Goal: Feedback & Contribution: Leave review/rating

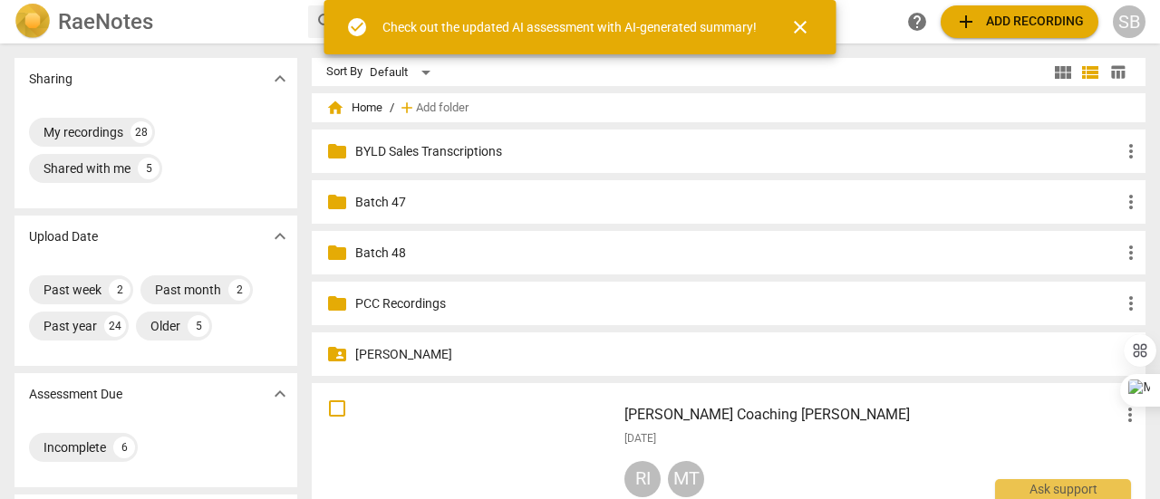
click at [798, 24] on span "close" at bounding box center [800, 27] width 22 height 22
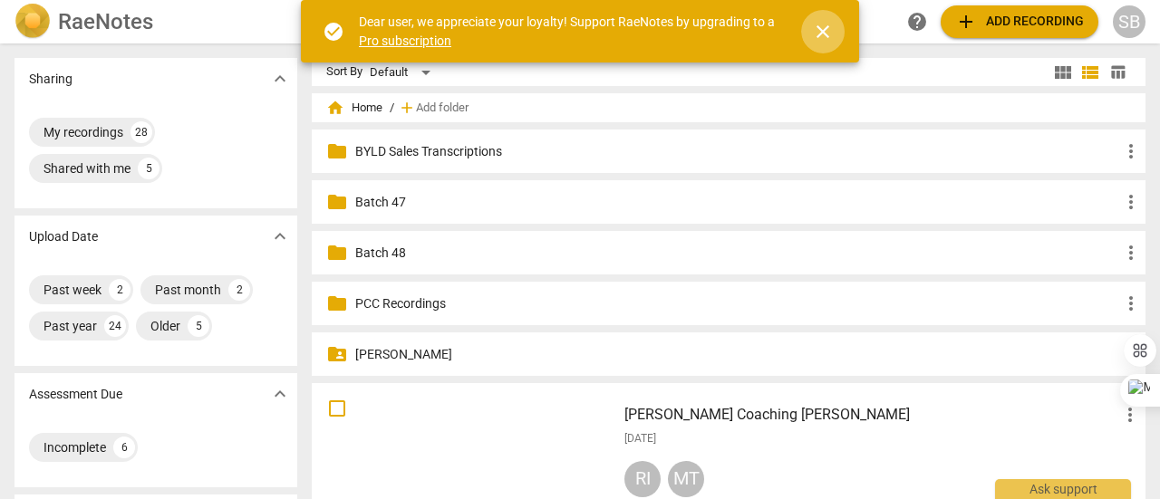
click at [823, 32] on span "close" at bounding box center [823, 32] width 22 height 22
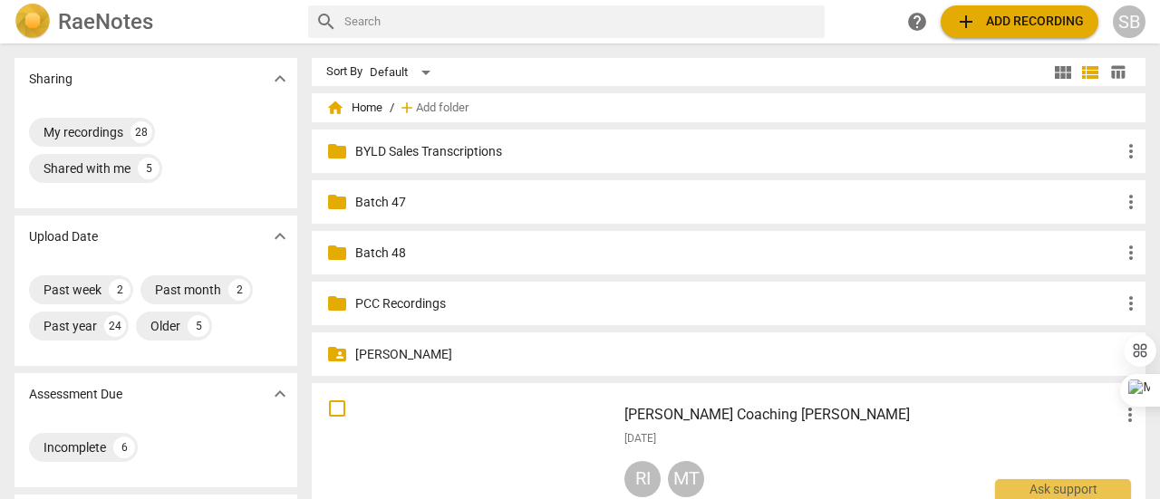
click at [382, 319] on div "folder PCC Recordings more_vert" at bounding box center [729, 303] width 834 height 43
click at [387, 307] on p "PCC Recordings" at bounding box center [737, 304] width 765 height 19
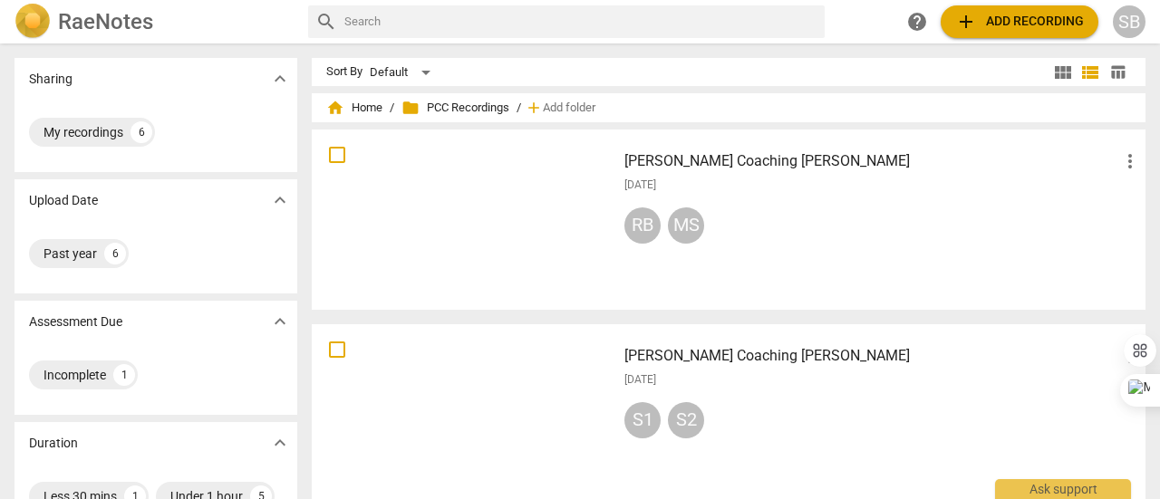
click at [40, 15] on img at bounding box center [32, 22] width 36 height 36
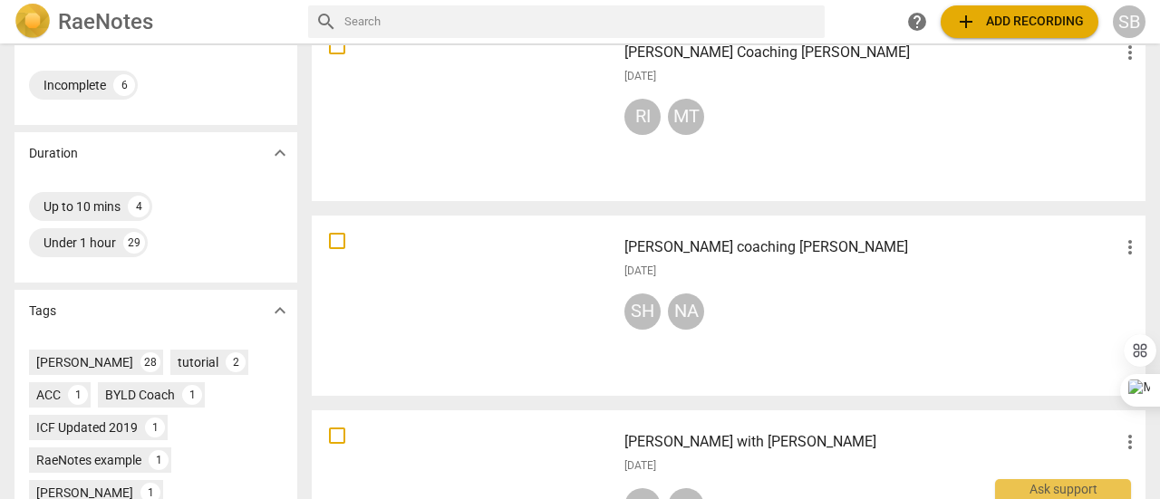
scroll to position [453, 0]
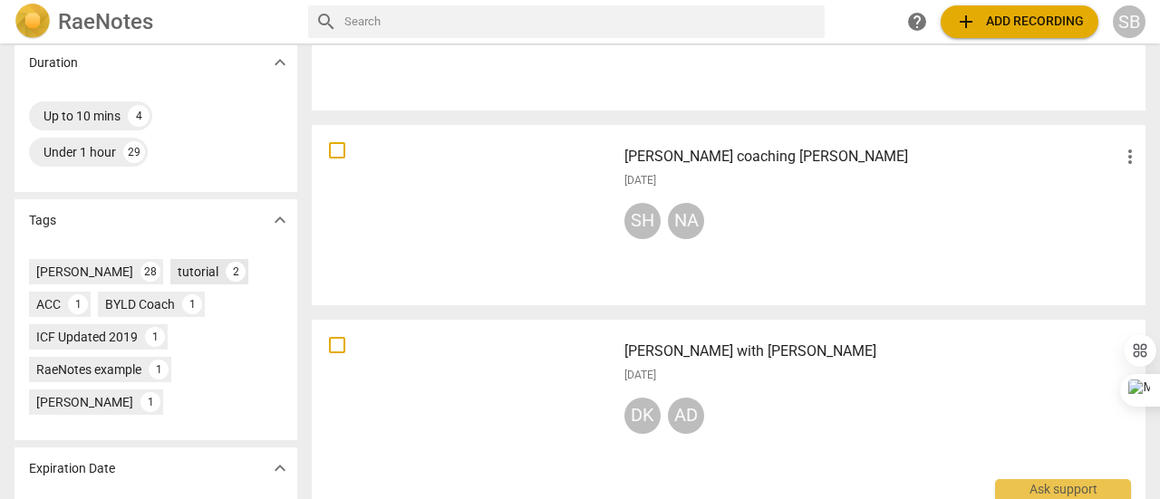
click at [205, 273] on div "tutorial" at bounding box center [198, 272] width 41 height 18
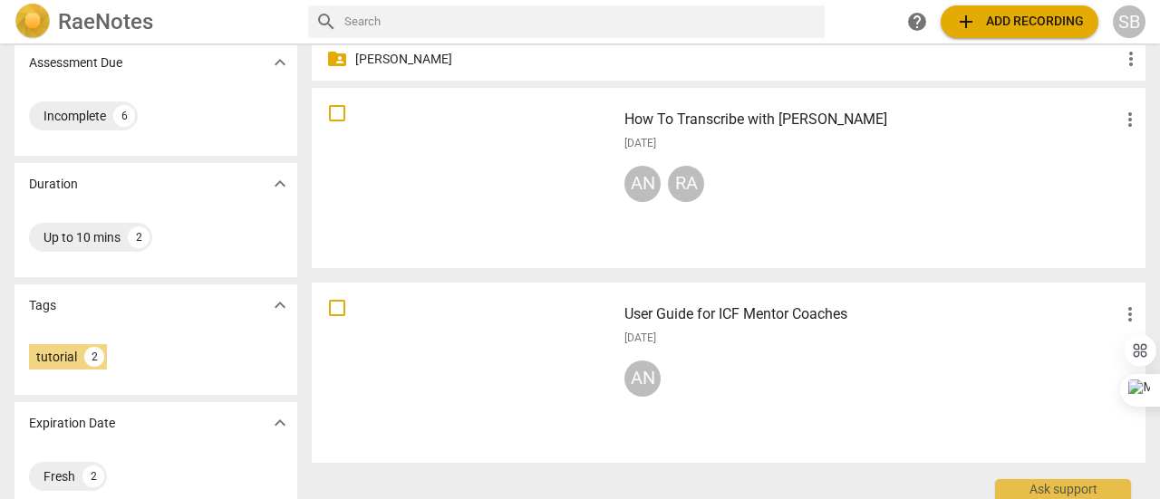
scroll to position [319, 0]
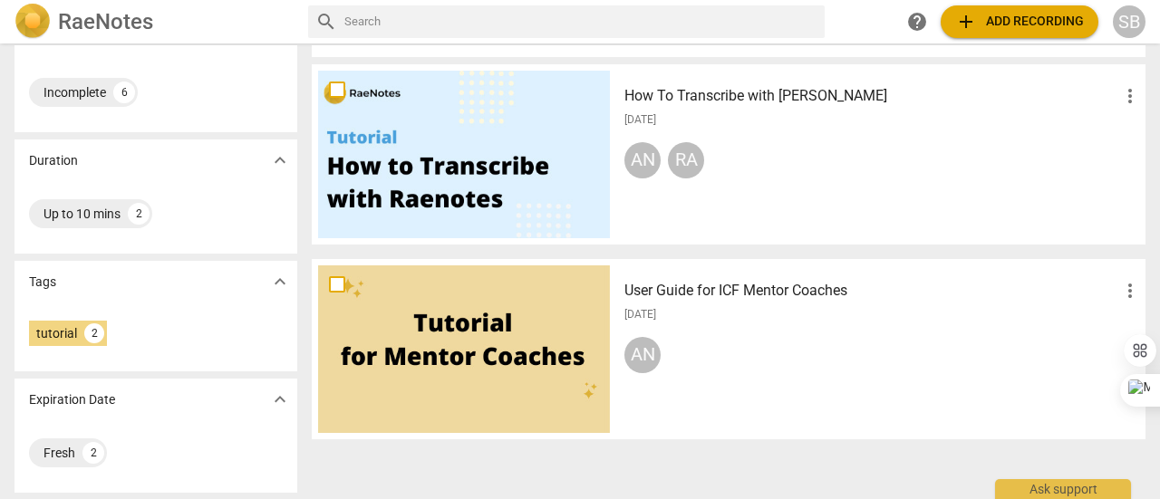
click at [428, 356] on div at bounding box center [464, 350] width 292 height 168
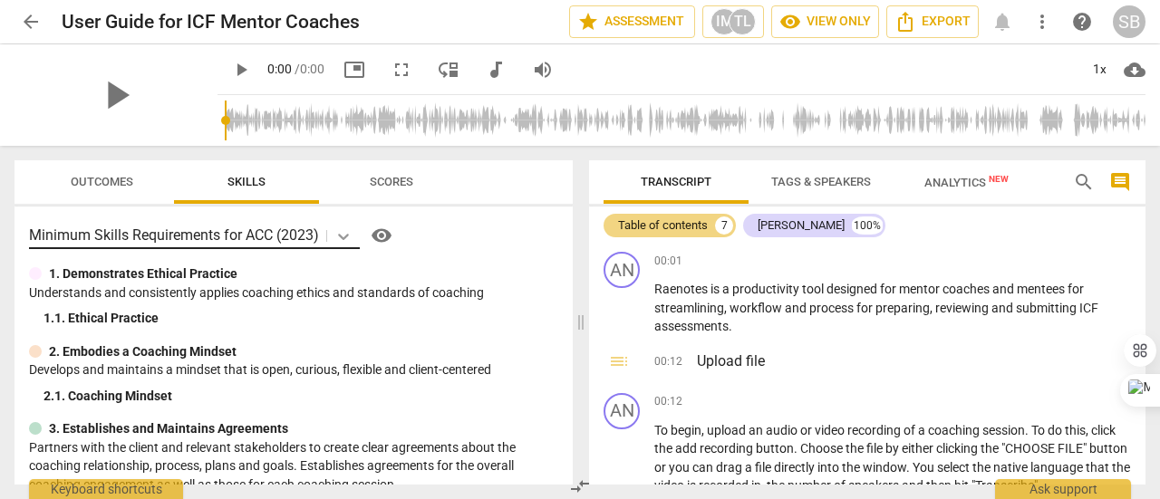
click at [345, 0] on body "arrow_back User Guide for ICF Mentor Coaches star Assessment IM TL visibility V…" at bounding box center [580, 0] width 1160 height 0
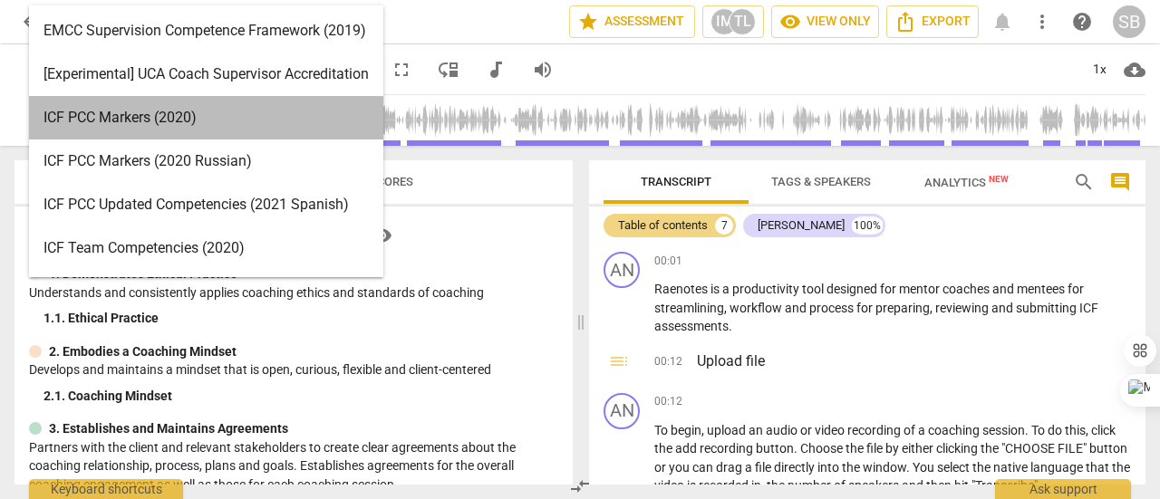
click at [287, 114] on div "ICF PCC Markers (2020)" at bounding box center [206, 117] width 354 height 43
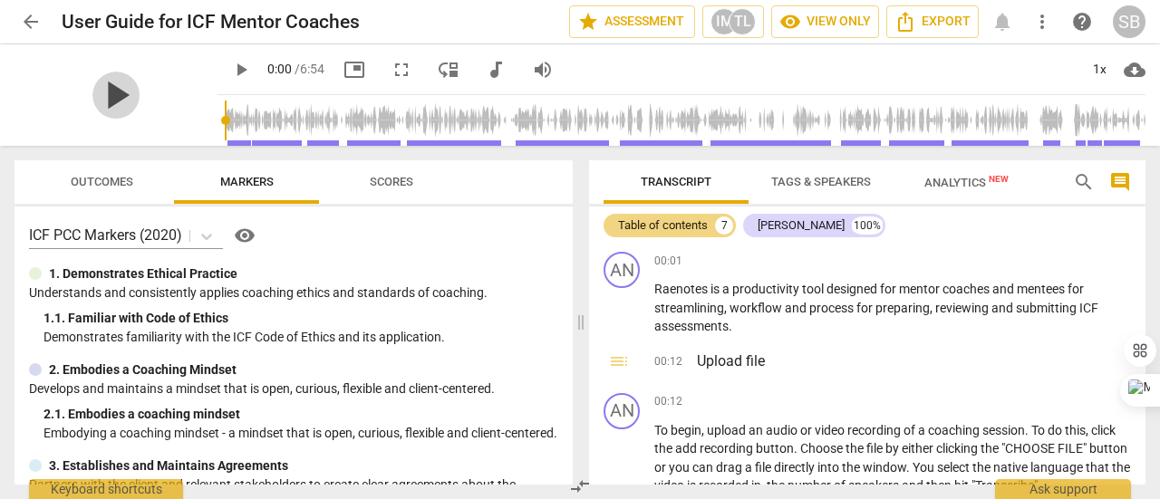
click at [112, 95] on span "play_arrow" at bounding box center [115, 95] width 47 height 47
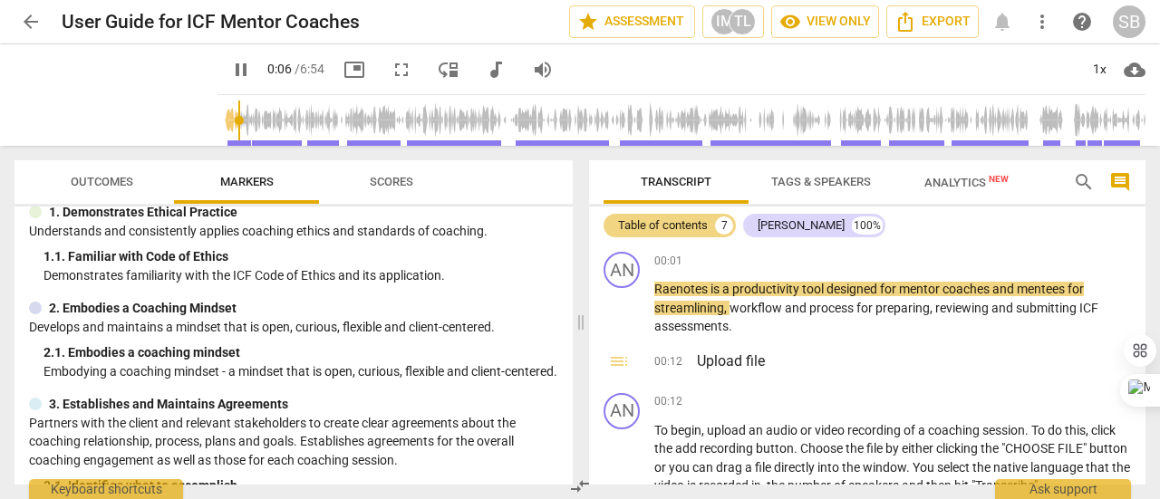
scroll to position [91, 0]
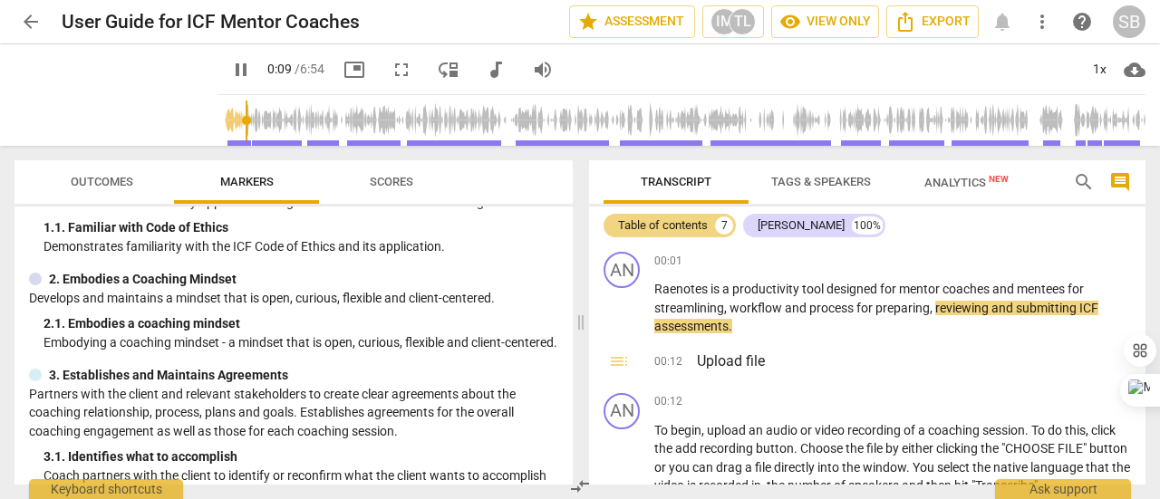
click at [397, 184] on span "Scores" at bounding box center [391, 182] width 43 height 14
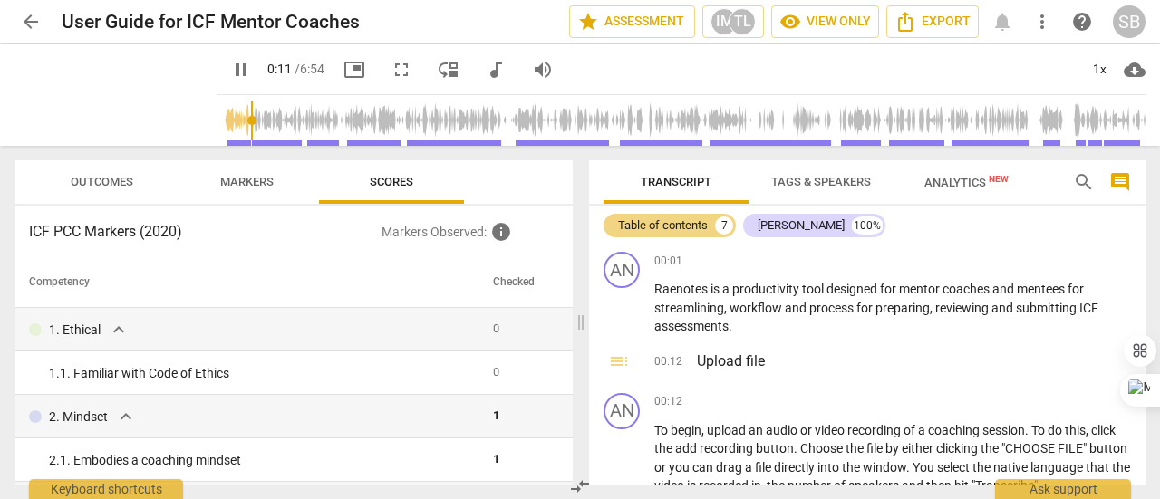
click at [82, 180] on span "Outcomes" at bounding box center [102, 182] width 63 height 14
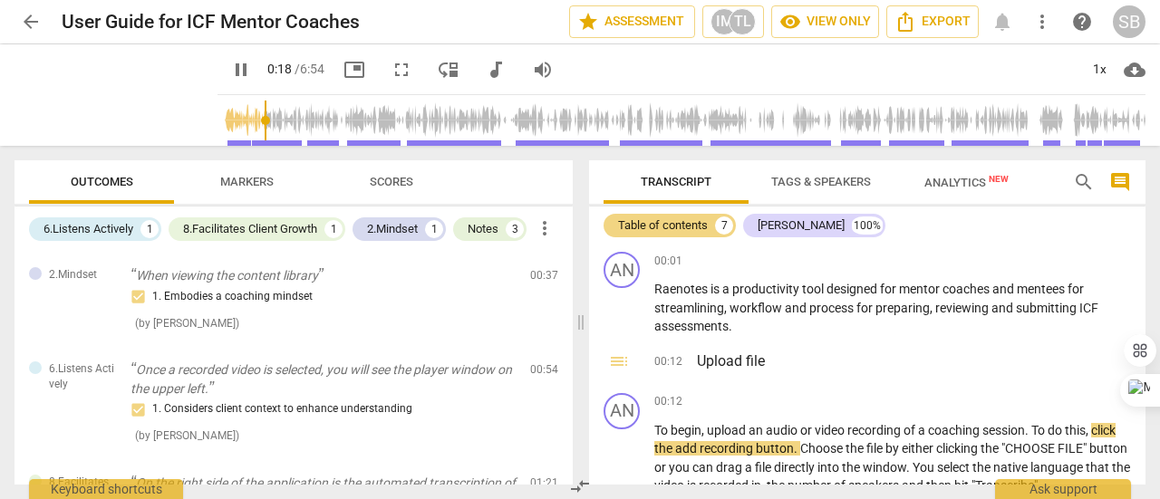
click at [814, 187] on span "Tags & Speakers" at bounding box center [821, 182] width 100 height 14
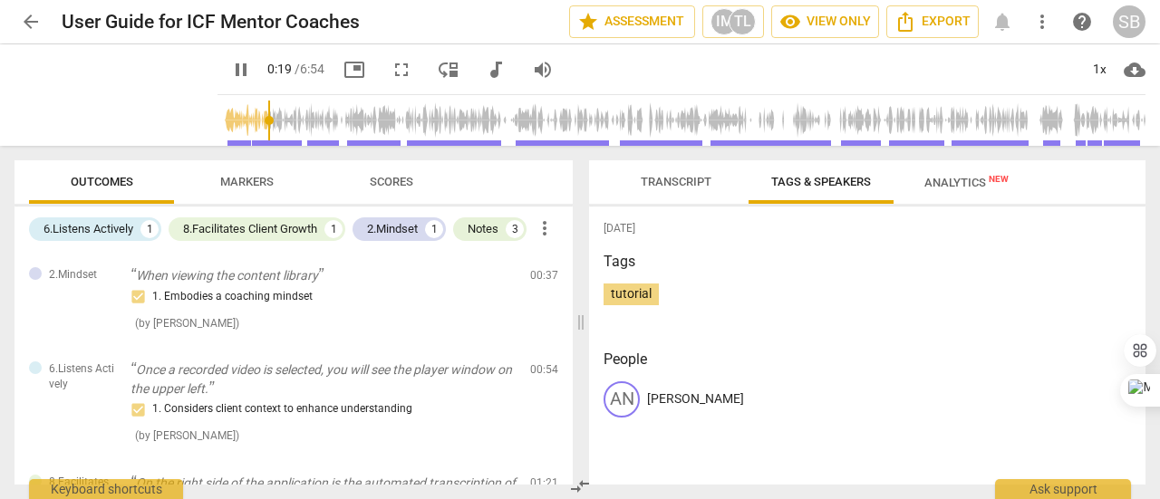
click at [674, 186] on span "Transcript" at bounding box center [676, 182] width 71 height 14
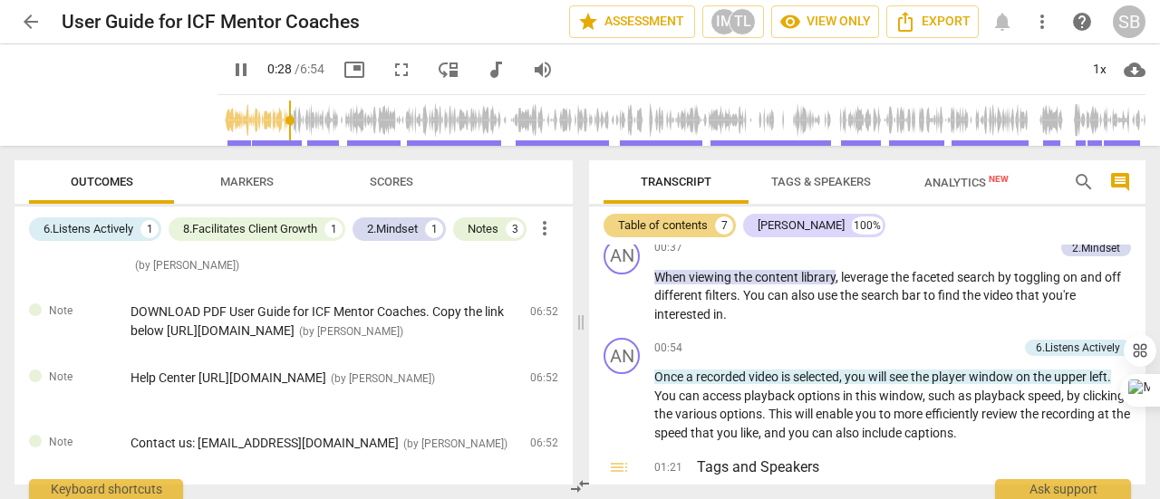
scroll to position [343, 0]
click at [301, 320] on div "DOWNLOAD PDF User Guide for ICF Mentor Coaches. Copy the link below https://rae…" at bounding box center [322, 321] width 385 height 37
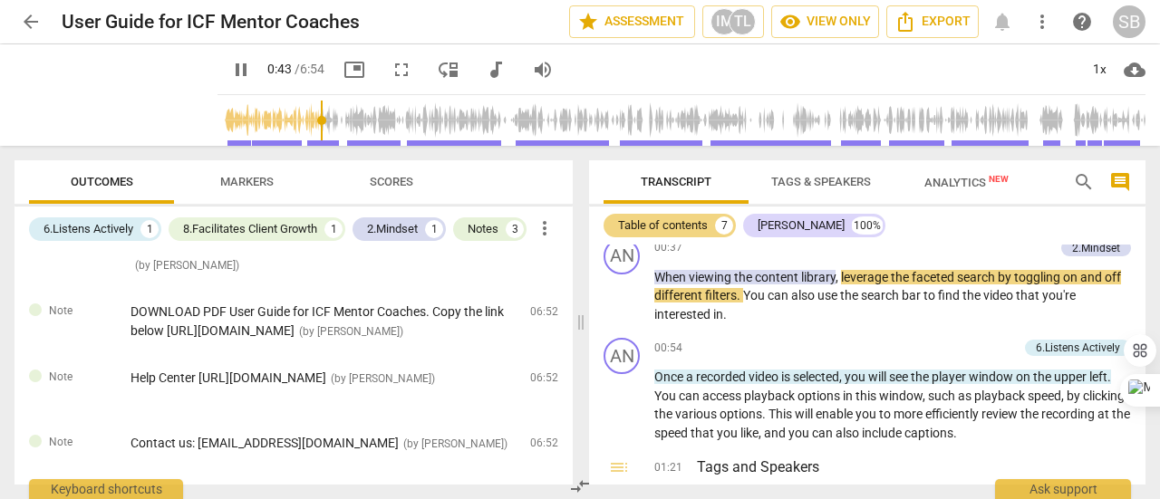
click at [343, 66] on span "picture_in_picture" at bounding box center [354, 70] width 22 height 22
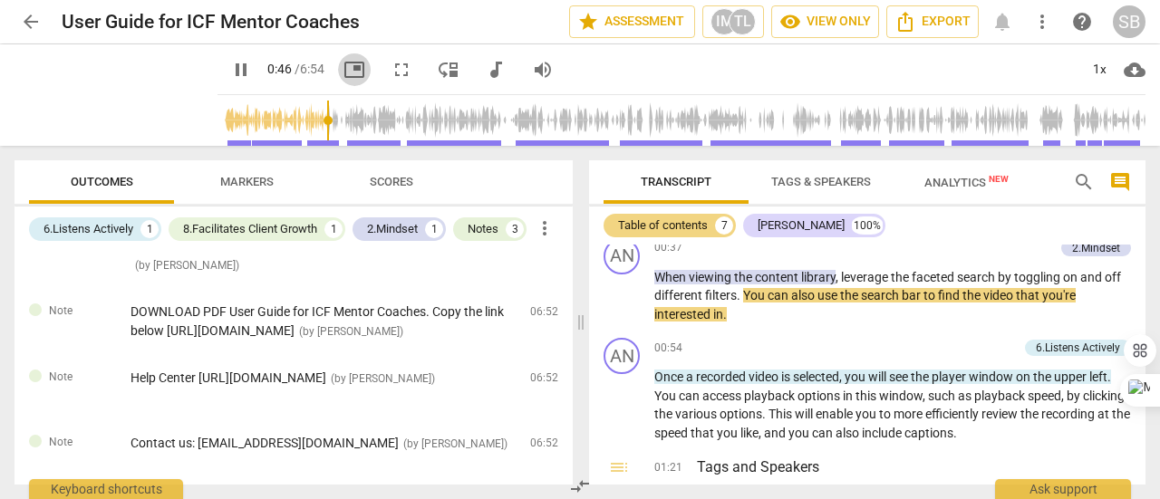
click at [343, 69] on span "picture_in_picture" at bounding box center [354, 70] width 22 height 22
type input "51"
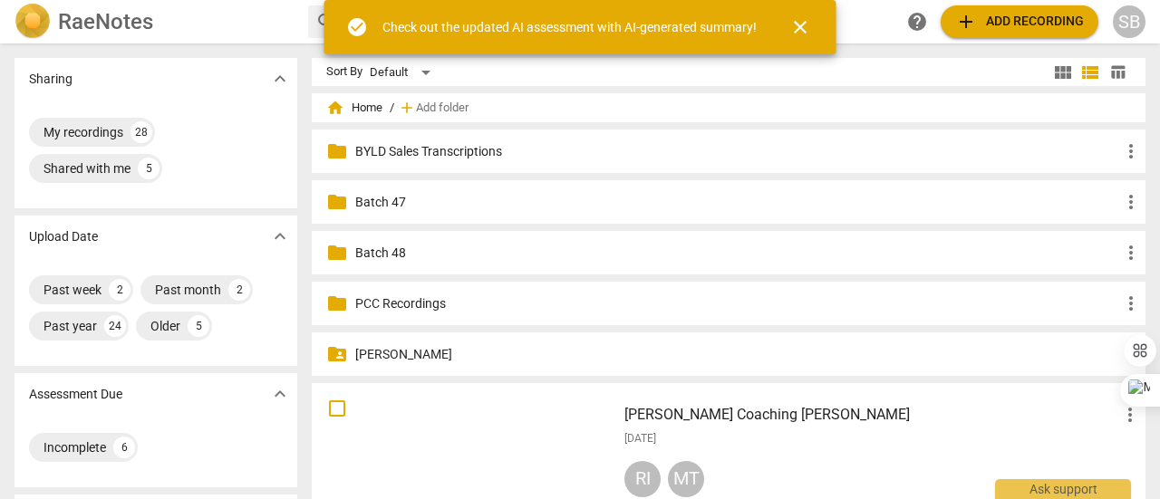
click at [1018, 30] on span "add Add recording" at bounding box center [1019, 22] width 129 height 22
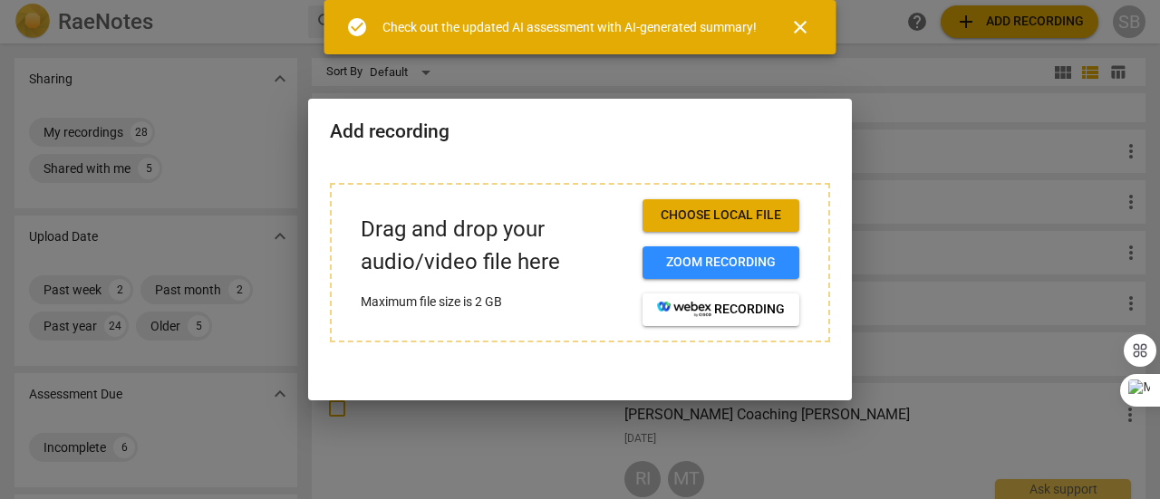
click at [734, 221] on span "Choose local file" at bounding box center [721, 216] width 128 height 18
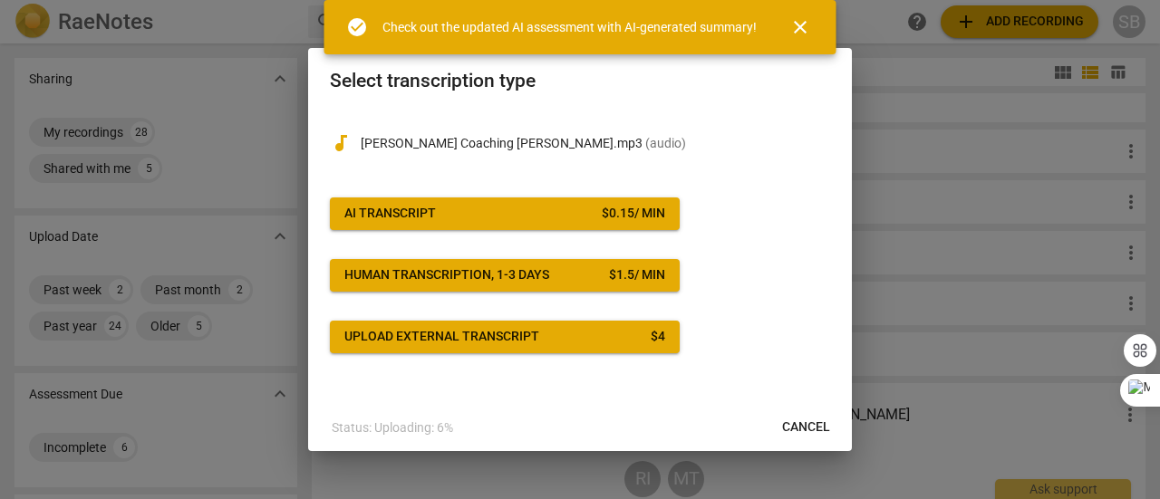
click at [594, 215] on span "AI Transcript $ 0.15 / min" at bounding box center [504, 214] width 321 height 18
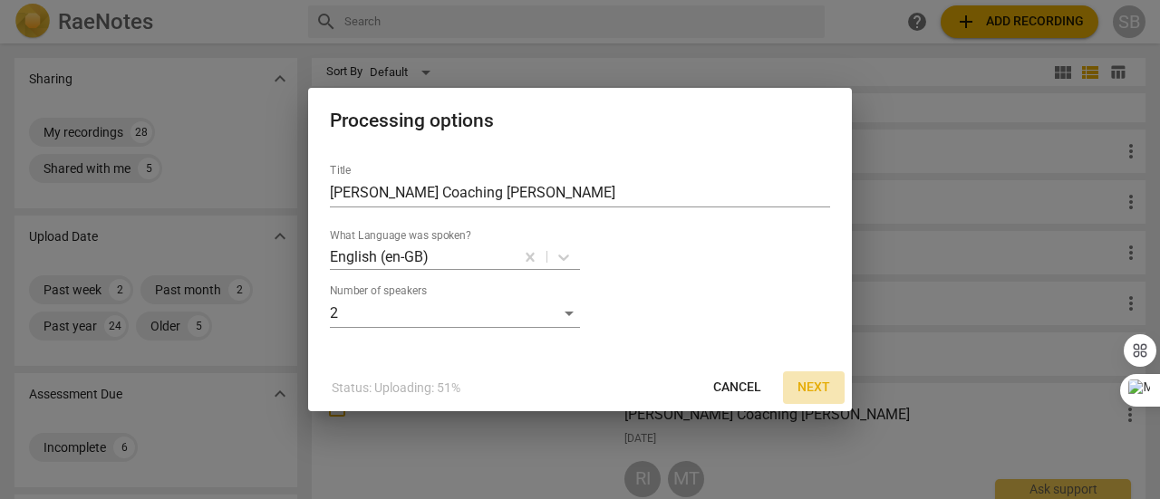
click at [826, 385] on span "Next" at bounding box center [813, 388] width 33 height 18
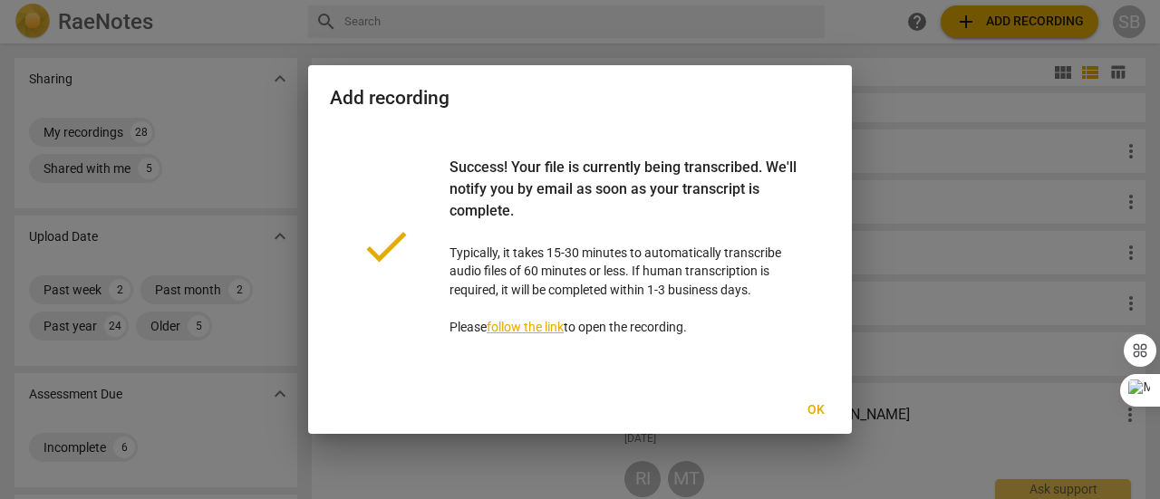
click at [825, 419] on button "Ok" at bounding box center [816, 410] width 58 height 33
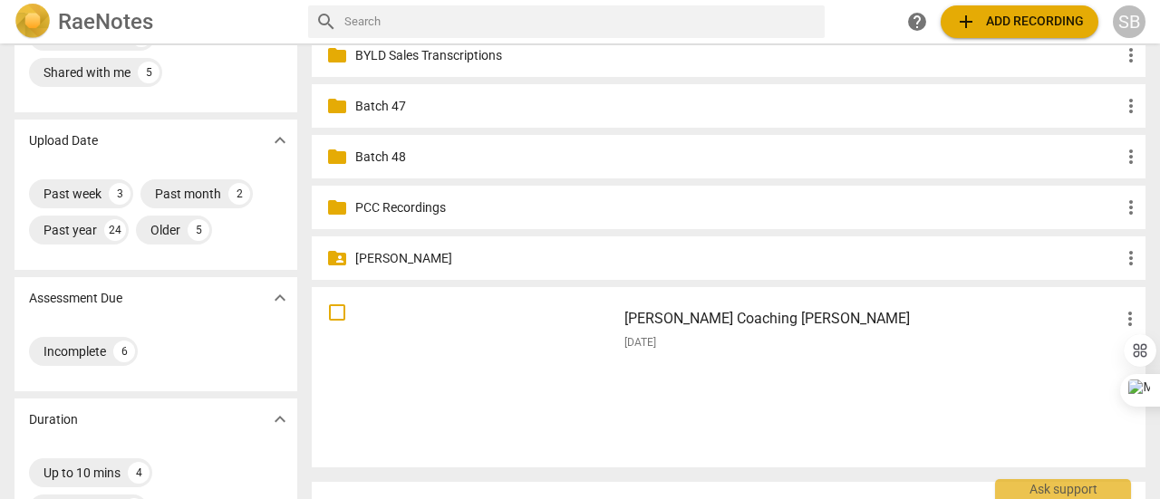
scroll to position [181, 0]
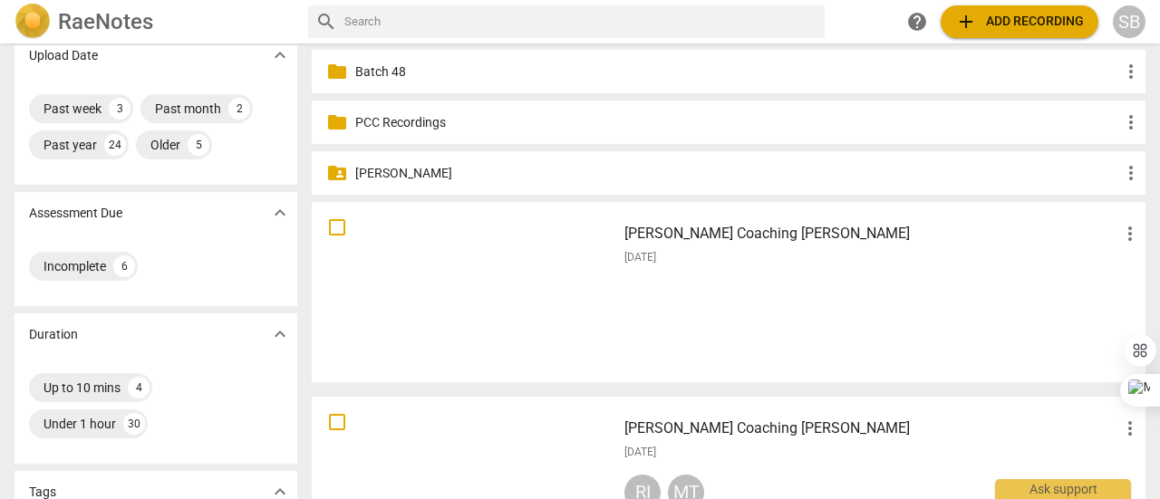
click at [887, 313] on div "[PERSON_NAME] Coaching [PERSON_NAME] more_vert [DATE]" at bounding box center [883, 292] width 546 height 168
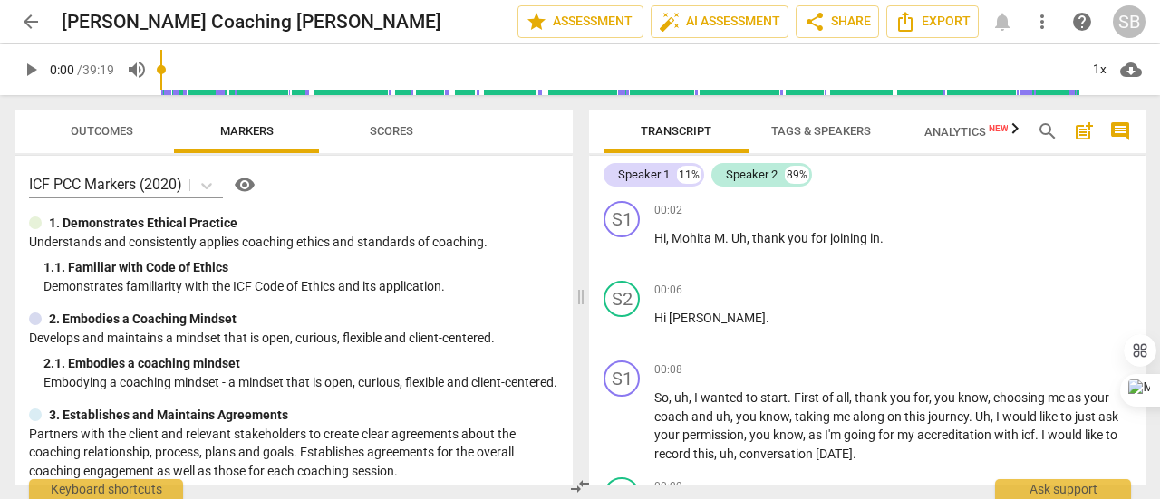
click at [828, 138] on span "Tags & Speakers" at bounding box center [821, 131] width 100 height 14
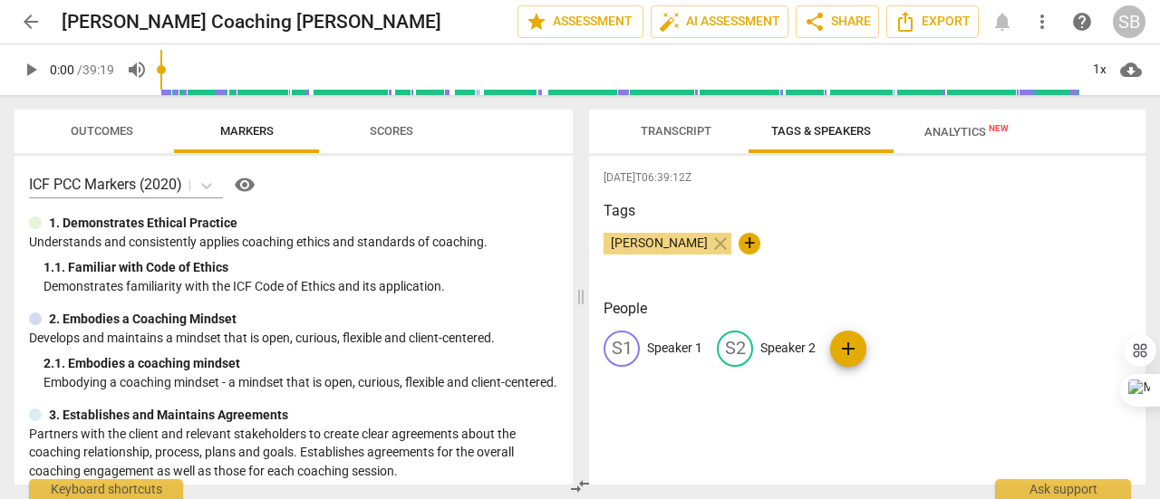
click at [677, 349] on p "Speaker 1" at bounding box center [674, 348] width 55 height 19
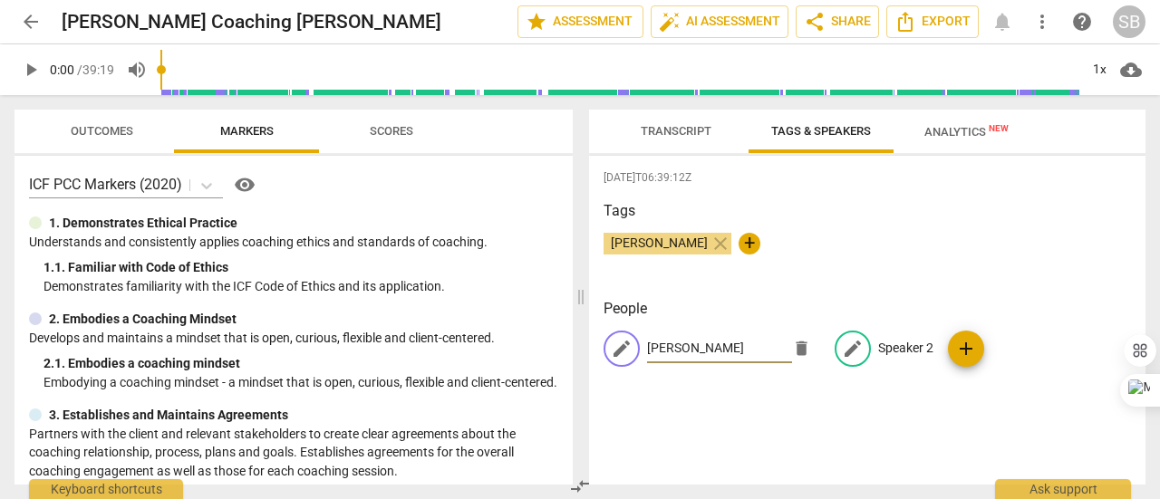
type input "[PERSON_NAME]"
click at [903, 349] on p "Speaker 2" at bounding box center [905, 348] width 55 height 19
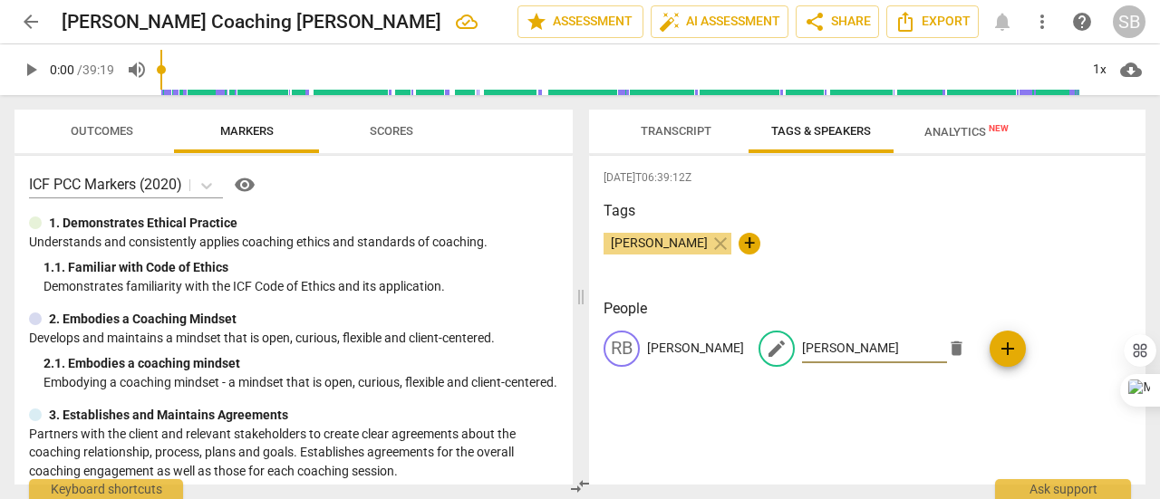
type input "[PERSON_NAME]"
click at [925, 135] on span "Analytics New" at bounding box center [966, 132] width 84 height 14
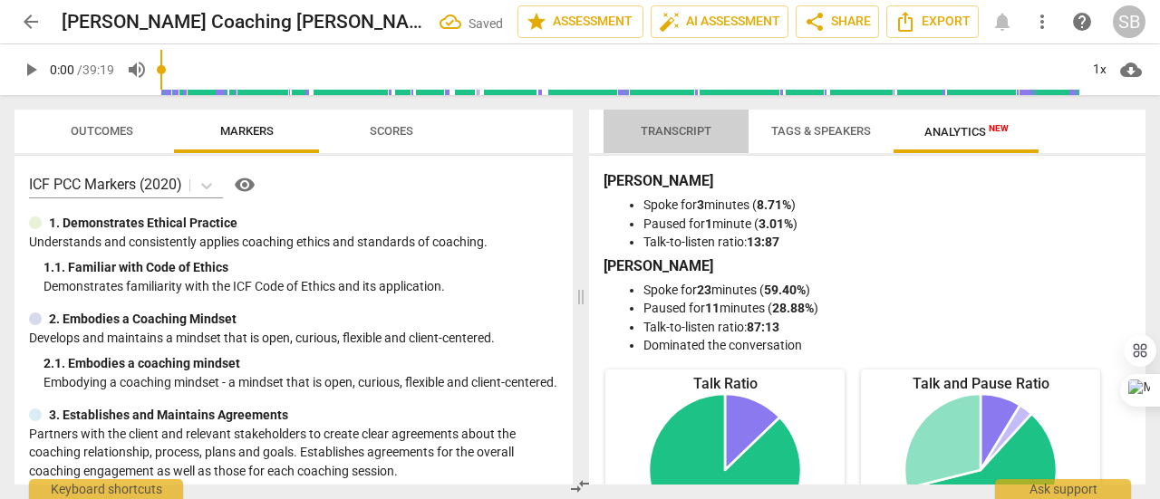
click at [685, 118] on button "Transcript" at bounding box center [676, 131] width 145 height 43
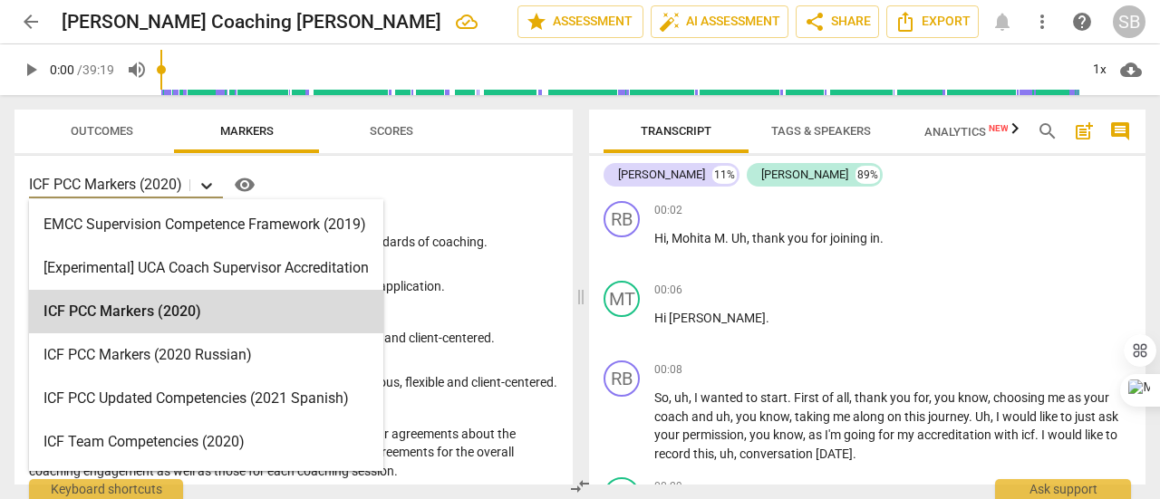
click at [223, 180] on div at bounding box center [206, 185] width 33 height 26
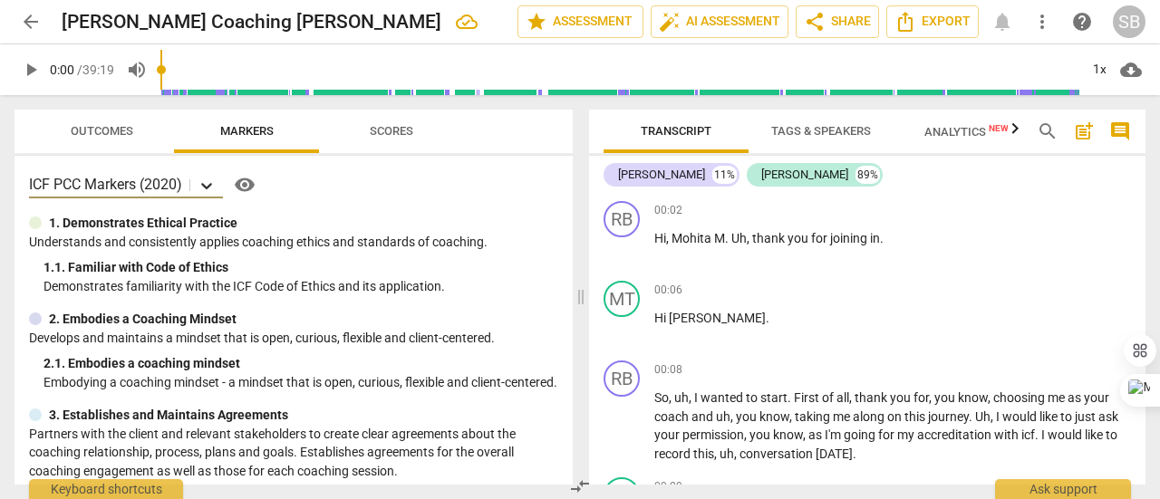
click at [204, 186] on icon at bounding box center [207, 186] width 18 height 18
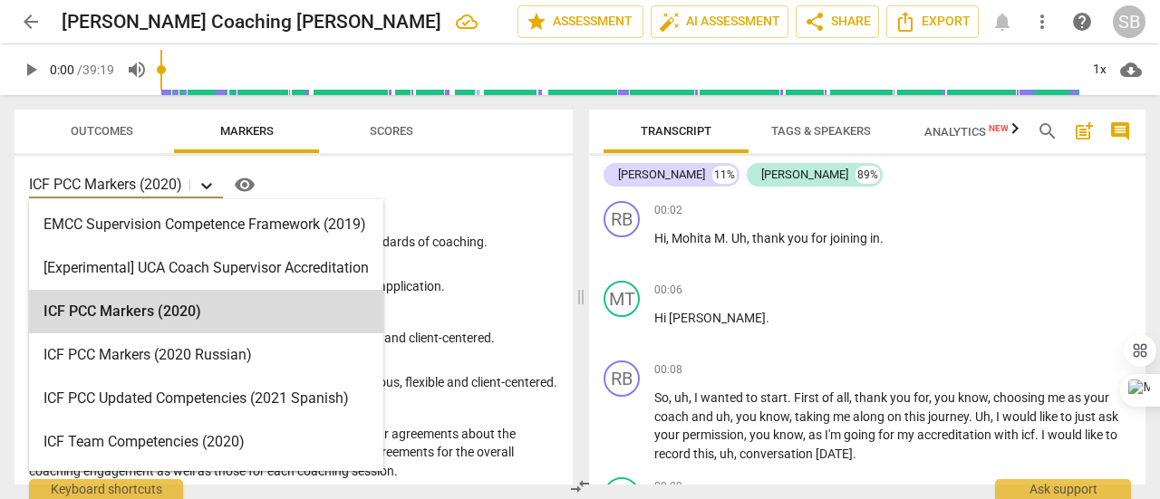
click at [204, 186] on icon at bounding box center [207, 186] width 18 height 18
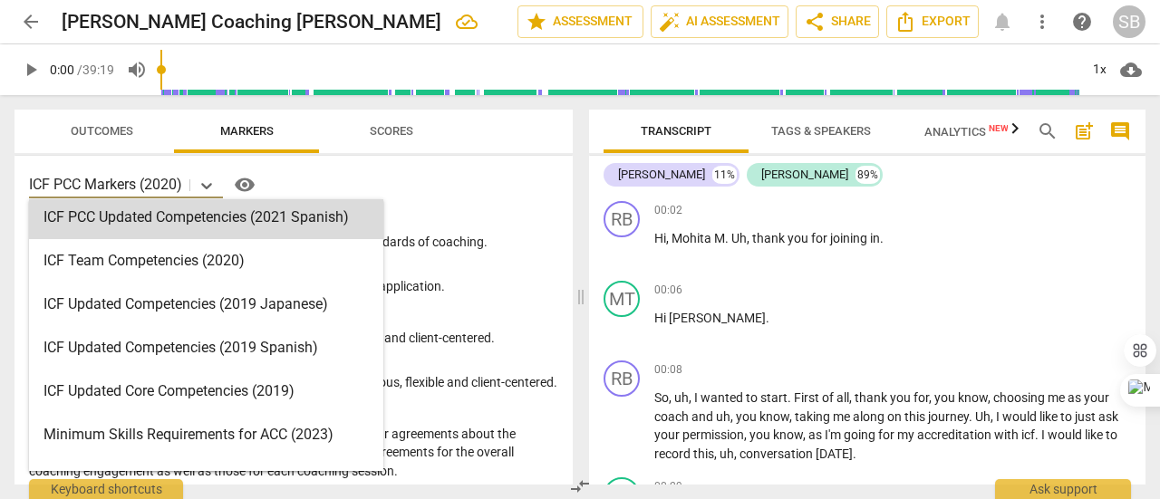
scroll to position [272, 0]
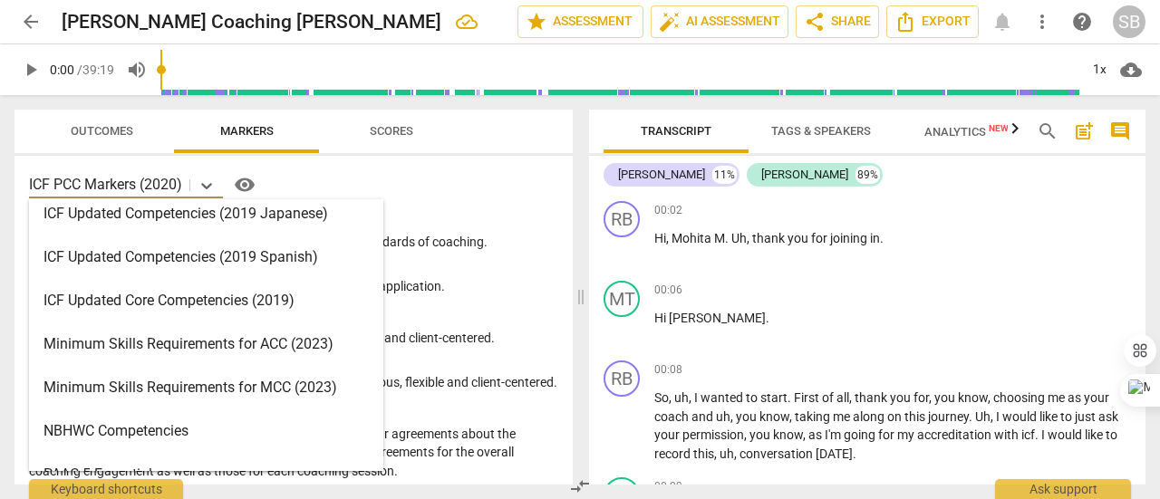
click at [201, 343] on div "Minimum Skills Requirements for ACC (2023)" at bounding box center [206, 344] width 354 height 43
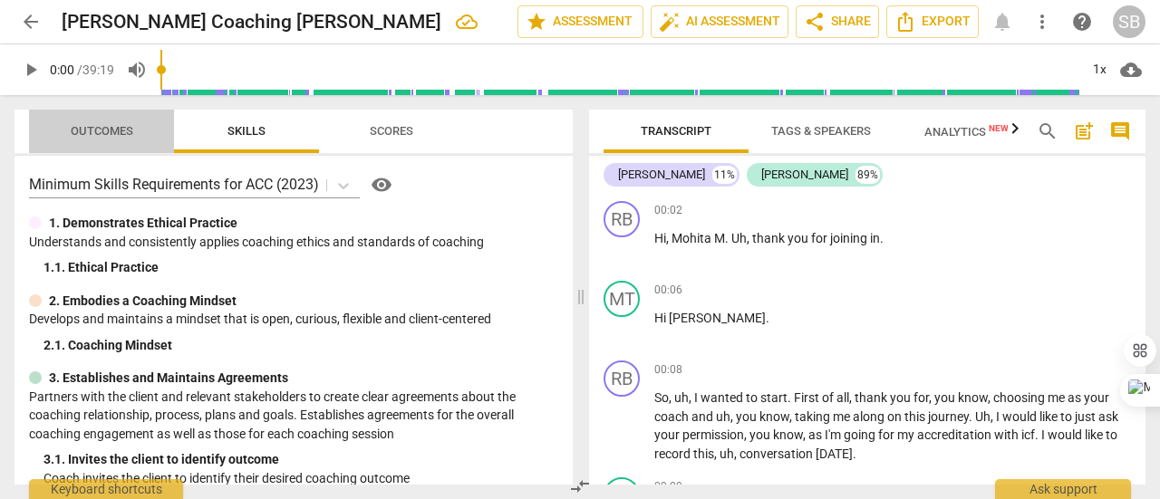
click at [105, 140] on span "Outcomes" at bounding box center [102, 132] width 106 height 24
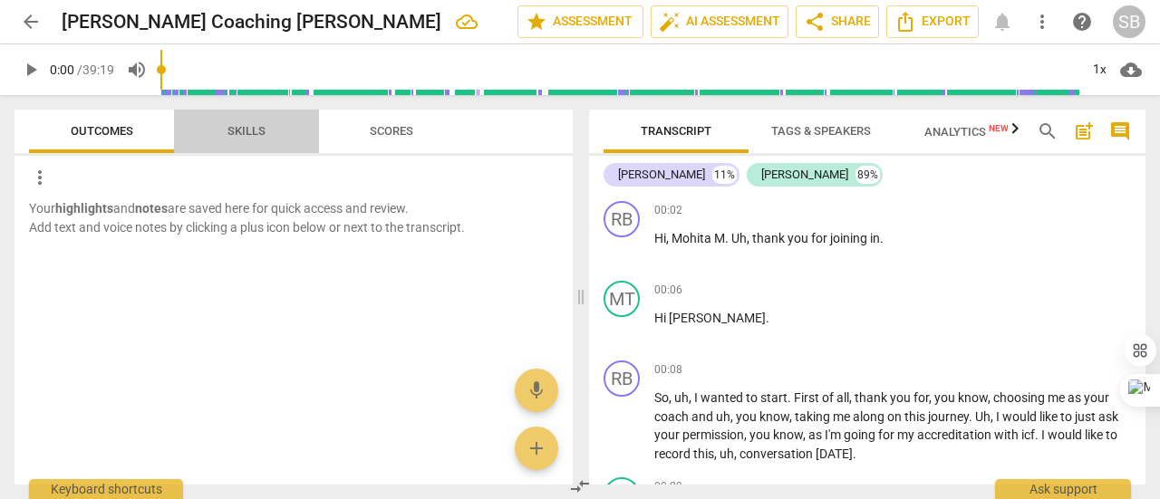
click at [250, 141] on span "Skills" at bounding box center [247, 132] width 82 height 24
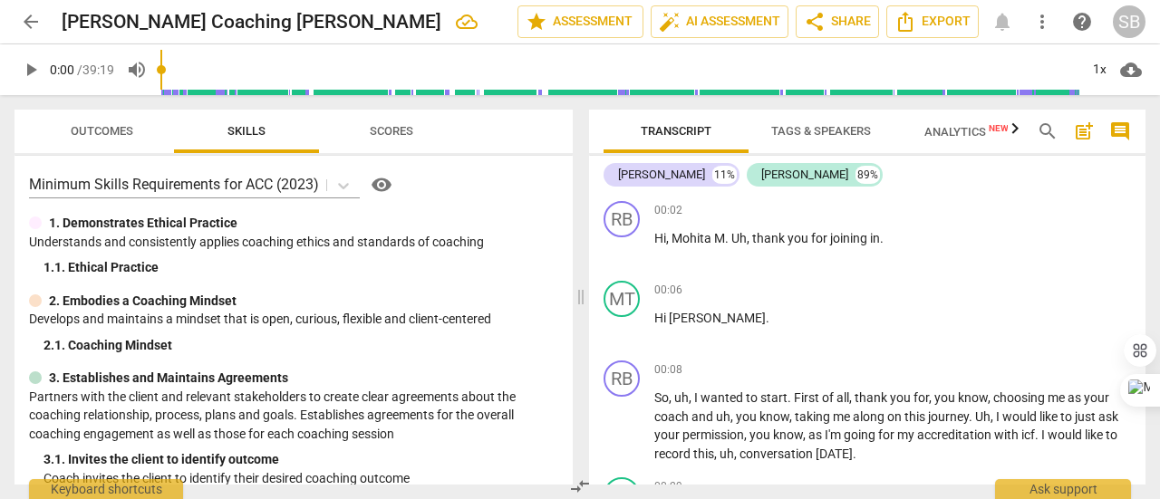
click at [381, 122] on span "Scores" at bounding box center [391, 132] width 87 height 24
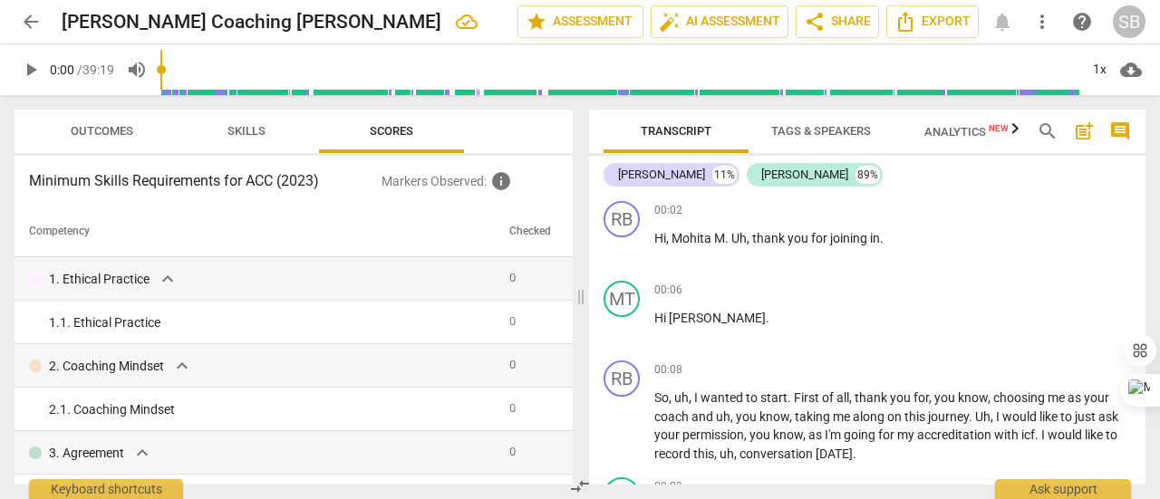
click at [121, 124] on span "Outcomes" at bounding box center [102, 131] width 63 height 14
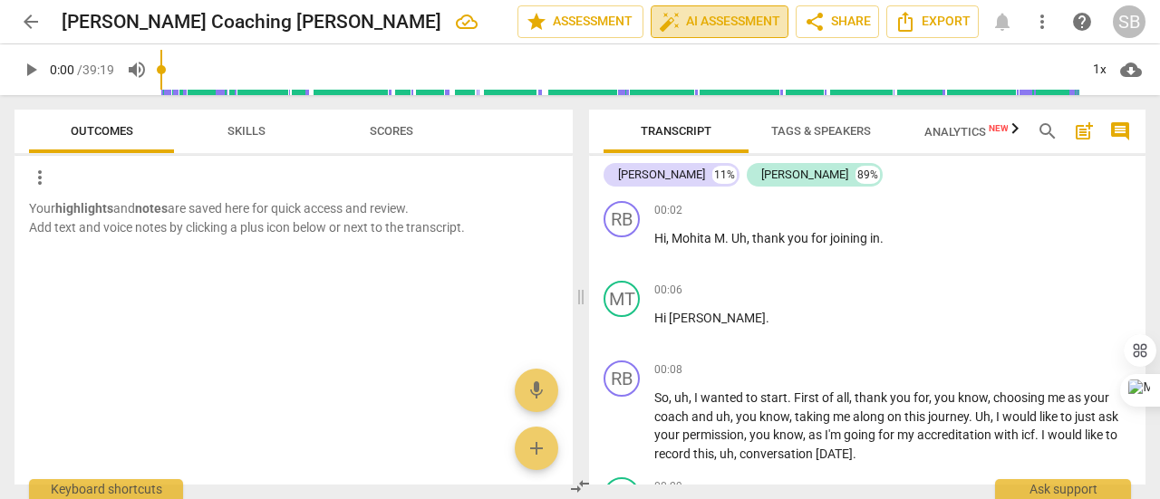
click at [727, 22] on span "auto_fix_high AI Assessment" at bounding box center [719, 22] width 121 height 22
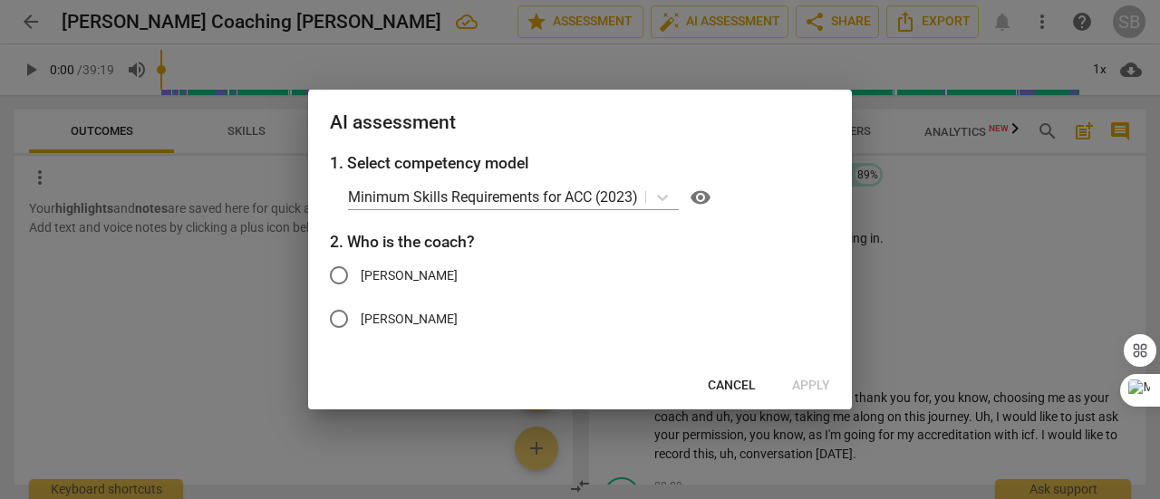
click at [401, 272] on span "[PERSON_NAME]" at bounding box center [409, 275] width 97 height 19
click at [361, 272] on input "[PERSON_NAME]" at bounding box center [338, 275] width 43 height 43
radio input "true"
click at [799, 384] on span "Apply" at bounding box center [811, 386] width 38 height 18
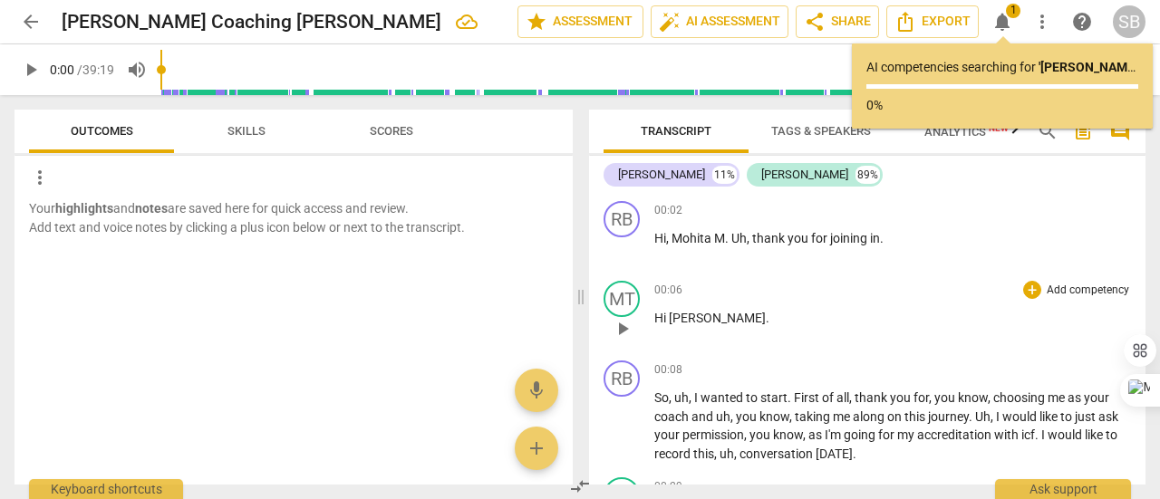
click at [688, 321] on span "[PERSON_NAME]" at bounding box center [717, 318] width 97 height 14
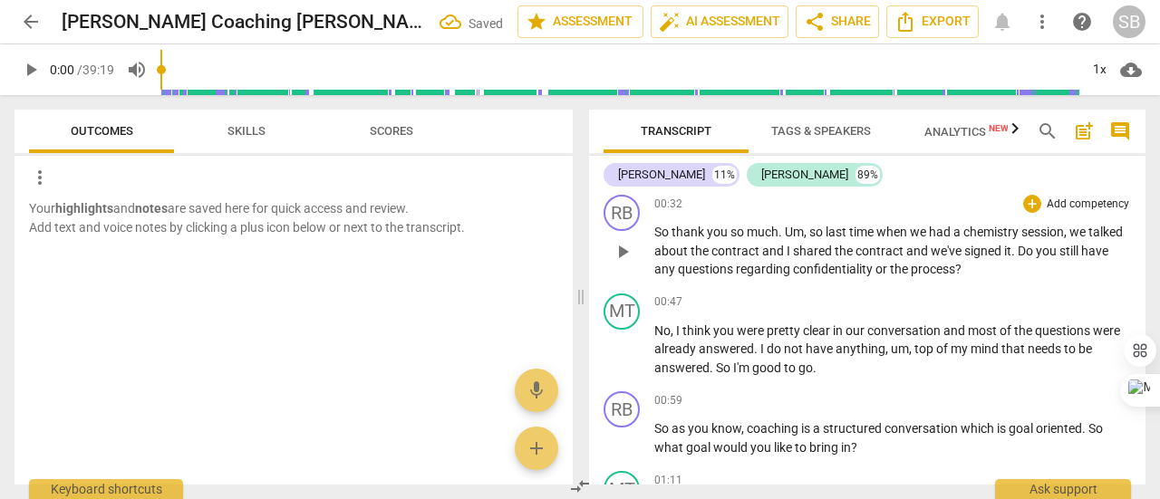
scroll to position [0, 0]
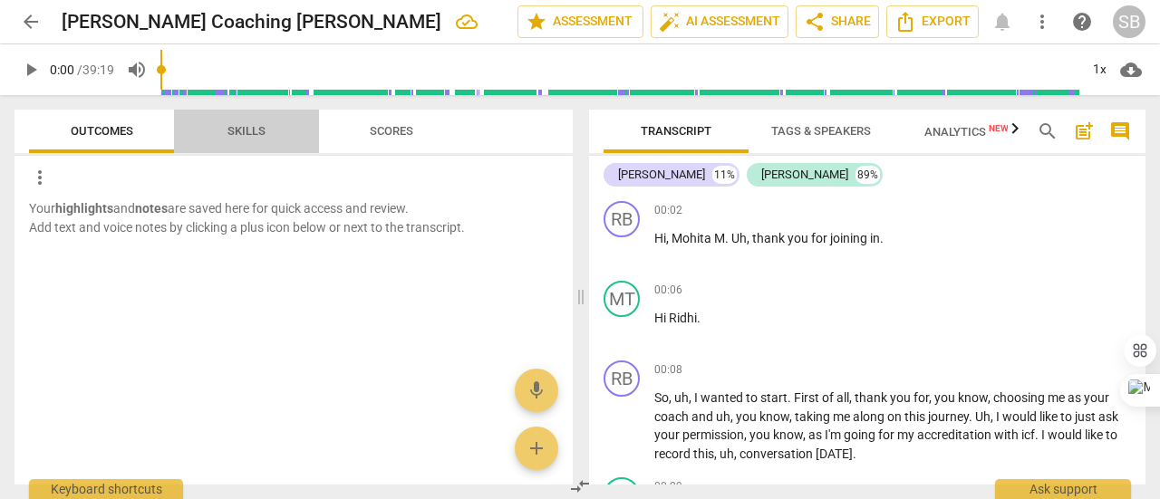
click at [239, 142] on span "Skills" at bounding box center [247, 132] width 82 height 24
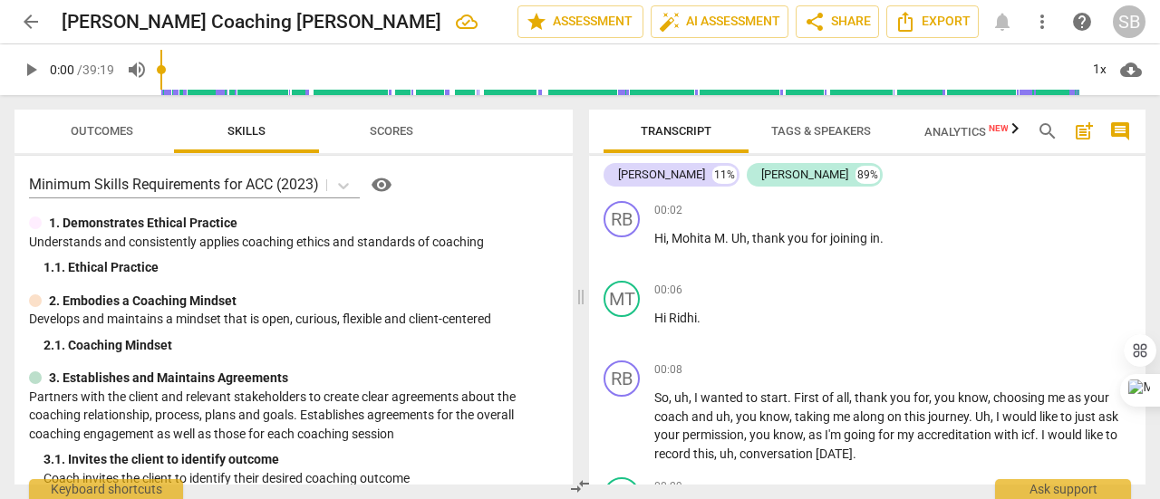
click at [91, 131] on span "Outcomes" at bounding box center [102, 131] width 63 height 14
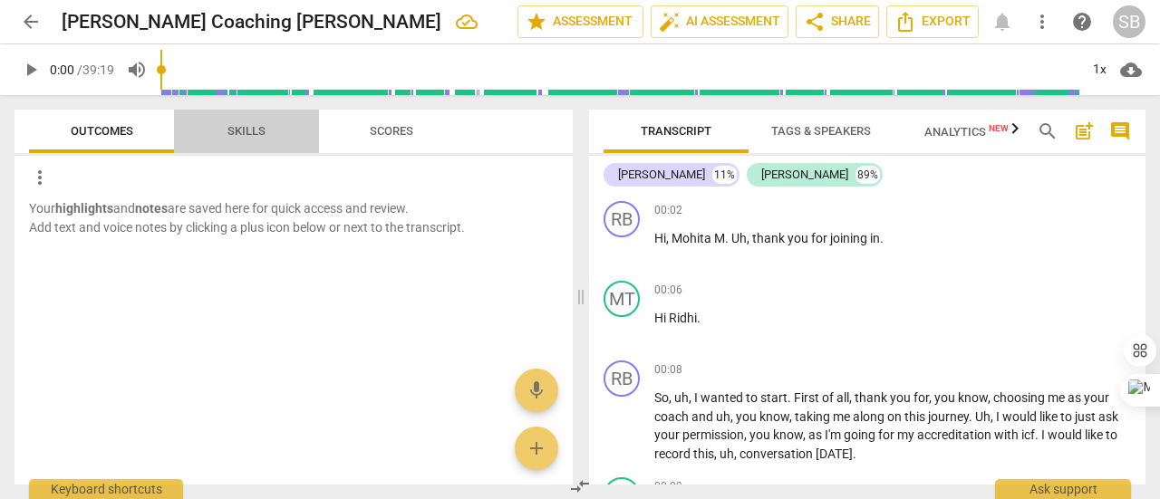
click at [248, 132] on span "Skills" at bounding box center [246, 131] width 38 height 14
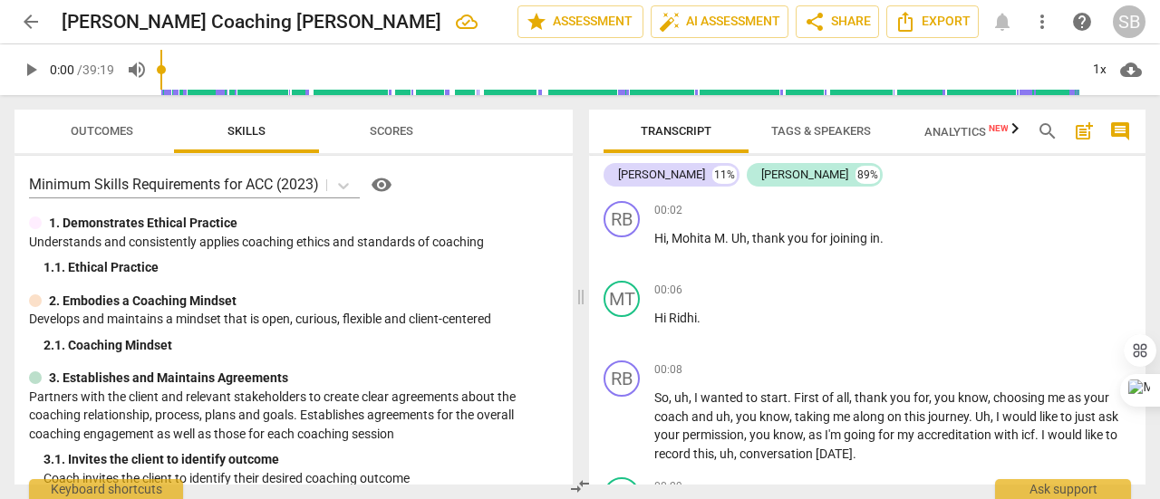
click at [406, 131] on span "Scores" at bounding box center [391, 131] width 43 height 14
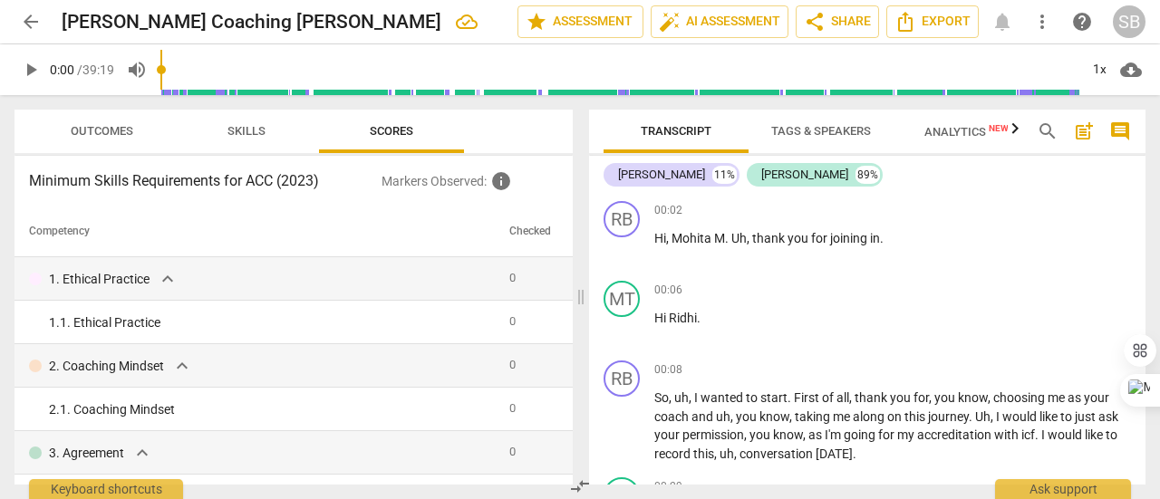
click at [114, 132] on span "Outcomes" at bounding box center [102, 131] width 63 height 14
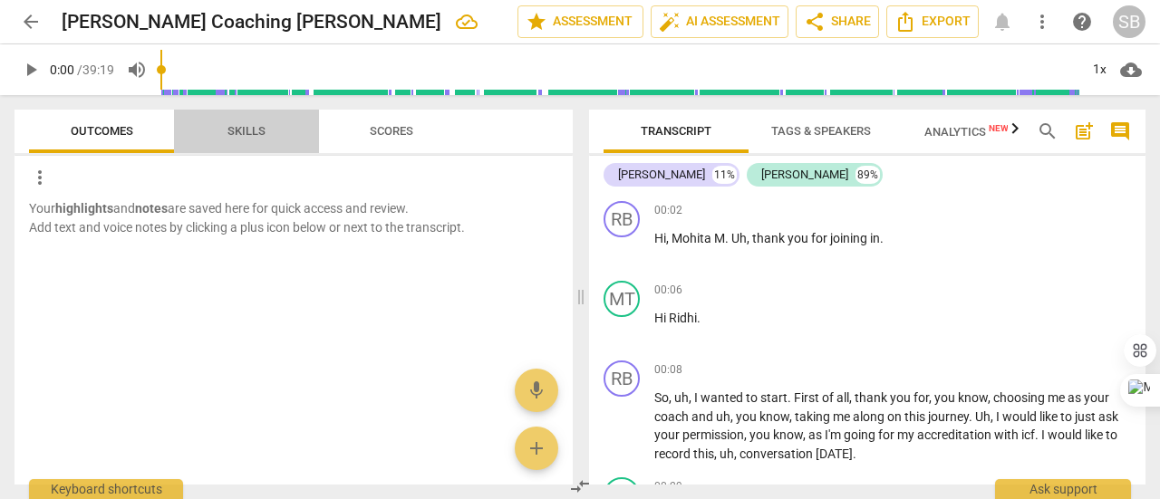
click at [259, 138] on span "Skills" at bounding box center [246, 131] width 38 height 14
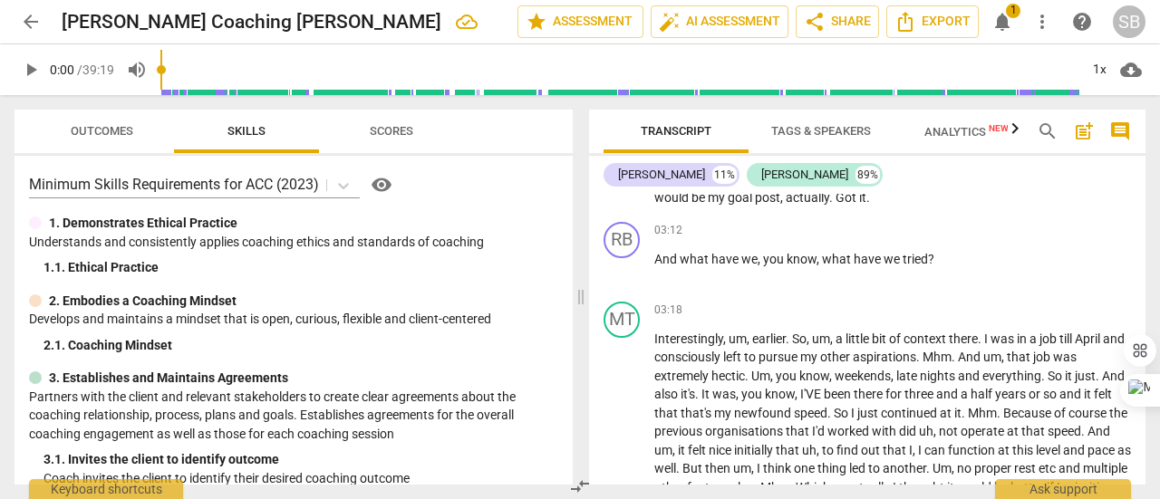
scroll to position [1269, 0]
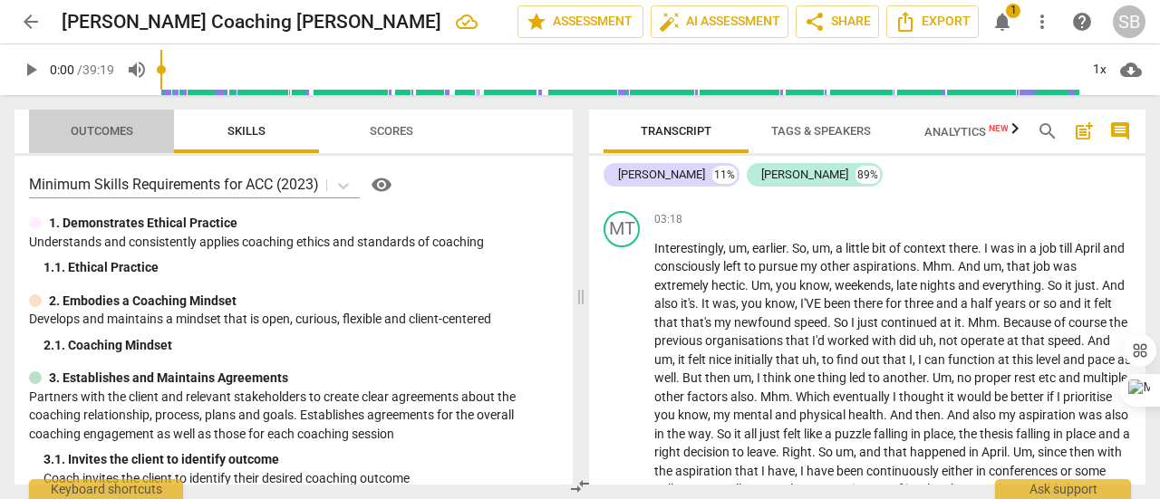
click at [121, 140] on span "Outcomes" at bounding box center [102, 132] width 106 height 24
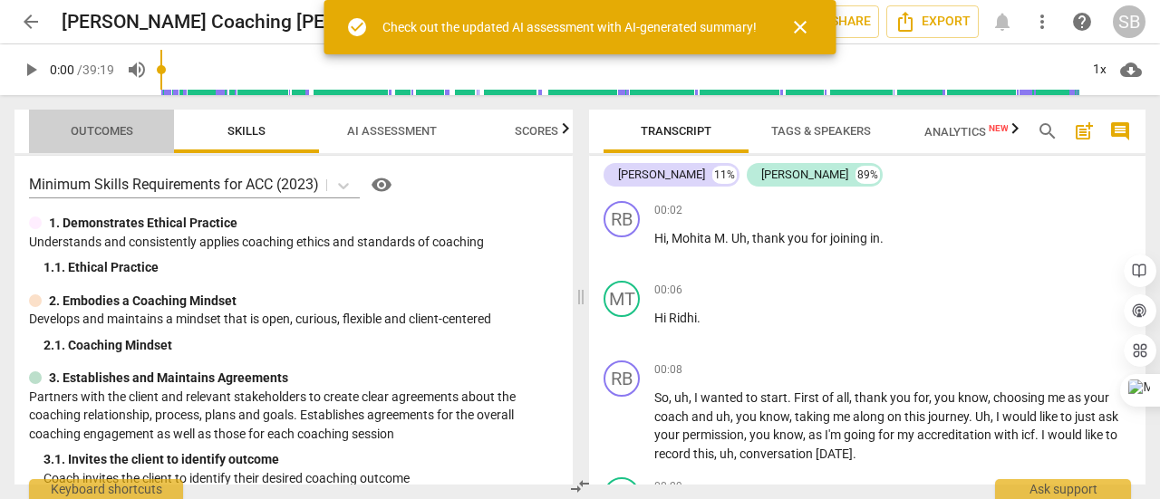
click at [118, 128] on span "Outcomes" at bounding box center [102, 131] width 63 height 14
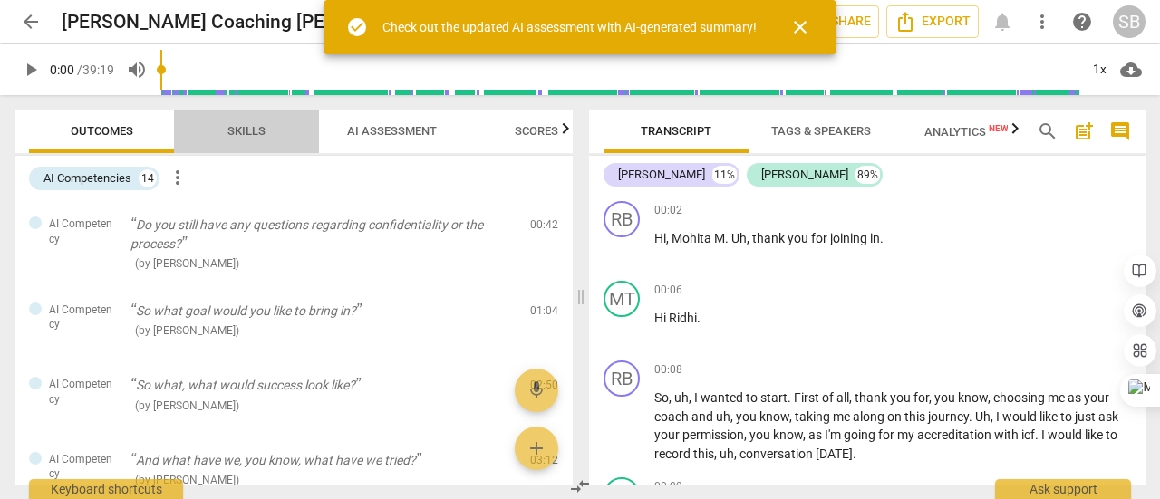
click at [221, 130] on span "Skills" at bounding box center [247, 132] width 82 height 24
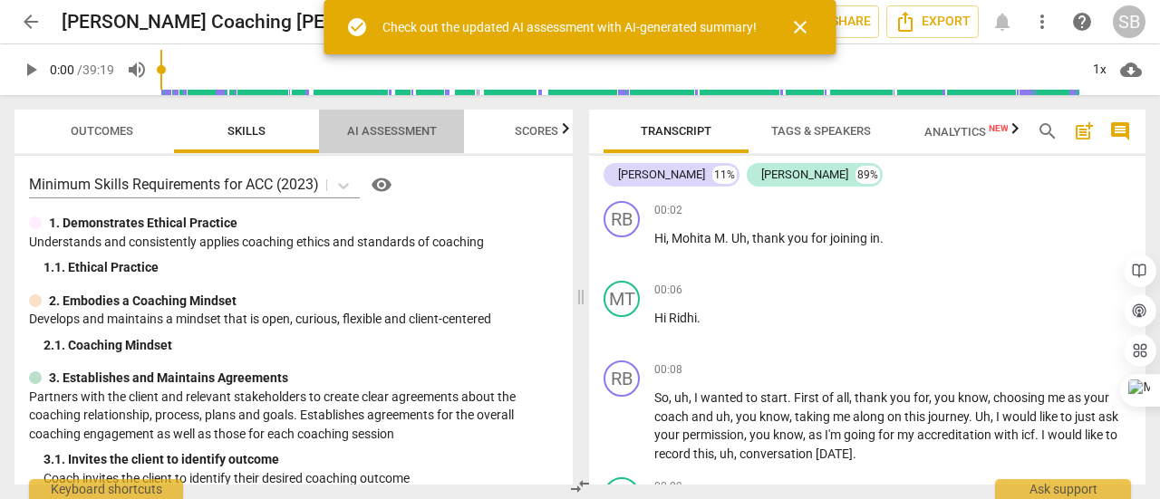
click at [405, 129] on span "AI Assessment" at bounding box center [392, 131] width 90 height 14
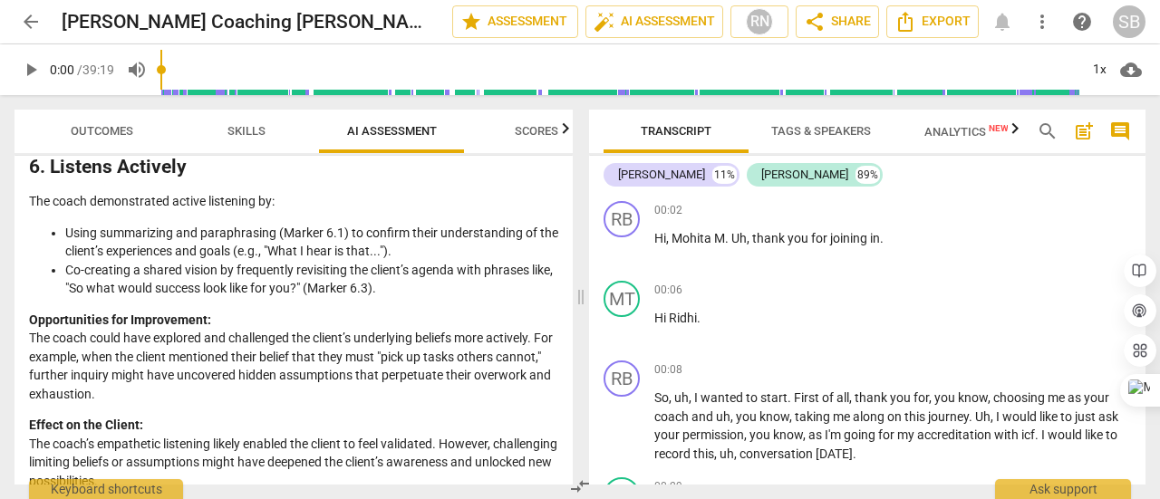
scroll to position [1994, 0]
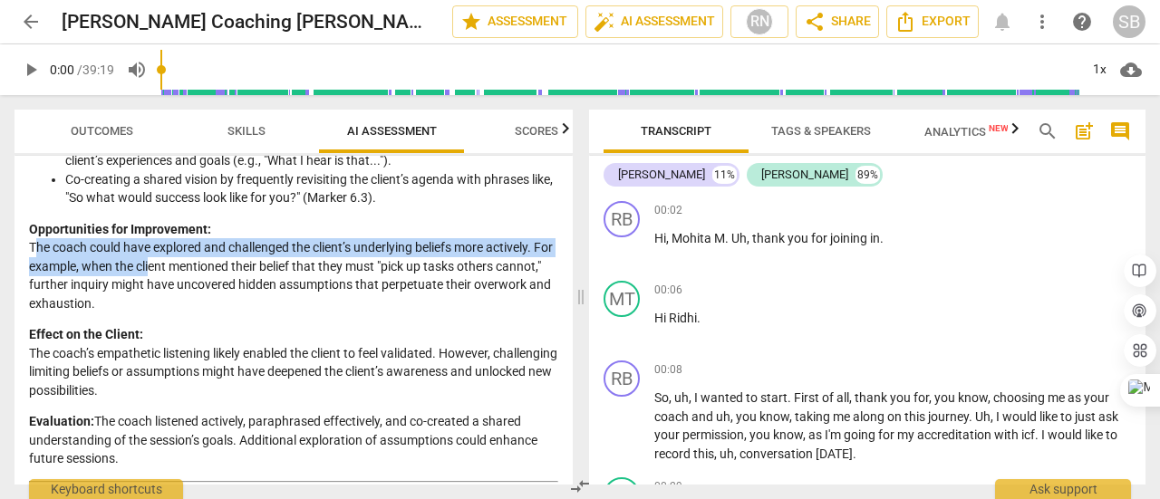
drag, startPoint x: 34, startPoint y: 266, endPoint x: 170, endPoint y: 282, distance: 136.9
click at [170, 282] on p "Opportunities for Improvement: The coach could have explored and challenged the…" at bounding box center [293, 266] width 529 height 93
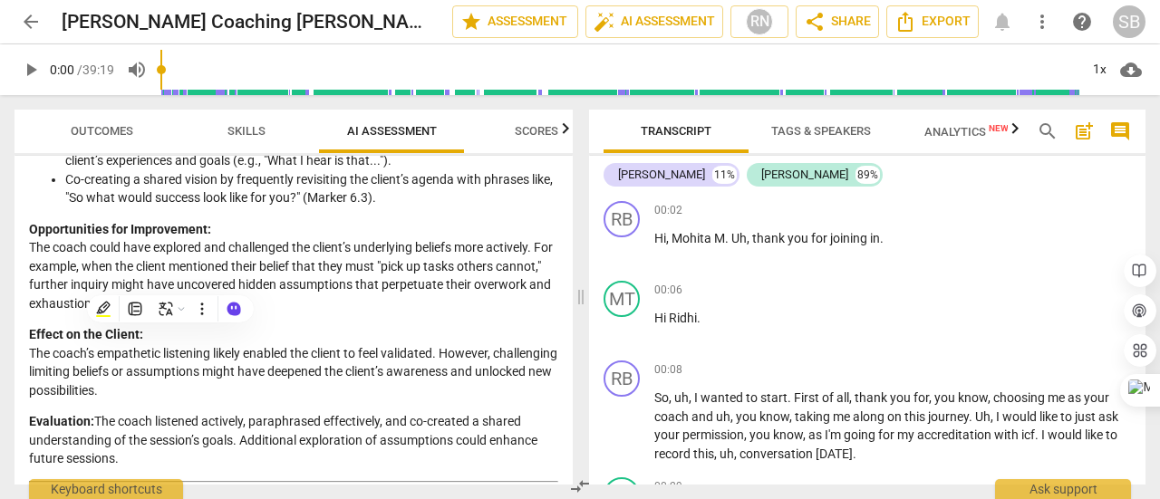
click at [177, 285] on p "Opportunities for Improvement: The coach could have explored and challenged the…" at bounding box center [293, 266] width 529 height 93
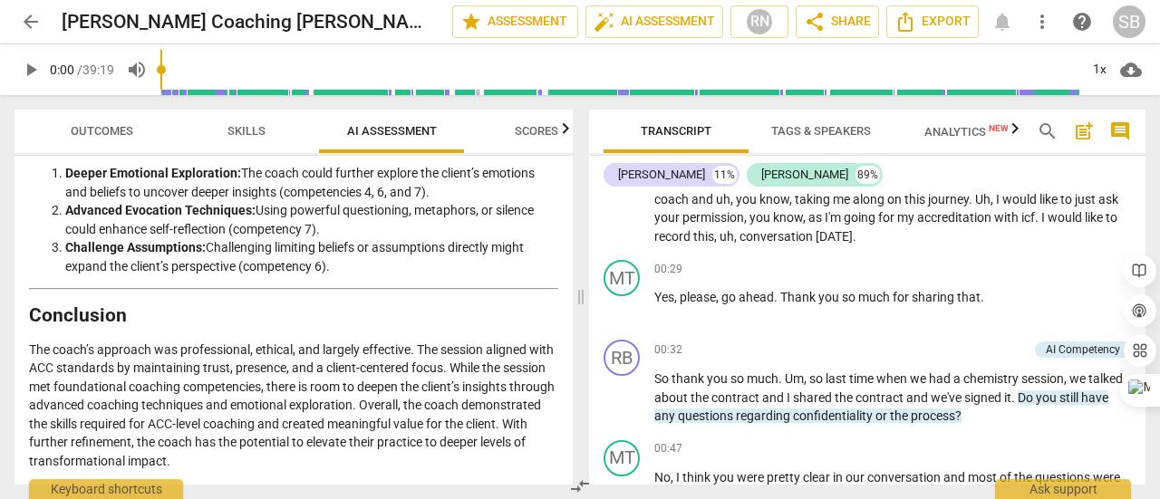
scroll to position [272, 0]
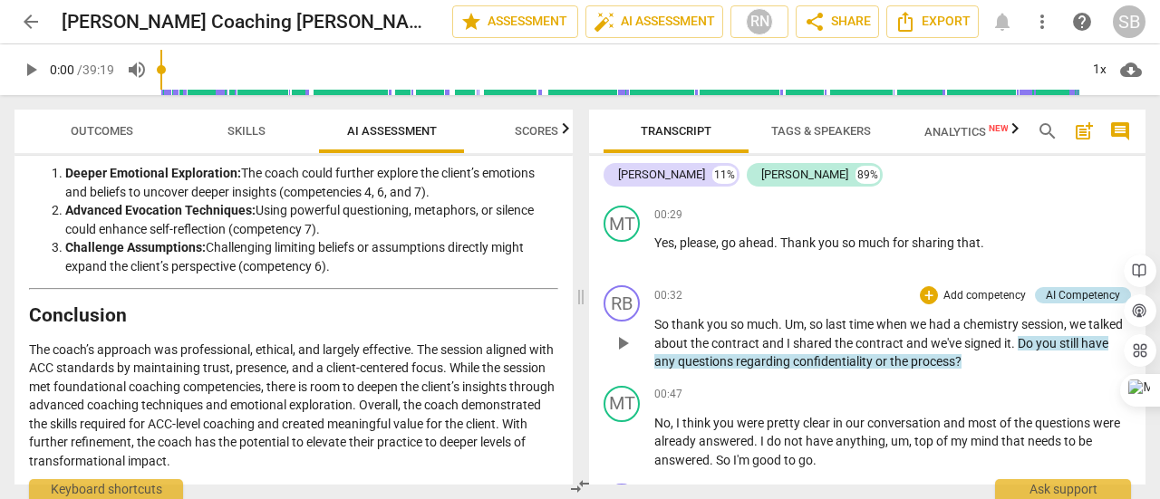
click at [1063, 296] on div "AI Competency" at bounding box center [1083, 295] width 74 height 16
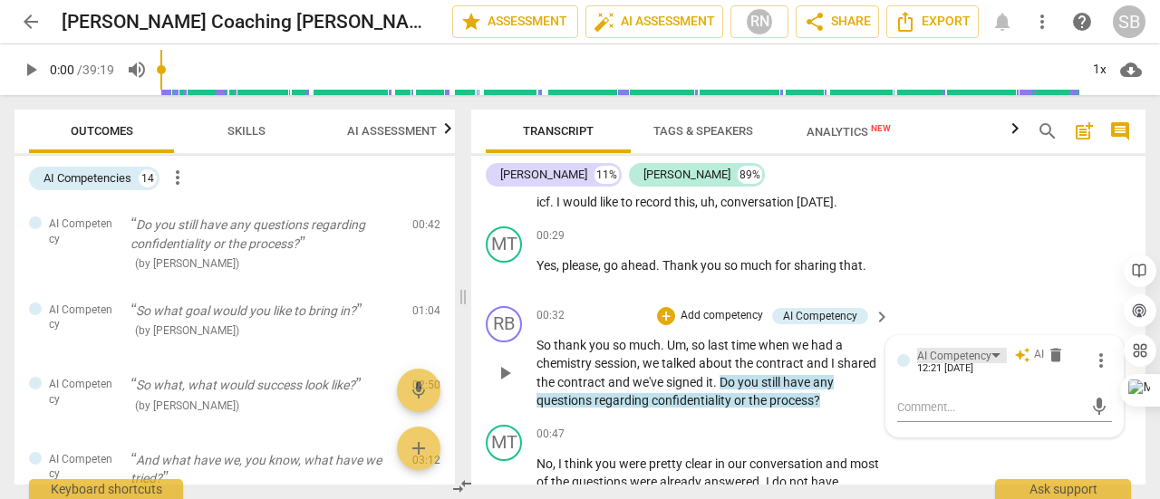
click at [992, 356] on div "AI Competency" at bounding box center [962, 355] width 90 height 15
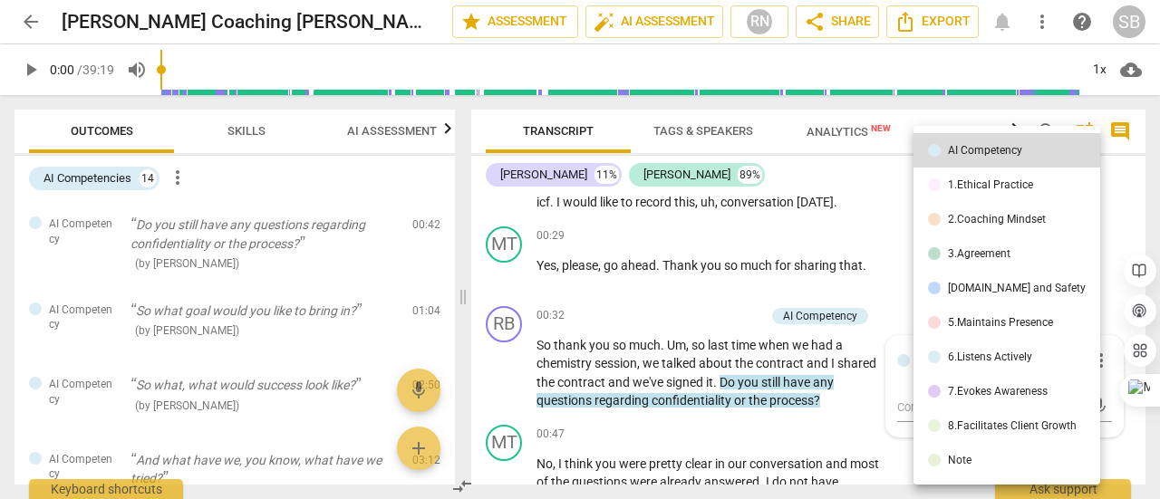
click at [1004, 184] on div "1.Ethical Practice" at bounding box center [990, 184] width 85 height 11
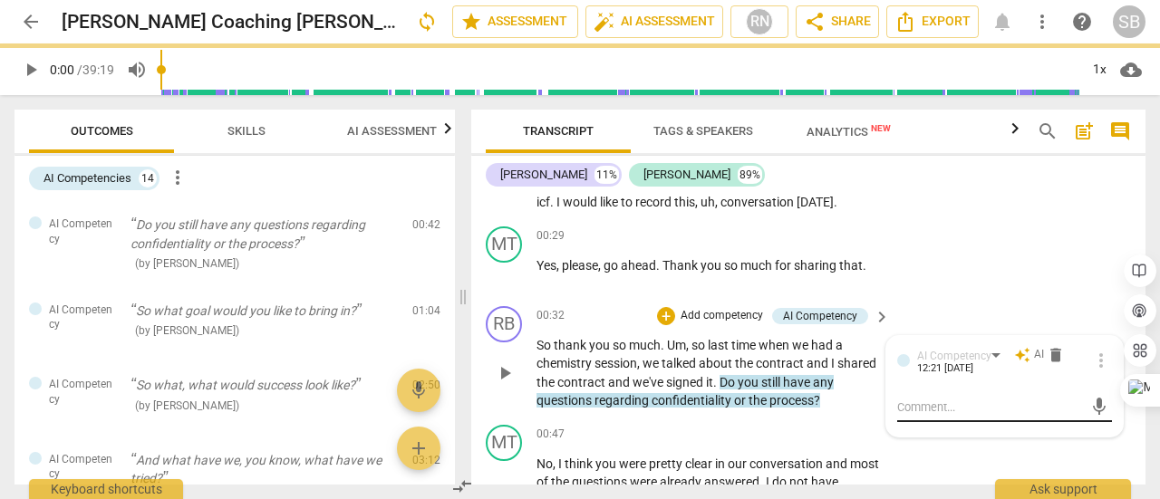
click at [955, 411] on textarea at bounding box center [990, 407] width 186 height 17
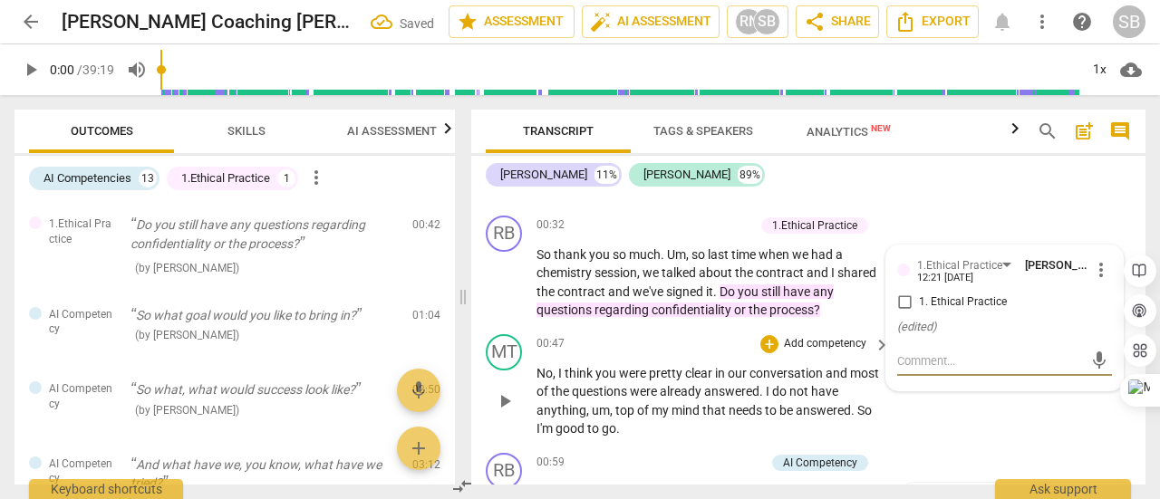
scroll to position [453, 0]
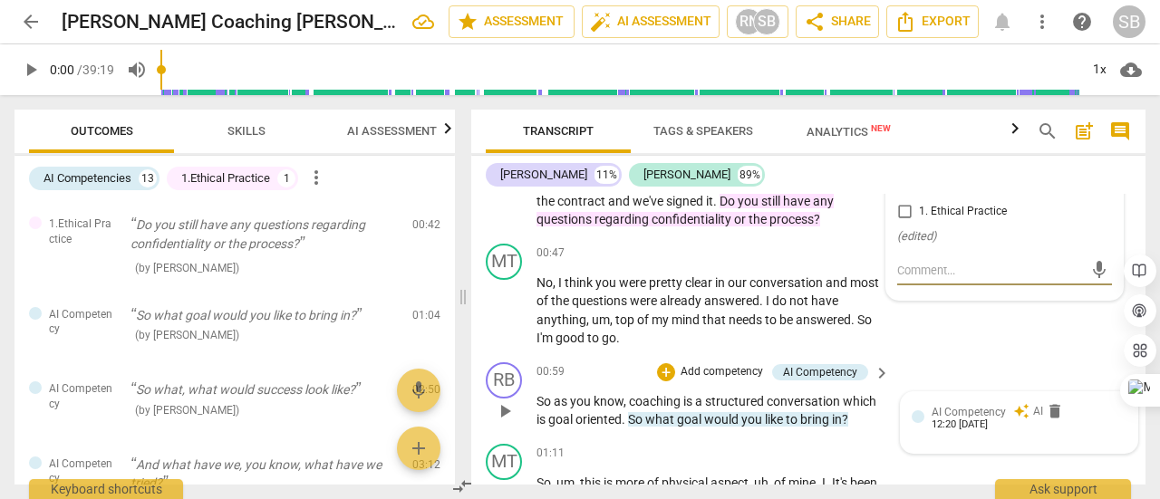
click at [1000, 416] on span "AI Competency" at bounding box center [969, 412] width 74 height 13
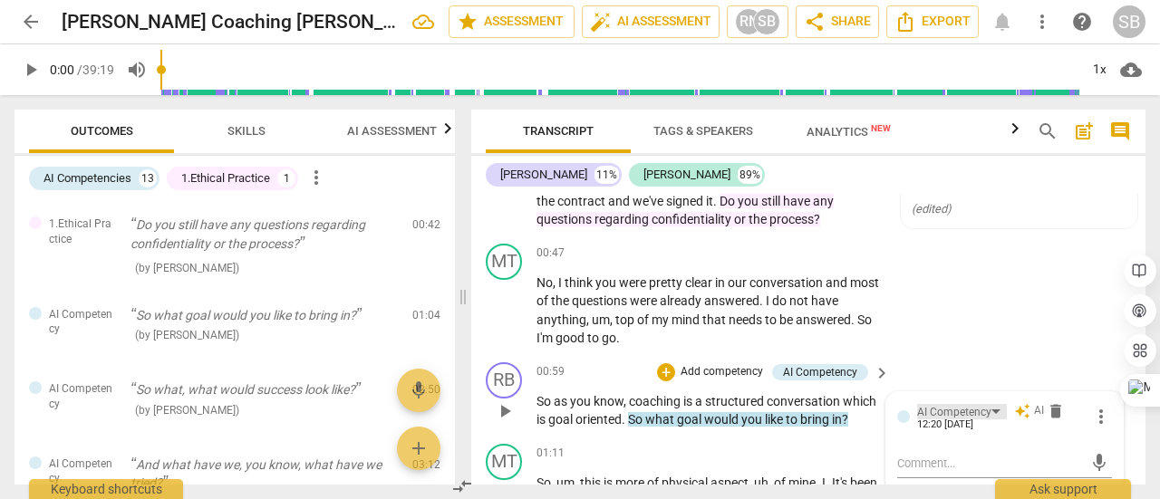
click at [997, 411] on div "AI Competency" at bounding box center [962, 411] width 90 height 15
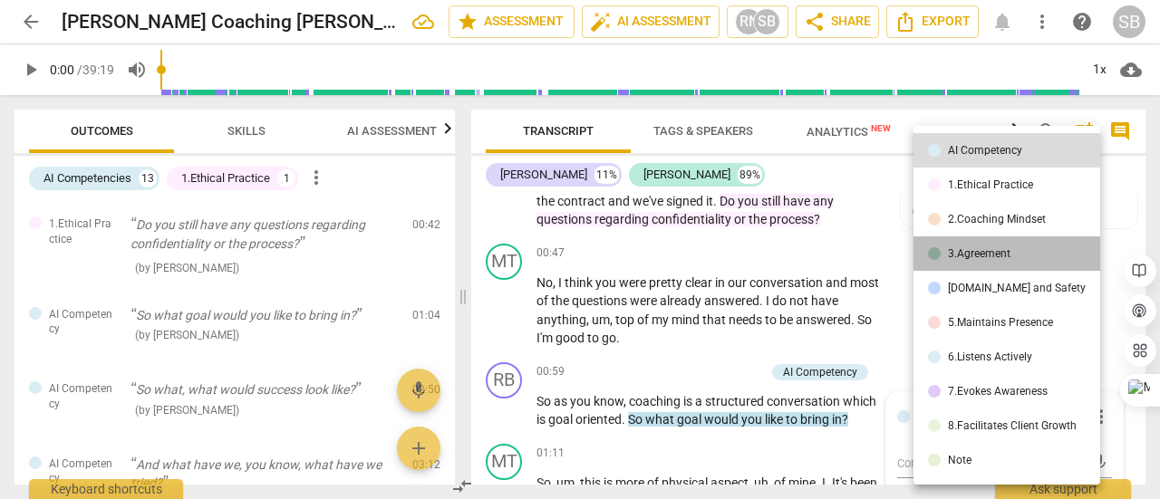
click at [1007, 256] on div "3.Agreement" at bounding box center [979, 253] width 63 height 11
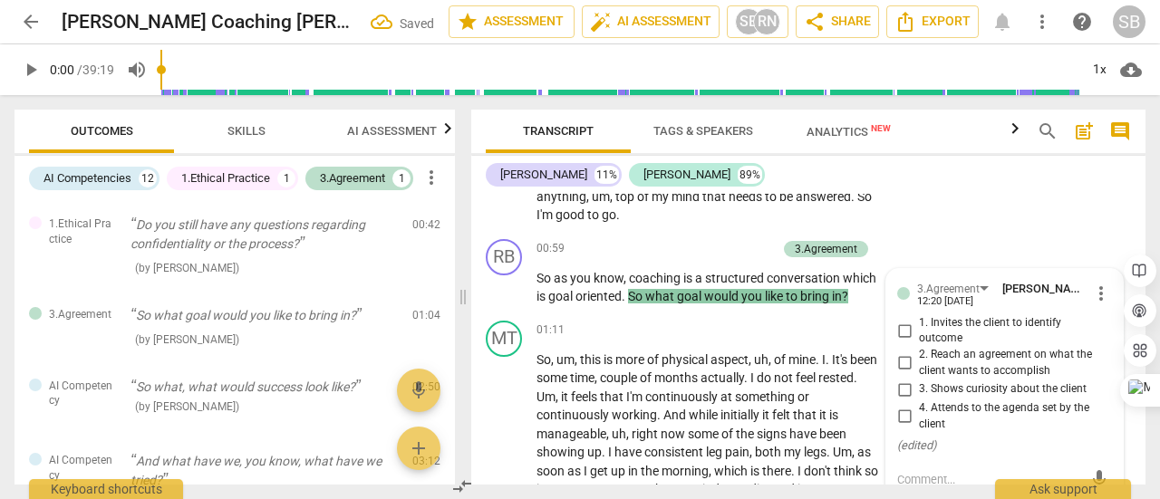
scroll to position [634, 0]
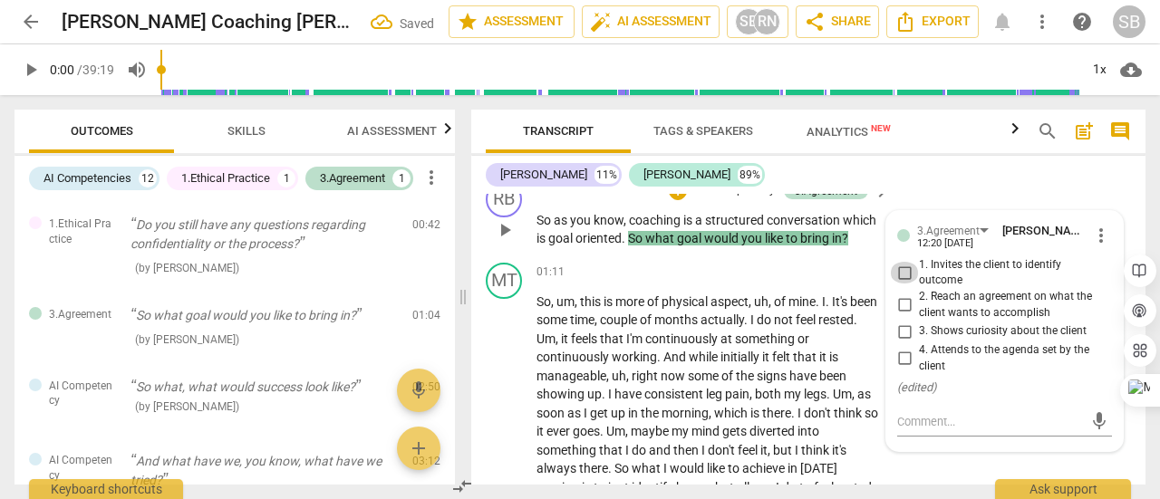
click at [905, 278] on input "1. Invites the client to identify outcome" at bounding box center [904, 273] width 29 height 22
checkbox input "true"
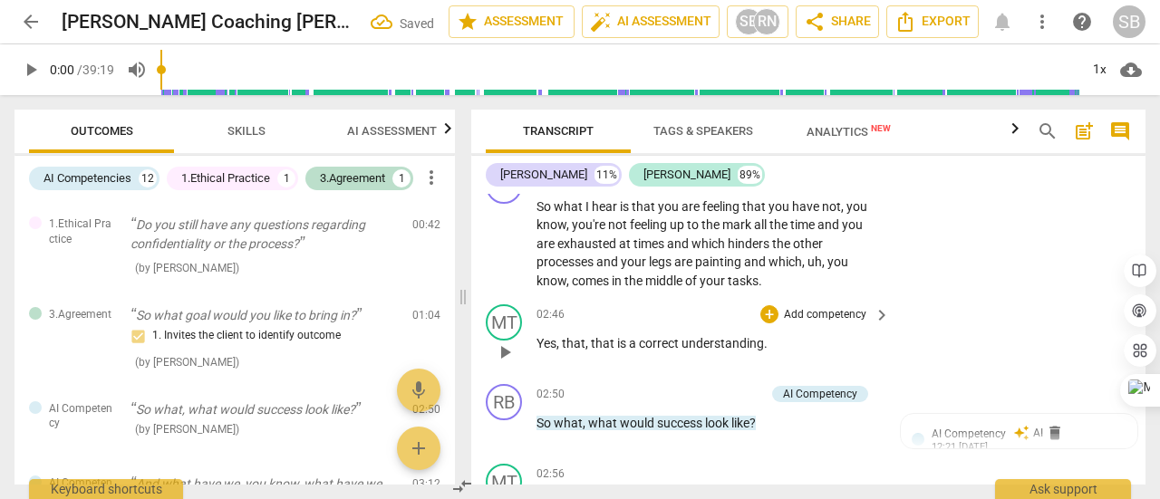
scroll to position [1087, 0]
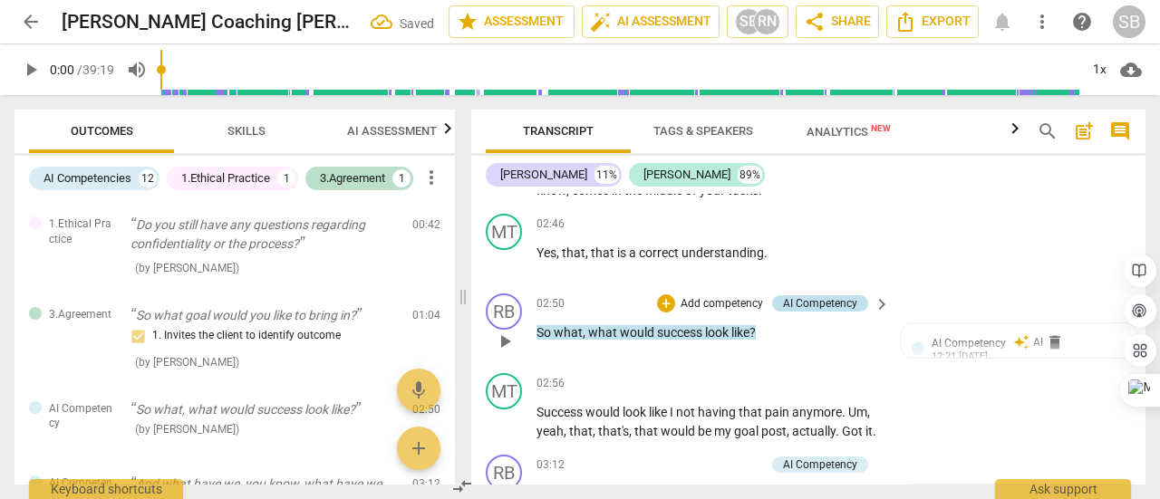
click at [830, 312] on div "AI Competency" at bounding box center [820, 303] width 74 height 16
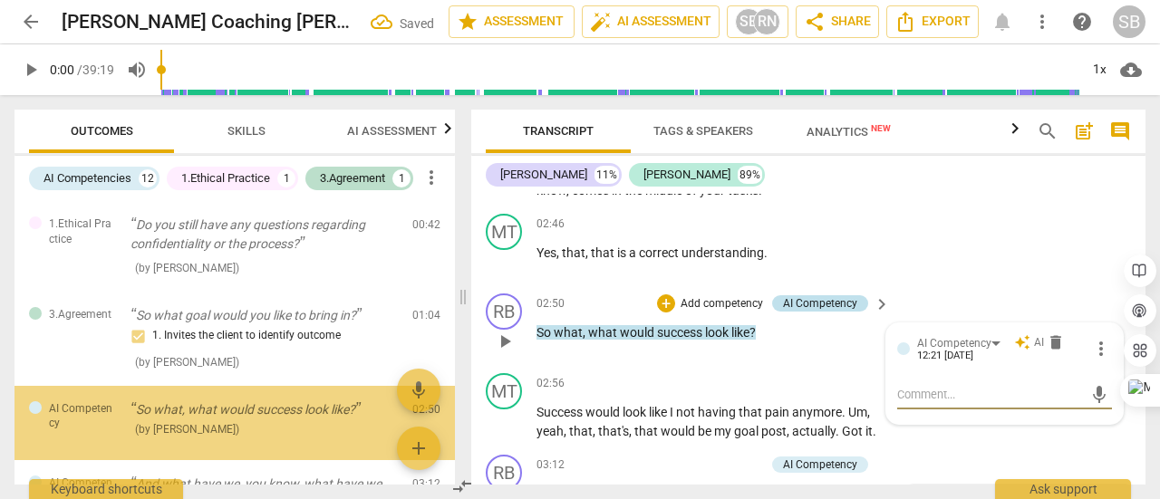
scroll to position [94, 0]
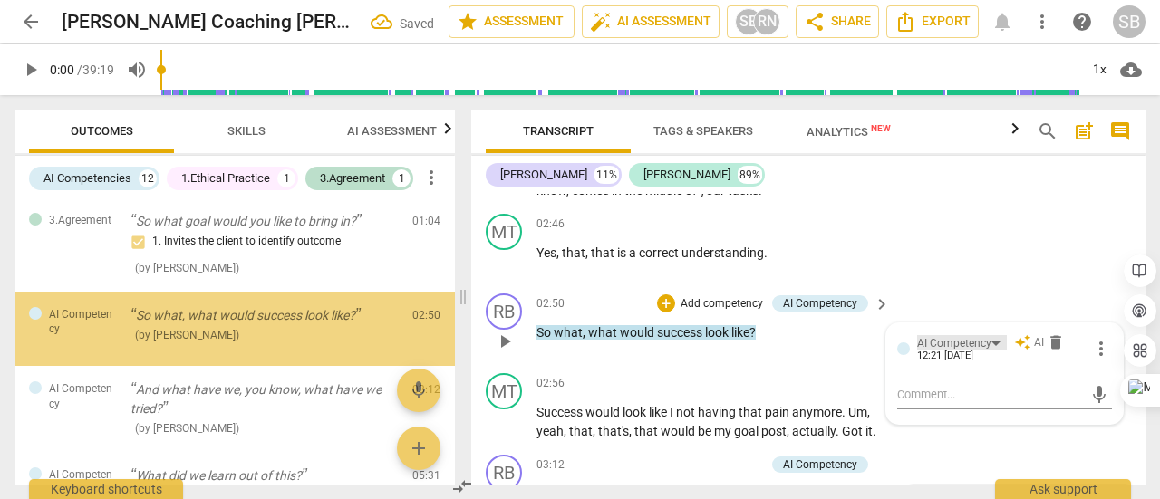
click at [992, 351] on div "AI Competency" at bounding box center [962, 342] width 90 height 15
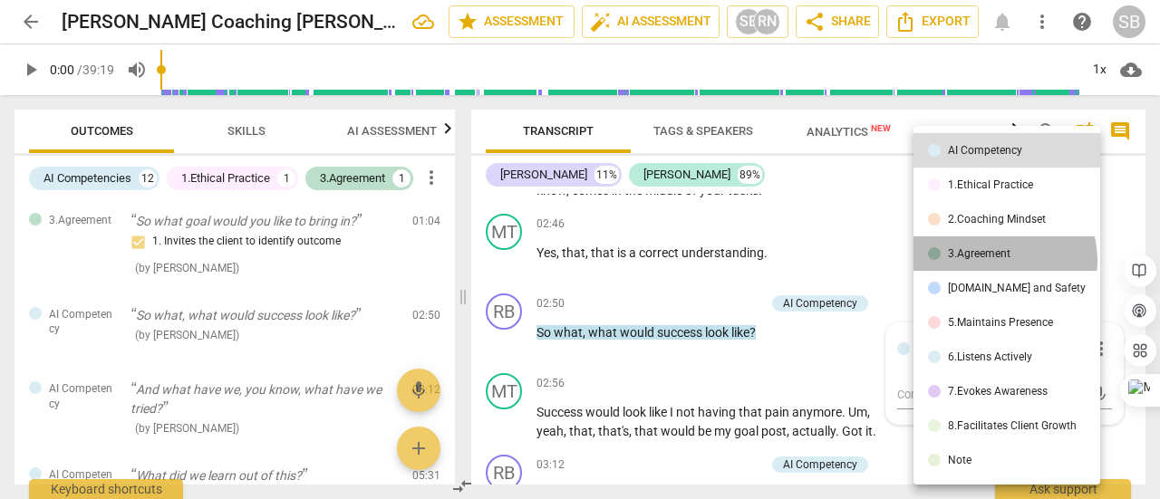
click at [1003, 259] on div "3.Agreement" at bounding box center [979, 253] width 63 height 11
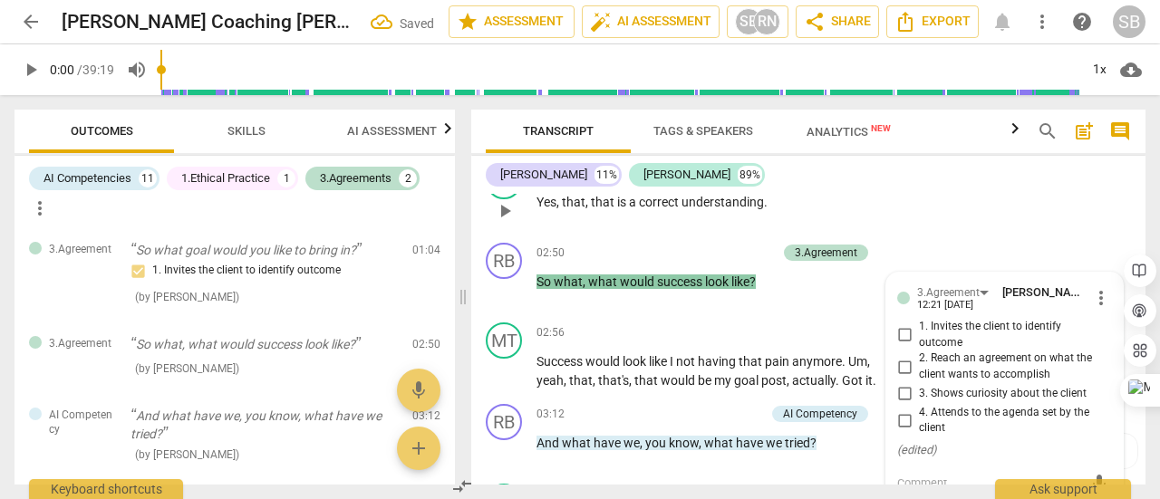
scroll to position [1178, 0]
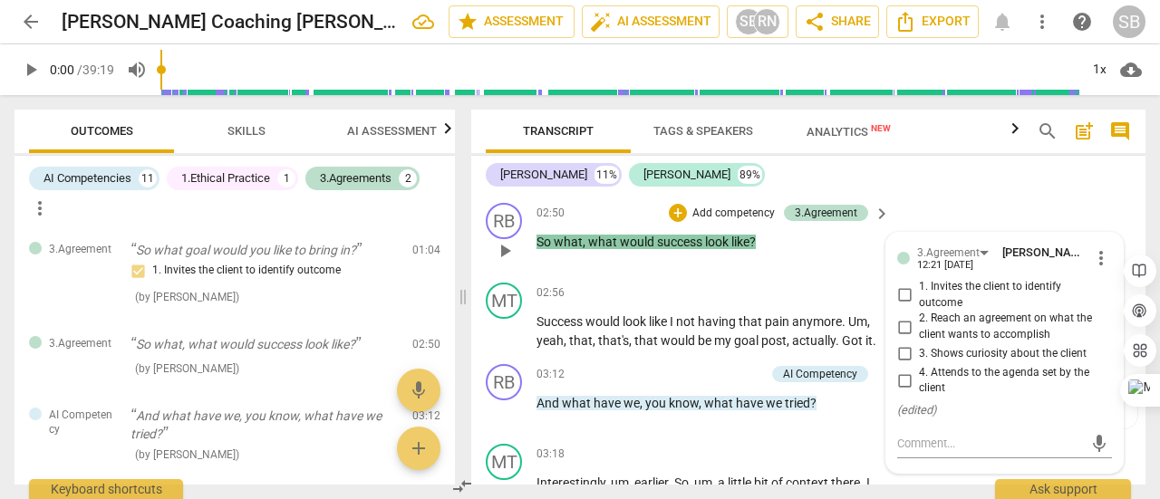
click at [901, 391] on input "4. Attends to the agenda set by the client" at bounding box center [904, 381] width 29 height 22
checkbox input "true"
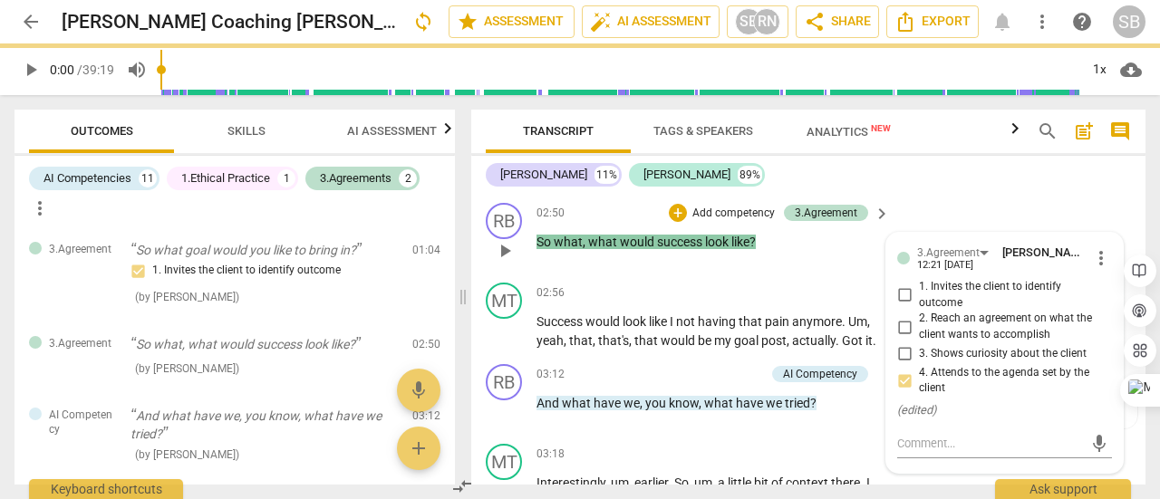
click at [903, 306] on input "1. Invites the client to identify outcome" at bounding box center [904, 296] width 29 height 22
checkbox input "true"
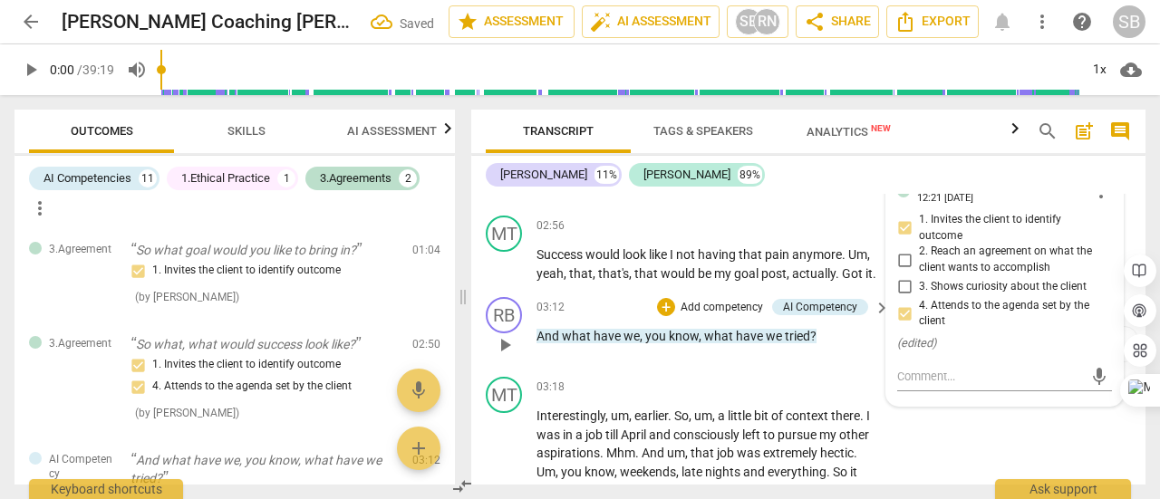
scroll to position [1269, 0]
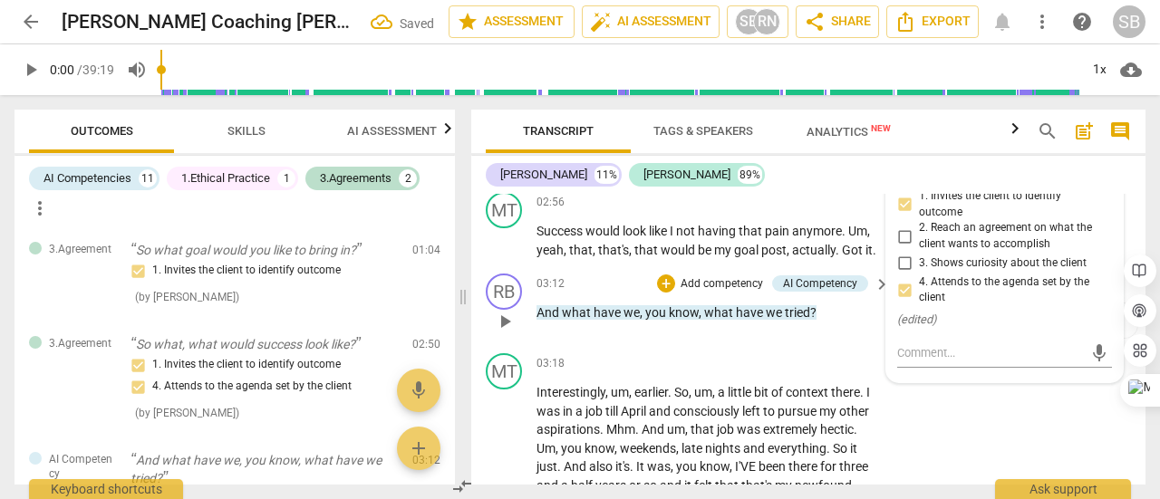
click at [838, 346] on div "RB play_arrow pause 03:12 + Add competency AI Competency keyboard_arrow_right A…" at bounding box center [808, 306] width 674 height 80
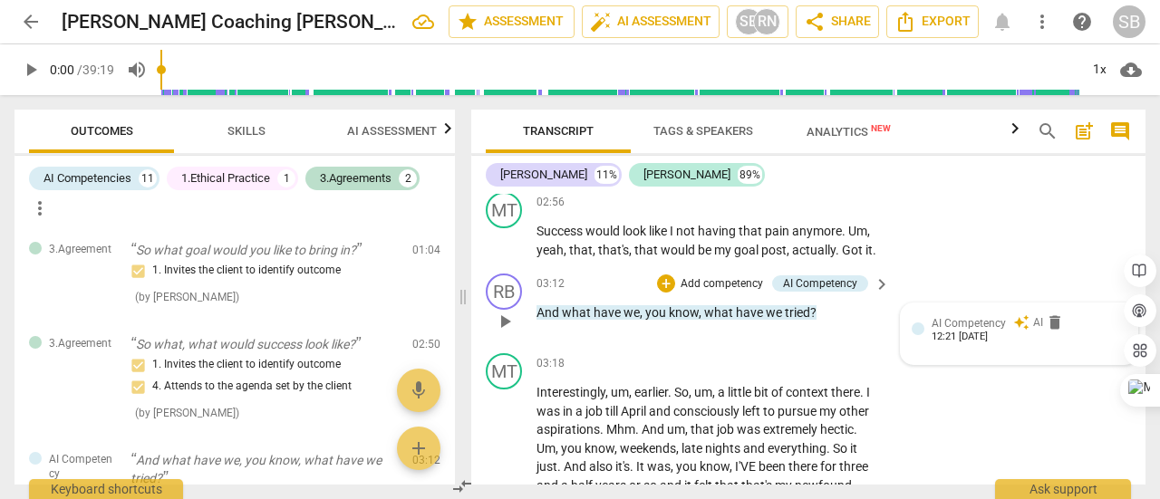
click at [969, 330] on span "AI Competency" at bounding box center [969, 323] width 74 height 13
click at [992, 331] on div "AI Competency" at bounding box center [962, 322] width 90 height 15
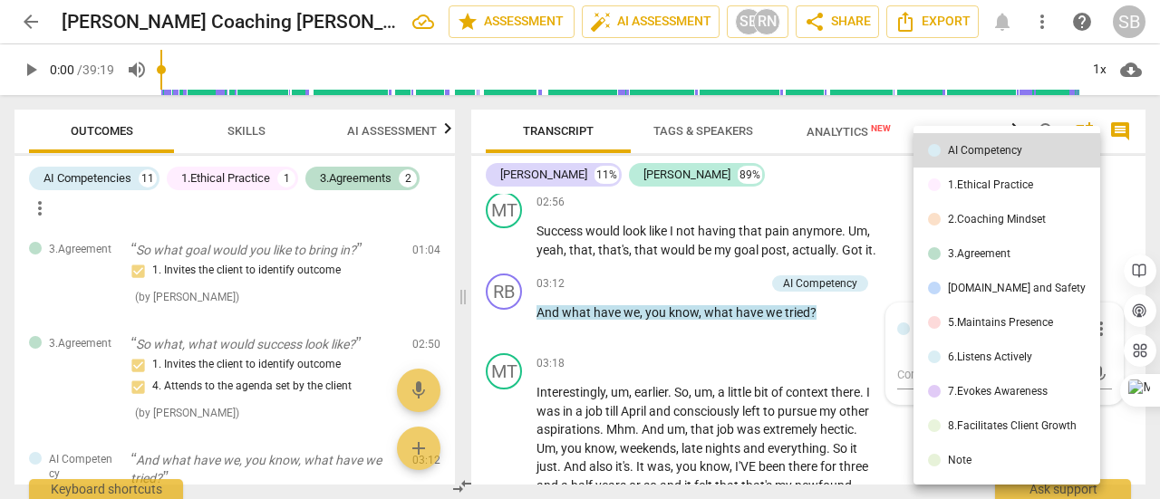
click at [828, 355] on div at bounding box center [580, 249] width 1160 height 499
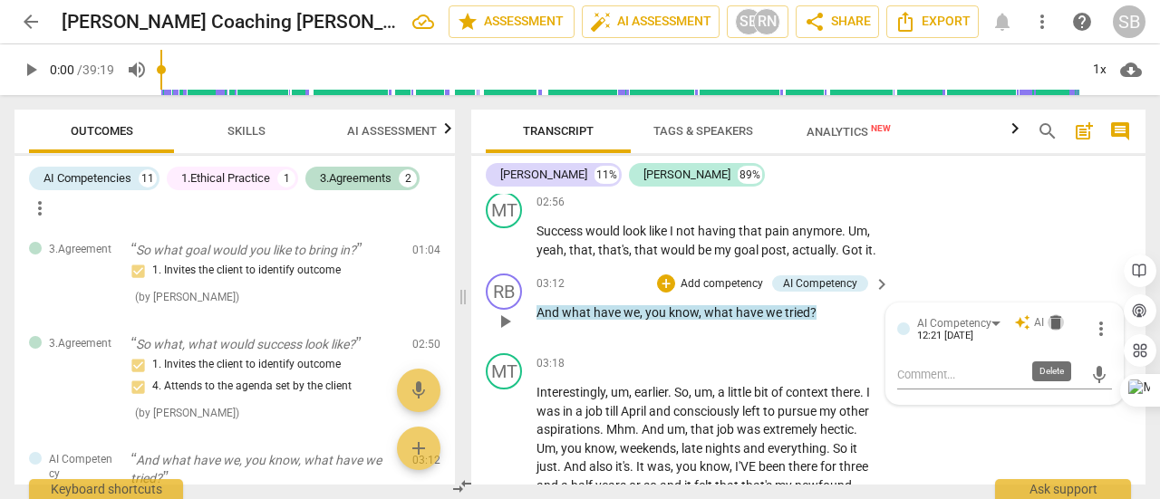
click at [1055, 332] on span "delete" at bounding box center [1056, 323] width 18 height 18
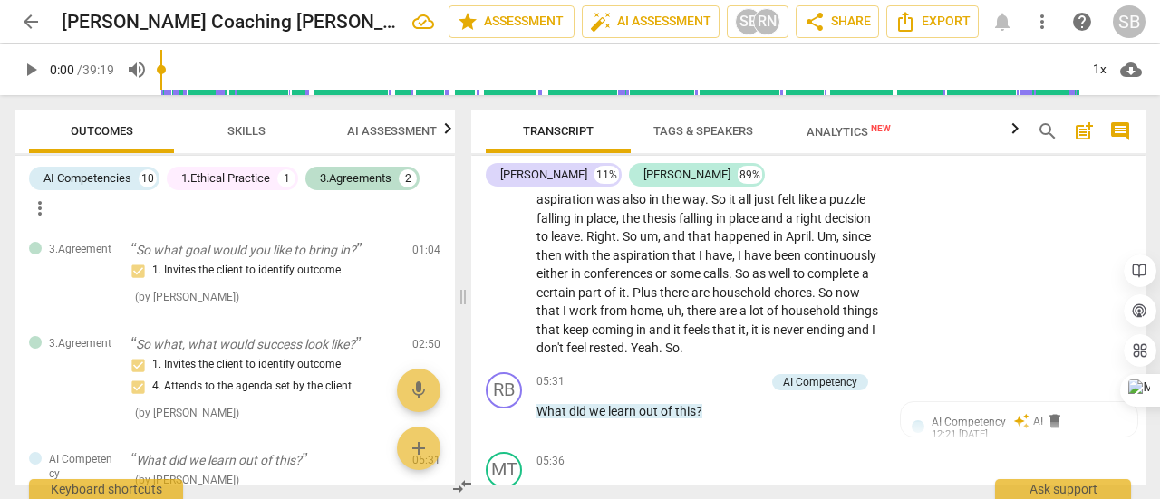
scroll to position [1812, 0]
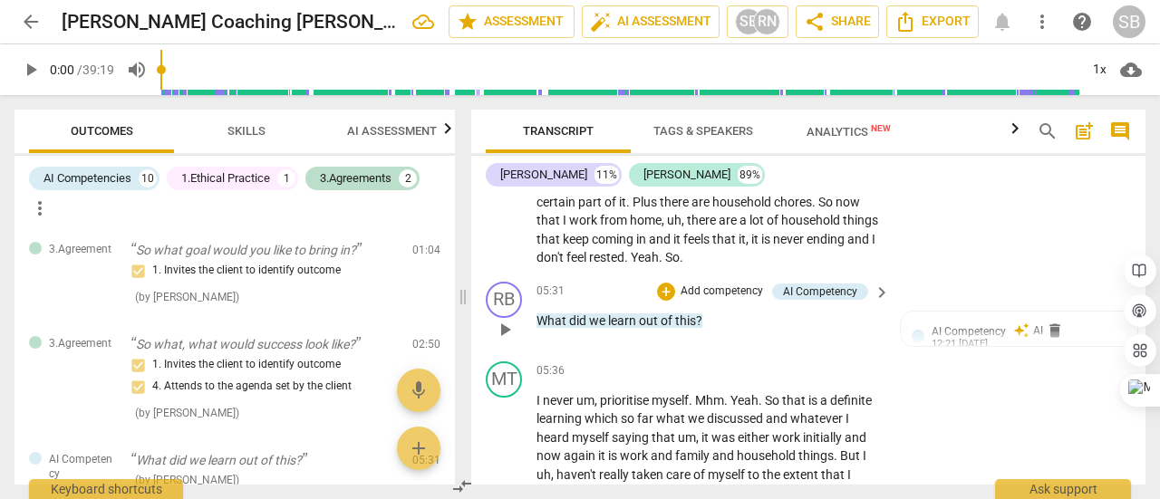
click at [873, 304] on span "keyboard_arrow_right" at bounding box center [882, 293] width 22 height 22
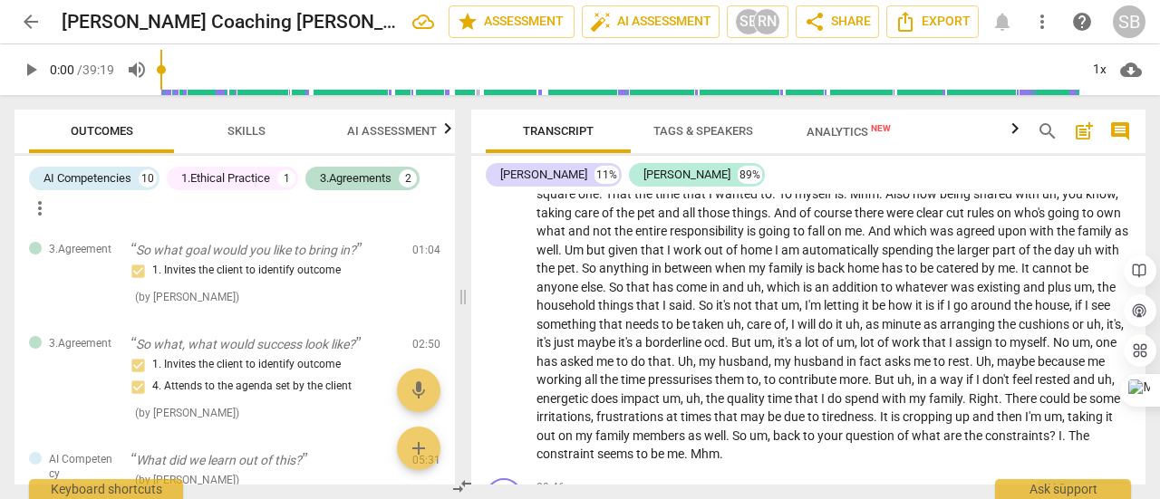
scroll to position [1729, 0]
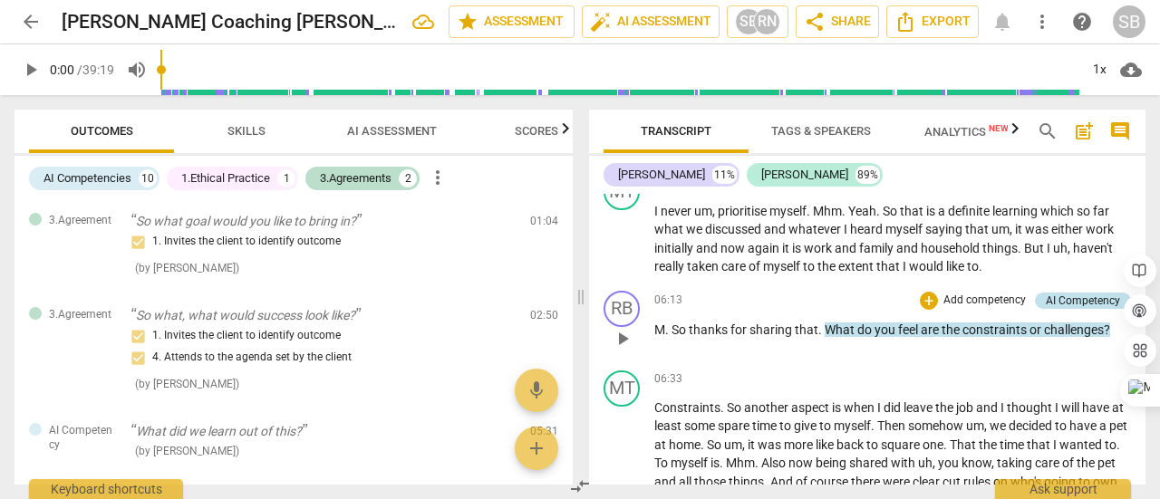
click at [1046, 309] on div "AI Competency" at bounding box center [1083, 301] width 74 height 16
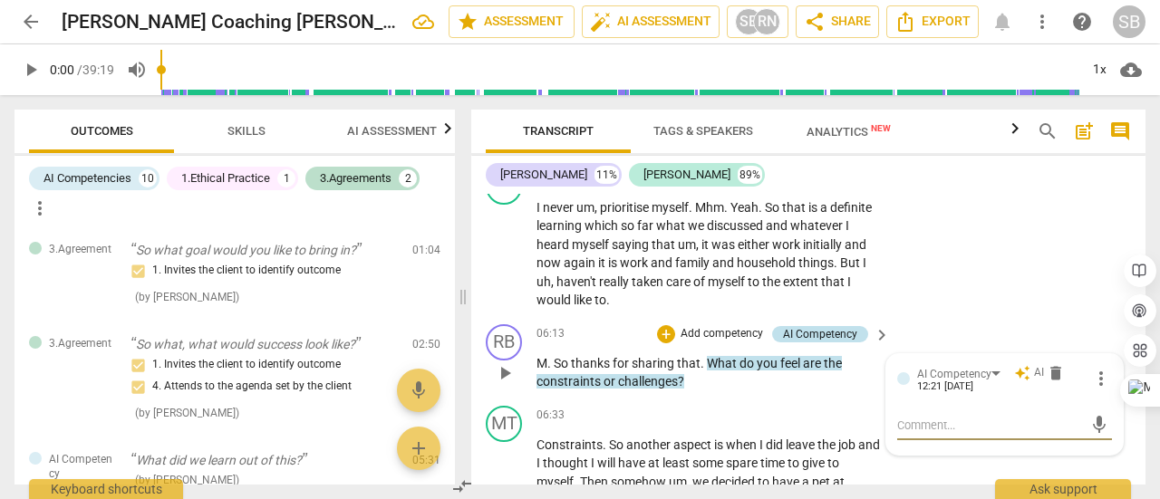
scroll to position [270, 0]
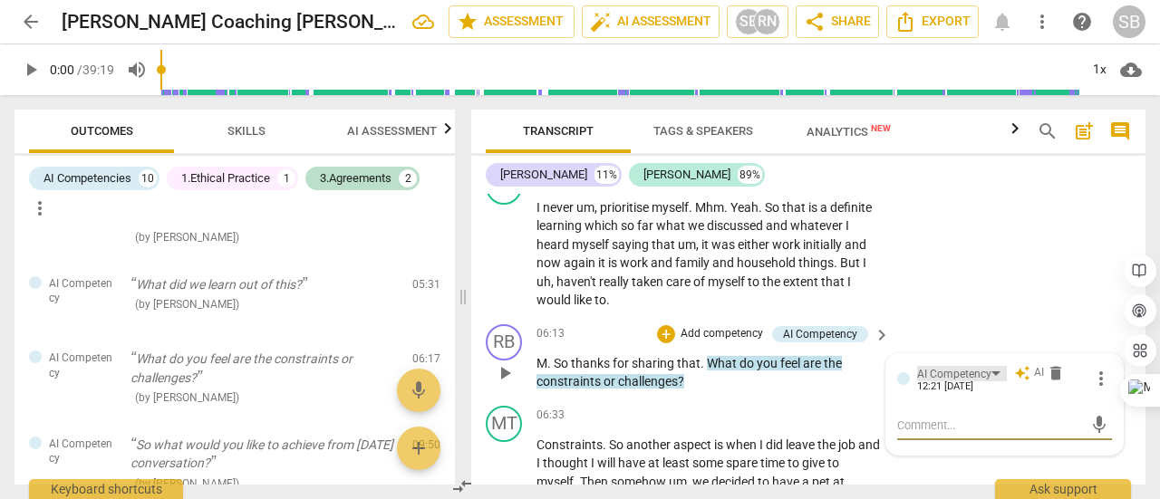
click at [990, 381] on div "AI Competency" at bounding box center [962, 373] width 90 height 15
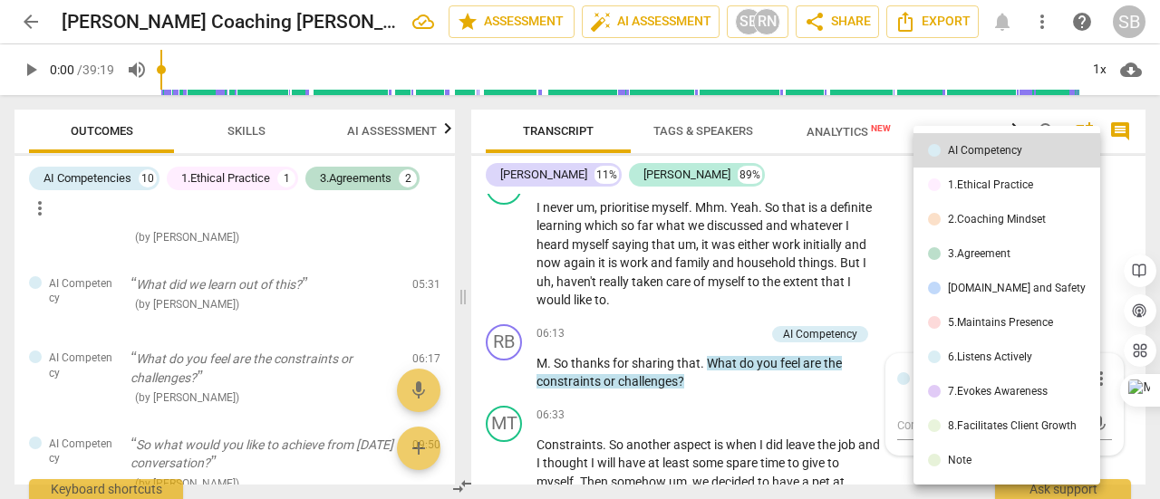
click at [692, 293] on div at bounding box center [580, 249] width 1160 height 499
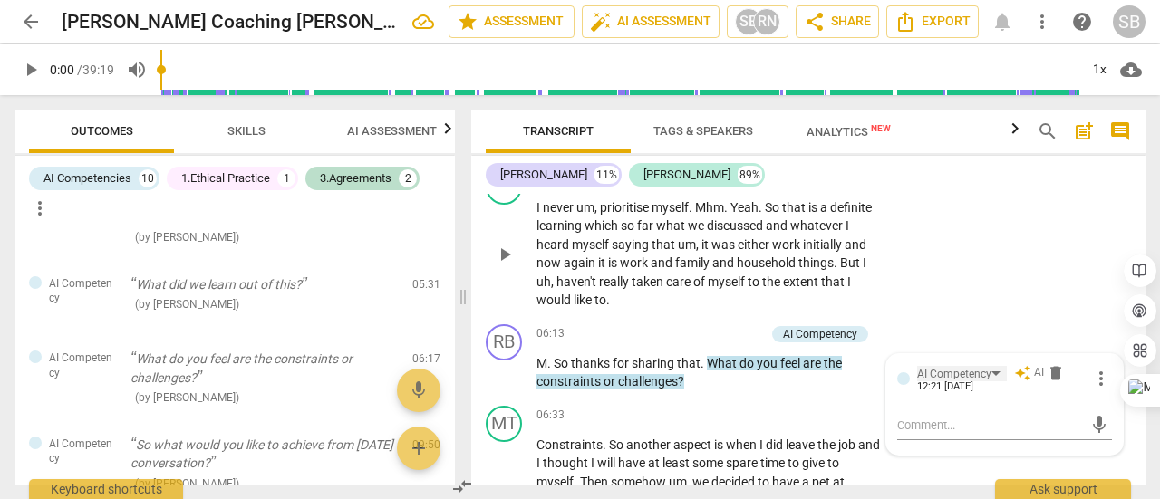
scroll to position [1824, 0]
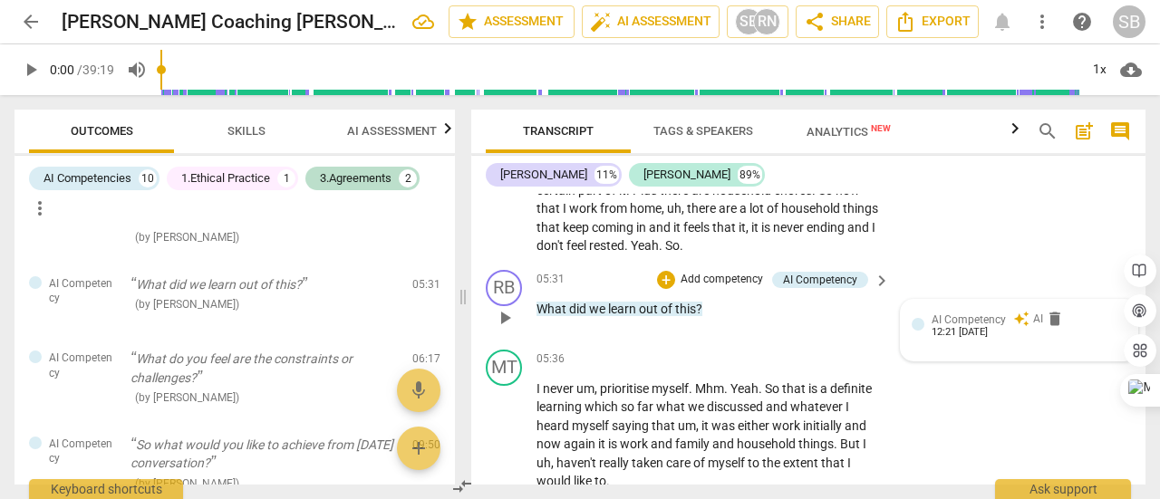
click at [1013, 327] on span "auto_awesome" at bounding box center [1021, 319] width 16 height 16
click at [993, 327] on div "AI Competency" at bounding box center [962, 319] width 90 height 15
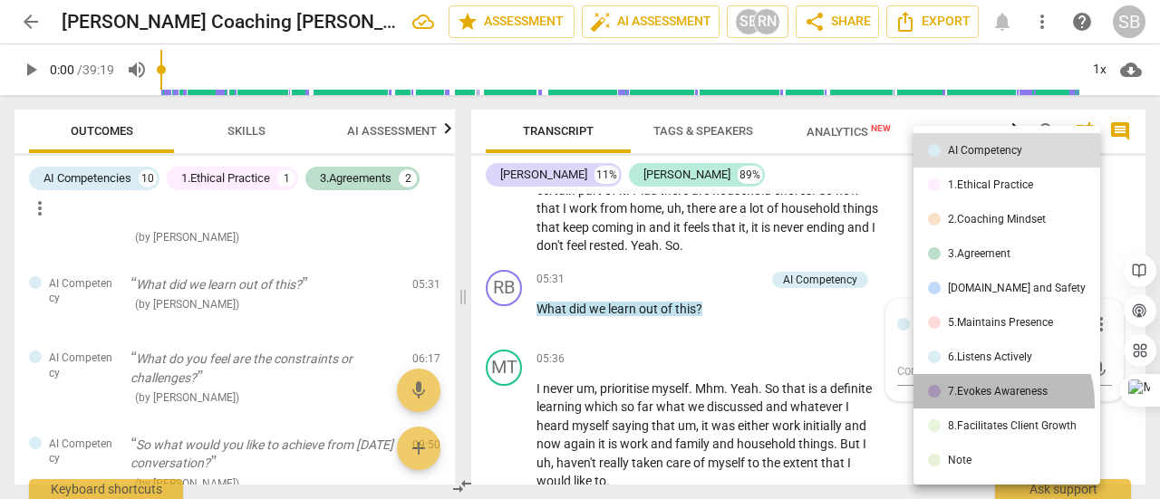
click at [990, 403] on li "7.Evokes Awareness" at bounding box center [1006, 391] width 187 height 34
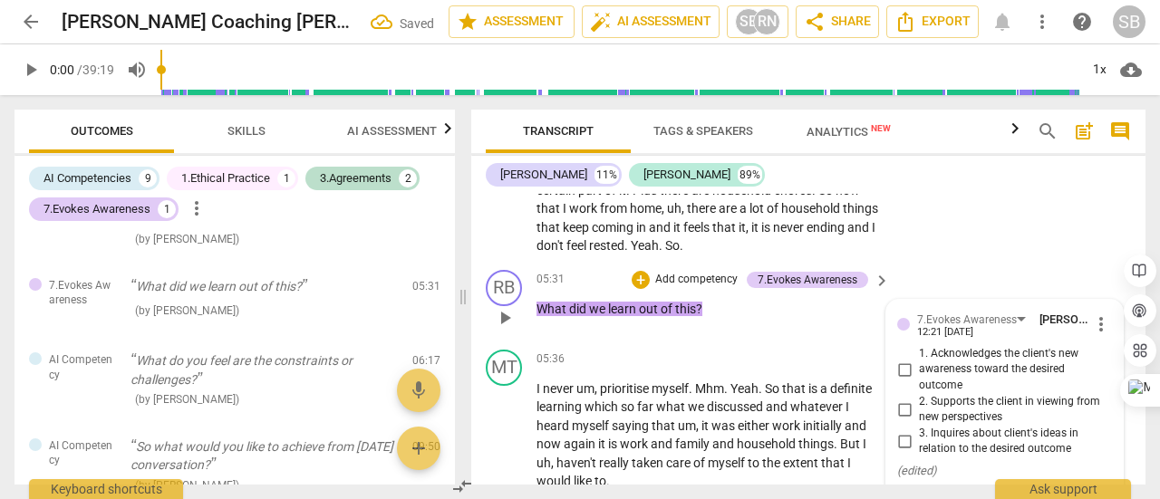
scroll to position [1915, 0]
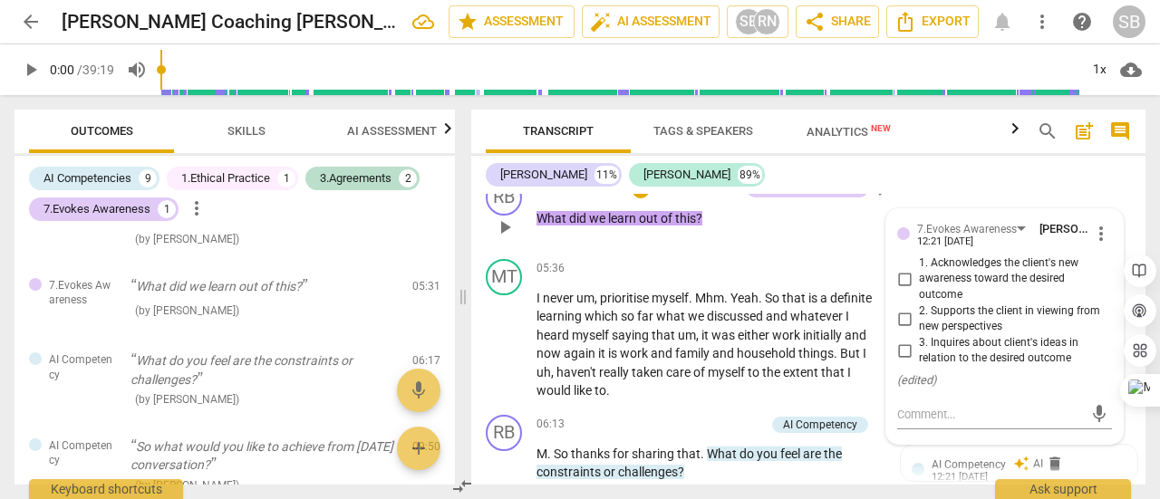
click at [908, 362] on input "3. Inquires about client's ideas in relation to the desired outcome" at bounding box center [904, 351] width 29 height 22
checkbox input "true"
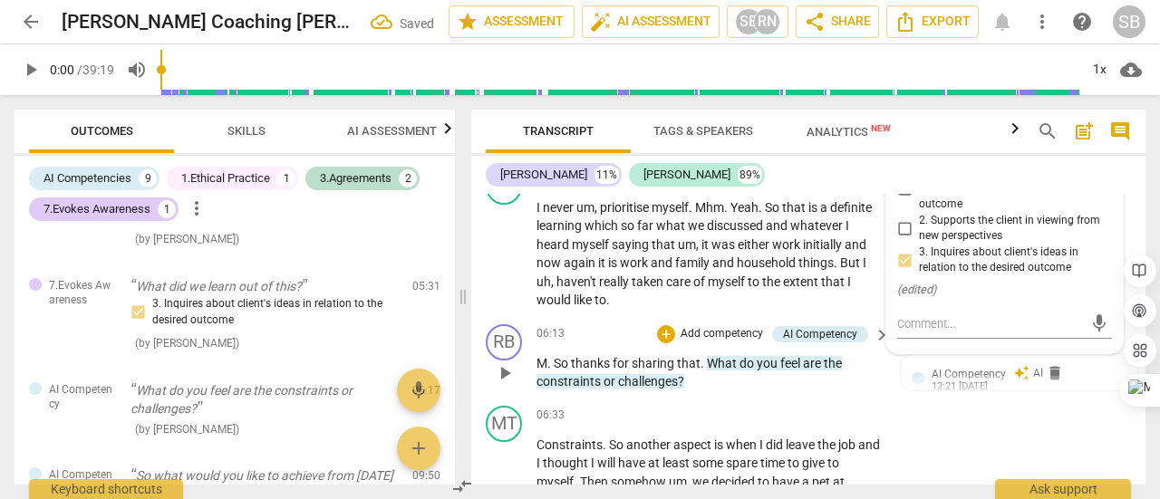
click at [783, 371] on span "feel" at bounding box center [791, 363] width 23 height 14
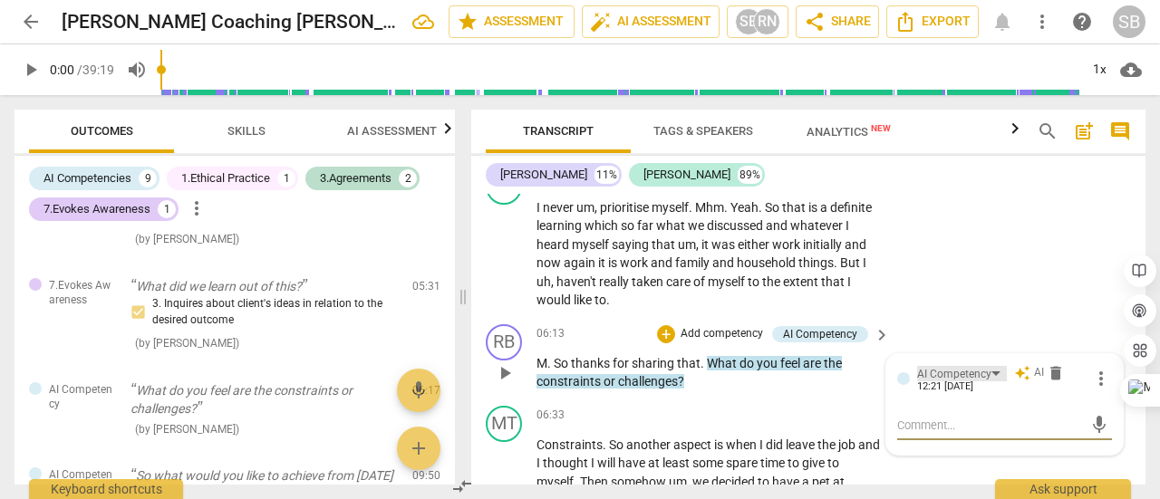
click at [991, 381] on div "AI Competency" at bounding box center [962, 373] width 90 height 15
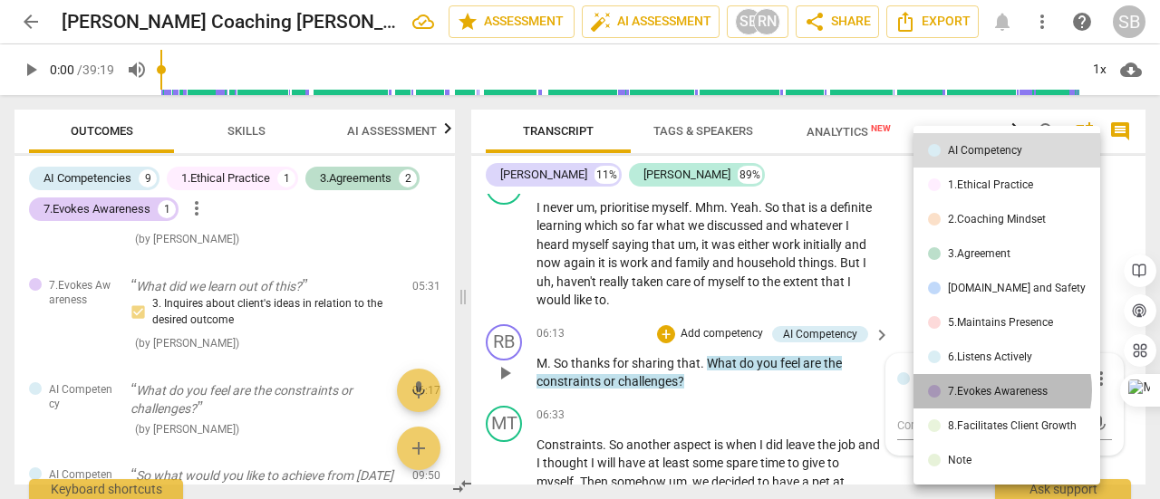
click at [991, 391] on div "7.Evokes Awareness" at bounding box center [998, 391] width 100 height 11
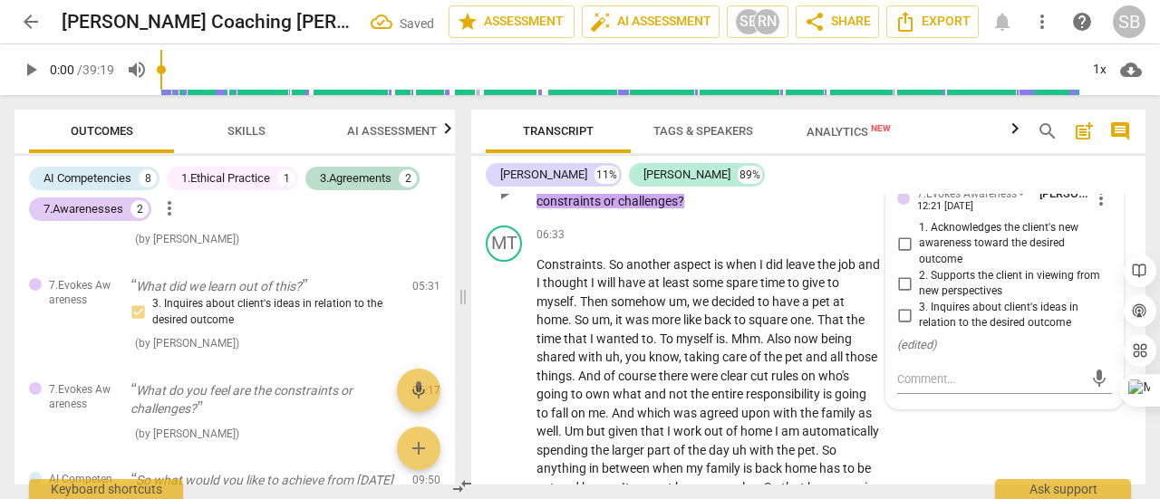
scroll to position [2187, 0]
click at [1013, 200] on div "7.Evokes Awareness" at bounding box center [974, 192] width 115 height 15
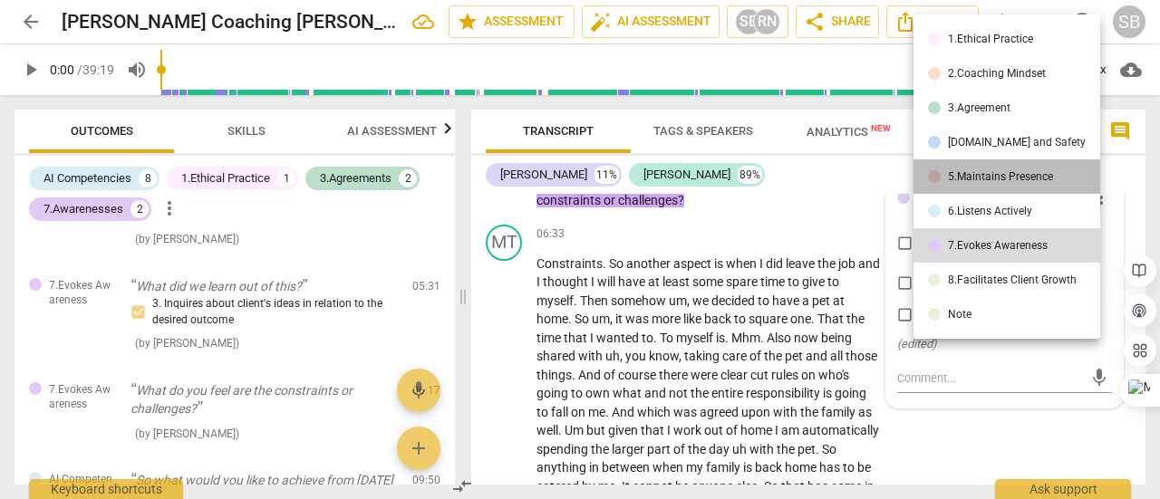
click at [1017, 185] on li "5.Maintains Presence" at bounding box center [1006, 176] width 187 height 34
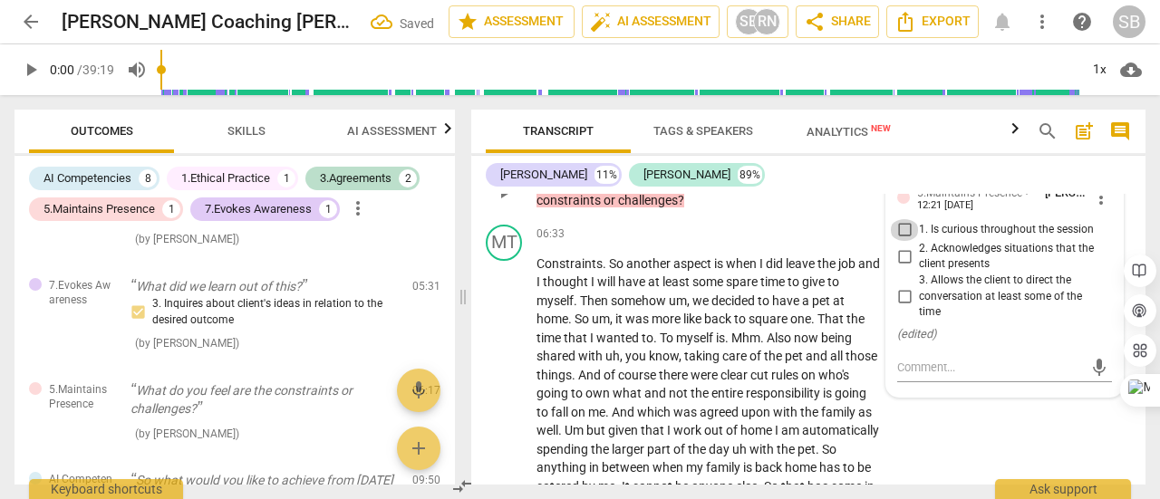
click at [904, 241] on input "1. Is curious throughout the session" at bounding box center [904, 230] width 29 height 22
checkbox input "true"
click at [904, 267] on input "2. Acknowledges situations that the client presents" at bounding box center [904, 257] width 29 height 22
checkbox input "true"
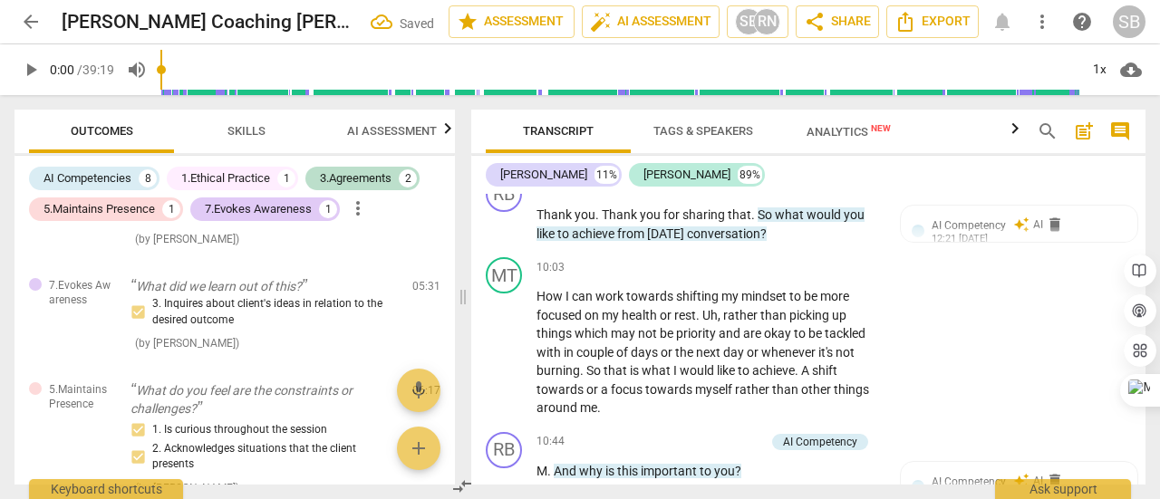
scroll to position [2821, 0]
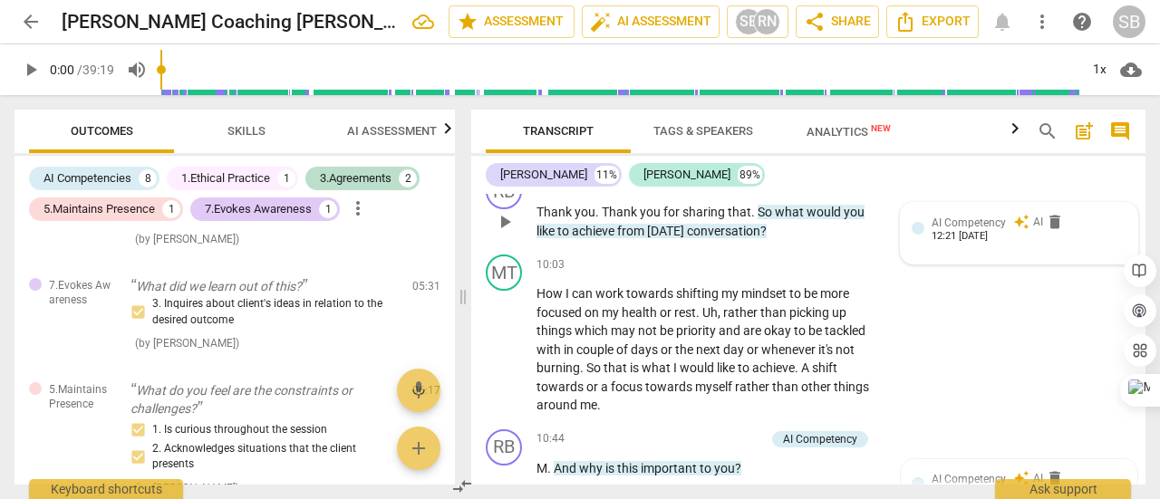
click at [976, 229] on span "AI Competency" at bounding box center [969, 223] width 74 height 13
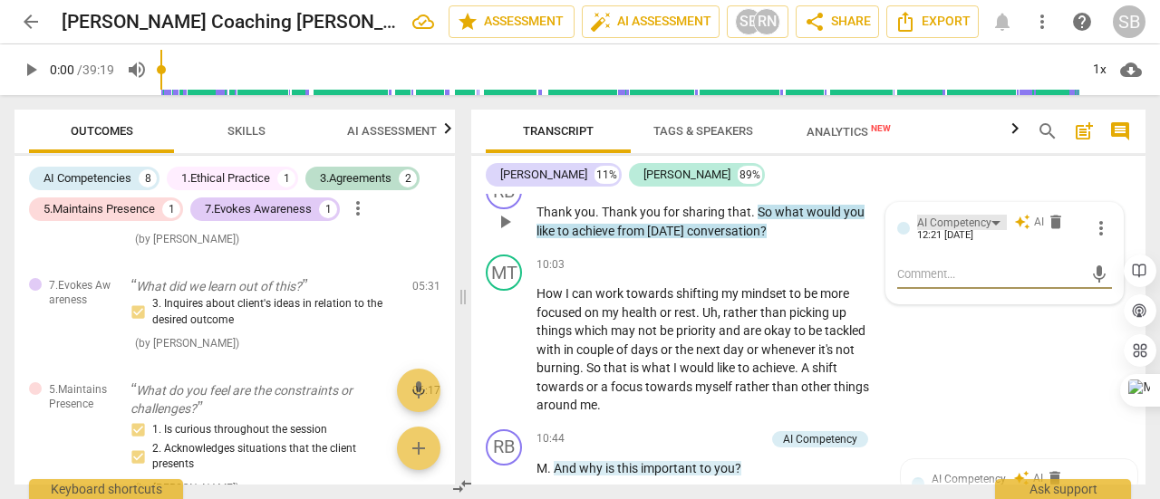
click at [993, 230] on div "AI Competency" at bounding box center [962, 222] width 90 height 15
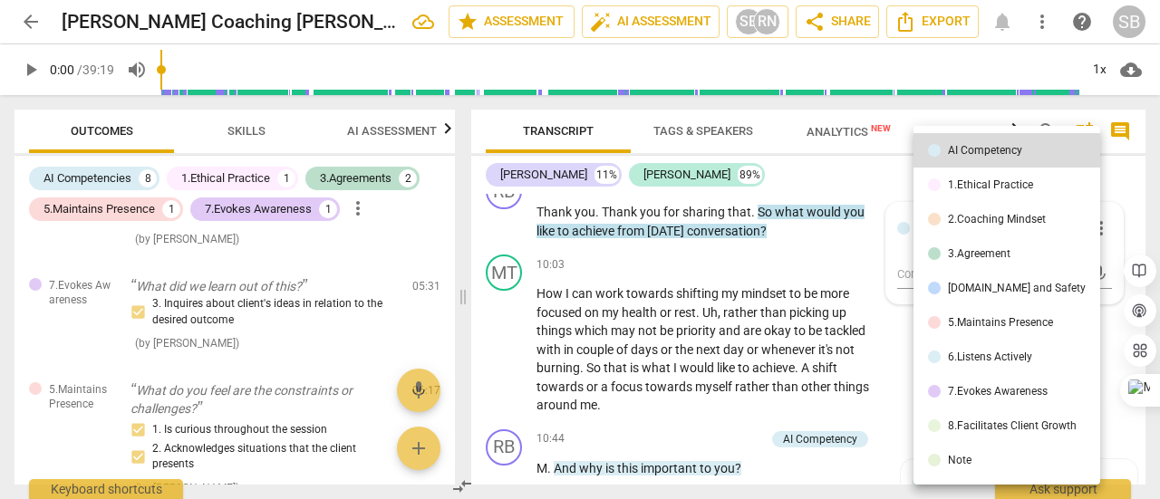
click at [990, 262] on li "3.Agreement" at bounding box center [1006, 254] width 187 height 34
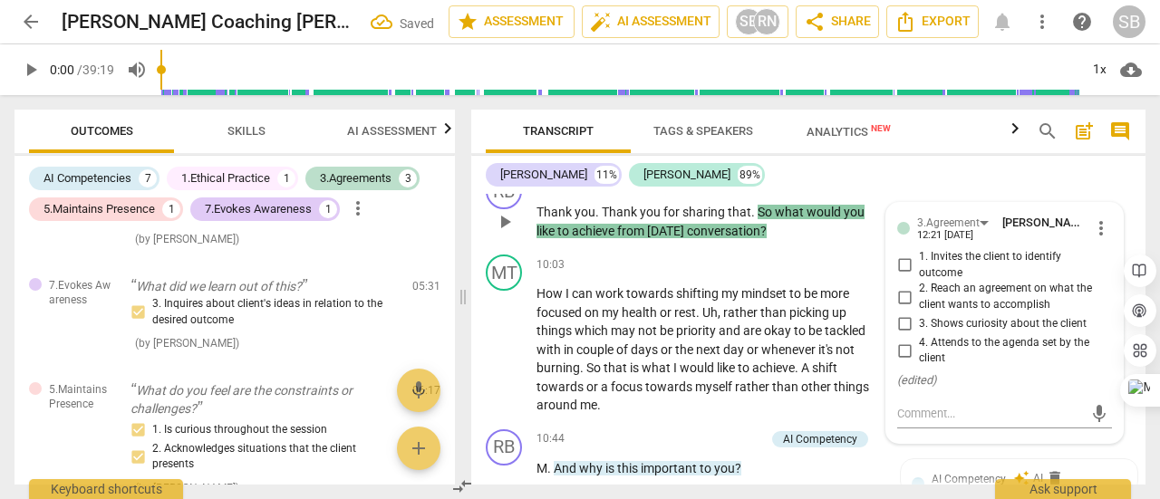
scroll to position [2912, 0]
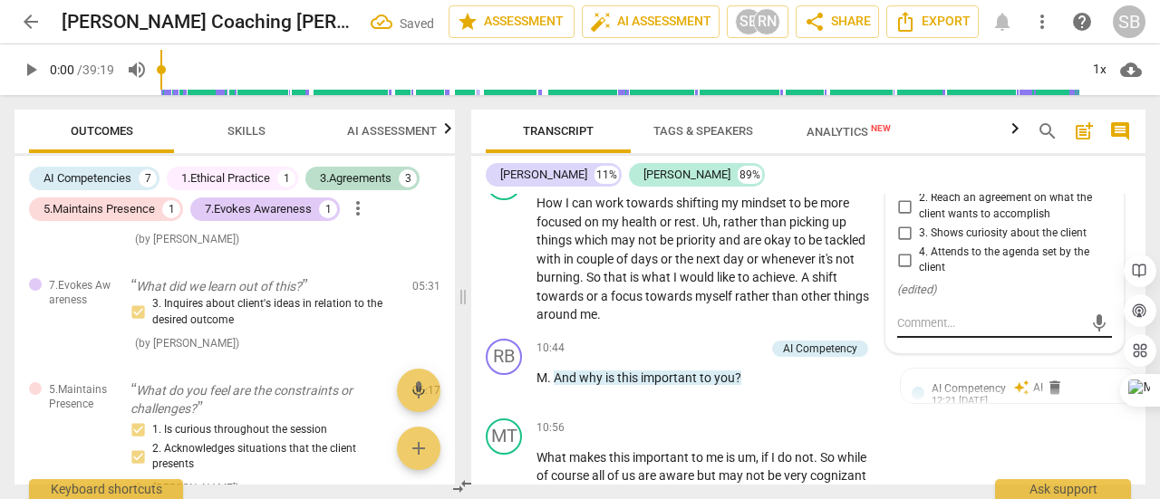
click at [924, 332] on textarea at bounding box center [990, 322] width 186 height 17
type textarea "G"
type textarea "Go"
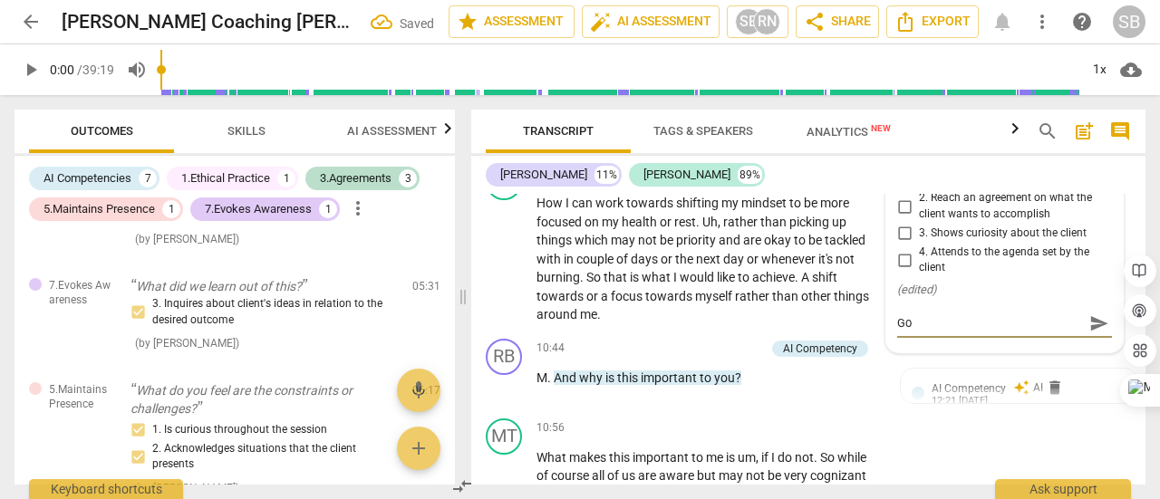
type textarea "Goo"
type textarea "Good"
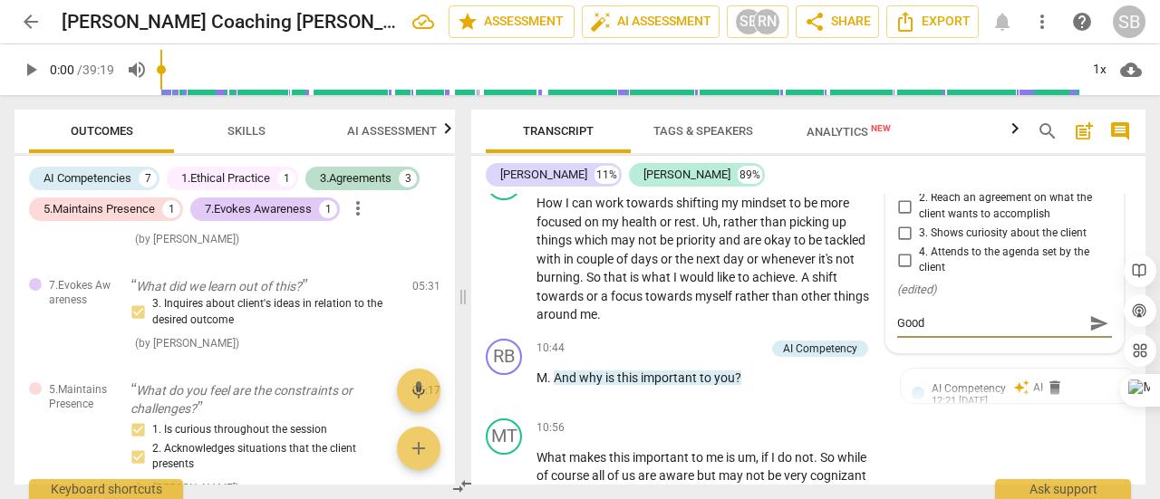
type textarea "Good"
type textarea "Good T"
type textarea "Good Tr"
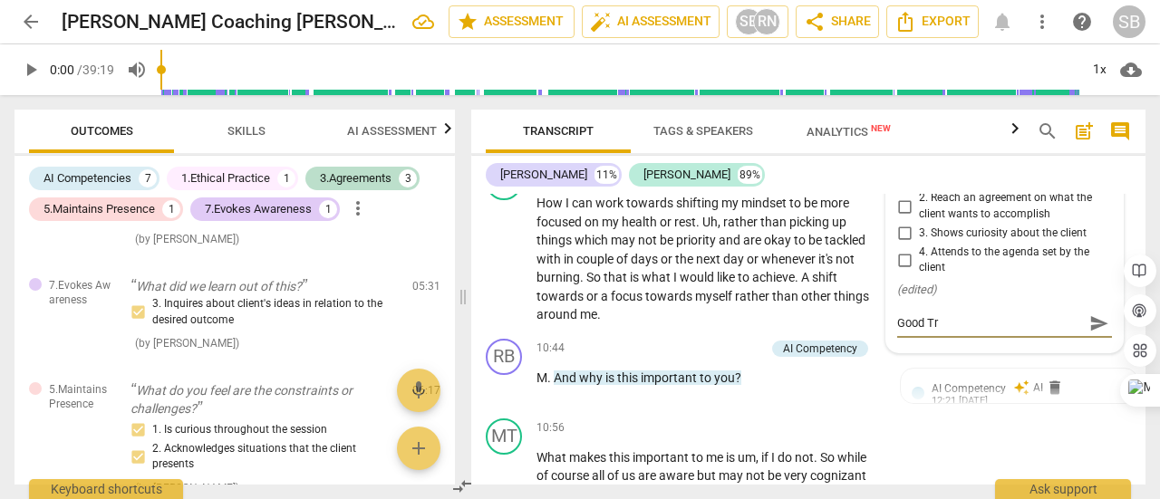
type textarea "Good Tra"
type textarea "Good Tran"
type textarea "Good Trans"
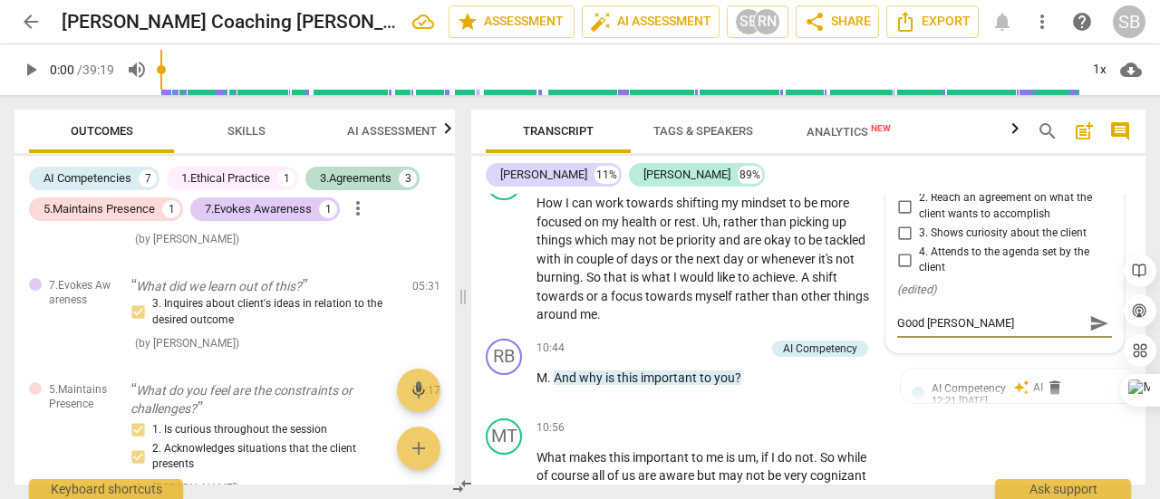
type textarea "Good Trans"
type textarea "Good Transi"
type textarea "Good Transit"
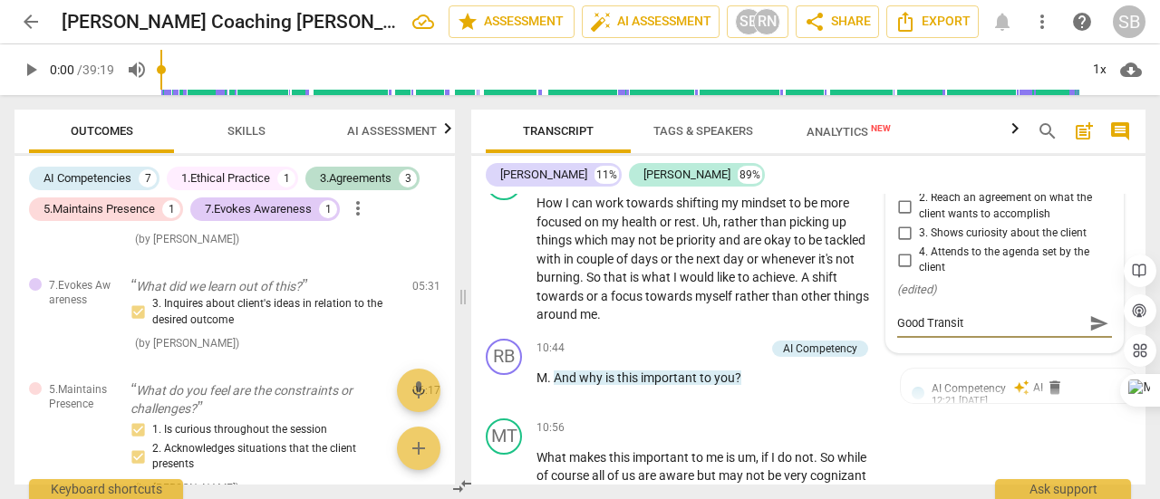
type textarea "Good Transiti"
type textarea "Good Transitio"
type textarea "Good Transition"
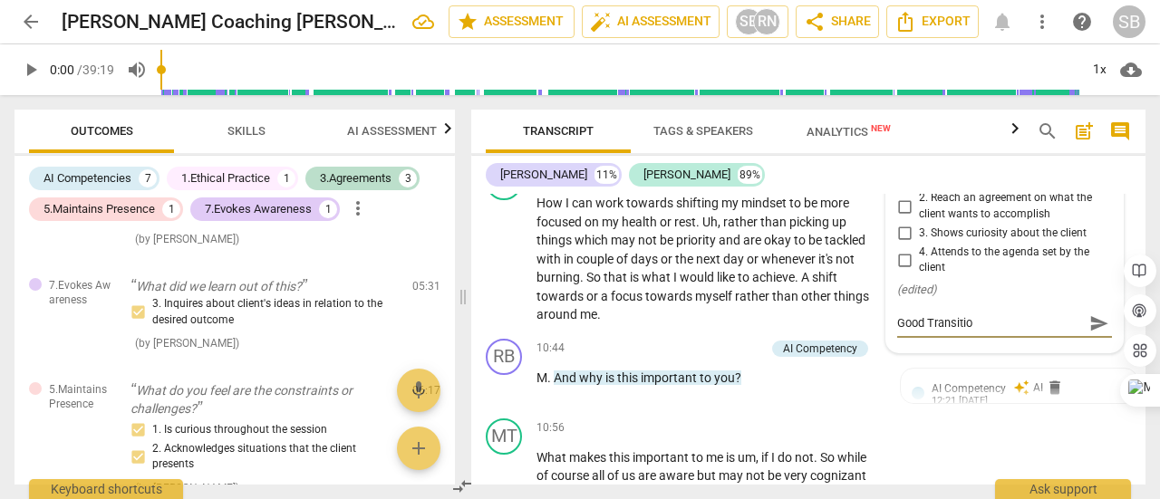
type textarea "Good Transition"
type textarea "Good Transition f"
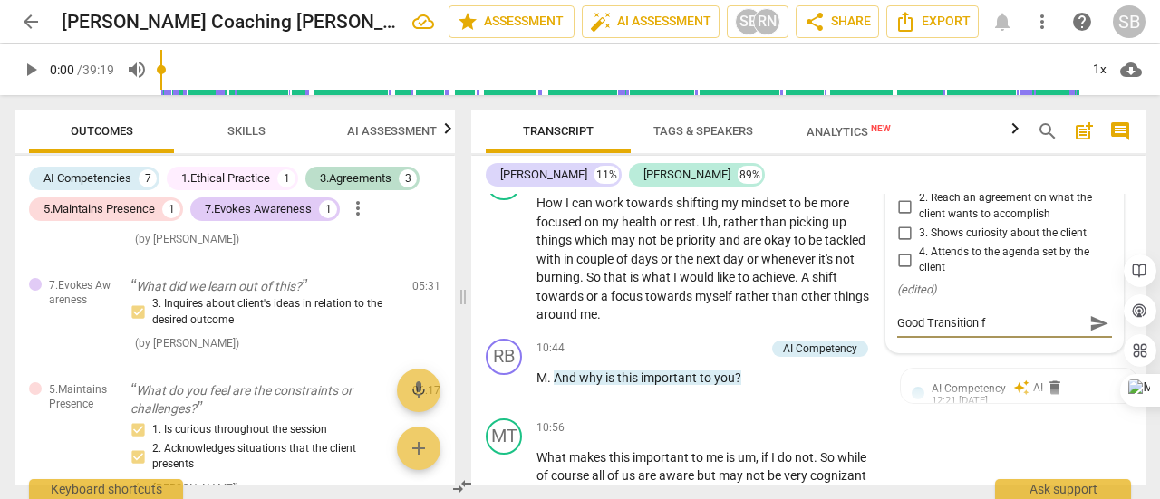
type textarea "Good Transition ft"
type textarea "Good Transition f"
type textarea "Good Transition ft"
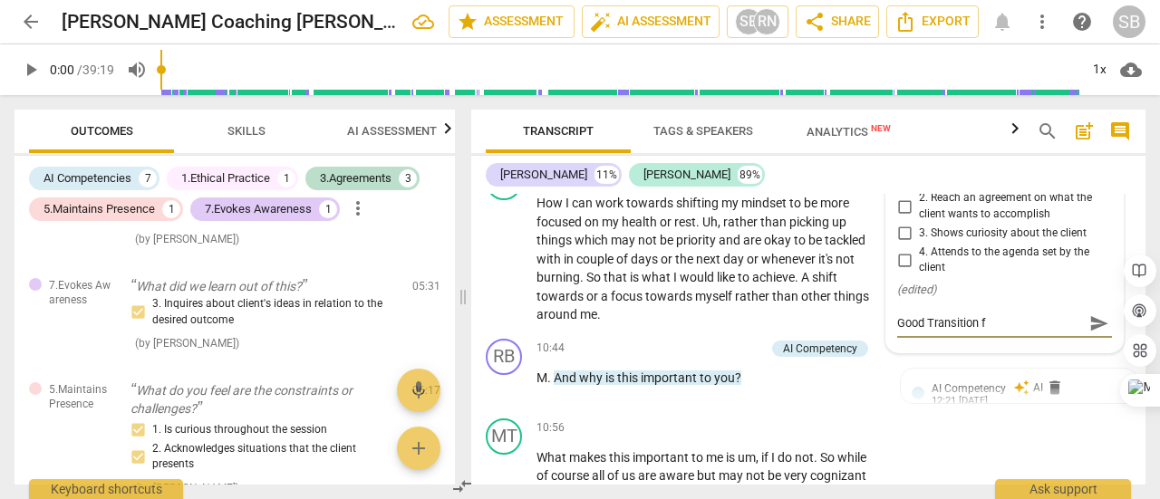
type textarea "Good Transition ft"
type textarea "Good Transition f"
type textarea "Good Transition"
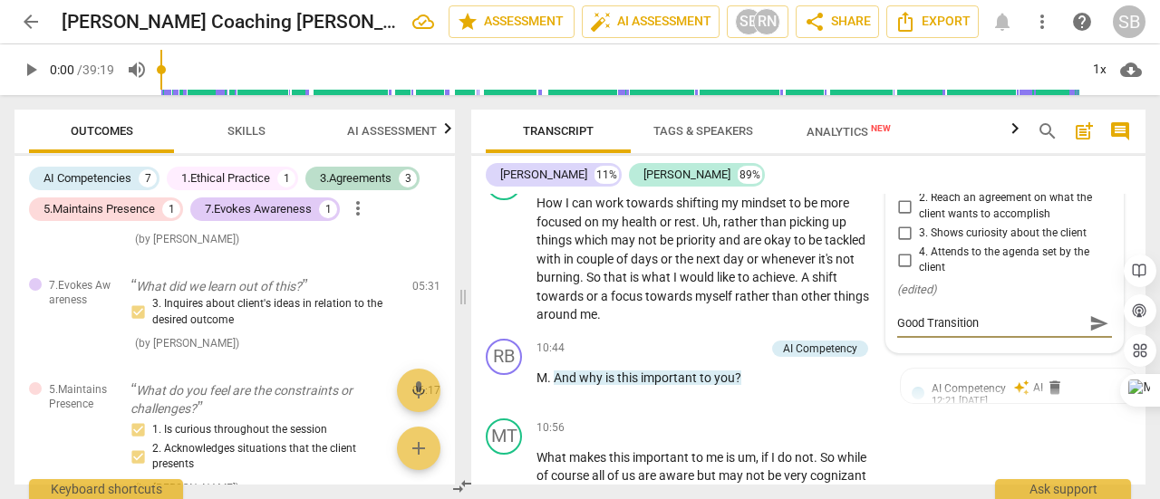
type textarea "Good Transition t"
type textarea "Good Transition to"
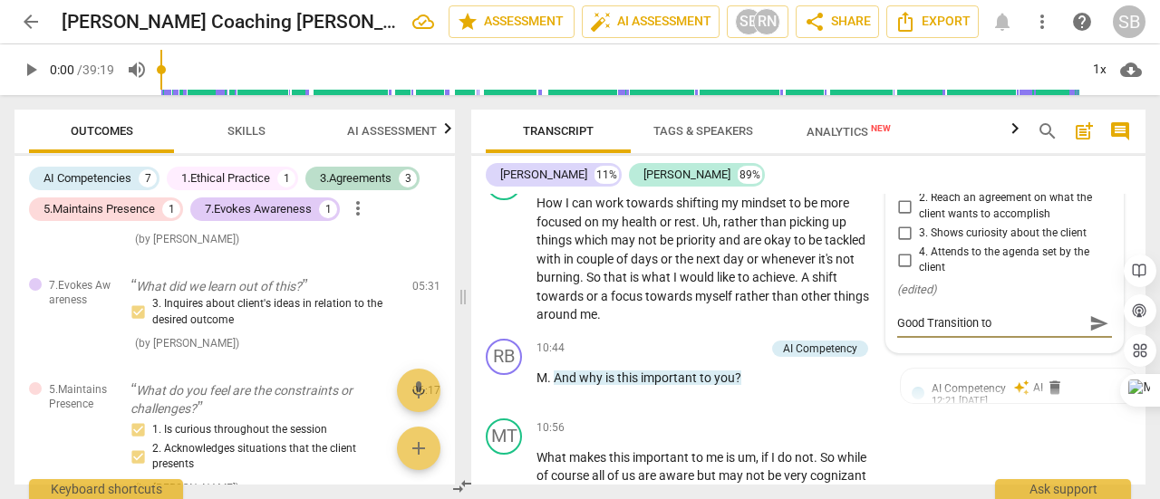
type textarea "Good Transition to"
type textarea "Good Transition to f"
type textarea "Good Transition to fo"
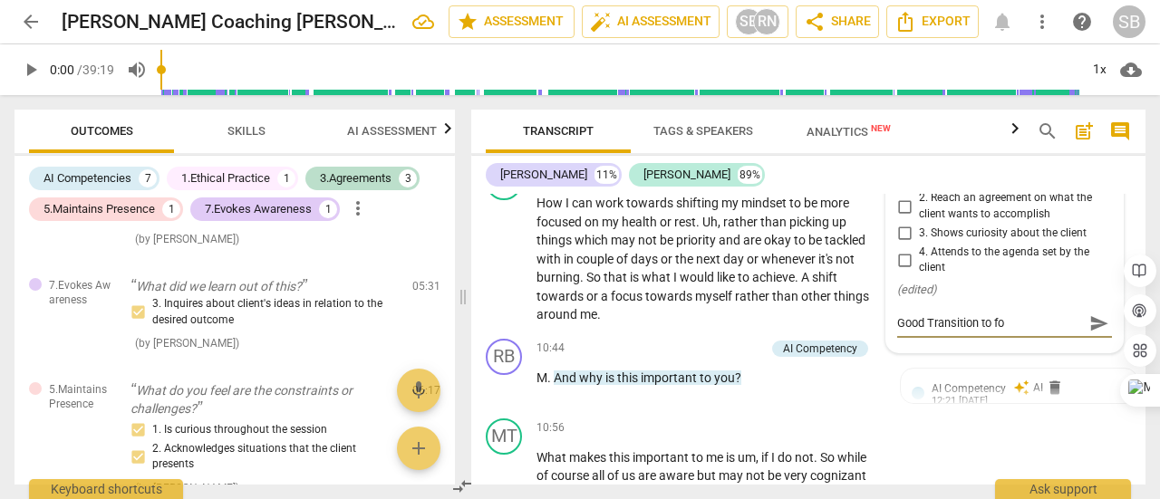
type textarea "Good Transition to foc"
type textarea "Good Transition to focu"
type textarea "Good Transition to focus"
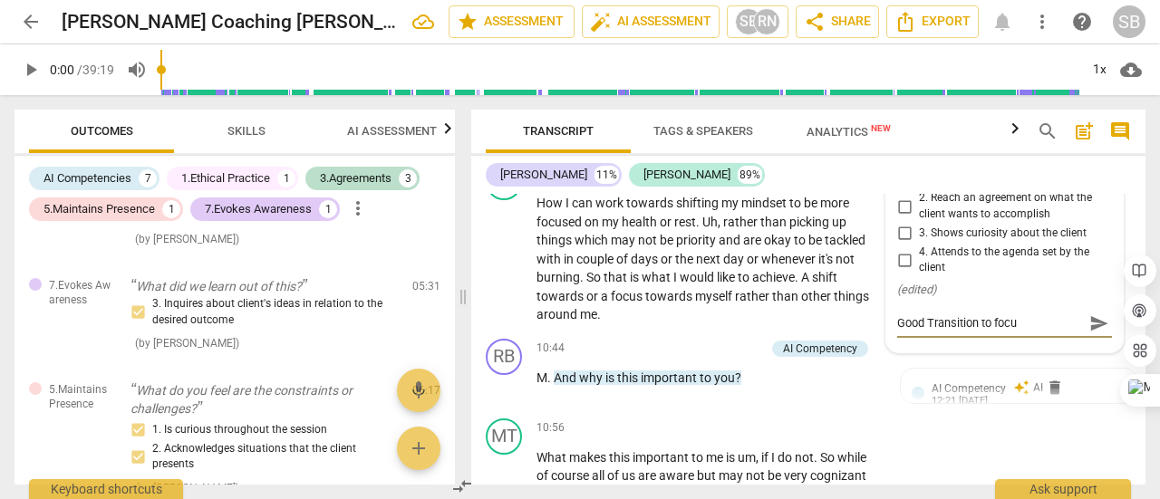
type textarea "Good Transition to focus"
type textarea "Good Transition to focus o"
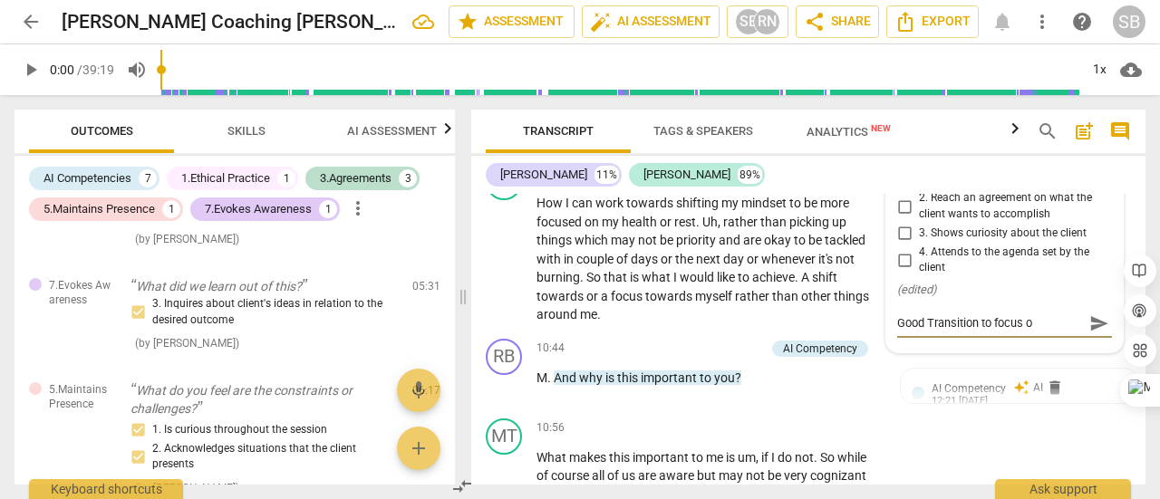
type textarea "Good Transition to focus on"
type textarea "Good Transition to focus on t"
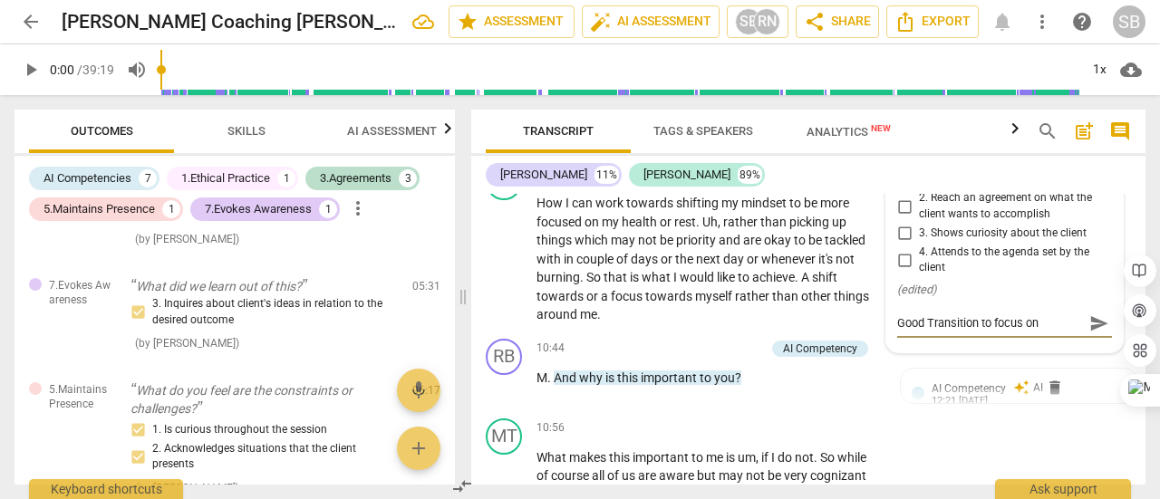
type textarea "Good Transition to focus on t"
type textarea "Good Transition to focus on to"
type textarea "Good Transition to focus on tod"
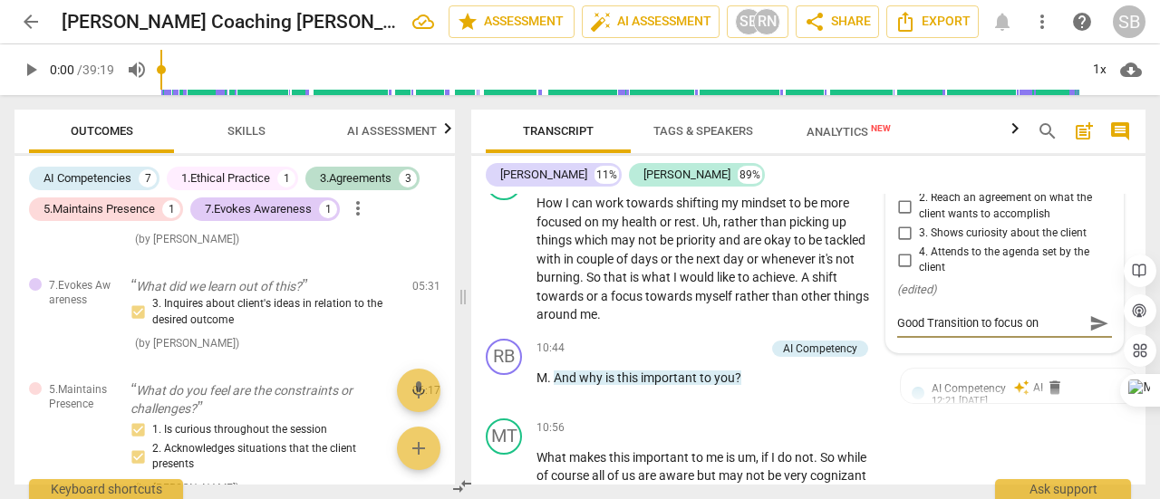
type textarea "Good Transition to focus on toda"
type textarea "Good Transition to focus on today"
type textarea "Good Transition to focus on todays"
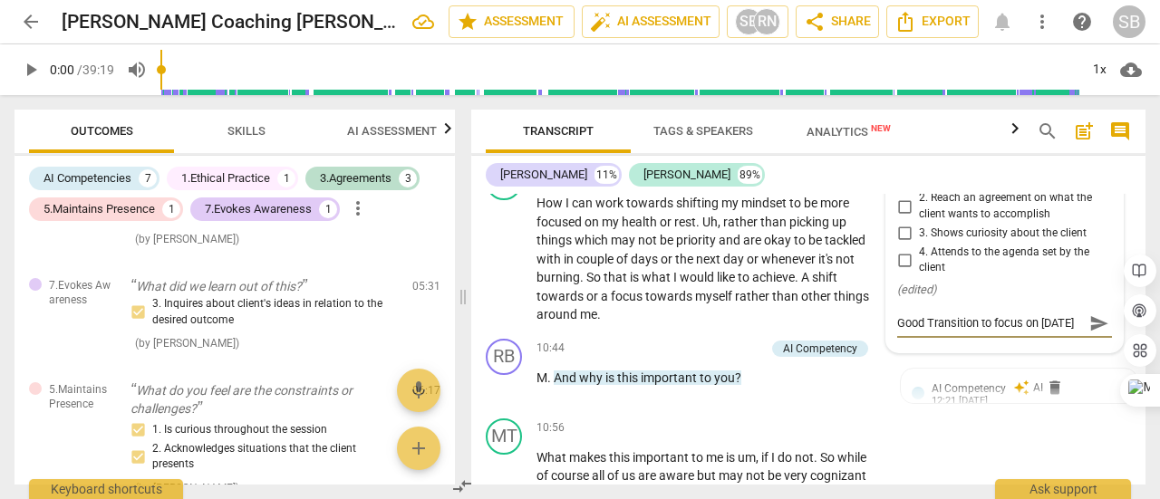
type textarea "Good Transition to focus on todays"
type textarea "Good Transition to focus on todays a"
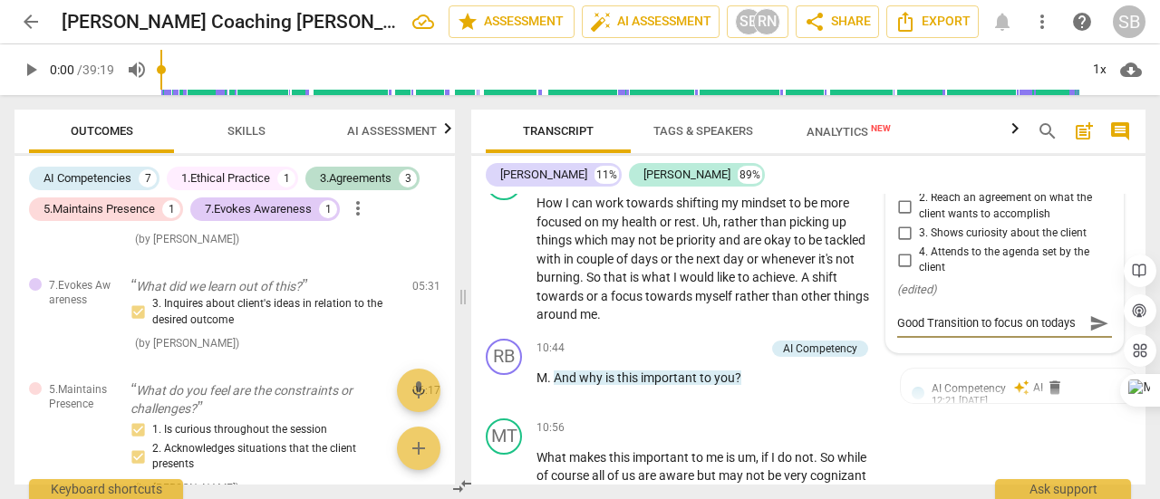
scroll to position [15, 0]
type textarea "Good Transition to focus on todays ag"
type textarea "Good Transition to focus on todays age"
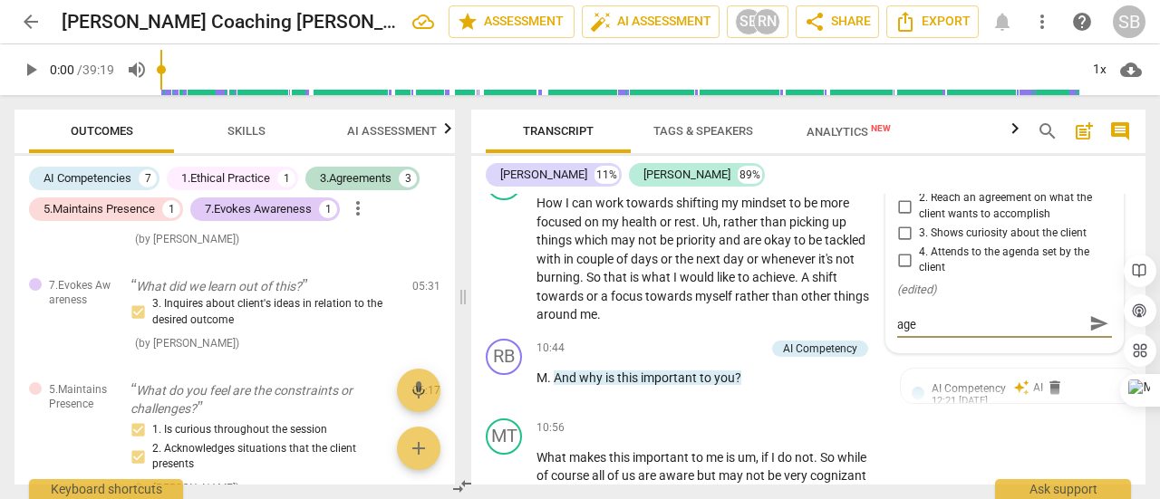
type textarea "Good Transition to focus on todays agea"
type textarea "Good Transition to focus on todays agean"
type textarea "Good Transition to focus on todays ageand"
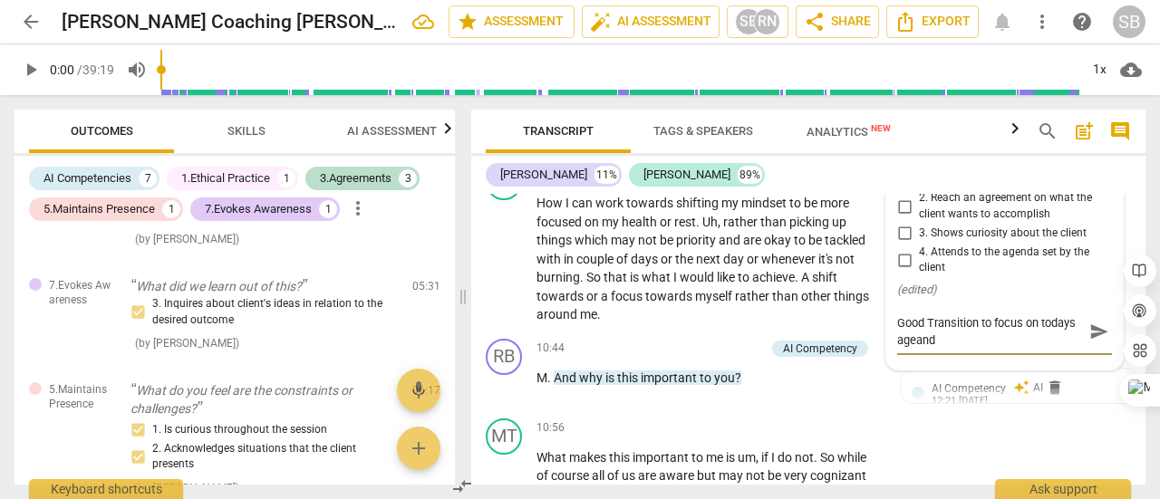
type textarea "Good Transition to focus on todays ageands"
type textarea "Good Transition to focus on todays ageand"
type textarea "Good Transition to focus on todays ageanda"
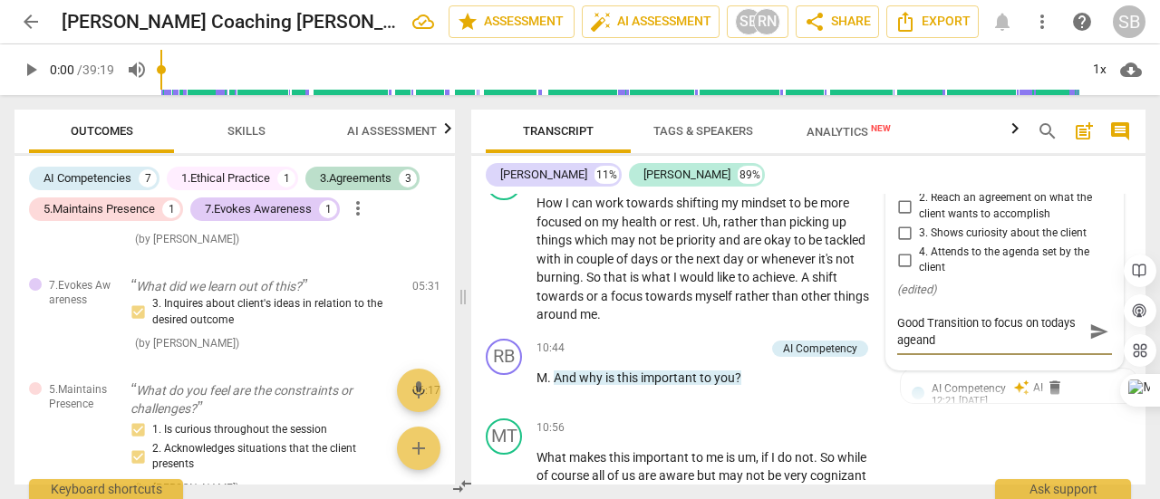
type textarea "Good Transition to focus on todays ageanda"
type textarea "Good Transition to focus on todays ageand"
type textarea "Good Transition to focus on todays agean"
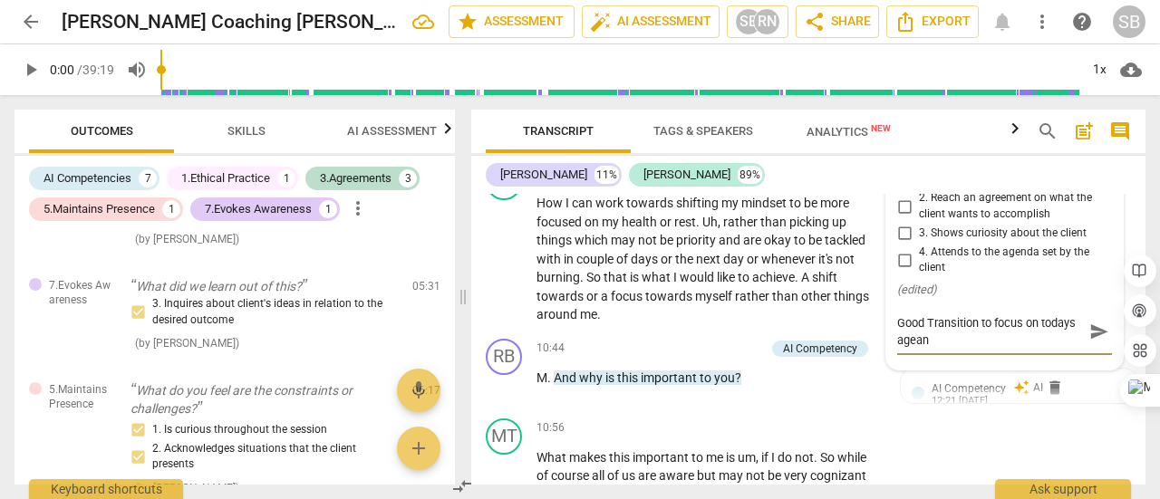
type textarea "Good Transition to focus on todays agea"
type textarea "Good Transition to focus on todays age"
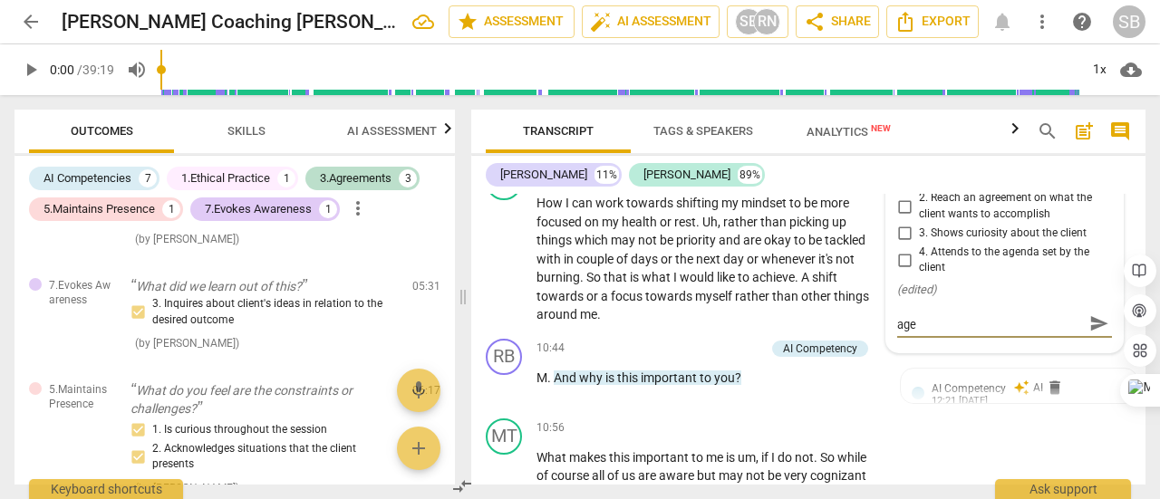
type textarea "Good Transition to focus on todays ag"
type textarea "Good Transition to focus on todays age"
type textarea "Good Transition to focus on todays agen"
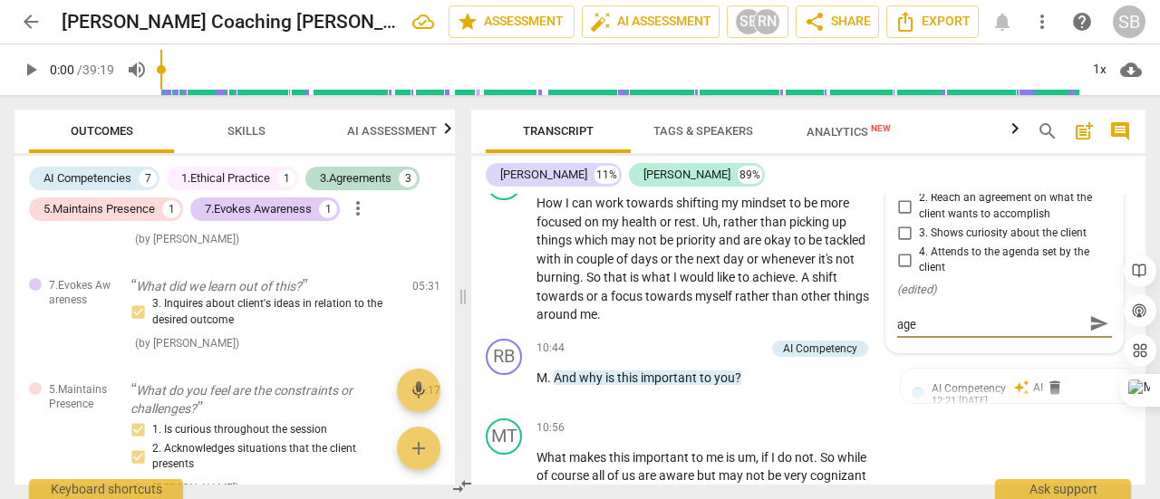
type textarea "Good Transition to focus on todays agen"
type textarea "Good Transition to focus on todays agend"
type textarea "Good Transition to focus on todays agenda"
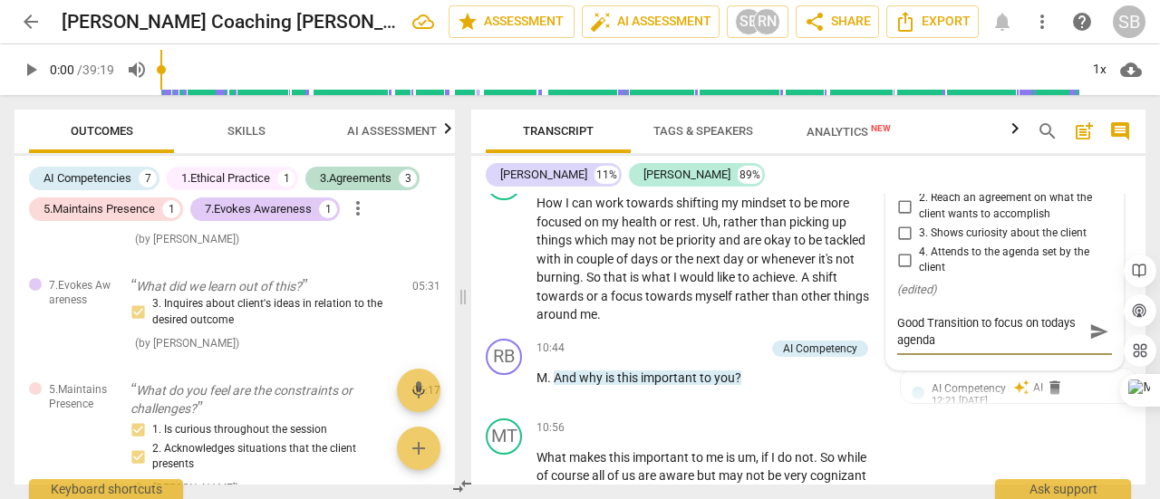
type textarea "Good Transition to focus on todays agenda"
click at [1089, 343] on span "send" at bounding box center [1099, 333] width 20 height 20
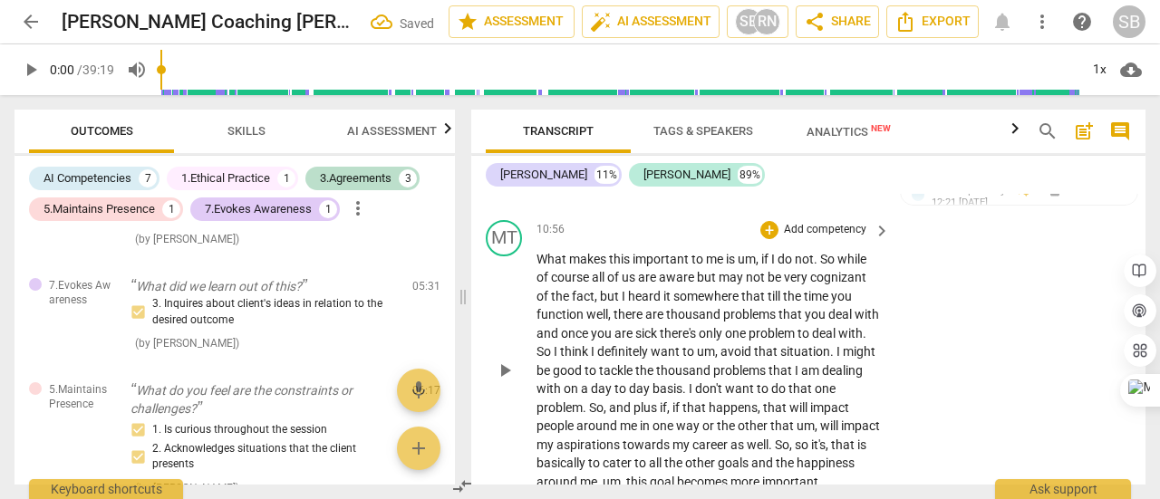
scroll to position [3019, 0]
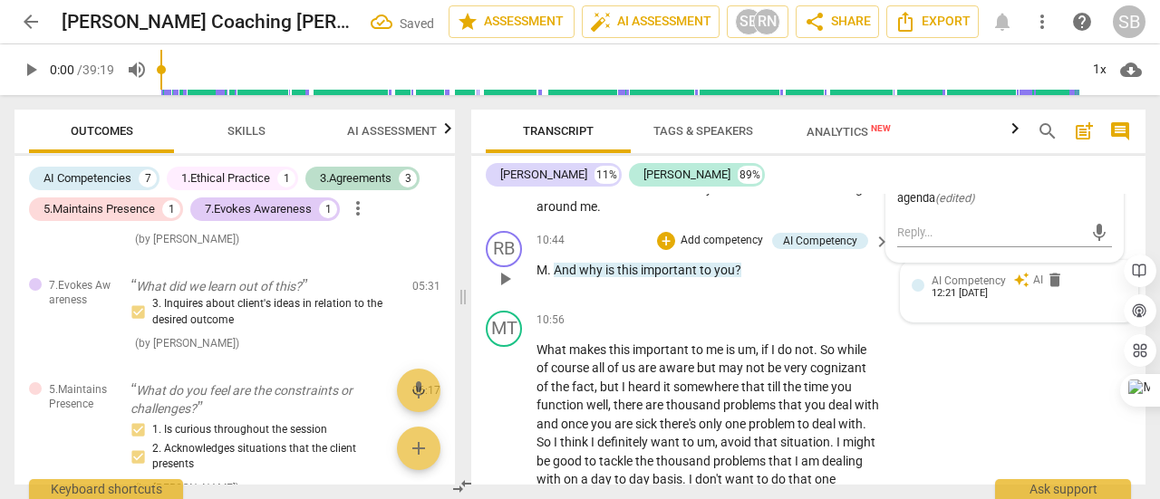
click at [1008, 300] on div "AI Competency auto_awesome AI delete 12:21 08-26-2025" at bounding box center [1029, 286] width 195 height 28
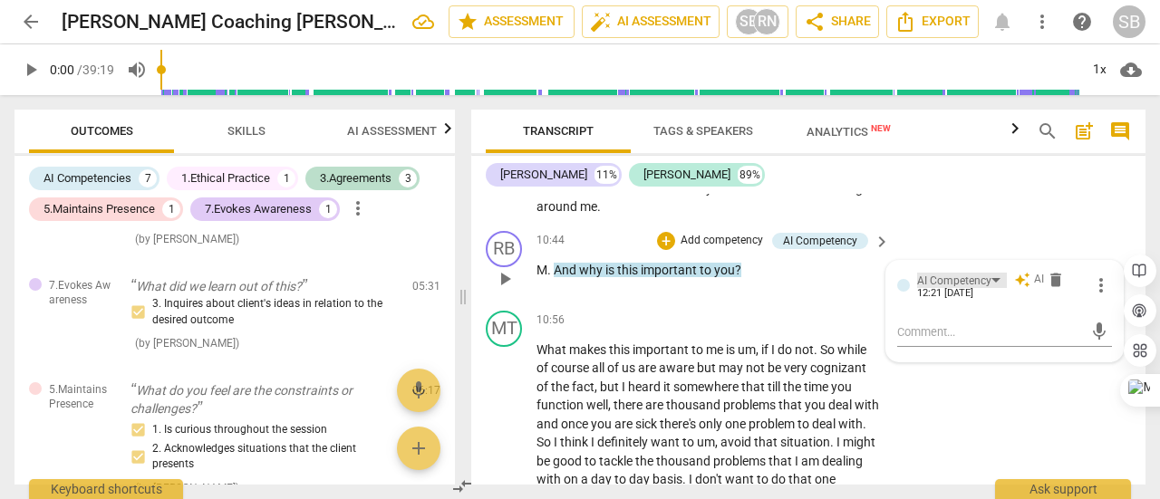
click at [995, 288] on div "AI Competency" at bounding box center [962, 280] width 90 height 15
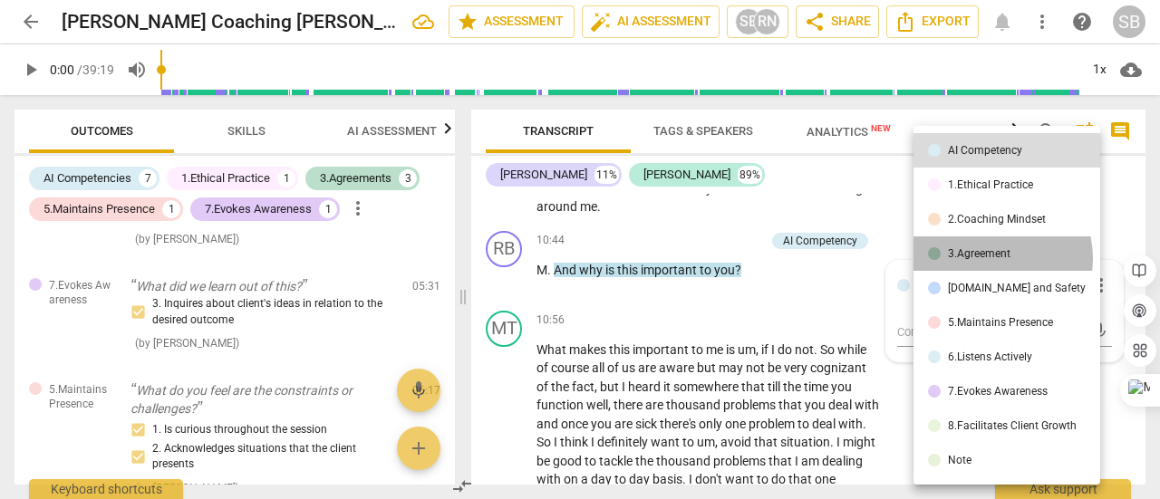
click at [993, 258] on div "3.Agreement" at bounding box center [979, 253] width 63 height 11
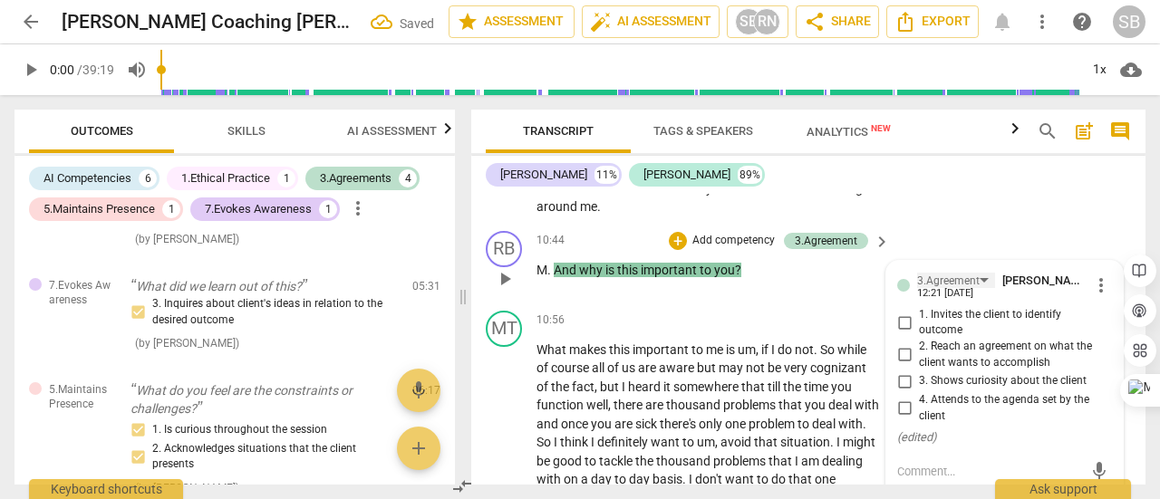
scroll to position [3110, 0]
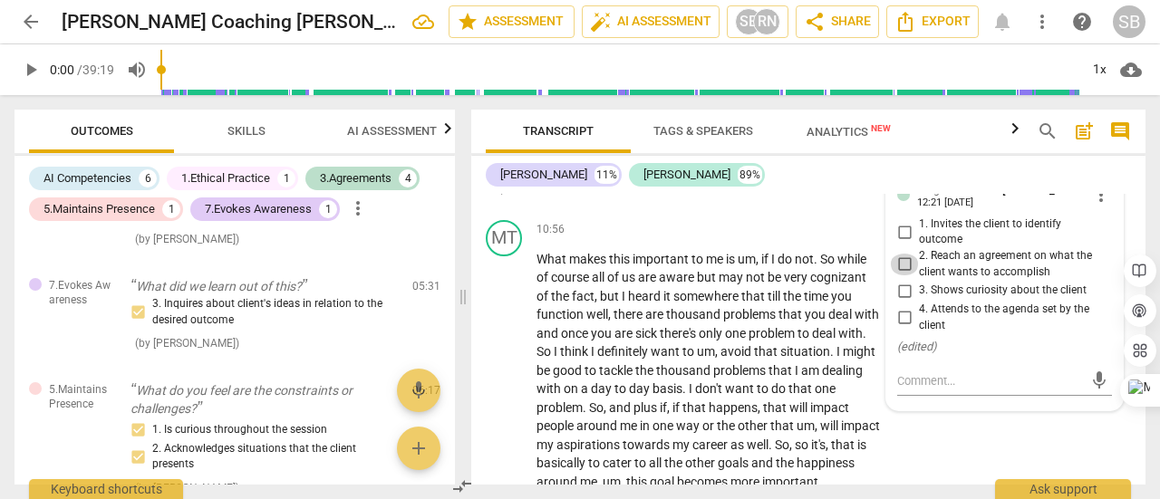
click at [900, 275] on input "2. Reach an agreement on what the client wants to accomplish" at bounding box center [904, 265] width 29 height 22
checkbox input "true"
click at [901, 302] on input "3. Shows curiosity about the client" at bounding box center [904, 291] width 29 height 22
checkbox input "true"
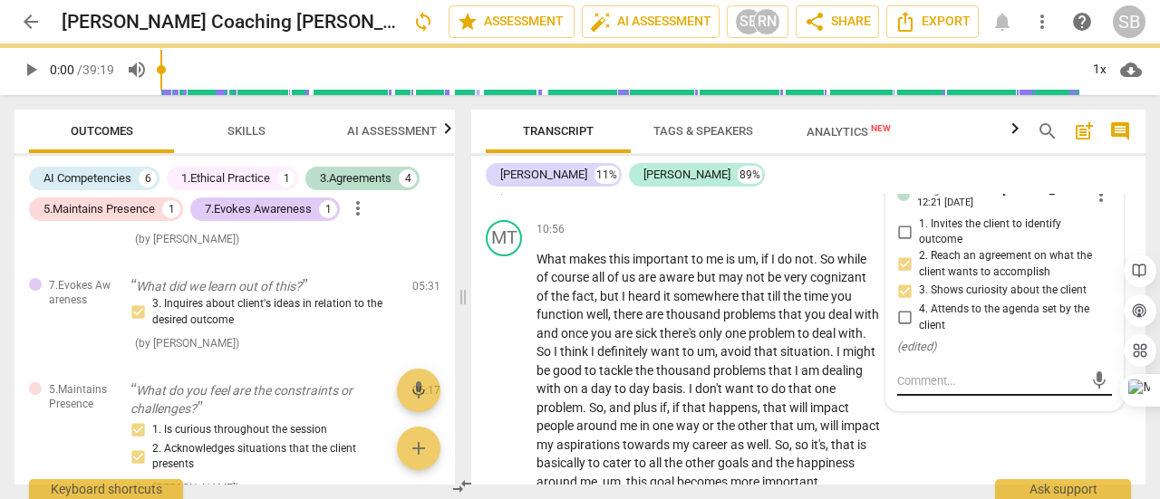
click at [919, 390] on textarea at bounding box center [990, 380] width 186 height 17
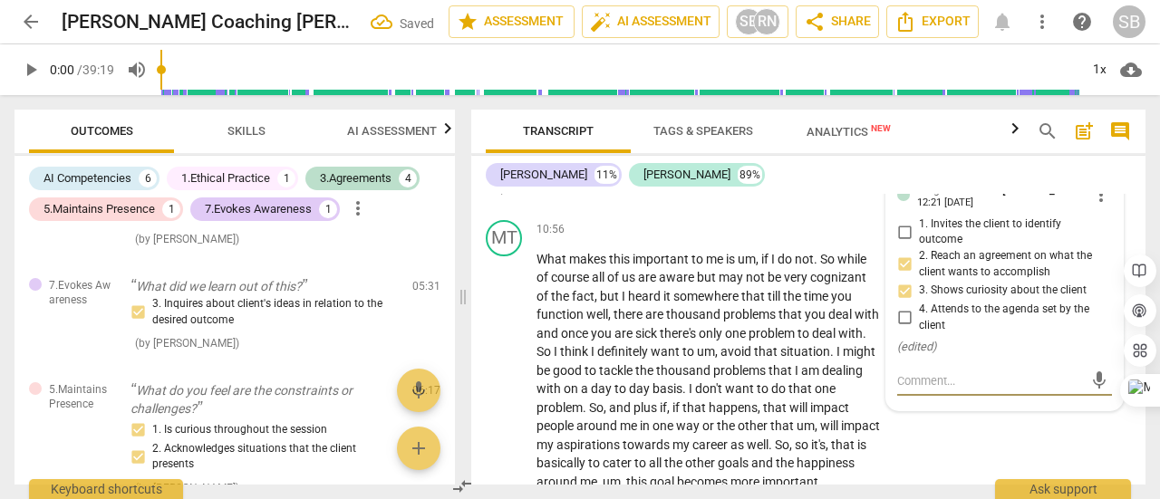
type textarea "G"
type textarea "Go"
type textarea "Goo"
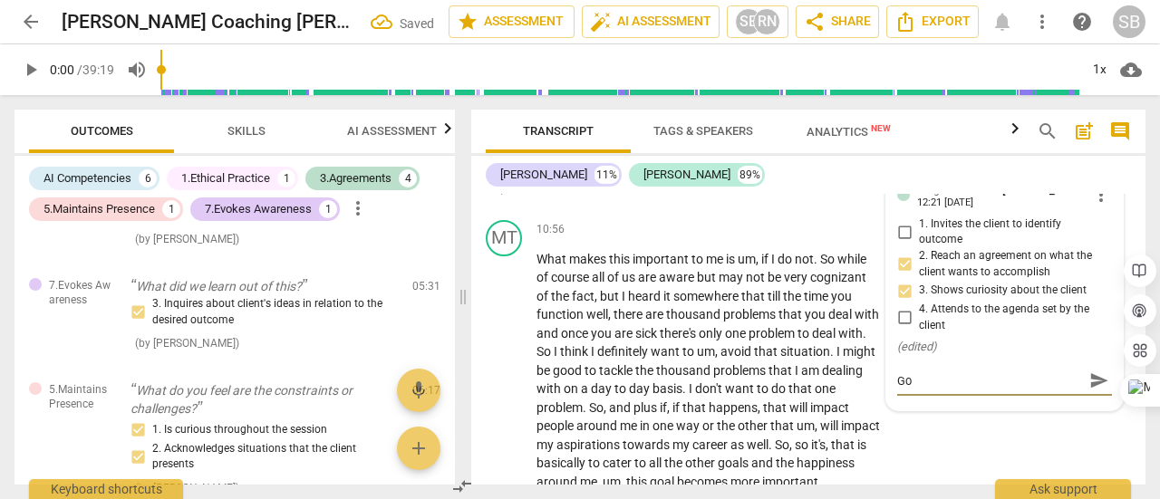
type textarea "Goo"
type textarea "Good"
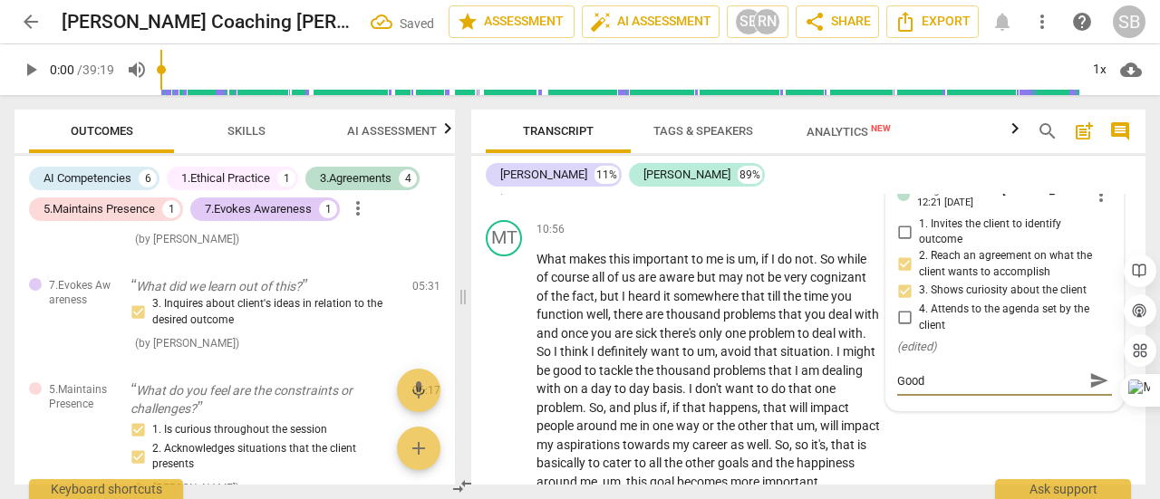
type textarea "Good w"
type textarea "Good wa"
type textarea "Good way"
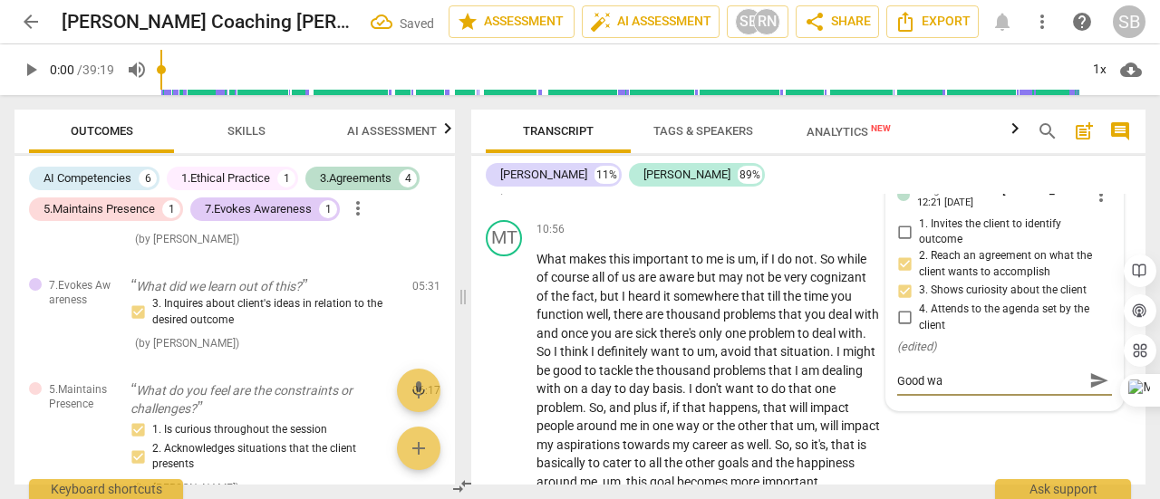
type textarea "Good way"
type textarea "Good way t"
type textarea "Good way to"
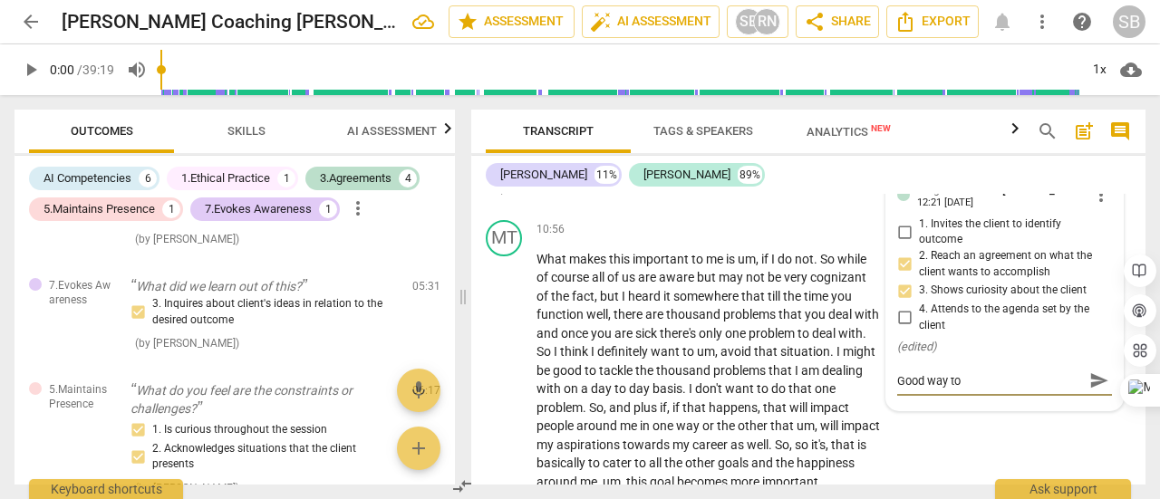
type textarea "Good way to"
type textarea "Good way to v"
type textarea "Good way to va"
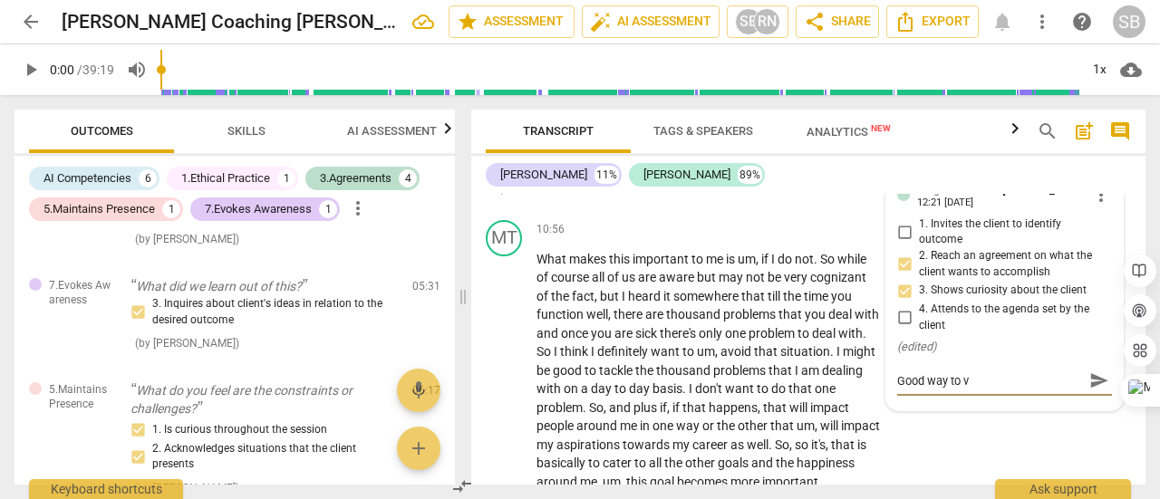
type textarea "Good way to va"
type textarea "Good way to v"
type textarea "Good way to"
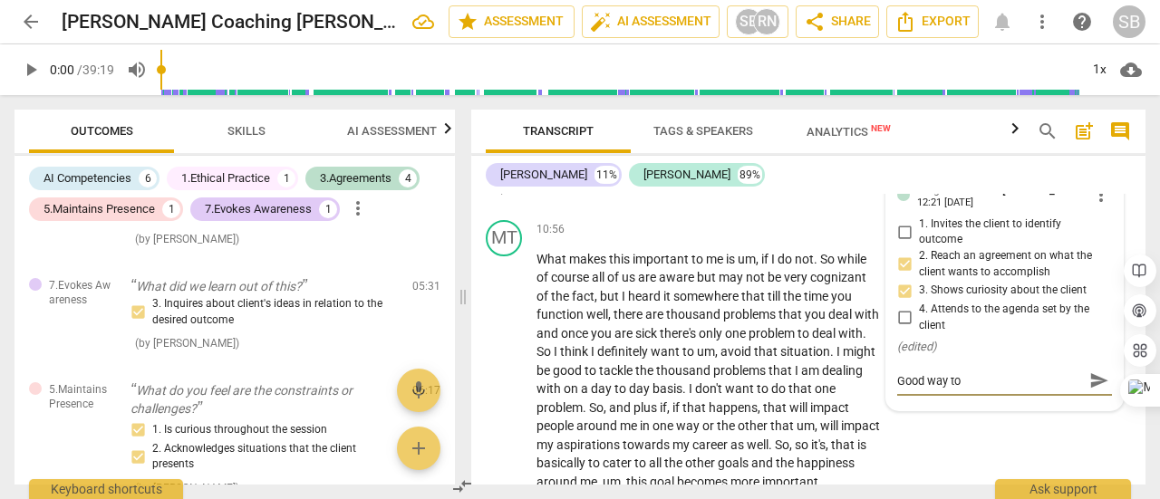
type textarea "Good way to h"
type textarea "Good way to he"
type textarea "Good way to hel"
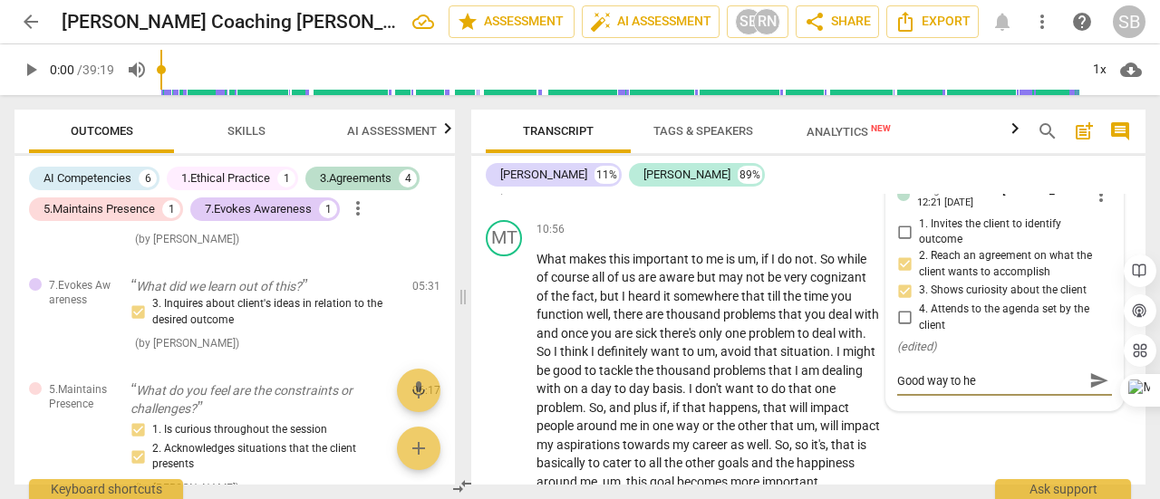
type textarea "Good way to hel"
type textarea "Good way to help"
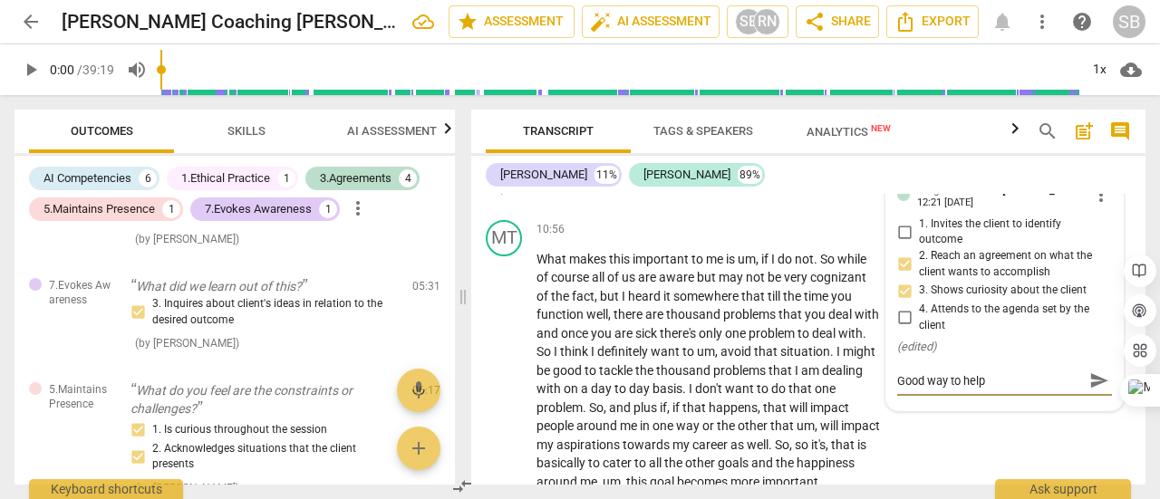
type textarea "Good way to help c"
type textarea "Good way to help cl"
type textarea "Good way to help cli"
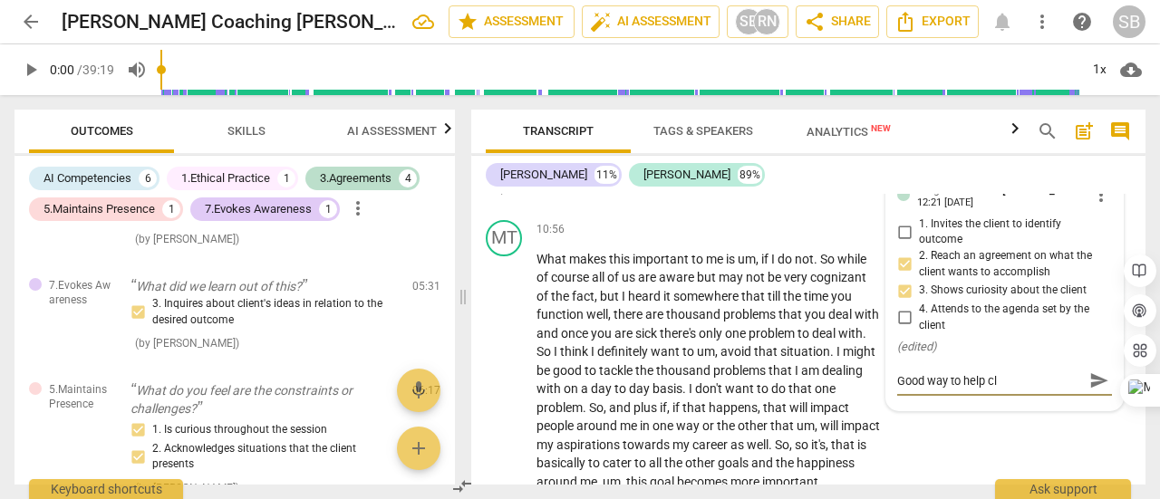
type textarea "Good way to help cli"
type textarea "Good way to help clie"
type textarea "Good way to help clien"
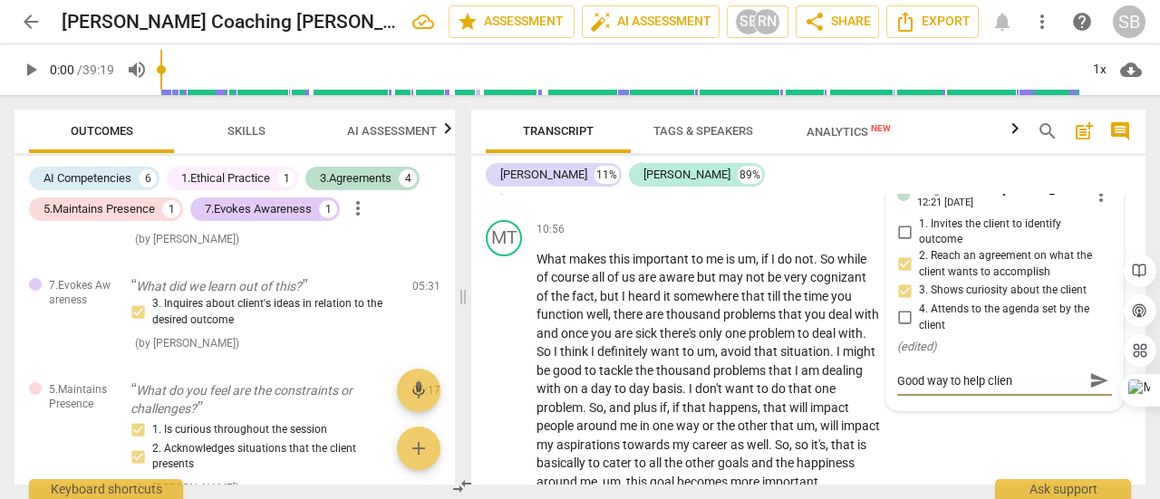
type textarea "Good way to help client"
type textarea "Good way to help client v"
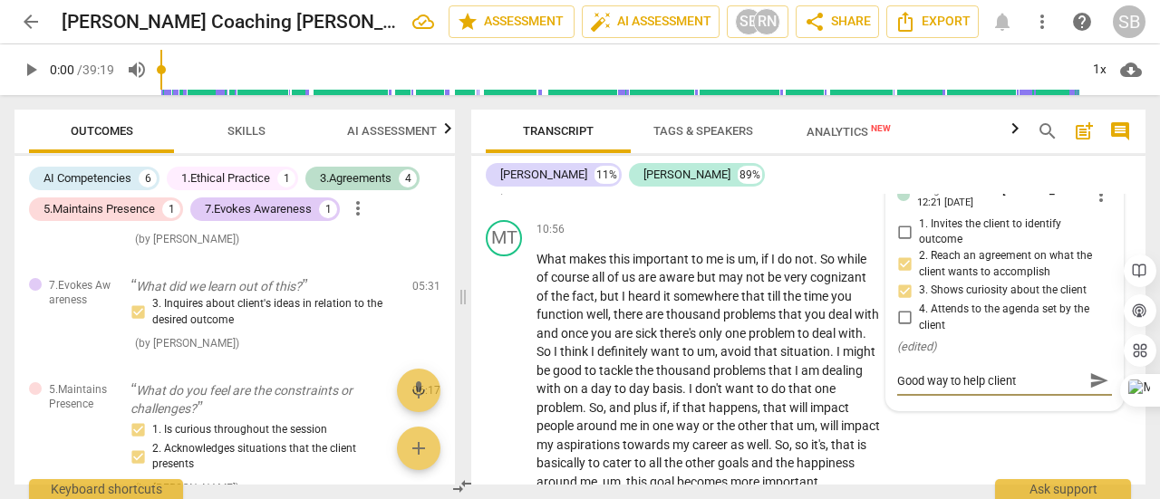
type textarea "Good way to help client v"
type textarea "Good way to help client va"
type textarea "Good way to help client val"
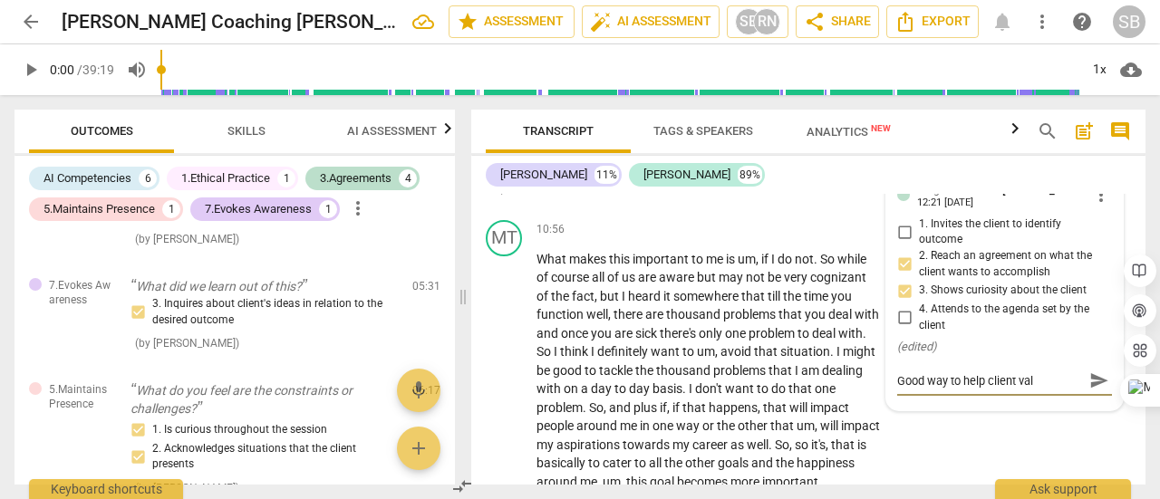
type textarea "Good way to help client vali"
type textarea "Good way to help client valia"
type textarea "Good way to help client vali"
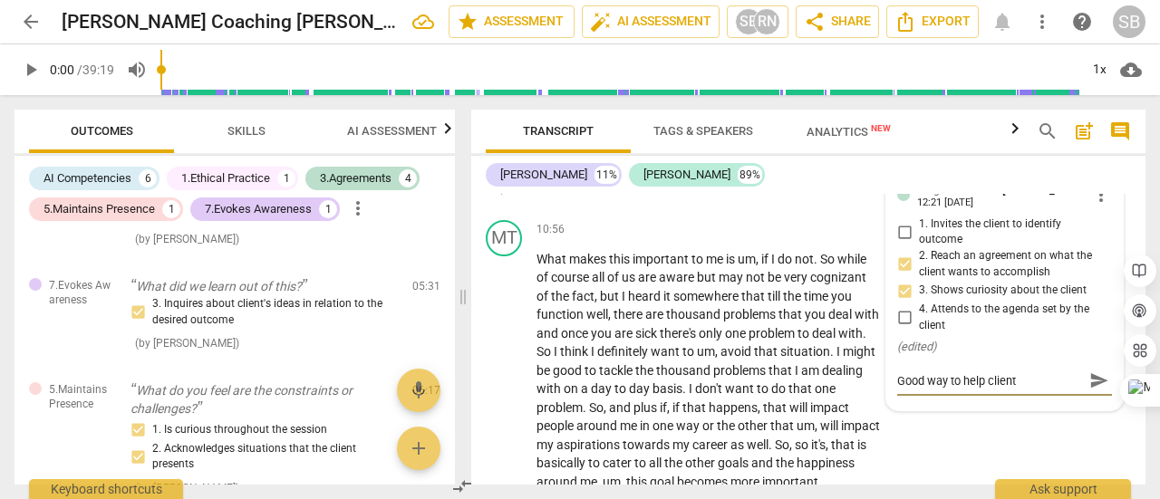
type textarea "Good way to help client vali"
type textarea "Good way to help client valid"
type textarea "Good way to help client valida"
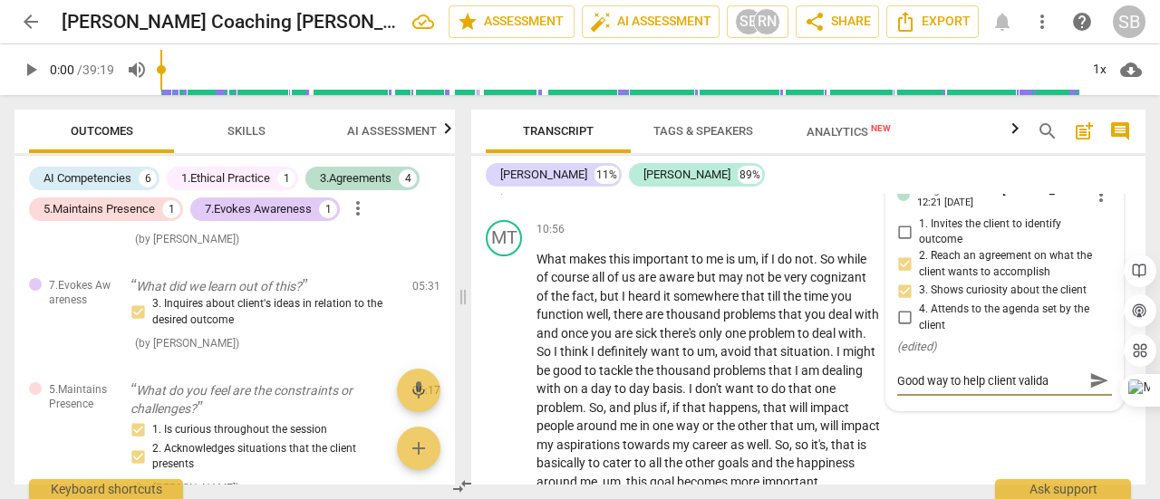
type textarea "Good way to help client validat"
type textarea "Good way to help client validate"
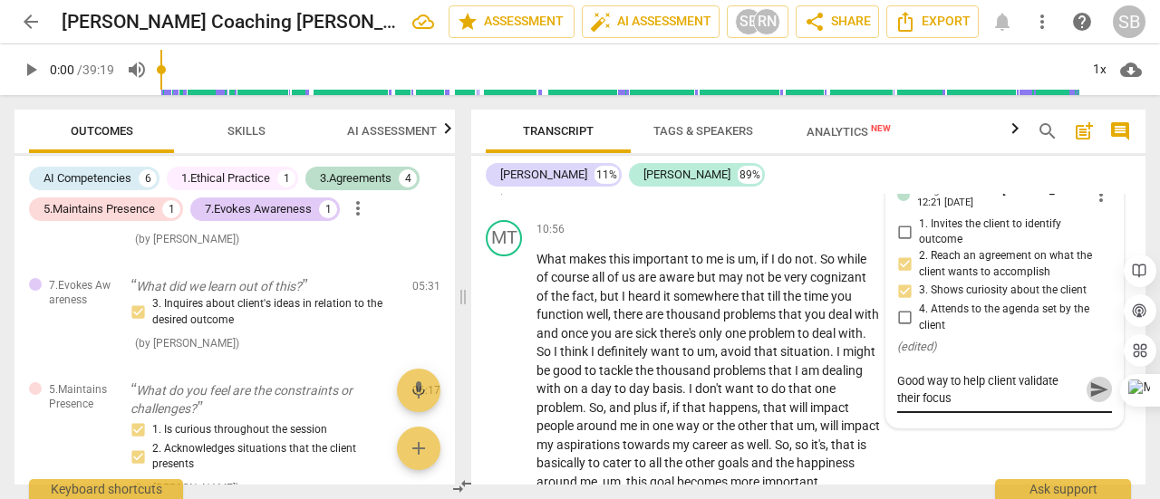
click at [1096, 400] on span "send" at bounding box center [1099, 390] width 20 height 20
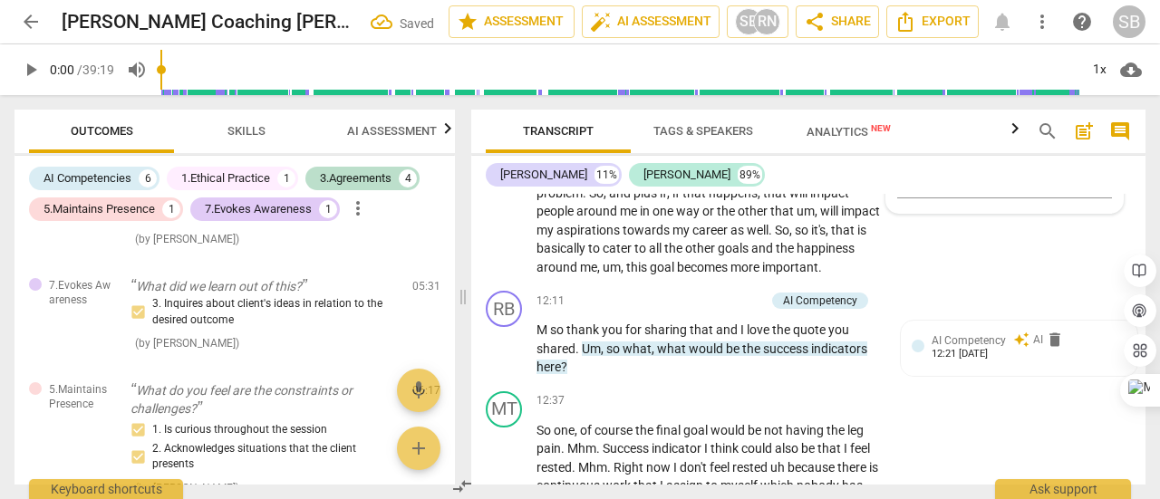
scroll to position [3382, 0]
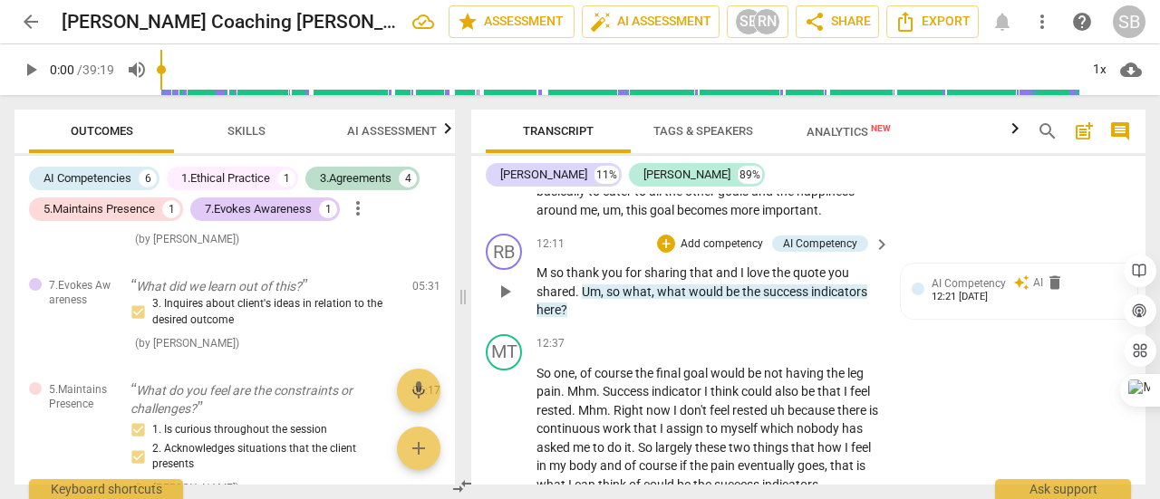
click at [832, 299] on span "indicators" at bounding box center [839, 292] width 56 height 14
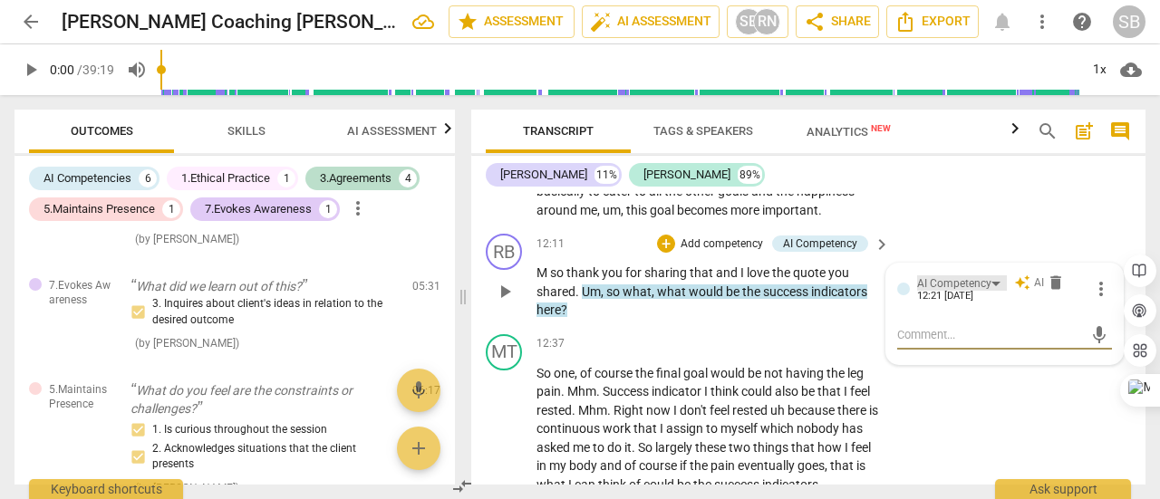
click at [993, 291] on div "AI Competency" at bounding box center [962, 282] width 90 height 15
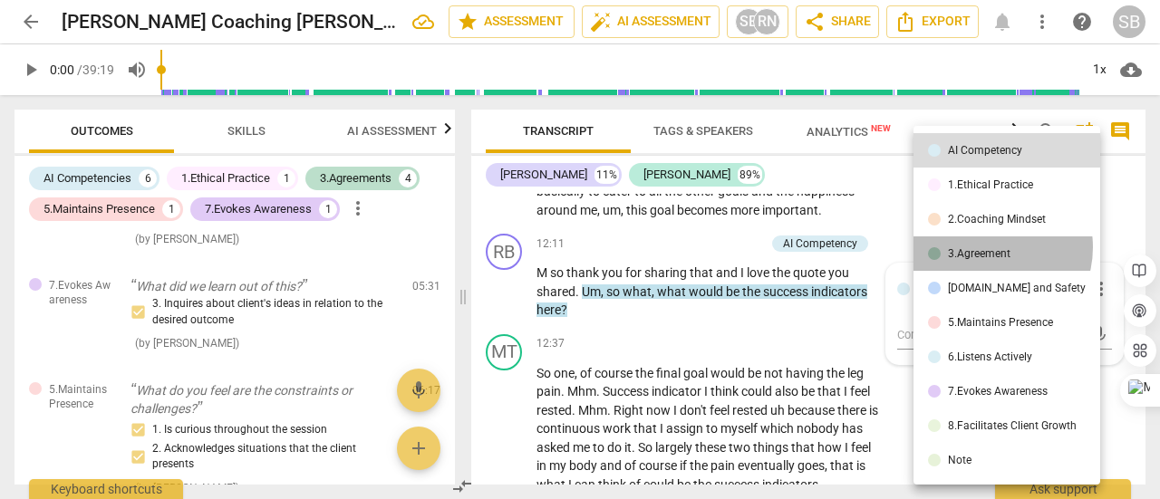
click at [986, 248] on div "3.Agreement" at bounding box center [979, 253] width 63 height 11
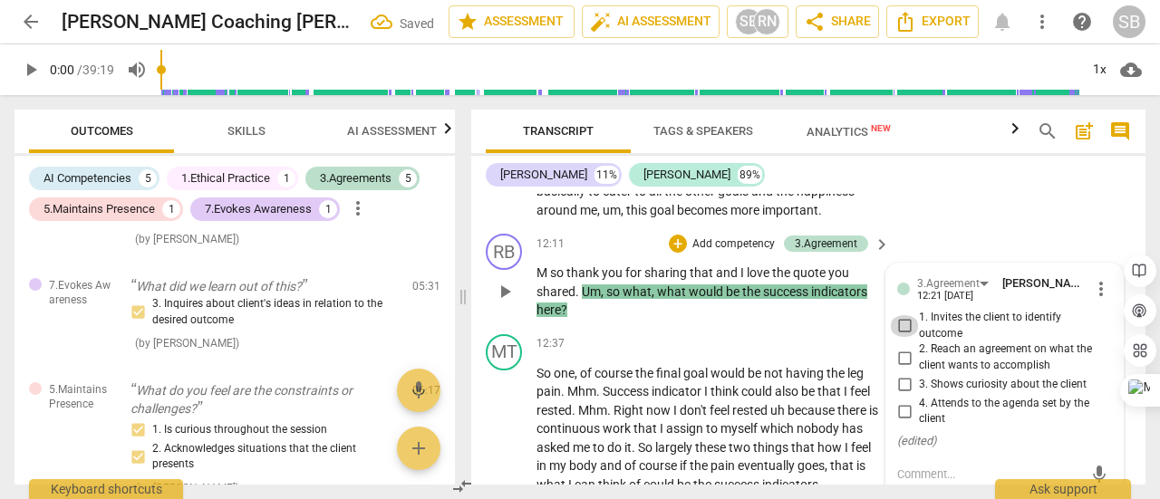
click at [903, 337] on input "1. Invites the client to identify outcome" at bounding box center [904, 326] width 29 height 22
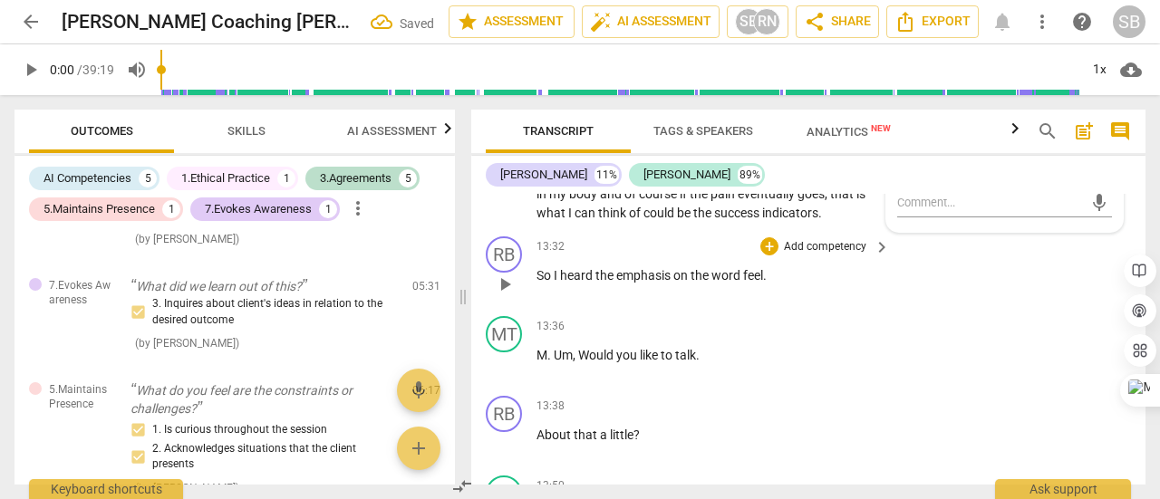
scroll to position [3563, 0]
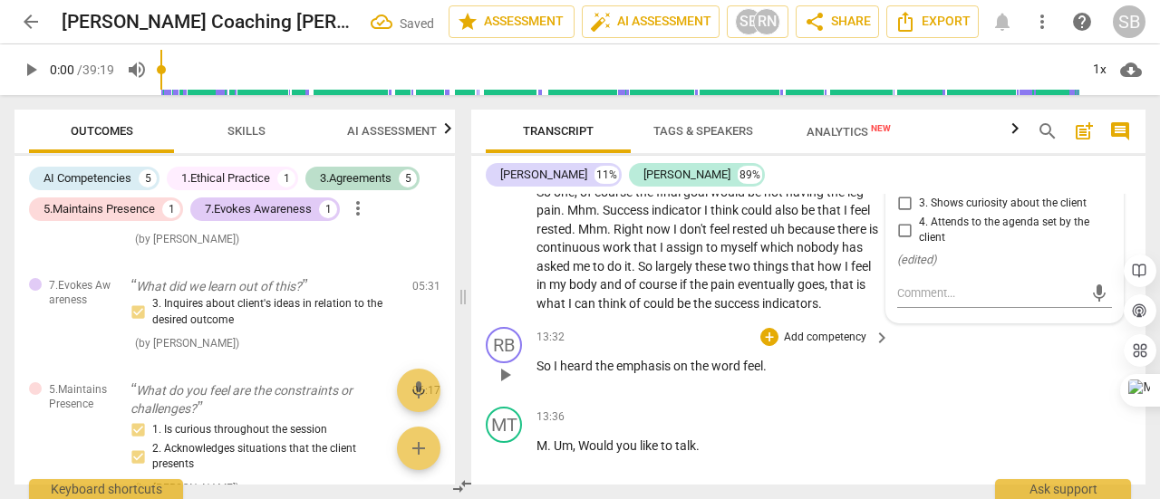
click at [821, 346] on p "Add competency" at bounding box center [825, 338] width 86 height 16
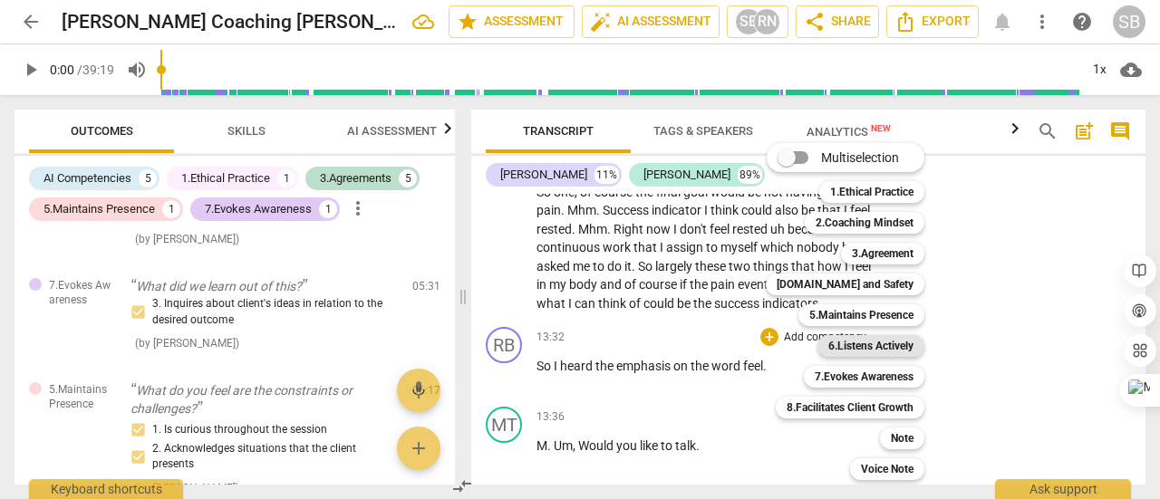
click at [883, 351] on b "6.Listens Actively" at bounding box center [870, 346] width 85 height 22
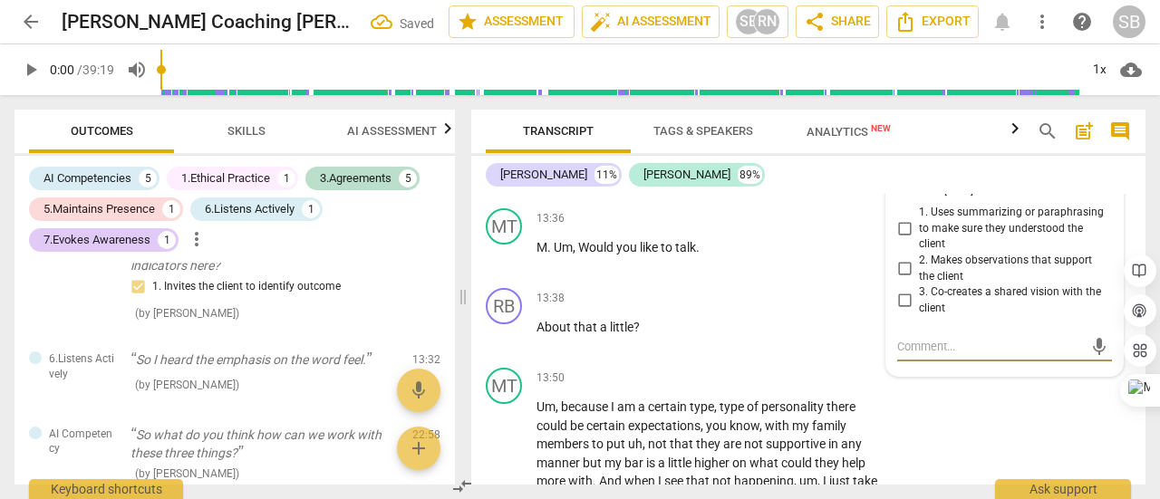
scroll to position [3733, 0]
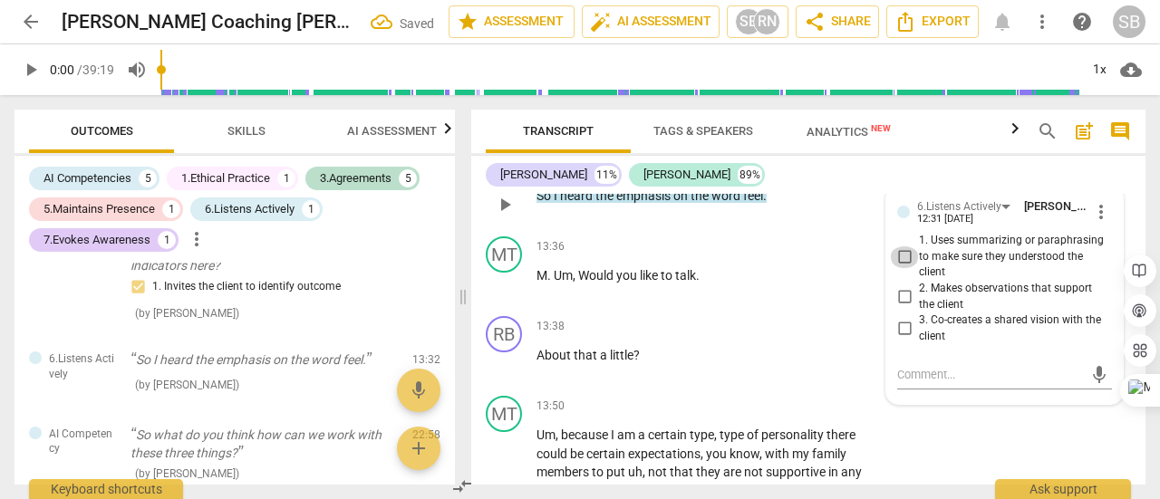
click at [905, 268] on input "1. Uses summarizing or paraphrasing to make sure they understood the client" at bounding box center [904, 257] width 29 height 22
click at [904, 308] on input "2. Makes observations that support the client" at bounding box center [904, 297] width 29 height 22
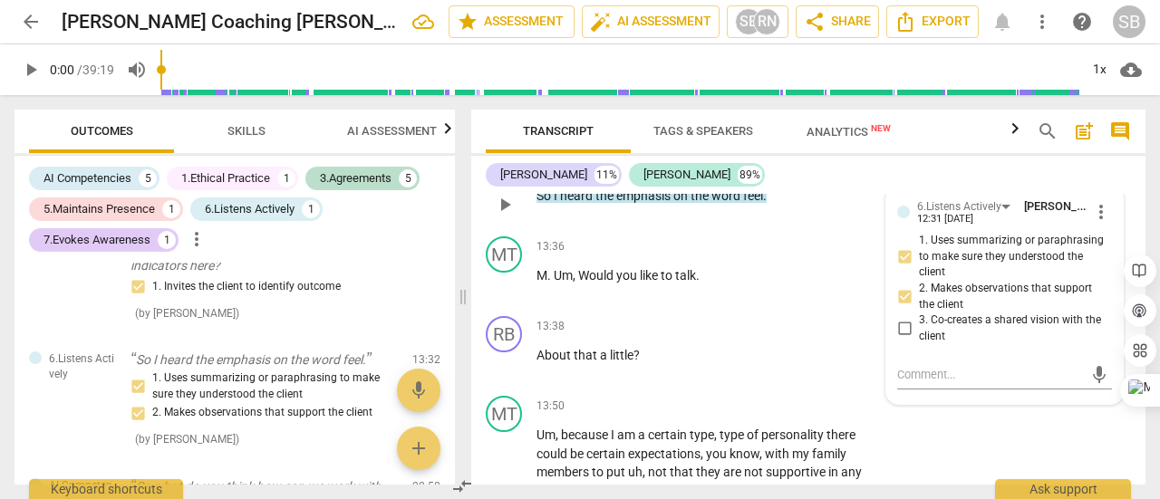
click at [507, 216] on span "play_arrow" at bounding box center [505, 205] width 22 height 22
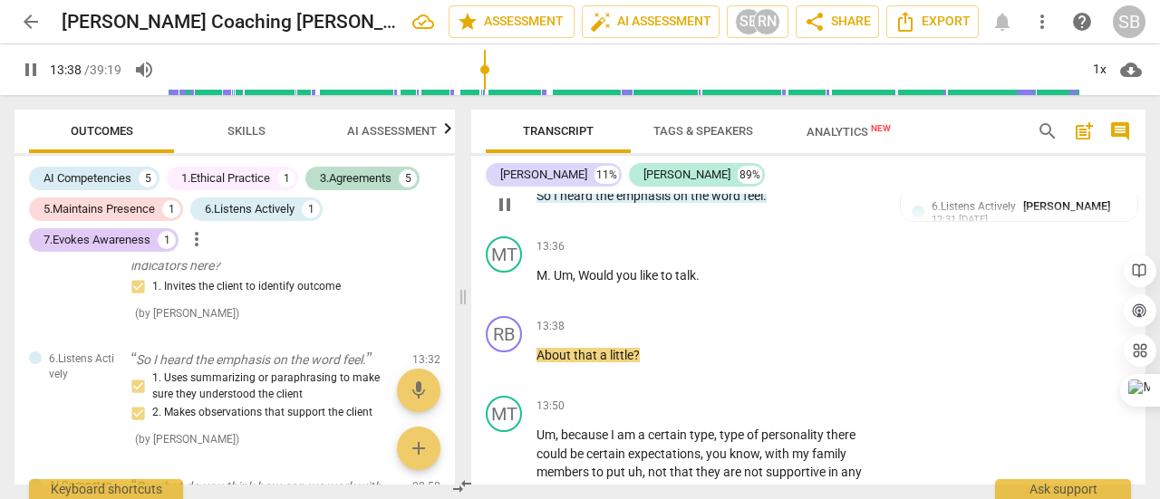
click at [507, 216] on span "pause" at bounding box center [505, 205] width 22 height 22
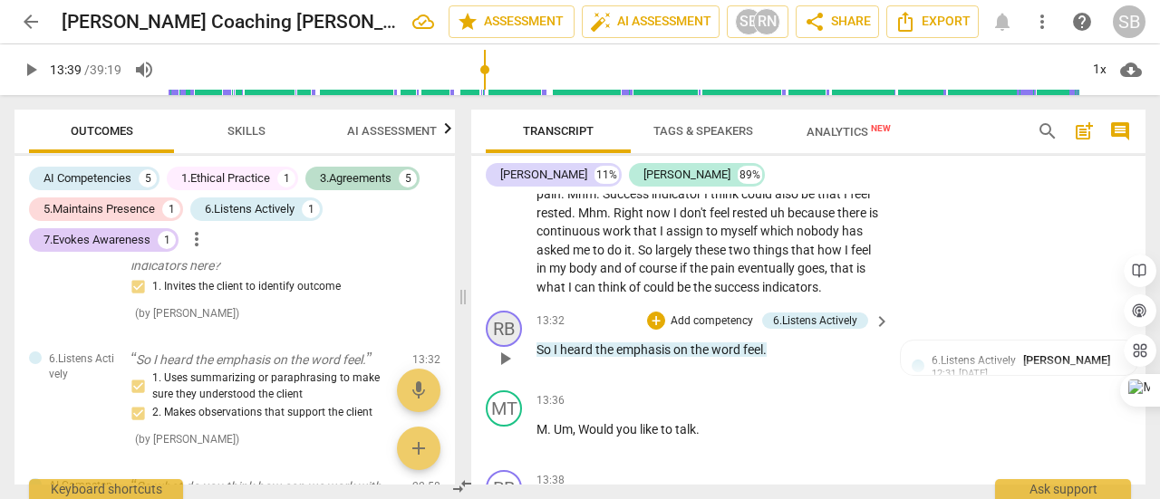
scroll to position [3552, 0]
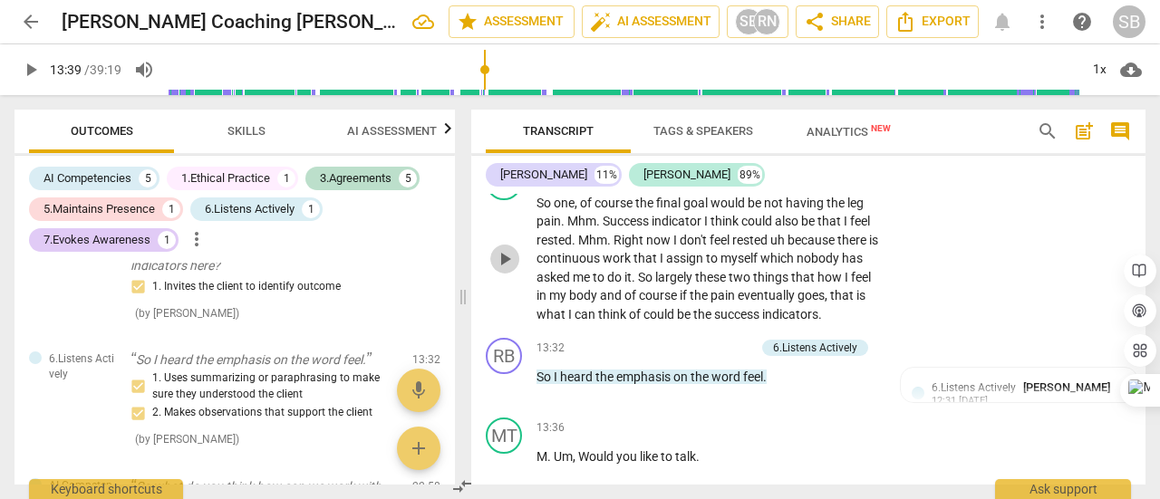
click at [507, 270] on span "play_arrow" at bounding box center [505, 259] width 22 height 22
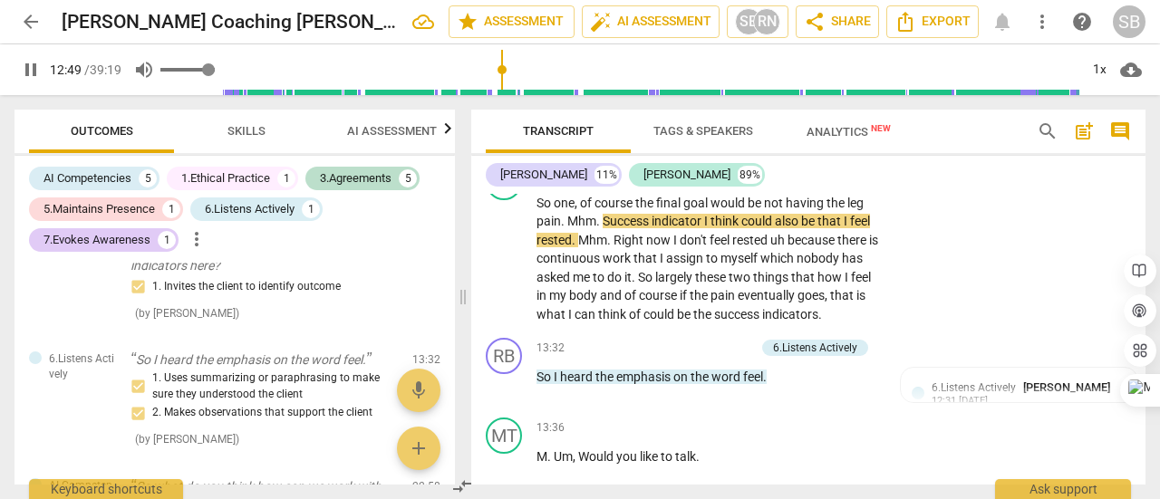
drag, startPoint x: 208, startPoint y: 68, endPoint x: 230, endPoint y: 70, distance: 22.7
click at [215, 70] on input "range" at bounding box center [187, 70] width 54 height 4
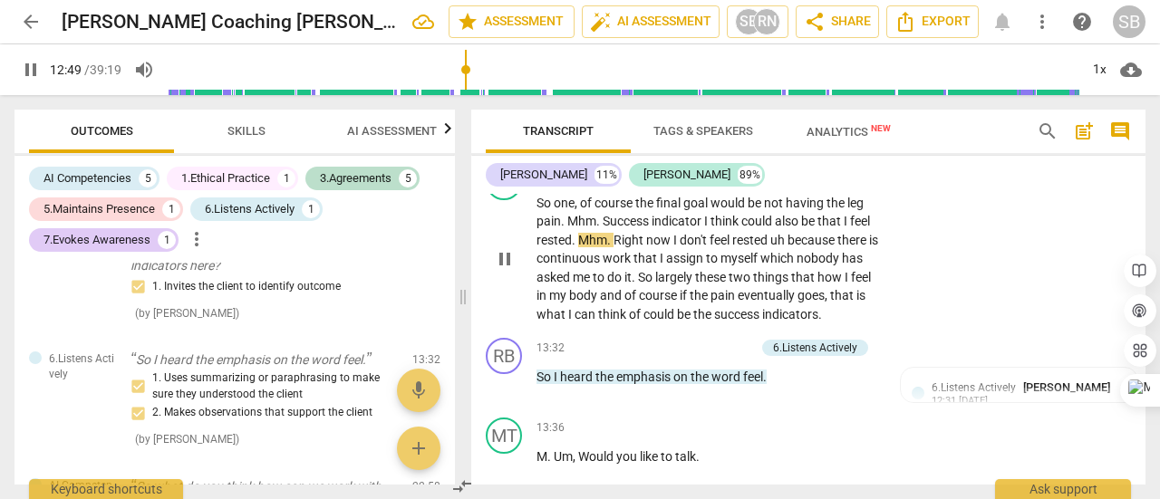
click at [564, 324] on p "So one , of course the final goal would be not having the leg pain . Mhm . Succ…" at bounding box center [708, 259] width 344 height 130
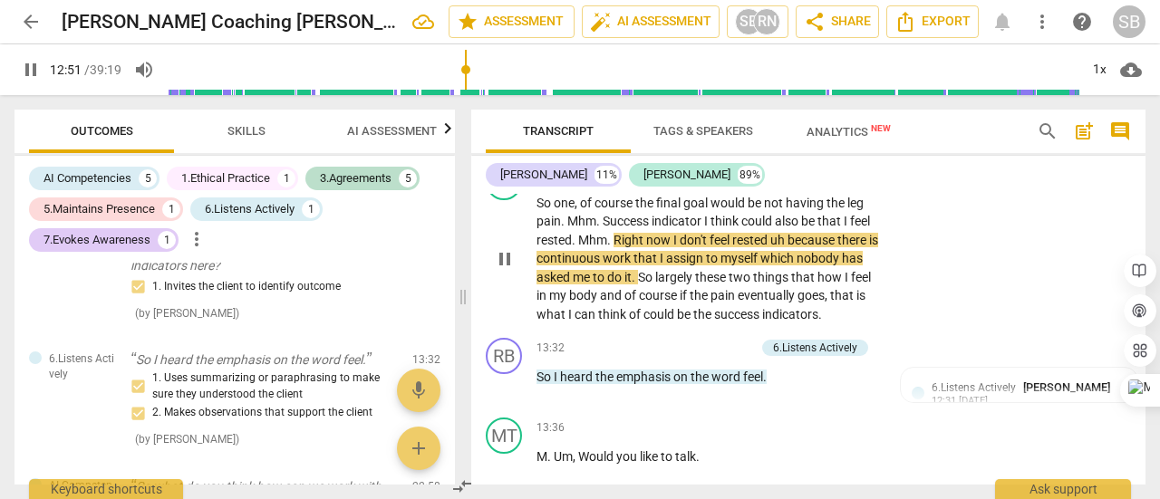
click at [506, 270] on span "pause" at bounding box center [505, 259] width 22 height 22
click at [32, 68] on span "play_arrow" at bounding box center [31, 70] width 22 height 22
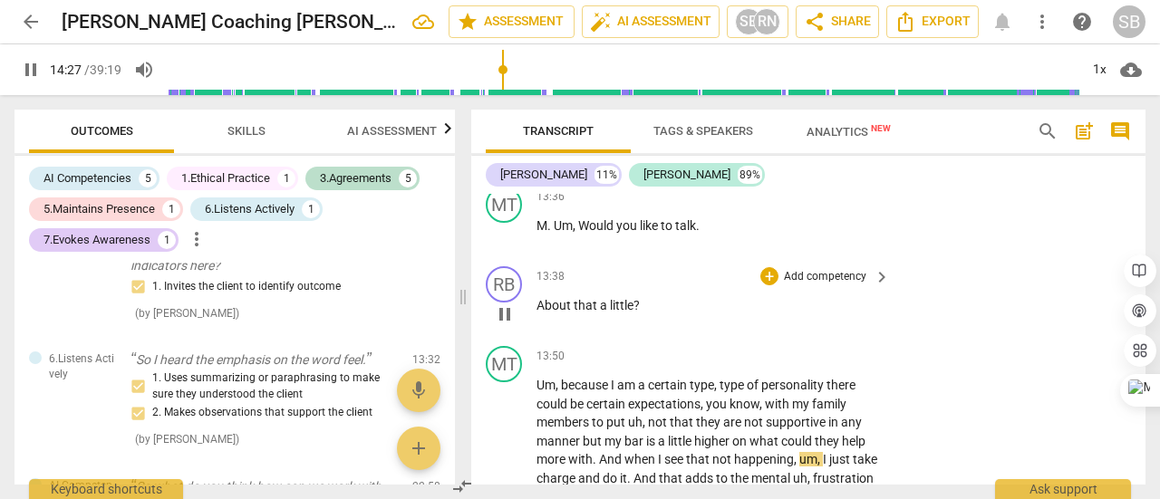
scroll to position [3771, 0]
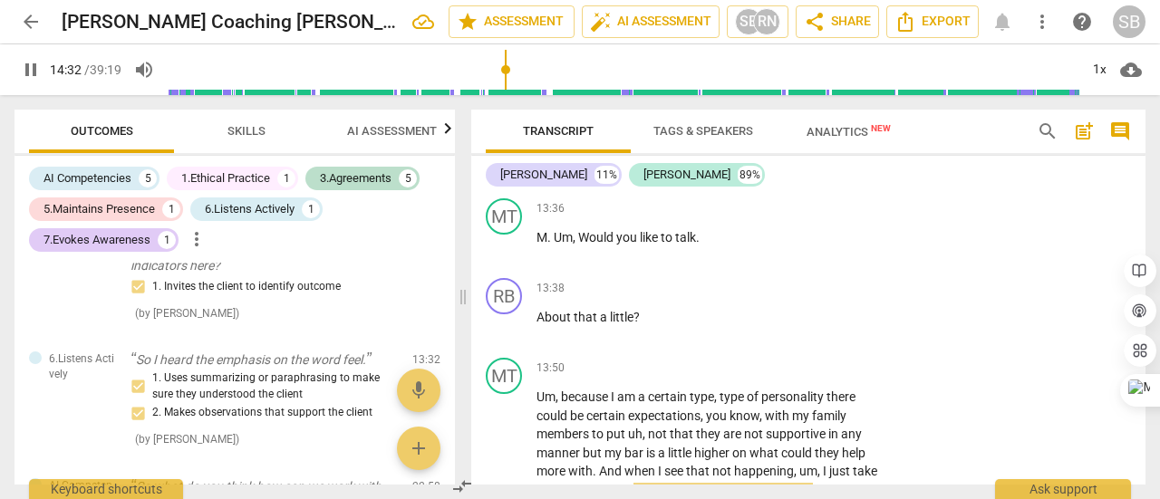
click at [506, 178] on span "pause" at bounding box center [505, 167] width 22 height 22
click at [507, 178] on span "play_arrow" at bounding box center [505, 167] width 22 height 22
click at [507, 178] on span "pause" at bounding box center [505, 167] width 22 height 22
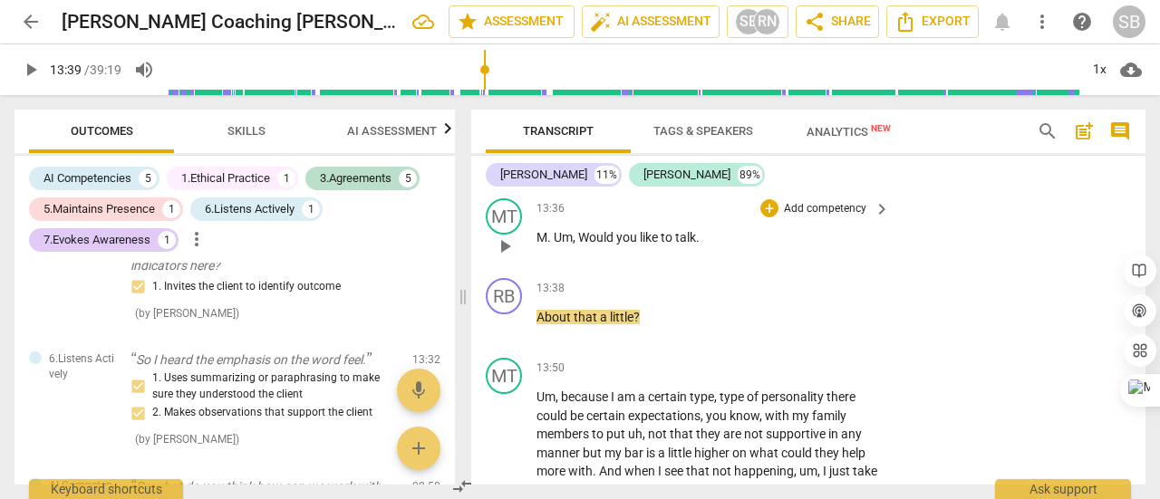
click at [553, 245] on span "." at bounding box center [550, 237] width 6 height 14
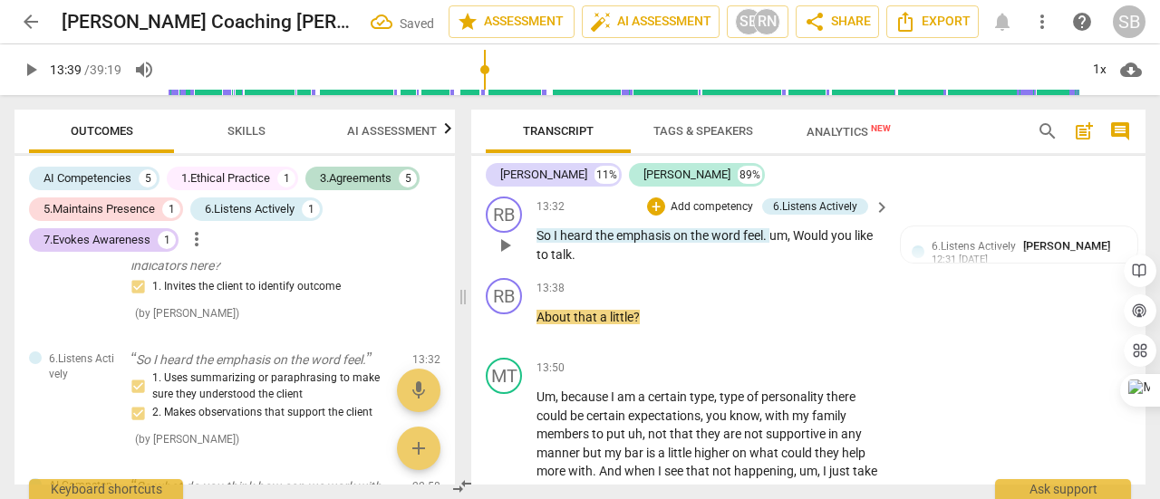
click at [602, 264] on p "So I heard the emphasis on the word feel . um , Would you like to talk ." at bounding box center [708, 245] width 344 height 37
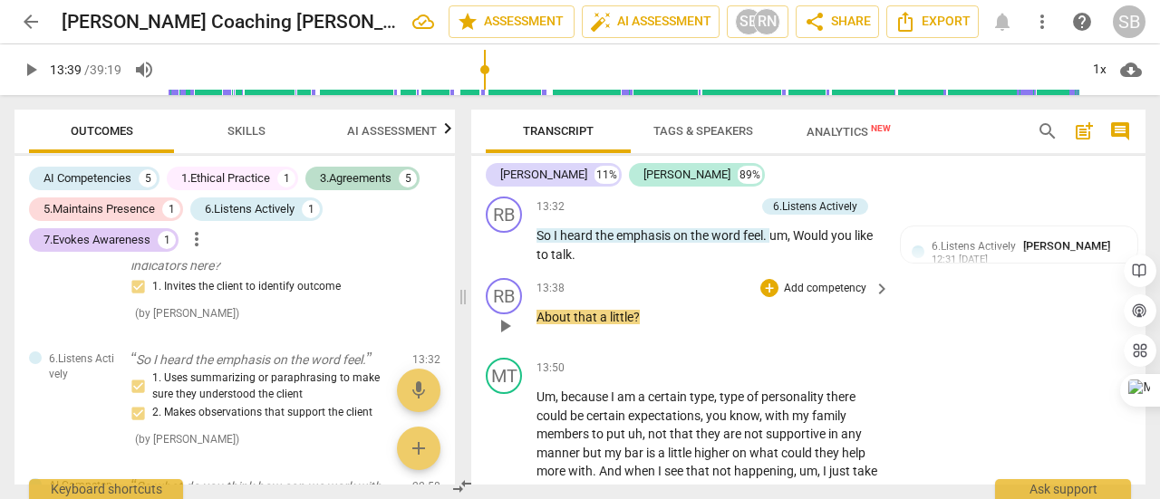
click at [538, 324] on span "About" at bounding box center [554, 317] width 37 height 14
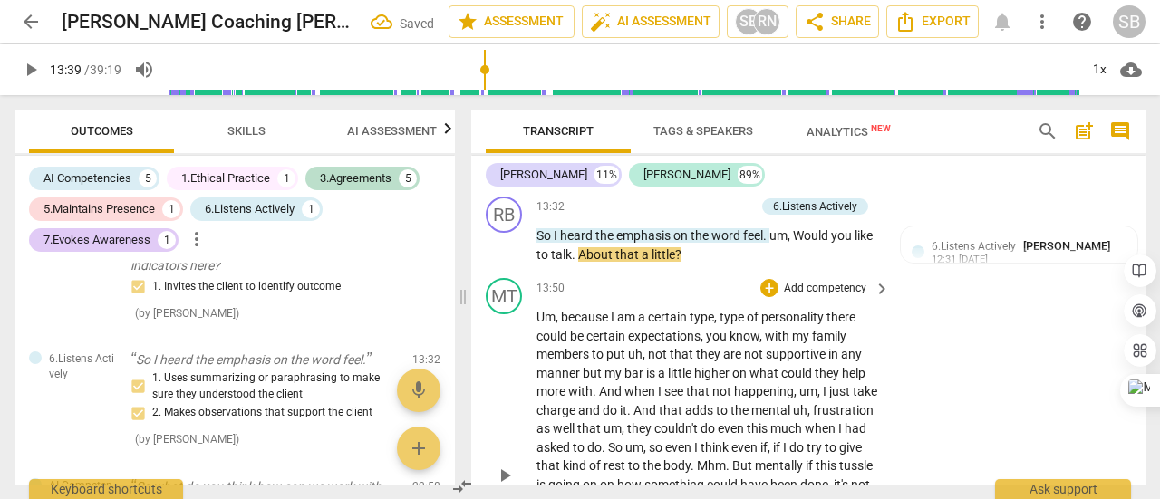
click at [738, 324] on span "type" at bounding box center [733, 317] width 27 height 14
click at [511, 256] on span "play_arrow" at bounding box center [505, 246] width 22 height 22
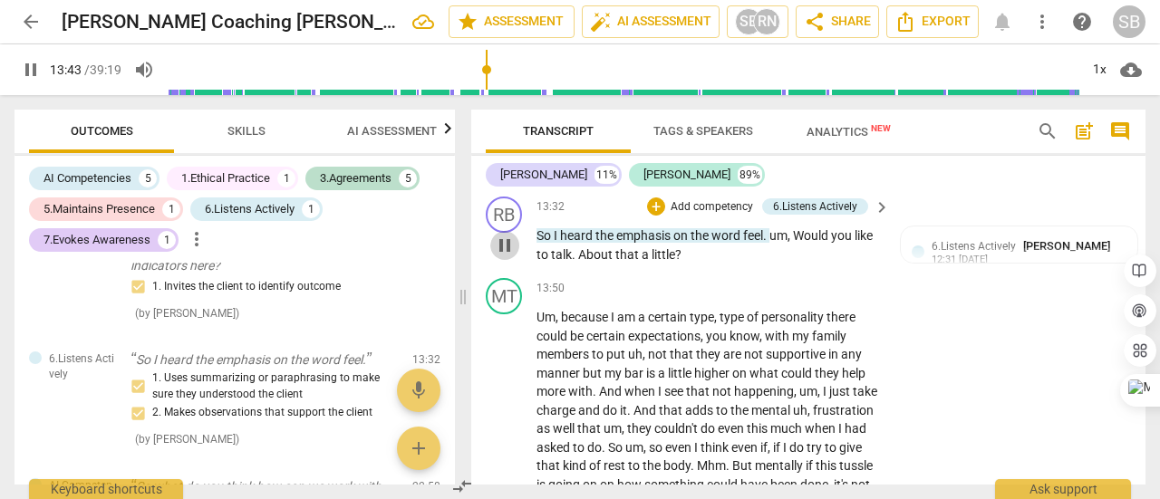
click at [511, 256] on span "pause" at bounding box center [505, 246] width 22 height 22
click at [874, 218] on span "keyboard_arrow_right" at bounding box center [882, 208] width 22 height 22
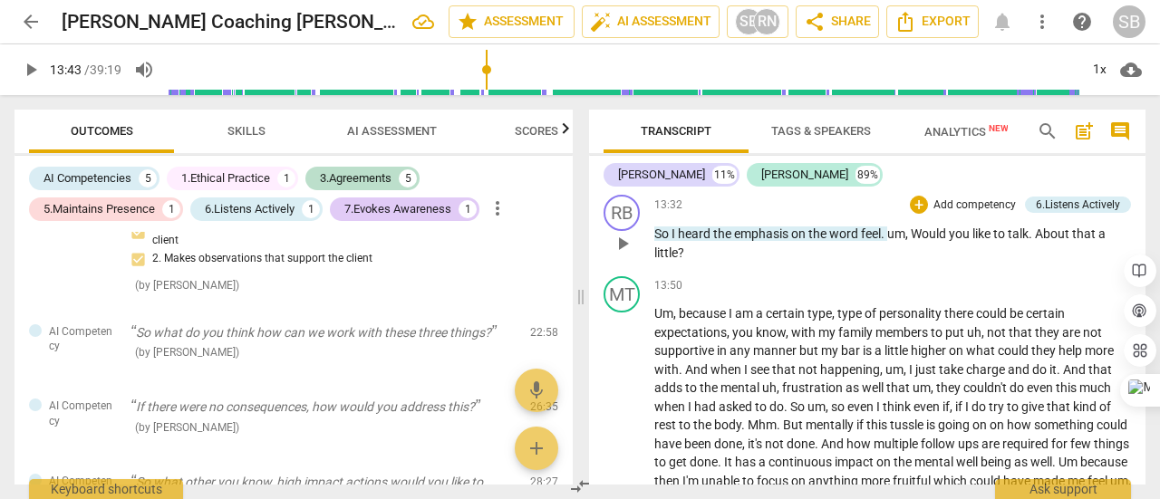
scroll to position [738, 0]
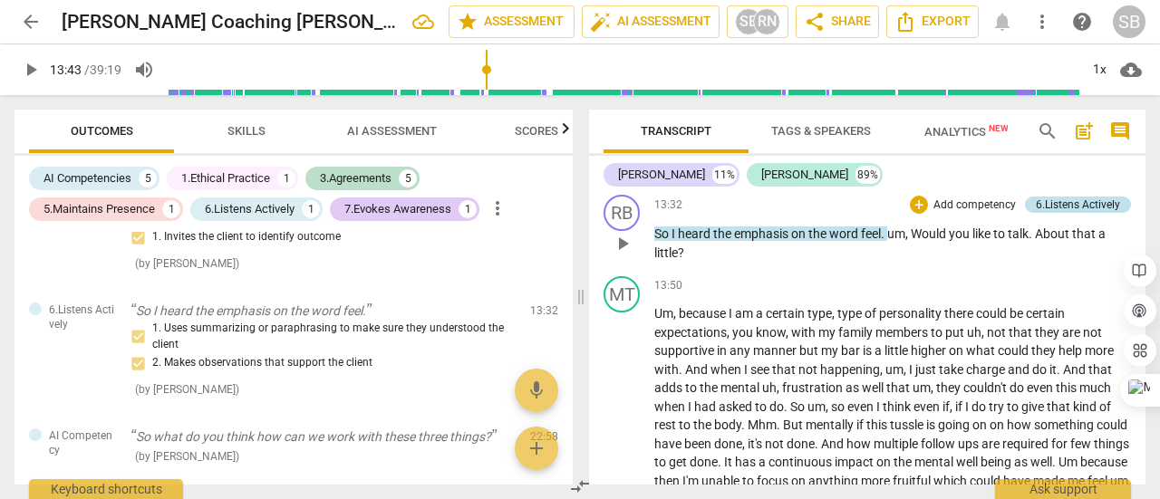
click at [1091, 213] on div "6.Listens Actively" at bounding box center [1078, 205] width 84 height 16
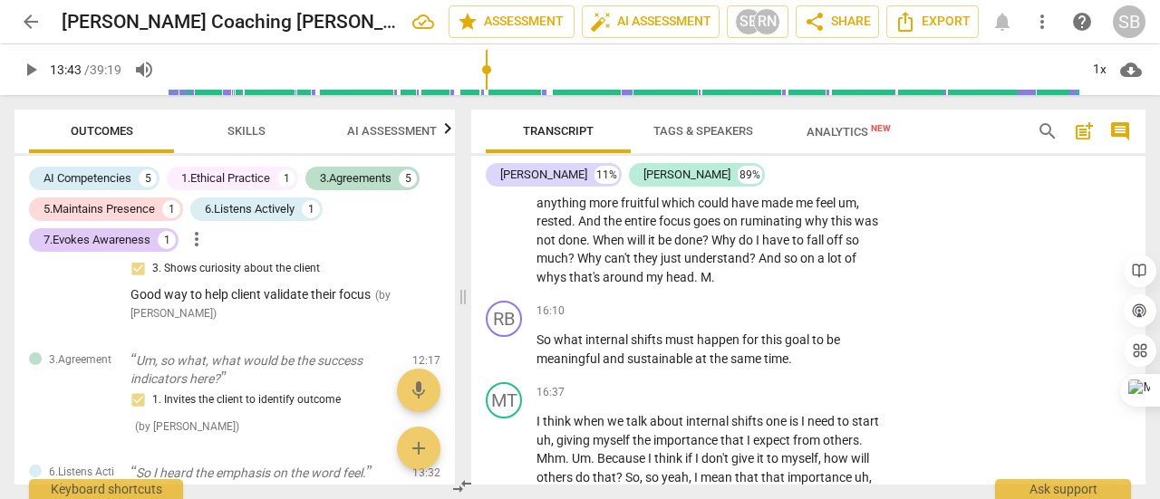
scroll to position [4096, 0]
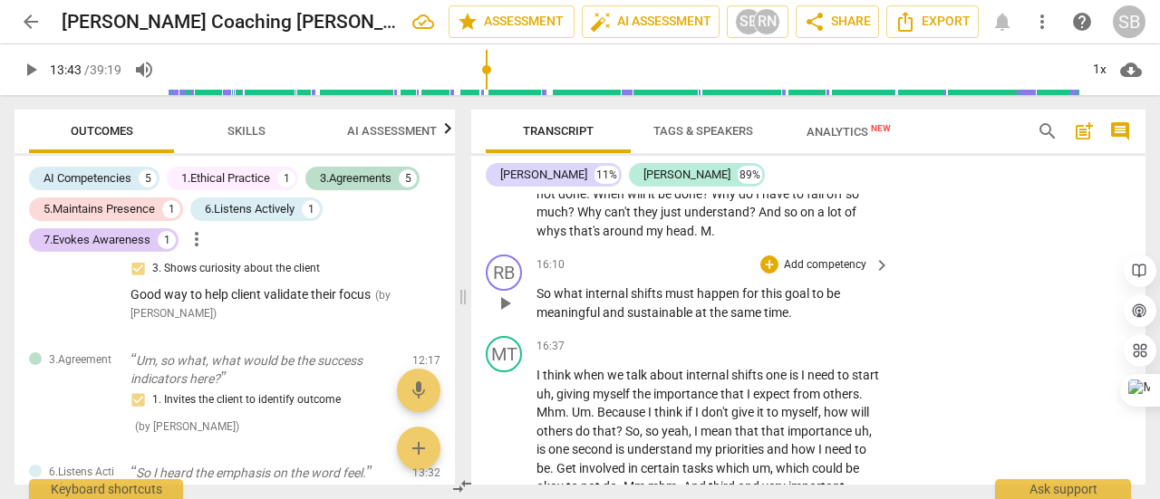
click at [826, 274] on p "Add competency" at bounding box center [825, 265] width 86 height 16
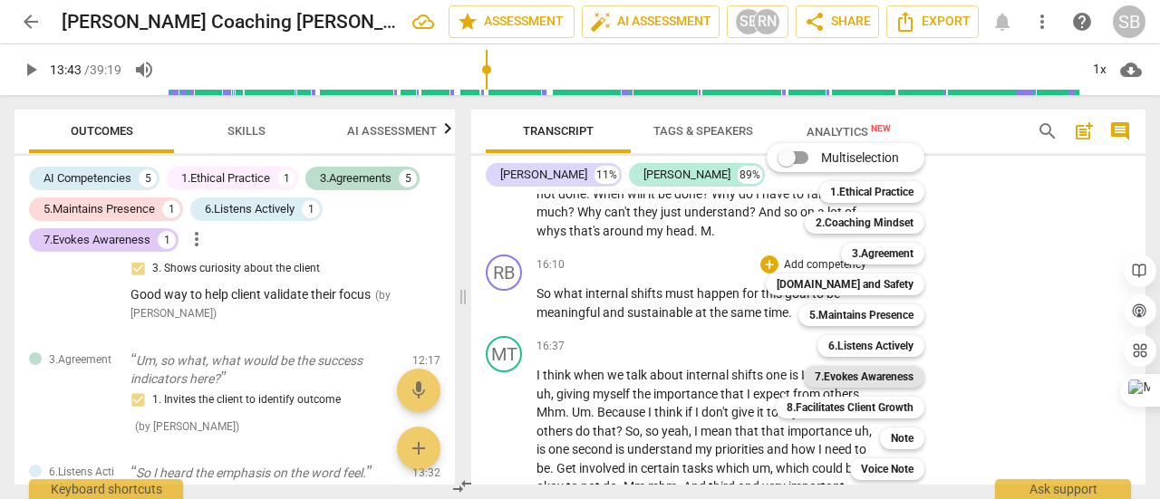
click at [883, 383] on b "7.Evokes Awareness" at bounding box center [864, 377] width 99 height 22
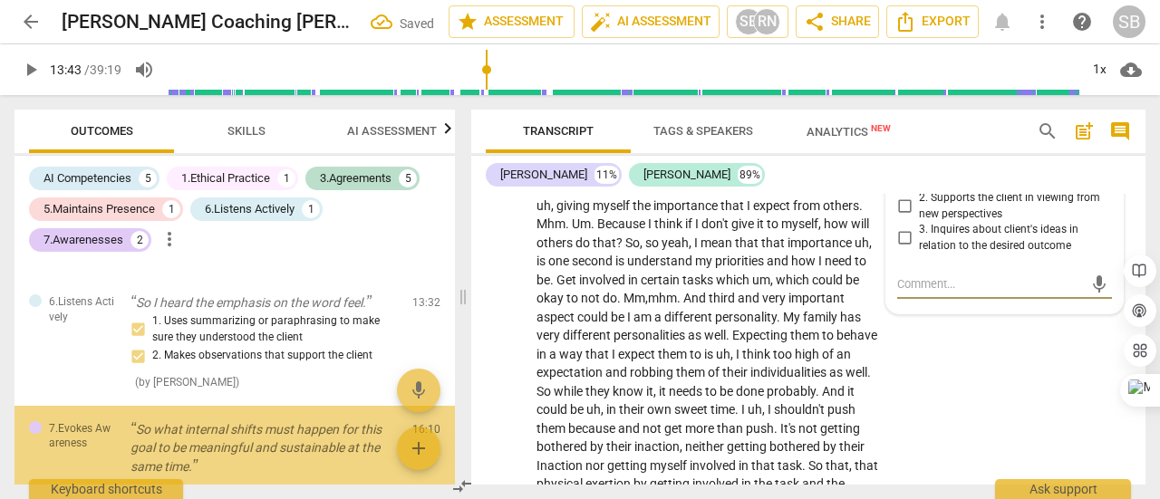
scroll to position [984, 0]
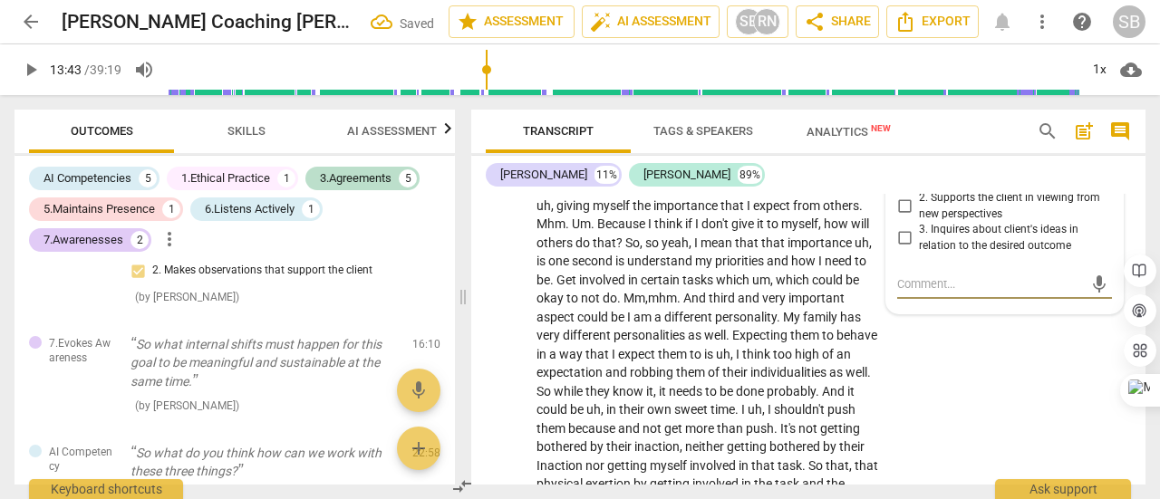
click at [900, 217] on input "2. Supports the client in viewing from new perspectives" at bounding box center [904, 207] width 29 height 22
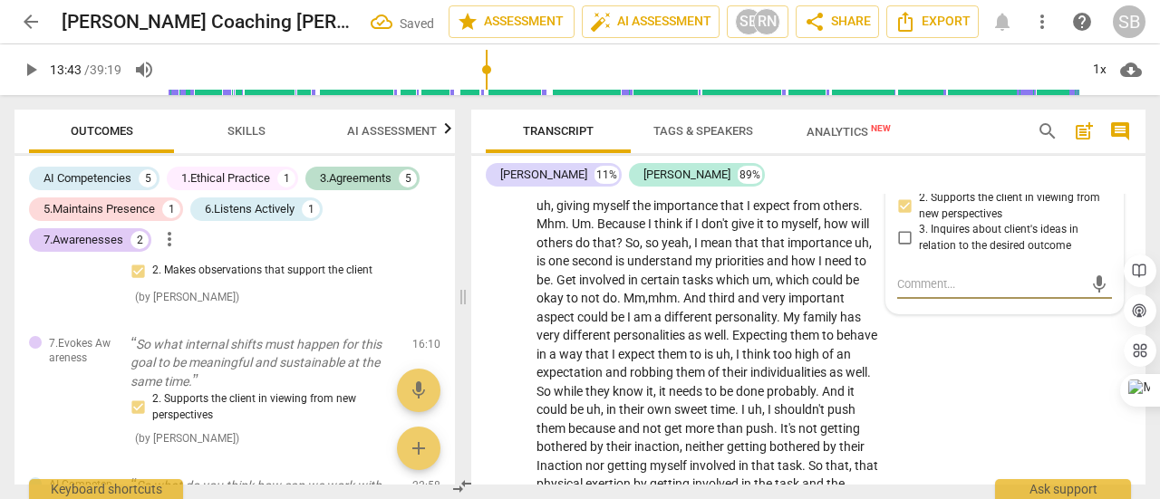
click at [981, 293] on textarea at bounding box center [990, 283] width 186 height 17
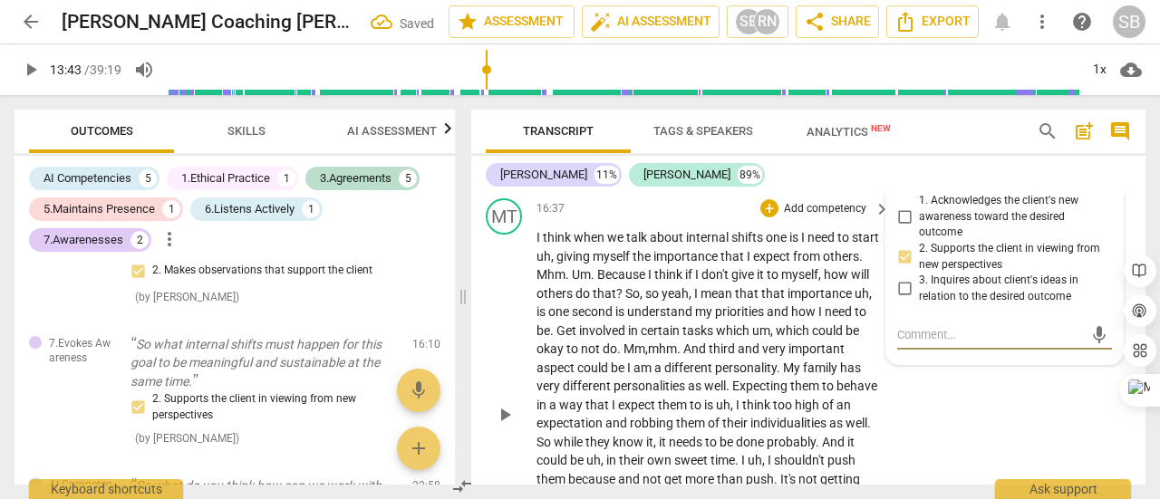
scroll to position [4194, 0]
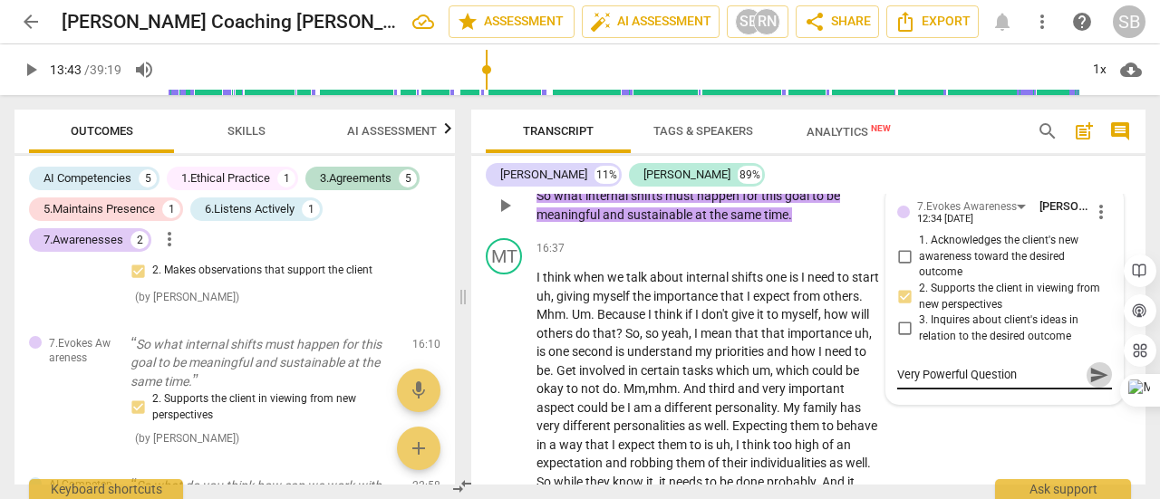
click at [1089, 385] on span "send" at bounding box center [1099, 375] width 20 height 20
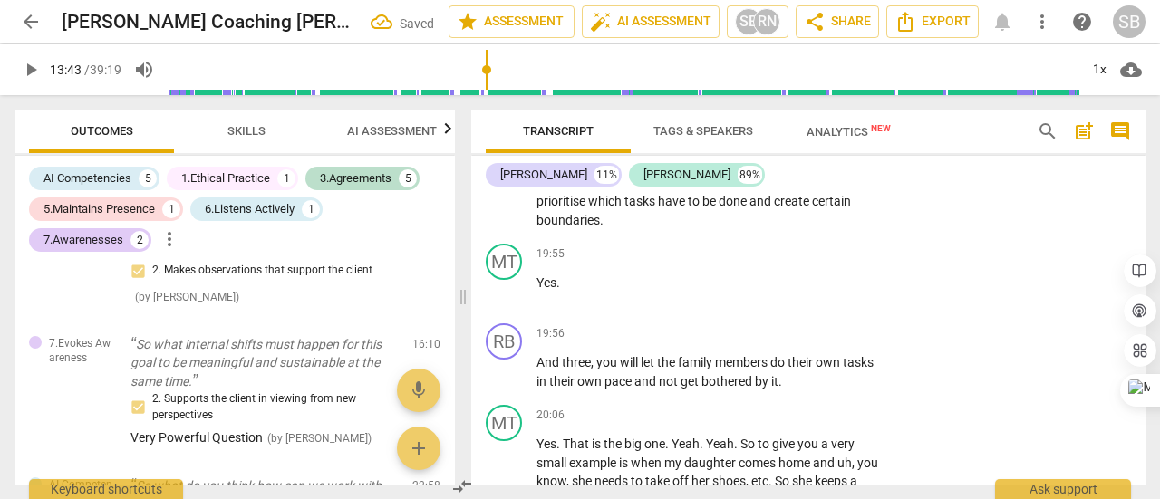
scroll to position [4737, 0]
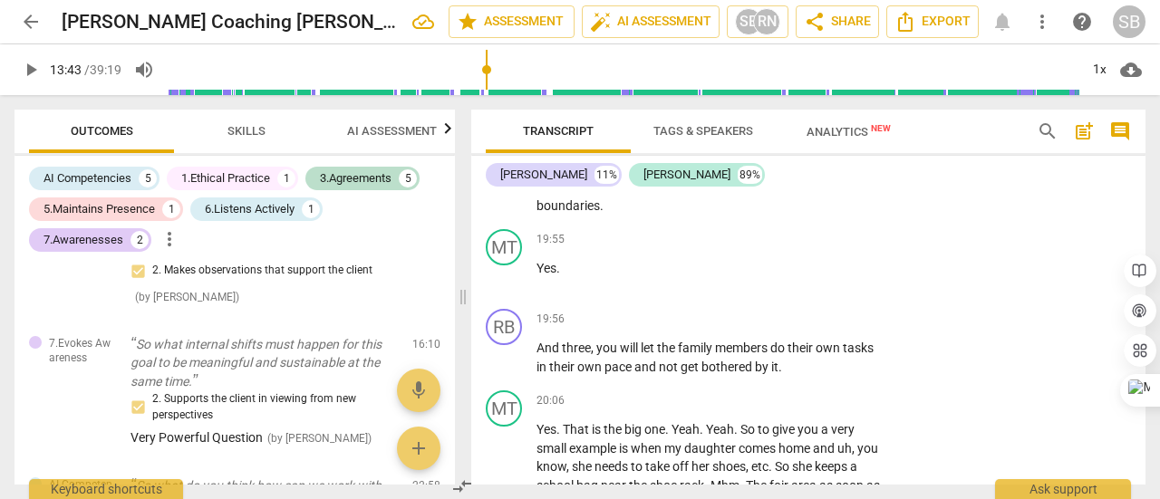
click at [821, 130] on p "Add competency" at bounding box center [825, 121] width 86 height 16
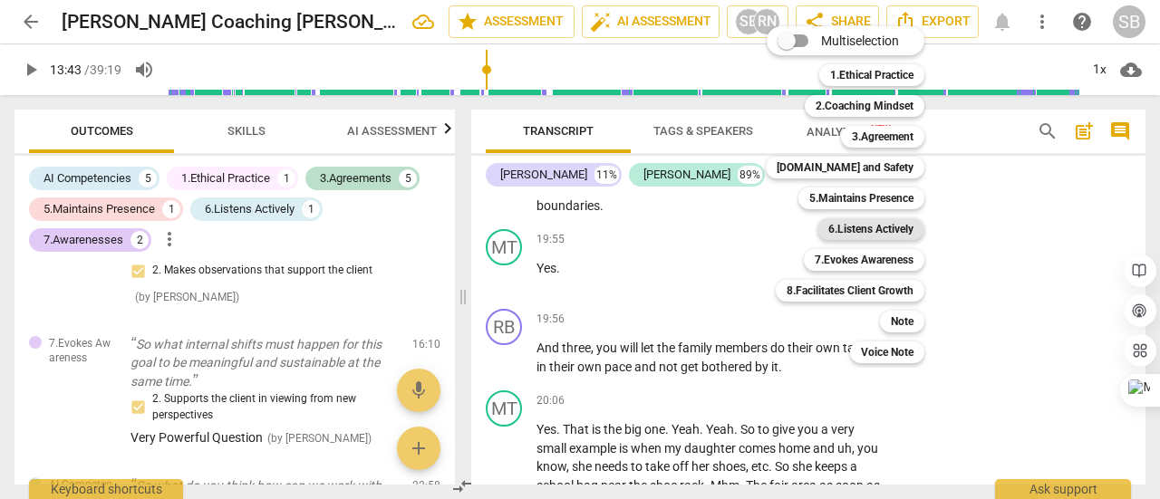
click at [878, 235] on b "6.Listens Actively" at bounding box center [870, 229] width 85 height 22
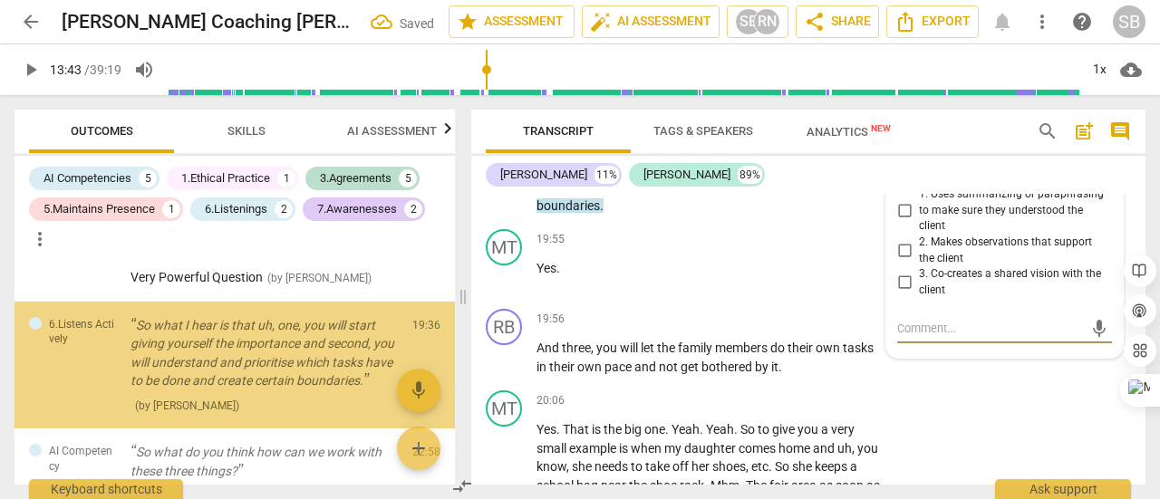
scroll to position [1144, 0]
click at [901, 222] on input "1. Uses summarizing or paraphrasing to make sure they understood the client" at bounding box center [904, 211] width 29 height 22
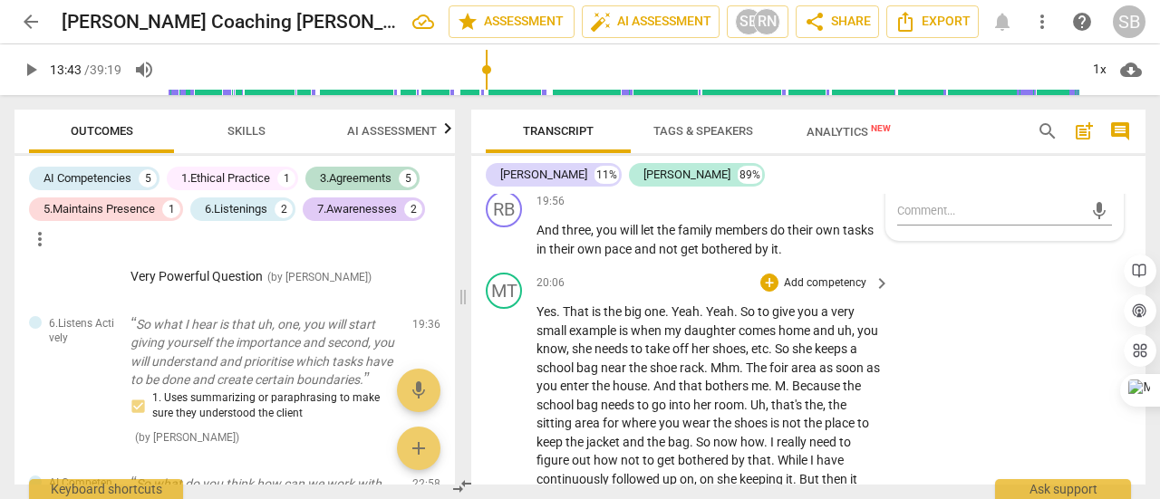
scroll to position [4828, 0]
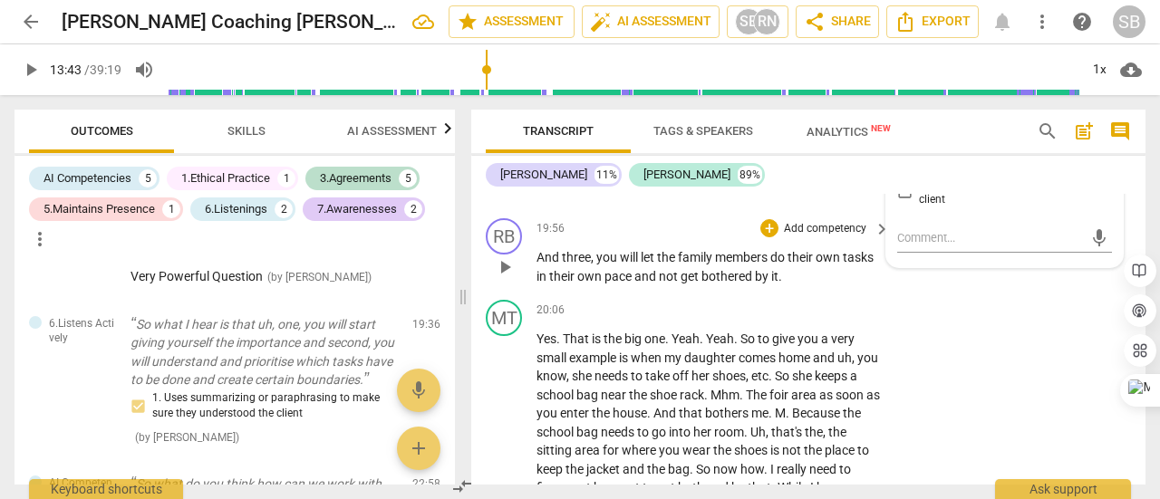
click at [782, 237] on p "Add competency" at bounding box center [825, 229] width 86 height 16
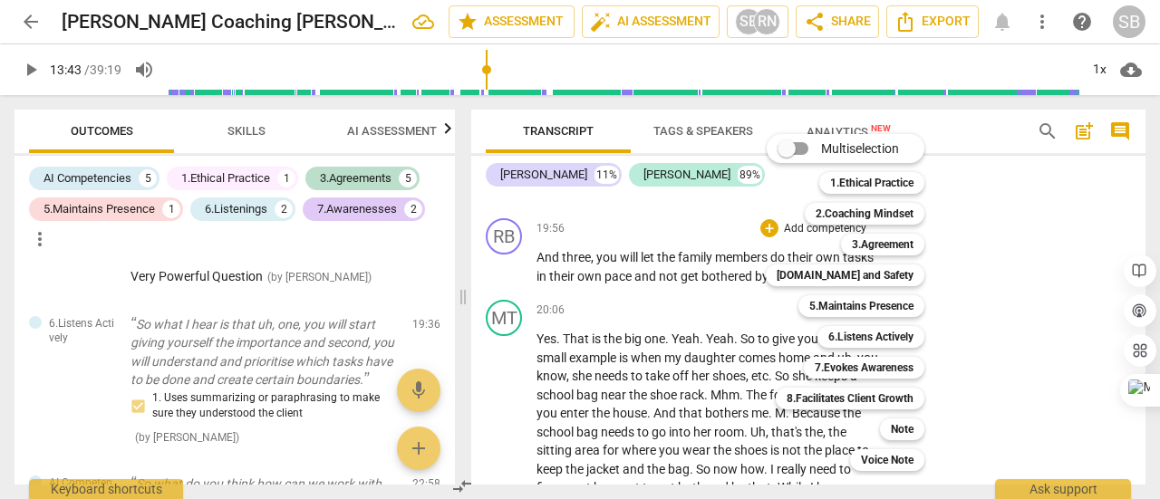
click at [720, 347] on div at bounding box center [580, 249] width 1160 height 499
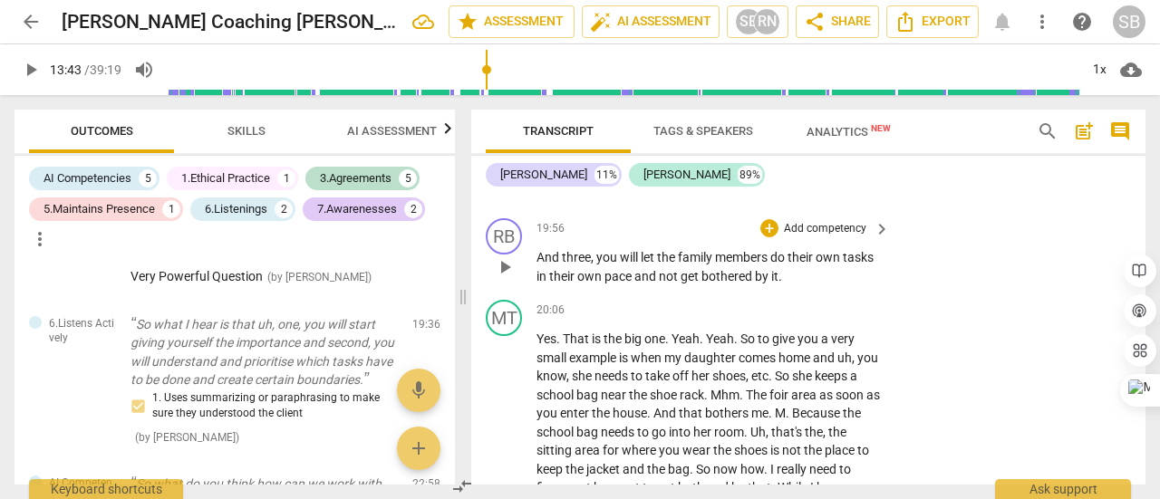
click at [797, 237] on p "Add competency" at bounding box center [825, 229] width 86 height 16
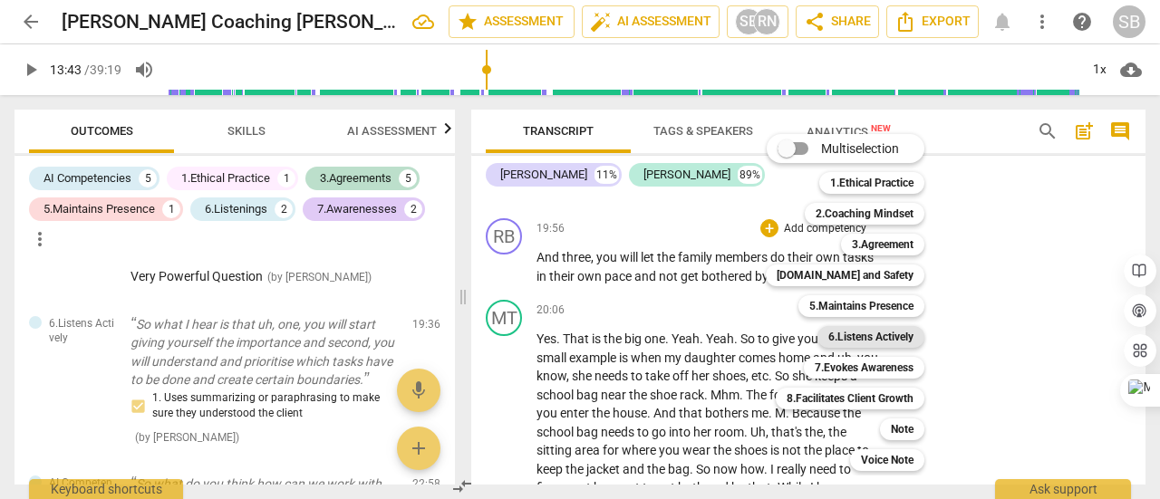
click at [856, 347] on b "6.Listens Actively" at bounding box center [870, 337] width 85 height 22
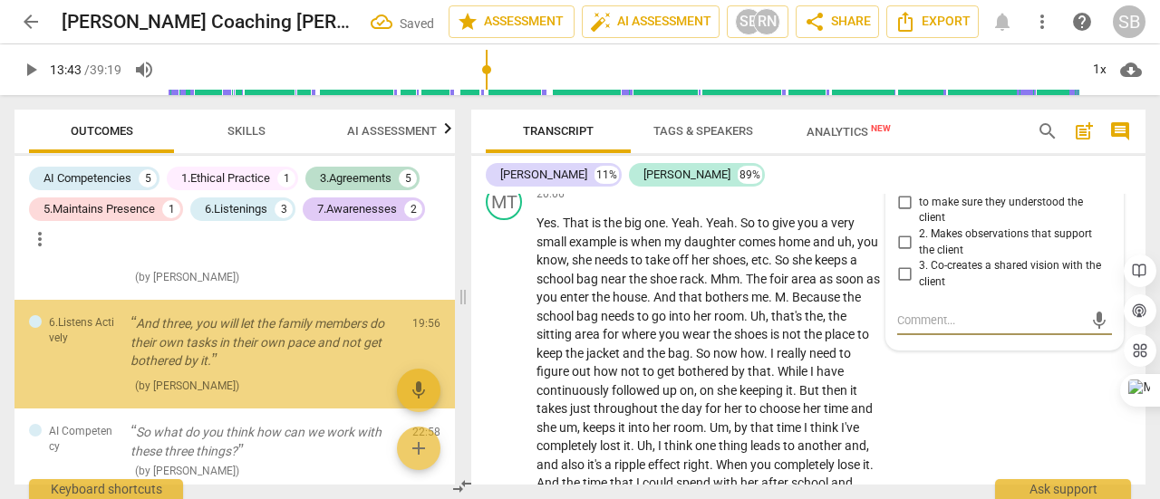
scroll to position [4908, 0]
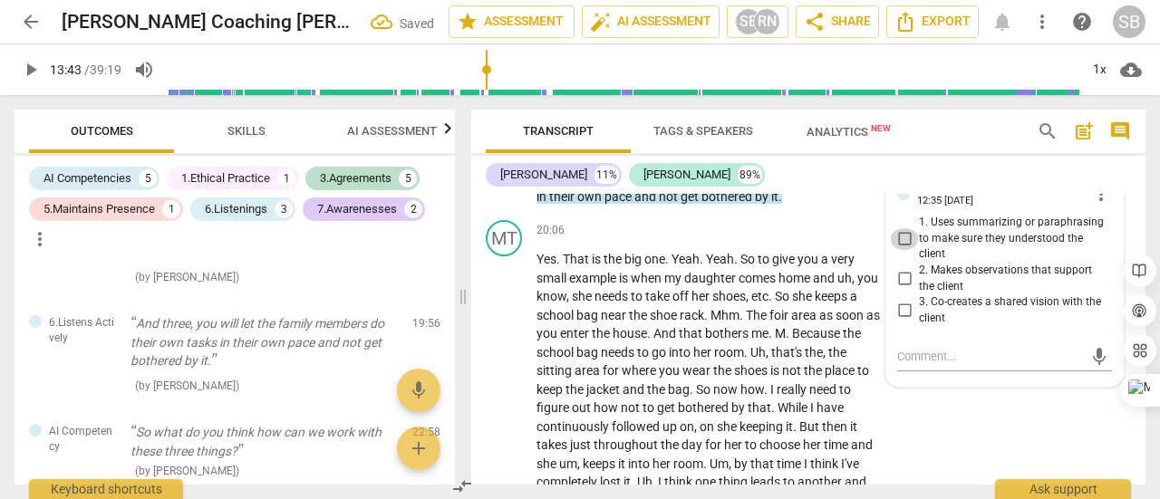
click at [907, 250] on input "1. Uses summarizing or paraphrasing to make sure they understood the client" at bounding box center [904, 239] width 29 height 22
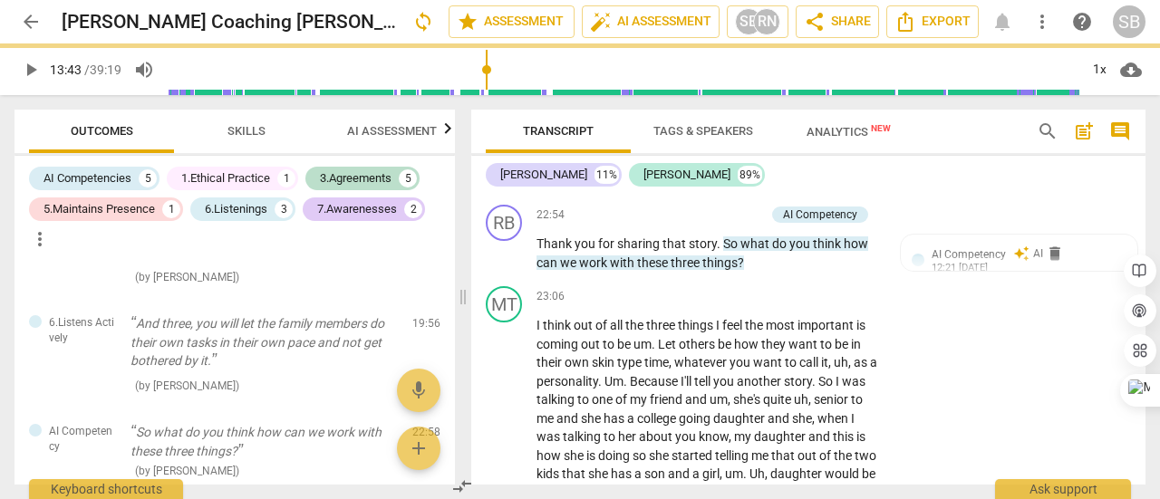
scroll to position [5542, 0]
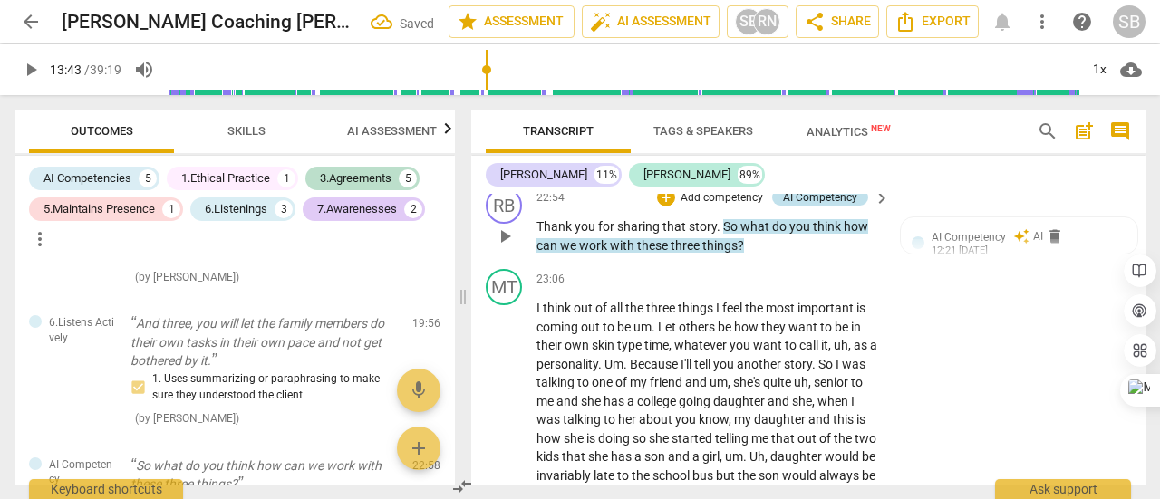
click at [835, 206] on div "AI Competency" at bounding box center [820, 197] width 74 height 16
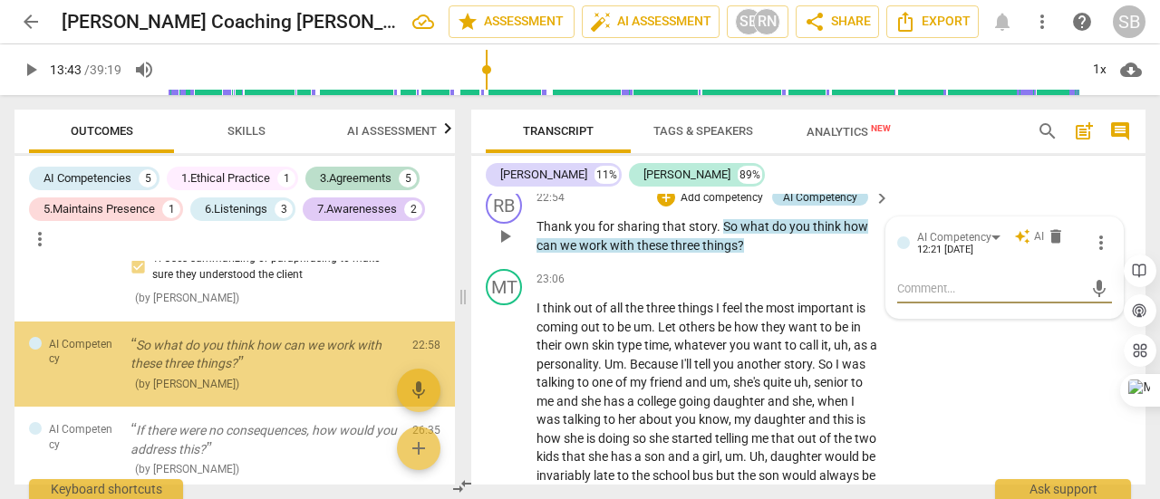
scroll to position [1434, 0]
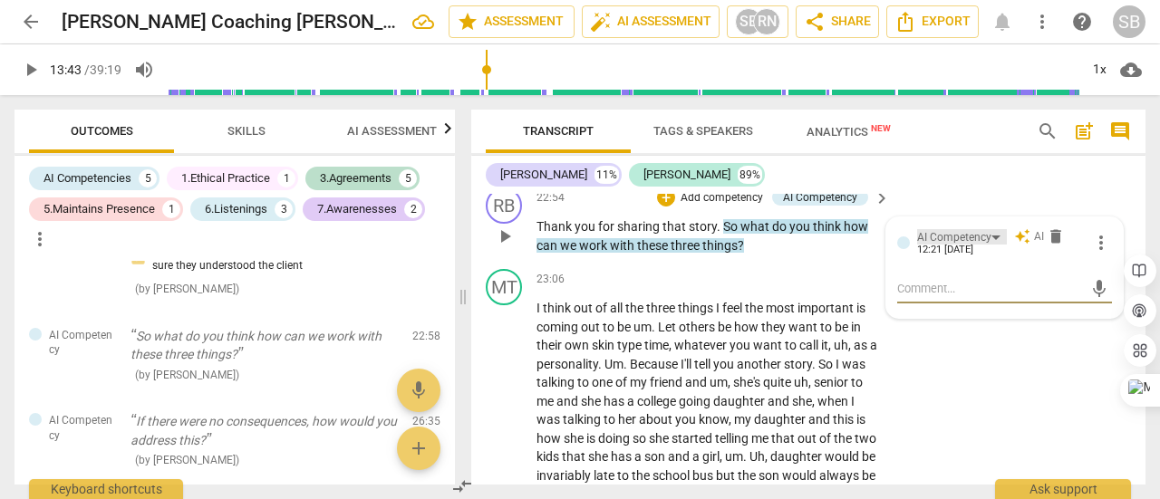
click at [982, 246] on div "AI Competency" at bounding box center [954, 237] width 74 height 17
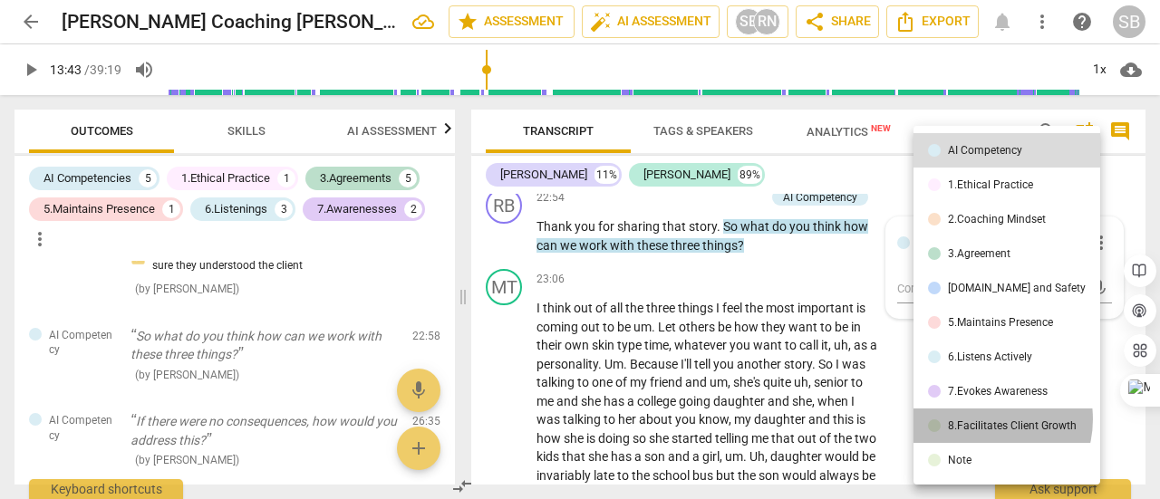
click at [984, 420] on div "8.Facilitates Client Growth" at bounding box center [1012, 425] width 129 height 11
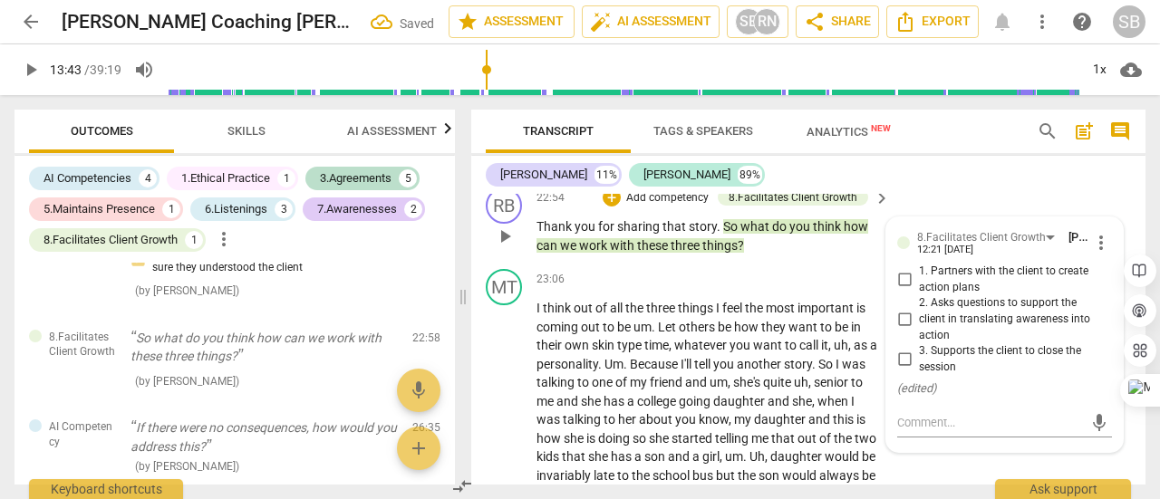
scroll to position [5633, 0]
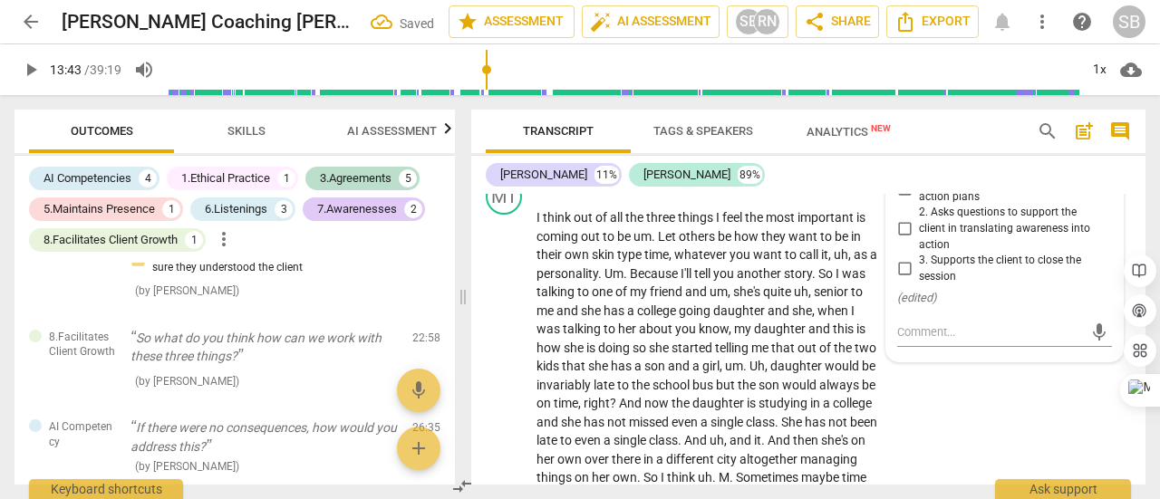
click at [910, 240] on input "2. Asks questions to support the client in translating awareness into action" at bounding box center [904, 229] width 29 height 22
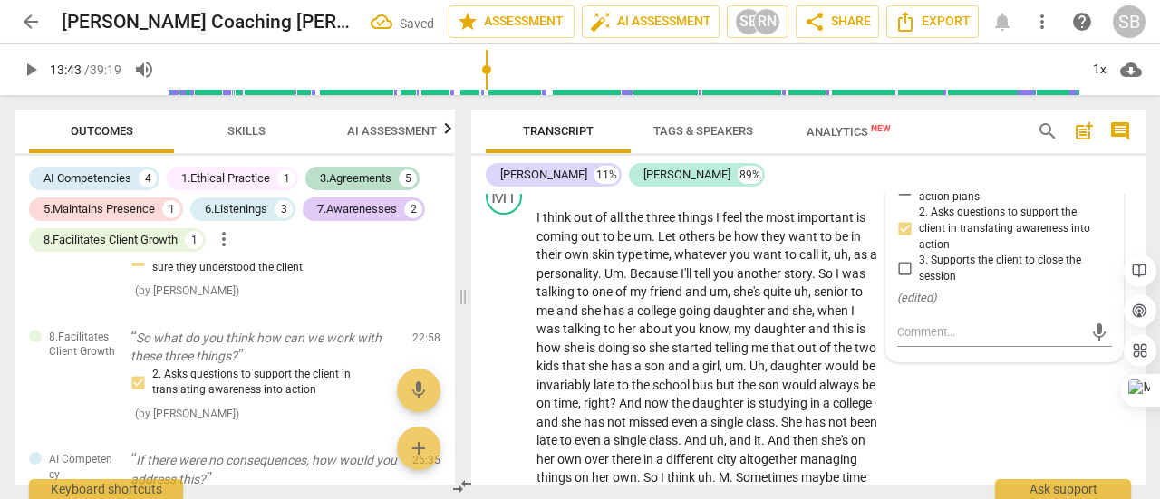
click at [900, 200] on input "1. Partners with the client to create action plans" at bounding box center [904, 190] width 29 height 22
click at [901, 240] on input "2. Asks questions to support the client in translating awareness into action" at bounding box center [904, 229] width 29 height 22
click at [904, 240] on input "2. Asks questions to support the client in translating awareness into action" at bounding box center [904, 229] width 29 height 22
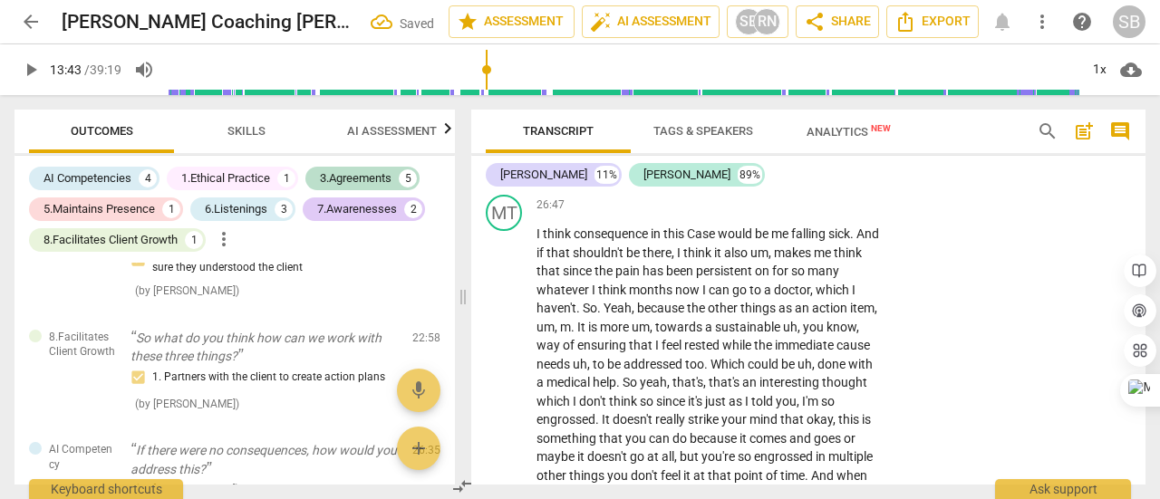
scroll to position [6358, 0]
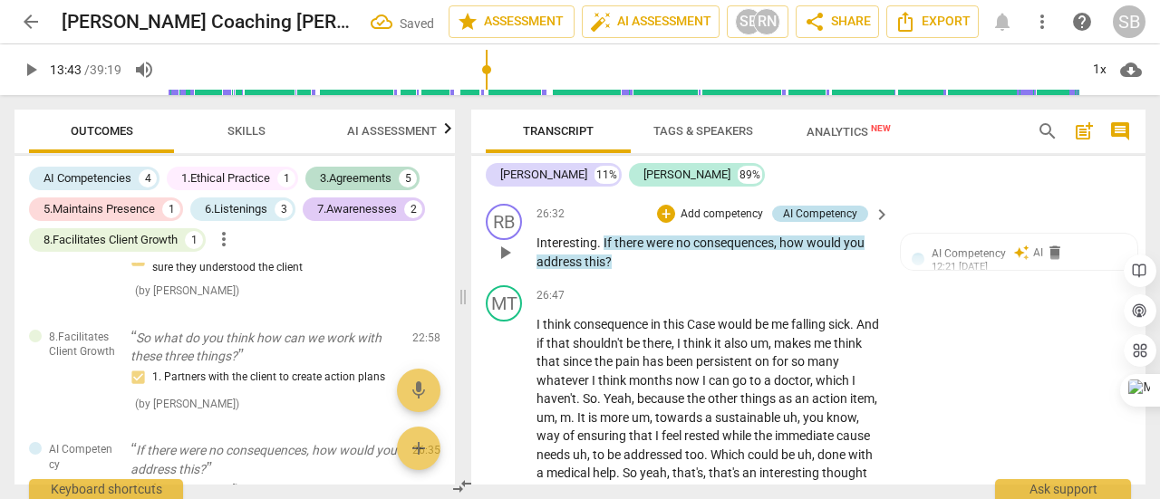
click at [826, 222] on div "AI Competency" at bounding box center [820, 214] width 74 height 16
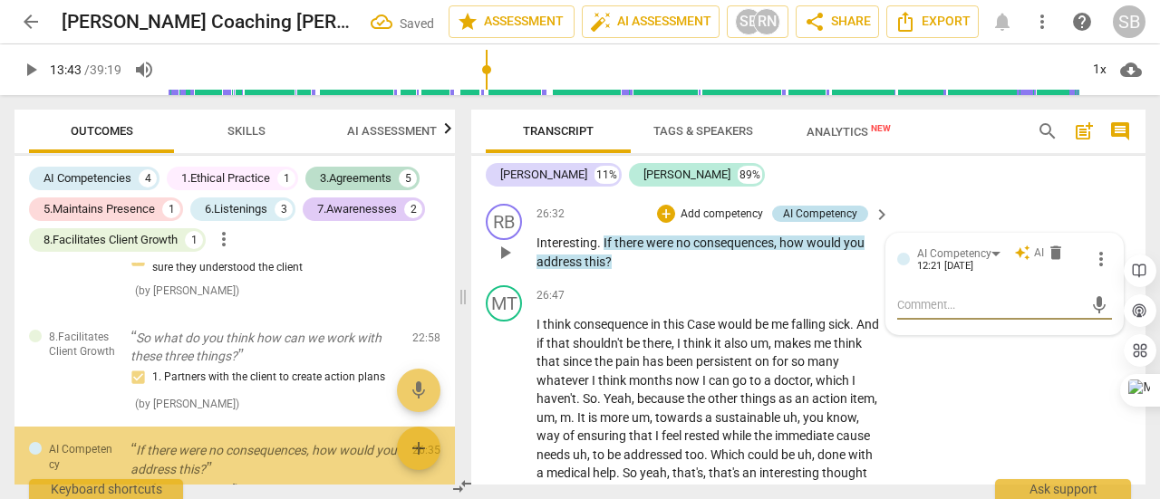
scroll to position [1548, 0]
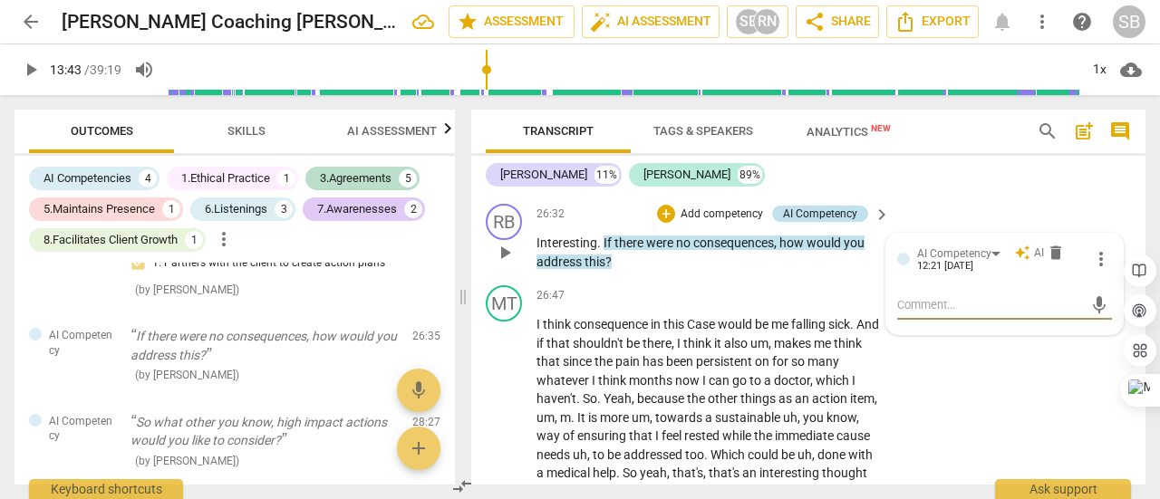
click at [842, 222] on div "AI Competency" at bounding box center [820, 214] width 74 height 16
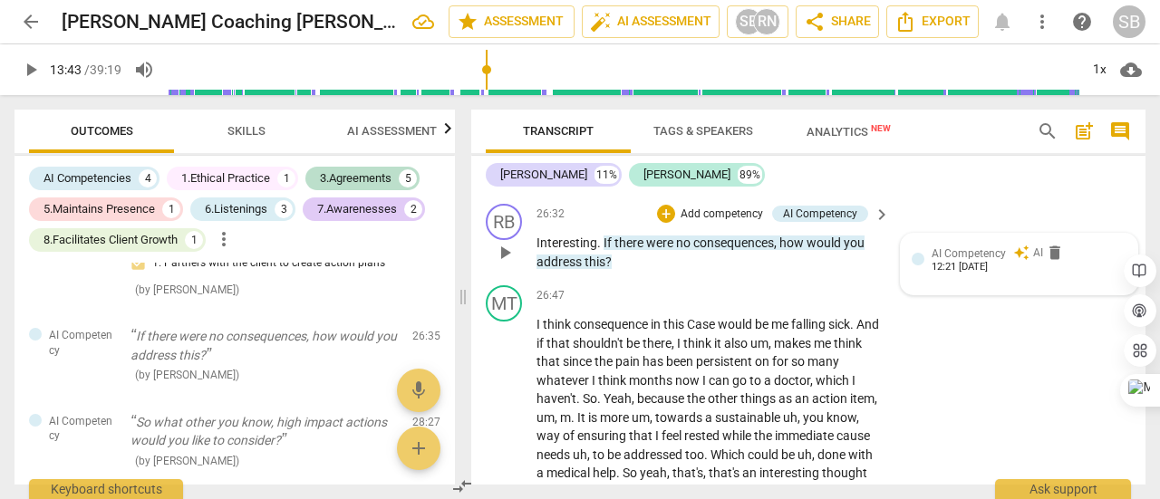
click at [988, 274] on div "12:21 08-26-2025" at bounding box center [960, 268] width 56 height 12
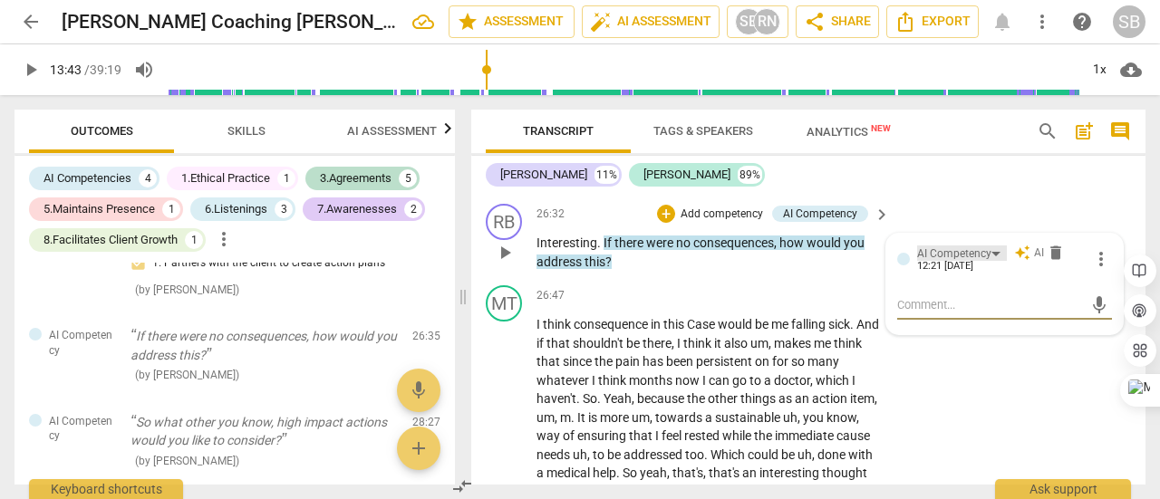
click at [995, 261] on div "AI Competency" at bounding box center [962, 253] width 90 height 15
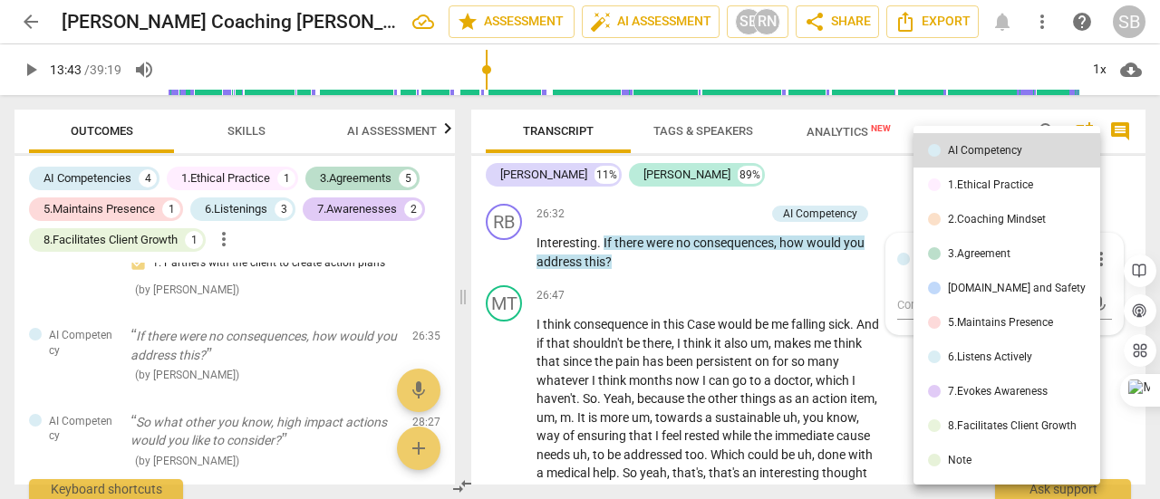
click at [995, 396] on div "7.Evokes Awareness" at bounding box center [998, 391] width 100 height 11
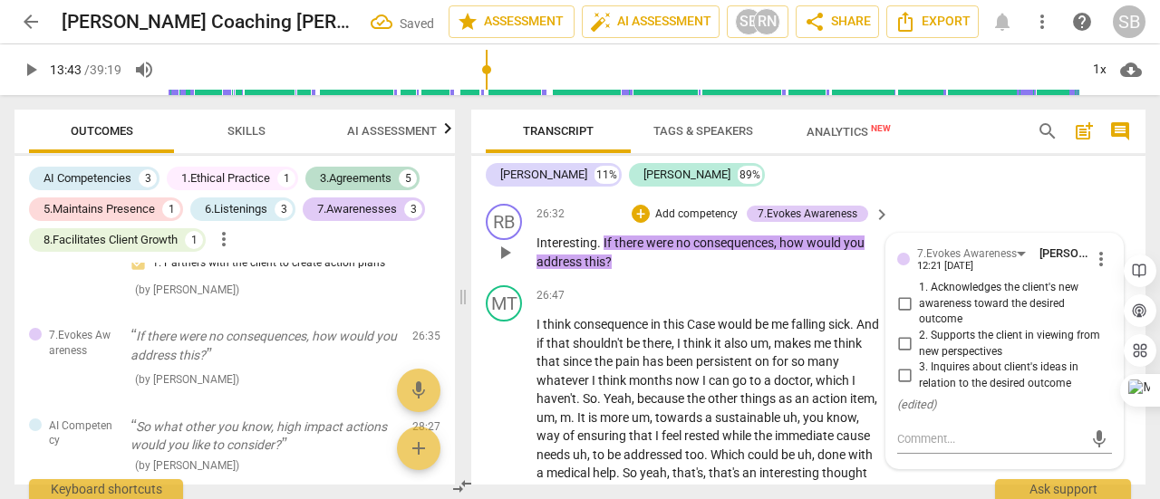
scroll to position [6448, 0]
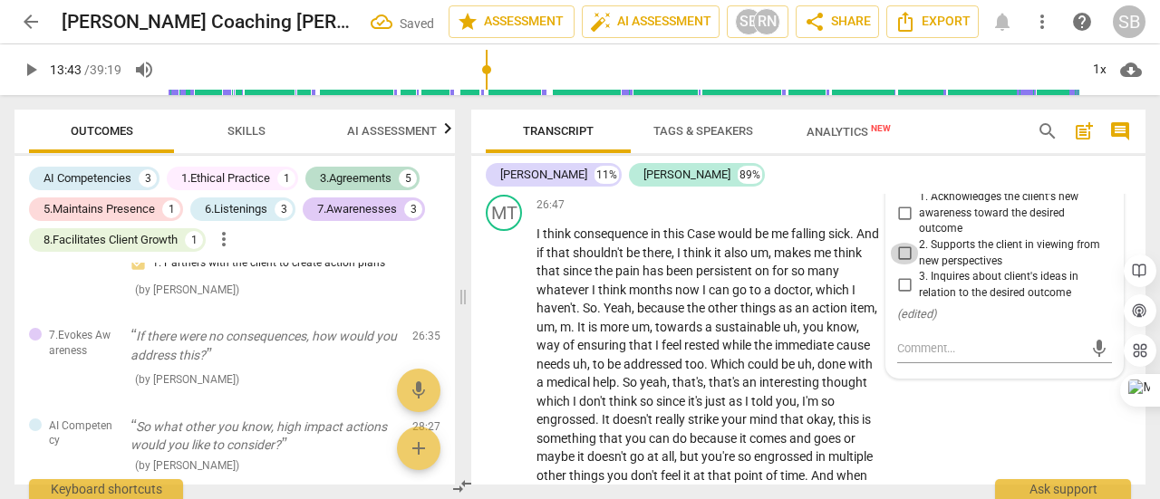
click at [901, 265] on input "2. Supports the client in viewing from new perspectives" at bounding box center [904, 254] width 29 height 22
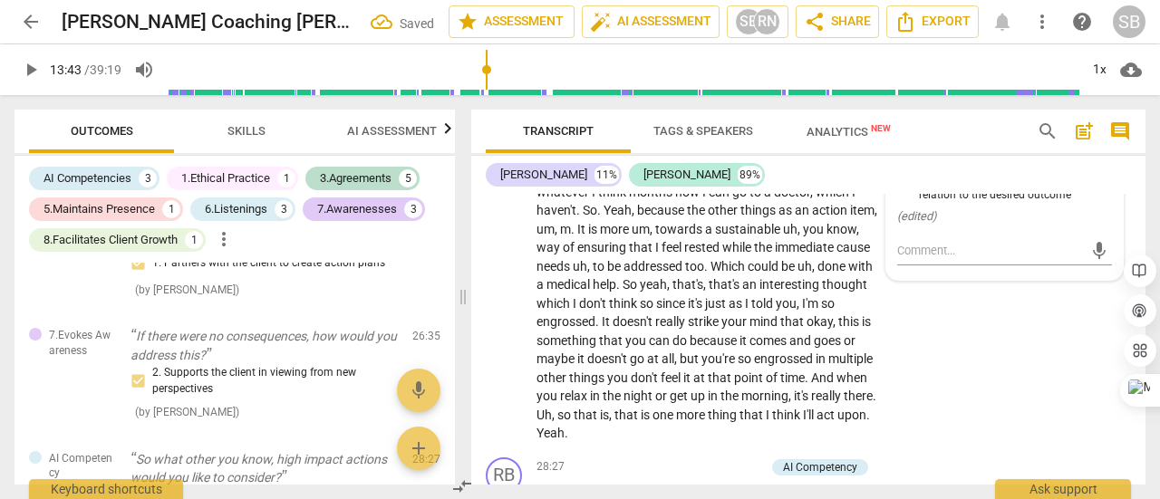
scroll to position [6539, 0]
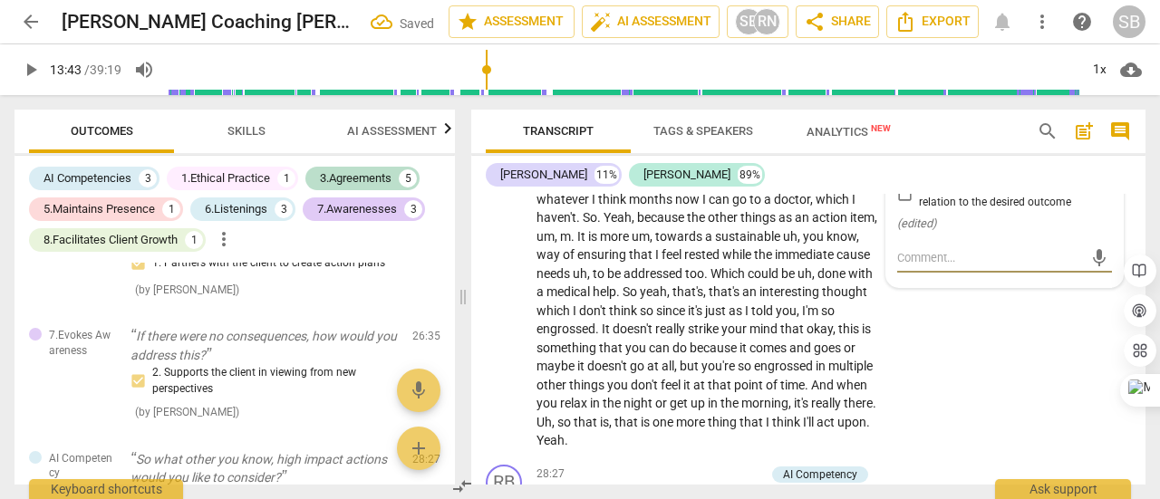
click at [997, 266] on textarea at bounding box center [990, 257] width 186 height 17
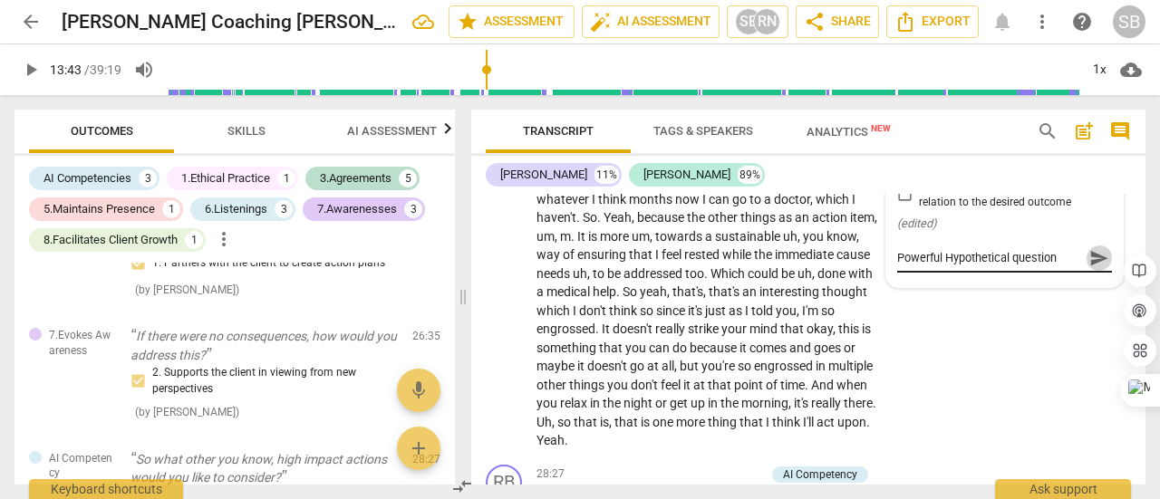
click at [1091, 268] on span "send" at bounding box center [1099, 258] width 20 height 20
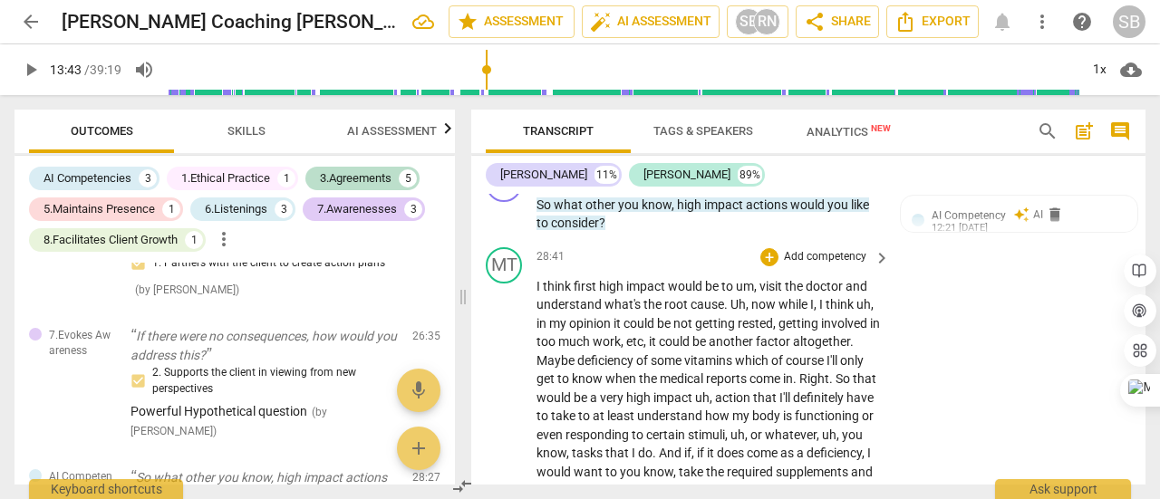
scroll to position [6811, 0]
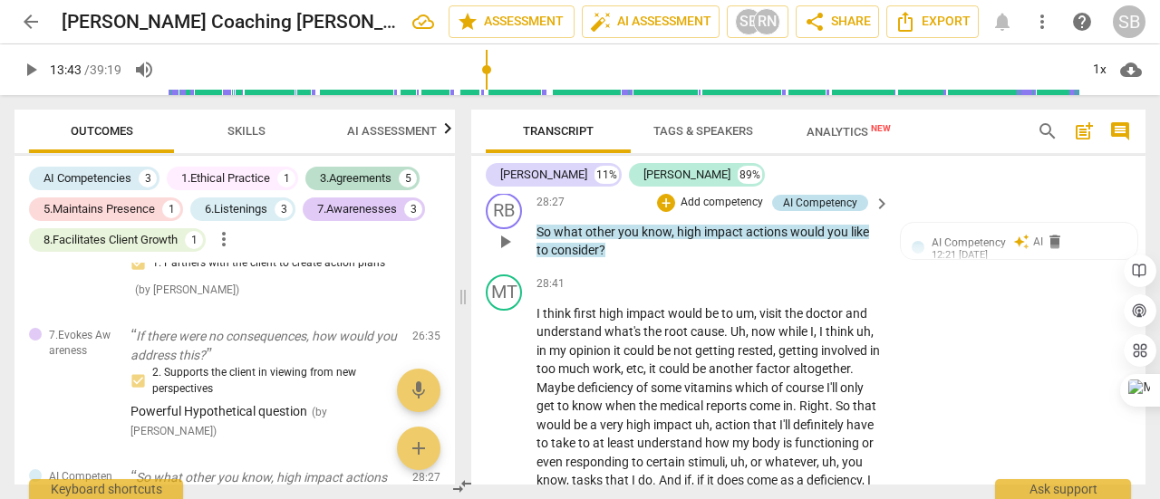
click at [816, 211] on div "AI Competency" at bounding box center [820, 203] width 74 height 16
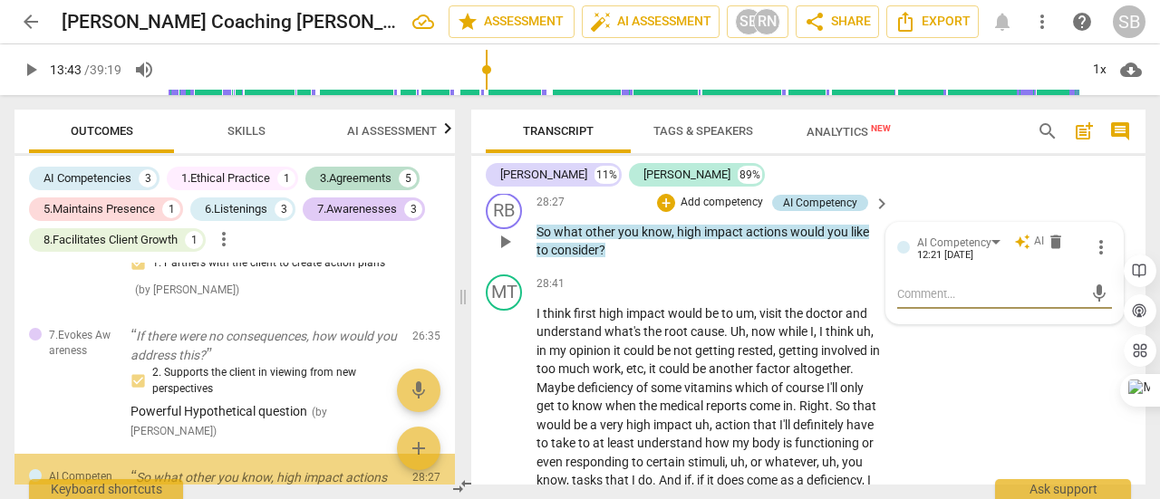
scroll to position [1689, 0]
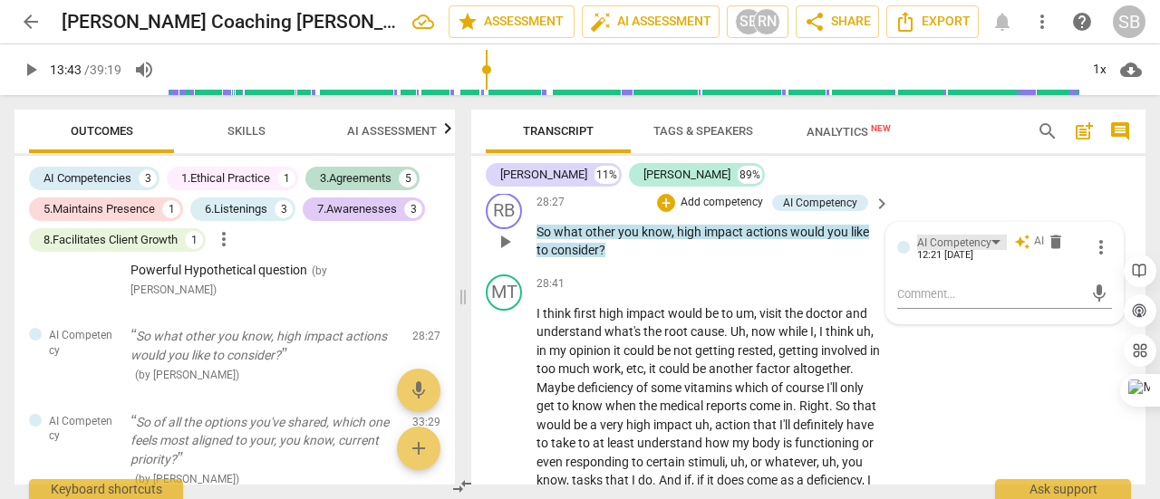
click at [990, 250] on div "AI Competency" at bounding box center [962, 242] width 90 height 15
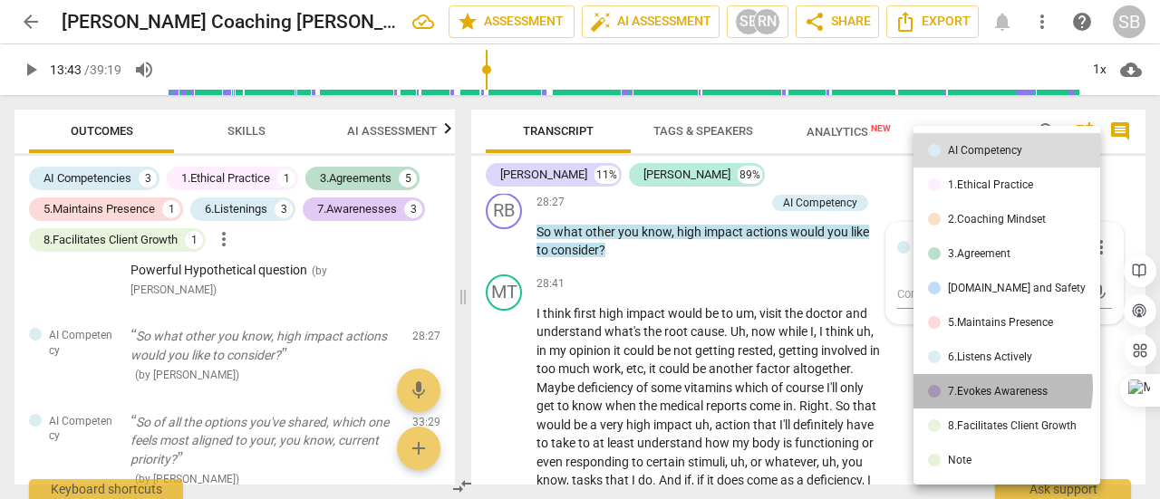
click at [988, 388] on div "7.Evokes Awareness" at bounding box center [998, 391] width 100 height 11
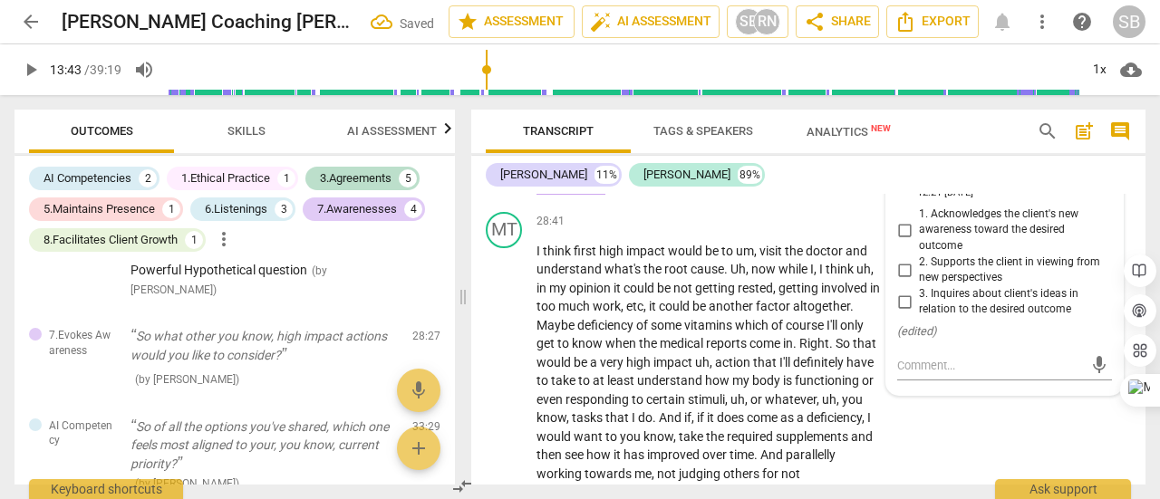
scroll to position [6901, 0]
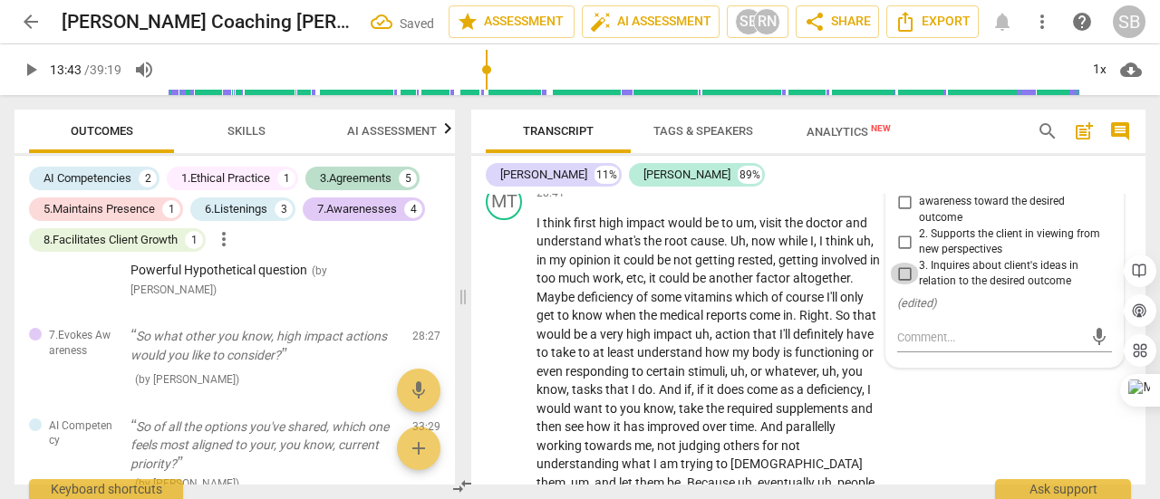
click at [902, 285] on input "3. Inquires about client's ideas in relation to the desired outcome" at bounding box center [904, 274] width 29 height 22
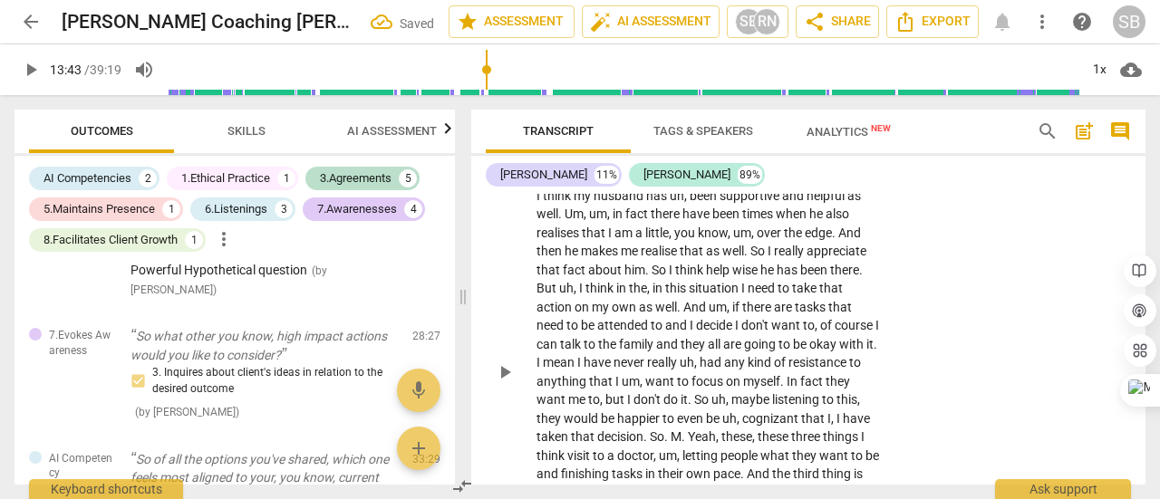
scroll to position [7445, 0]
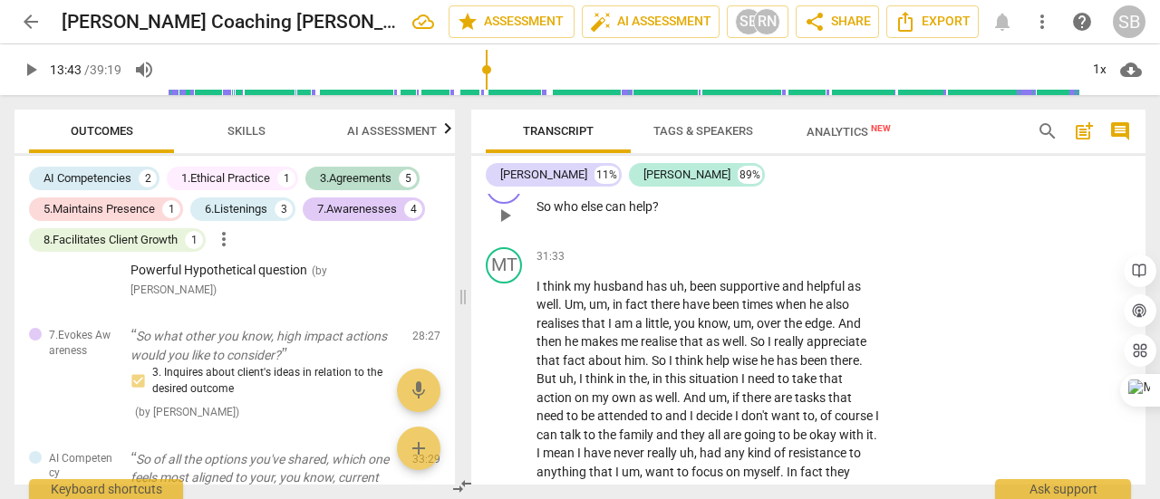
click at [803, 186] on p "Add competency" at bounding box center [825, 177] width 86 height 16
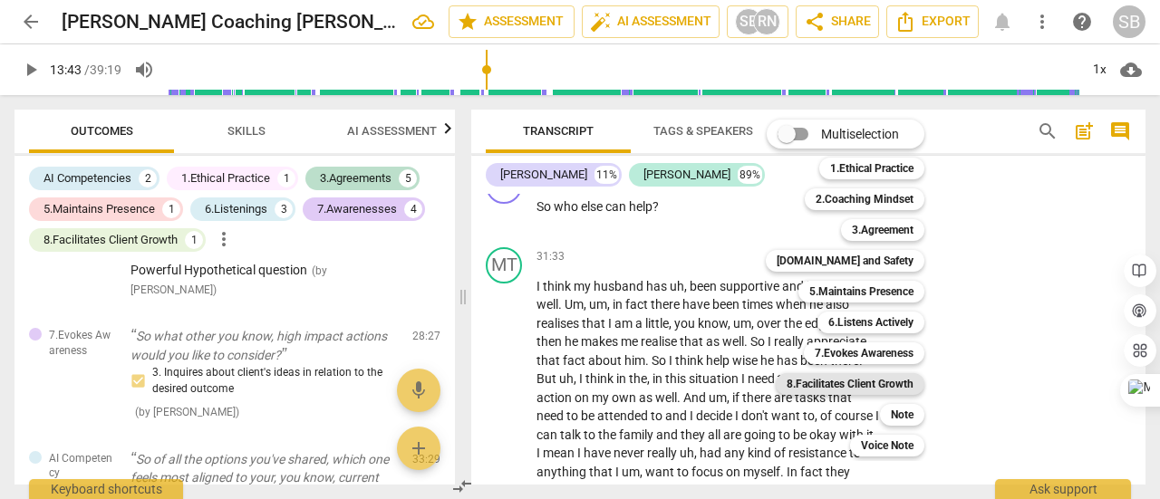
click at [846, 388] on b "8.Facilitates Client Growth" at bounding box center [850, 384] width 127 height 22
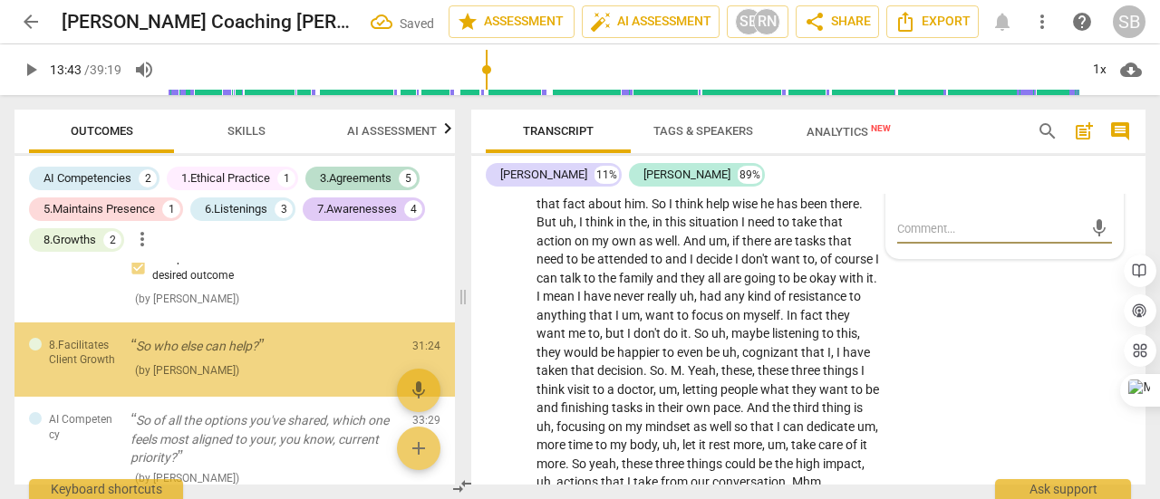
scroll to position [1807, 0]
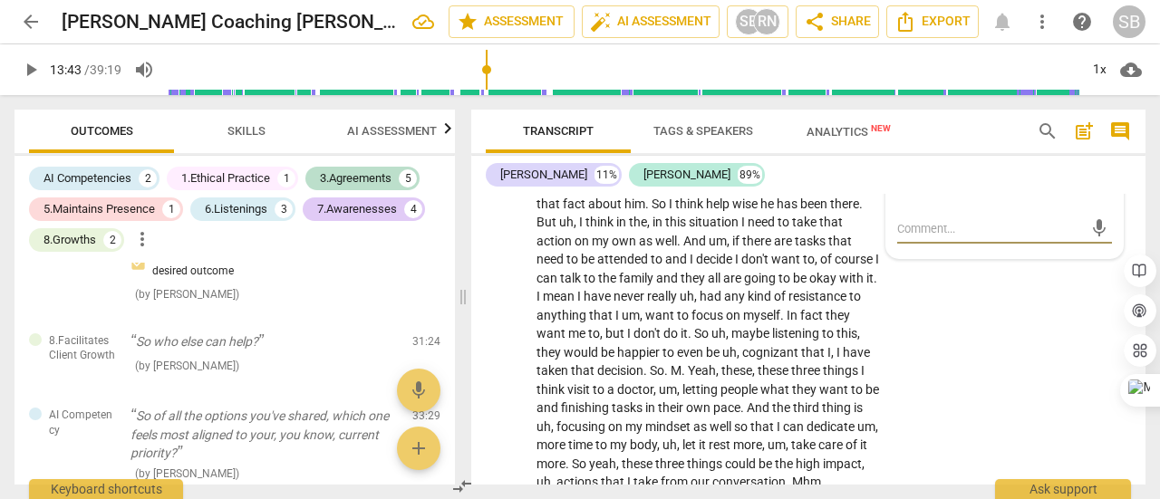
click at [900, 153] on input "2. Asks questions to support the client in translating awareness into action" at bounding box center [904, 142] width 29 height 22
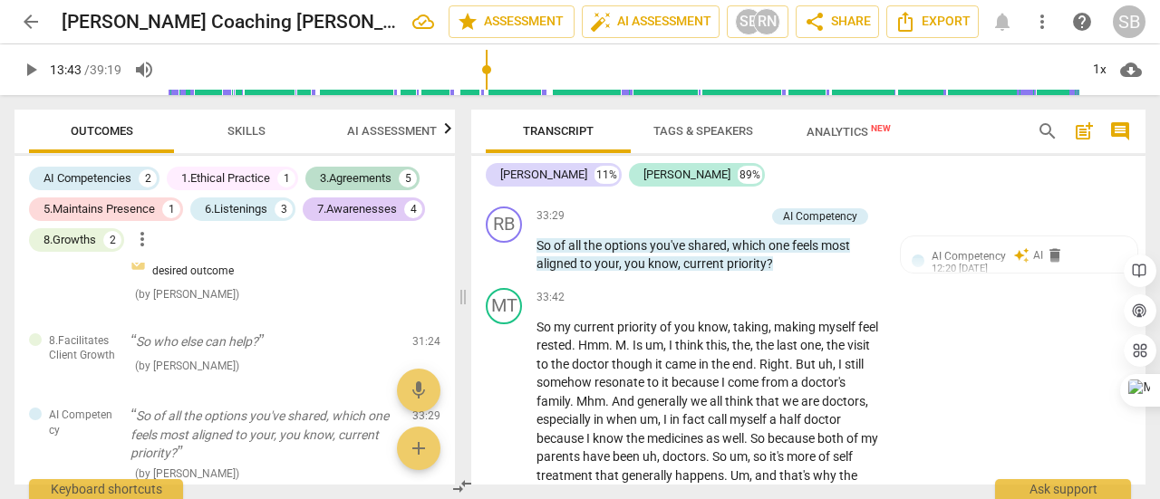
scroll to position [7874, 0]
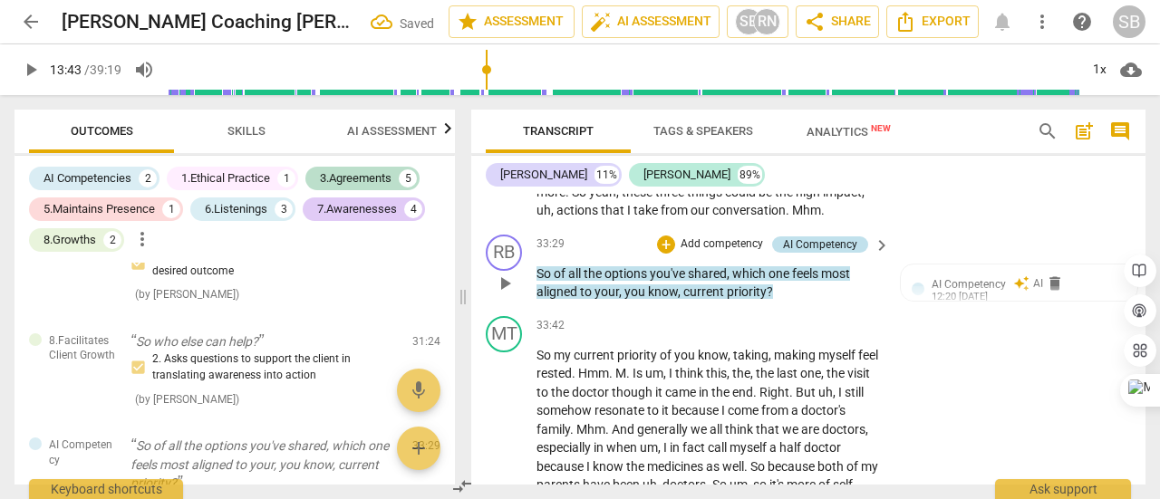
click at [816, 253] on div "AI Competency" at bounding box center [820, 245] width 74 height 16
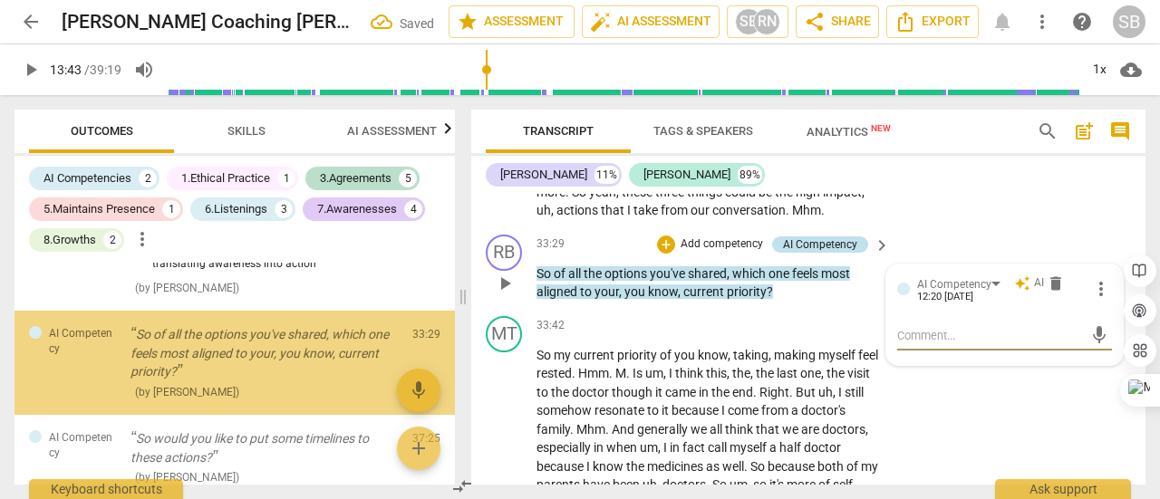
scroll to position [1926, 0]
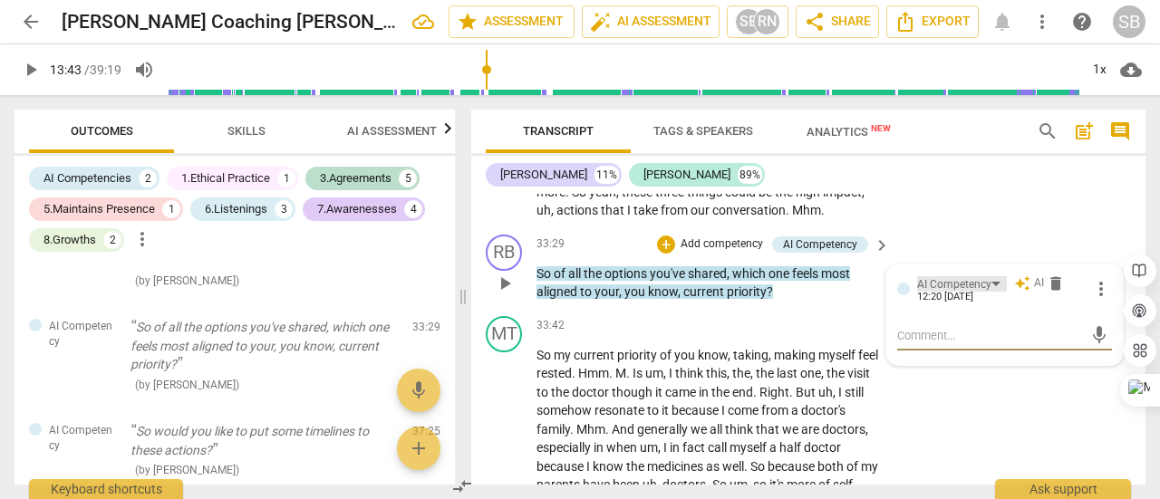
click at [990, 292] on div "AI Competency" at bounding box center [962, 283] width 90 height 15
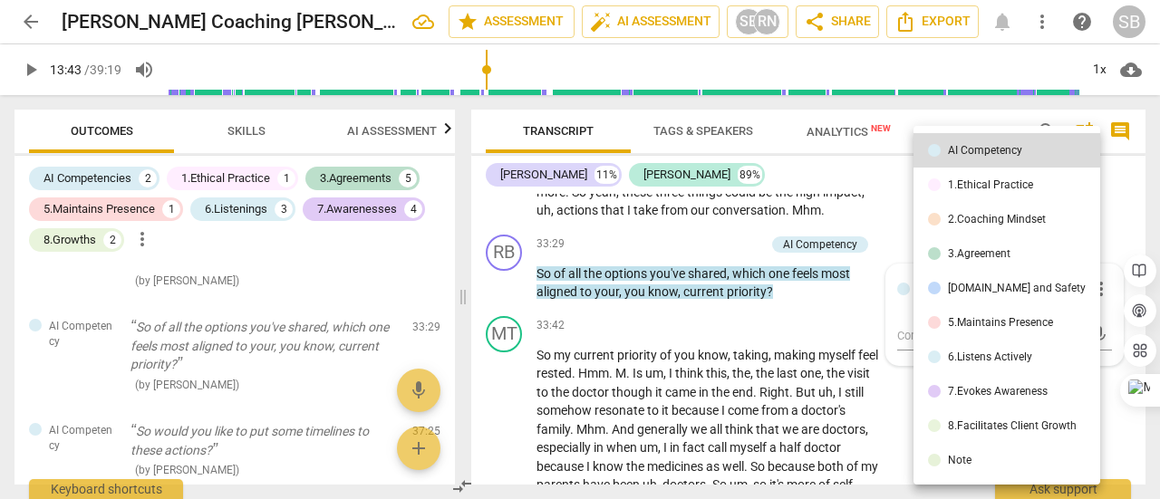
click at [991, 420] on div "8.Facilitates Client Growth" at bounding box center [1012, 425] width 129 height 11
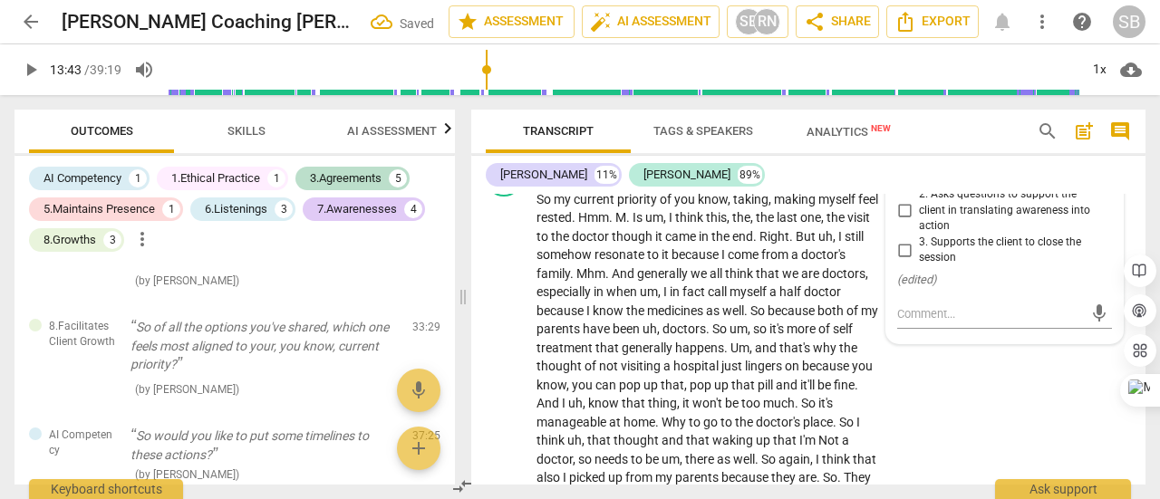
scroll to position [8055, 0]
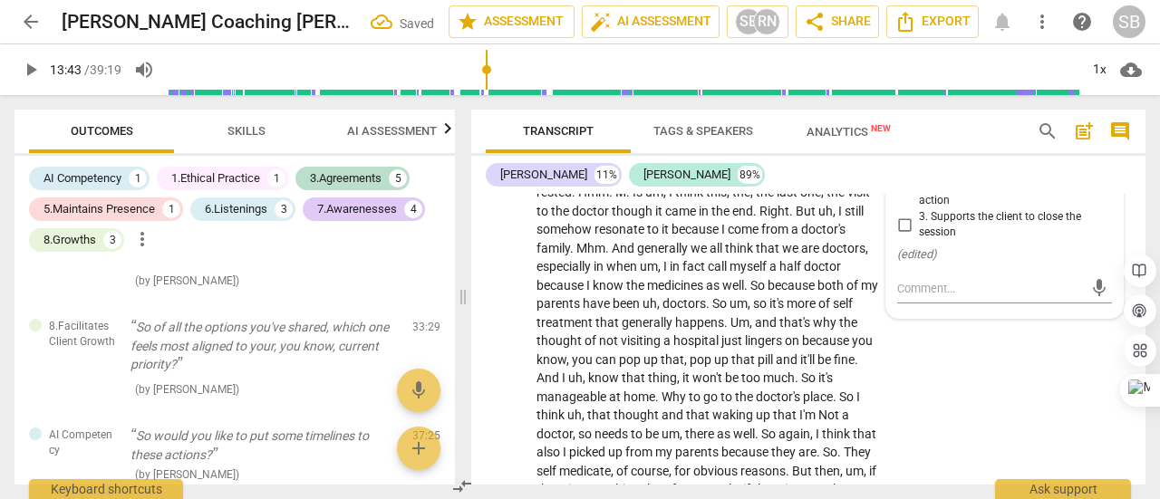
click at [898, 156] on input "1. Partners with the client to create action plans" at bounding box center [904, 145] width 29 height 22
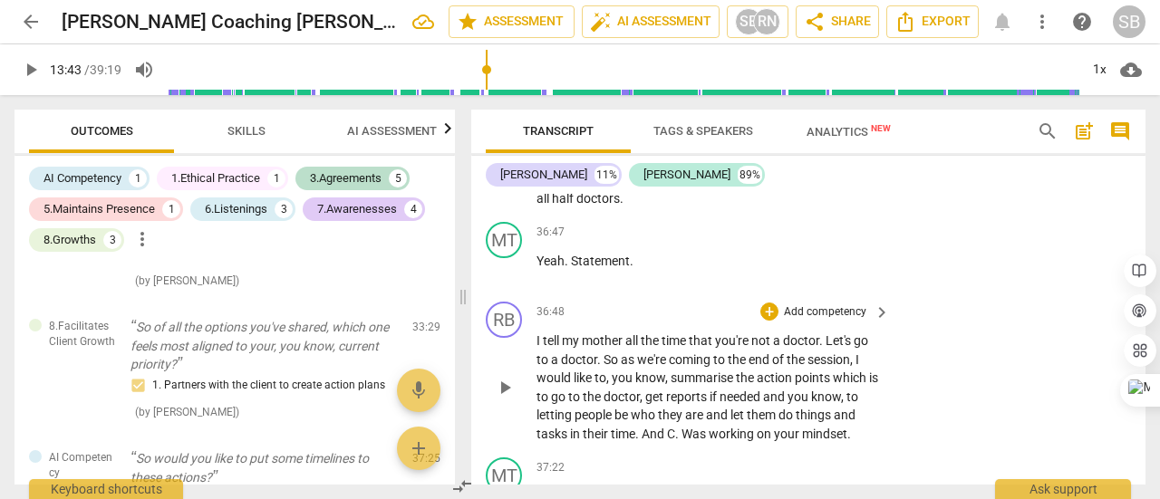
scroll to position [8689, 0]
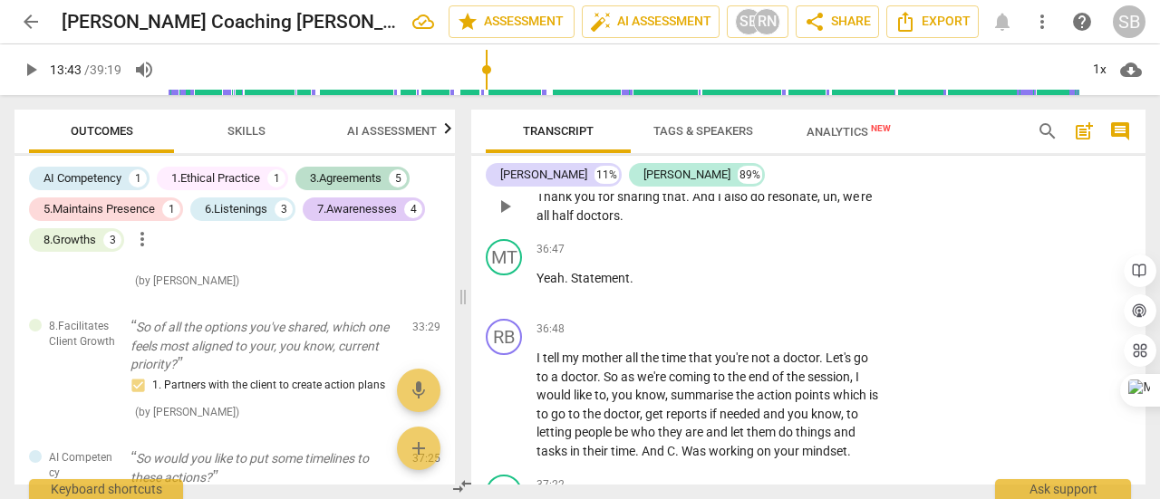
click at [664, 225] on p "Thank you for sharing that . And I also do resonate , uh , we're all half docto…" at bounding box center [708, 206] width 344 height 37
click at [502, 217] on span "play_arrow" at bounding box center [505, 207] width 22 height 22
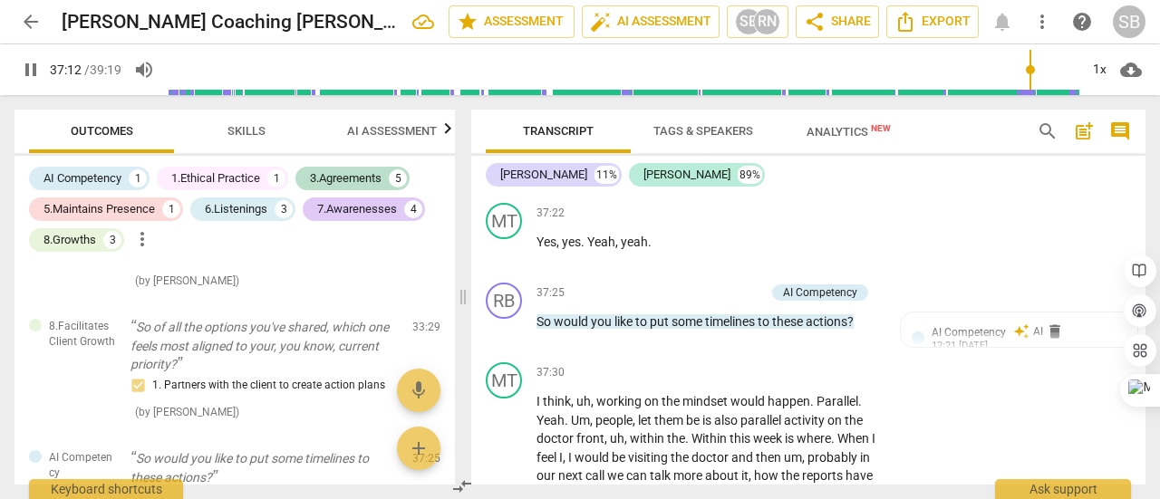
scroll to position [8871, 0]
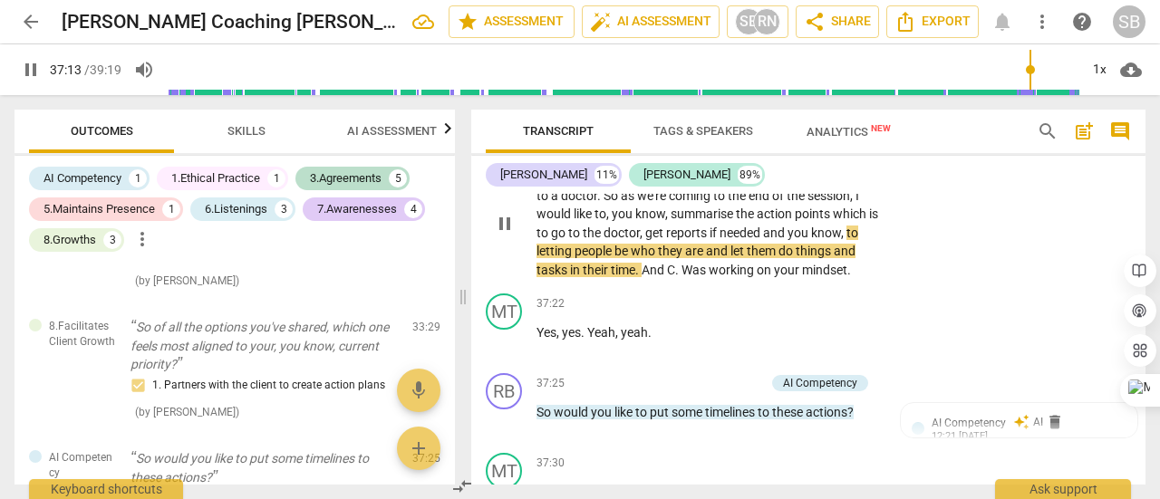
click at [813, 157] on p "Add competency" at bounding box center [825, 148] width 86 height 16
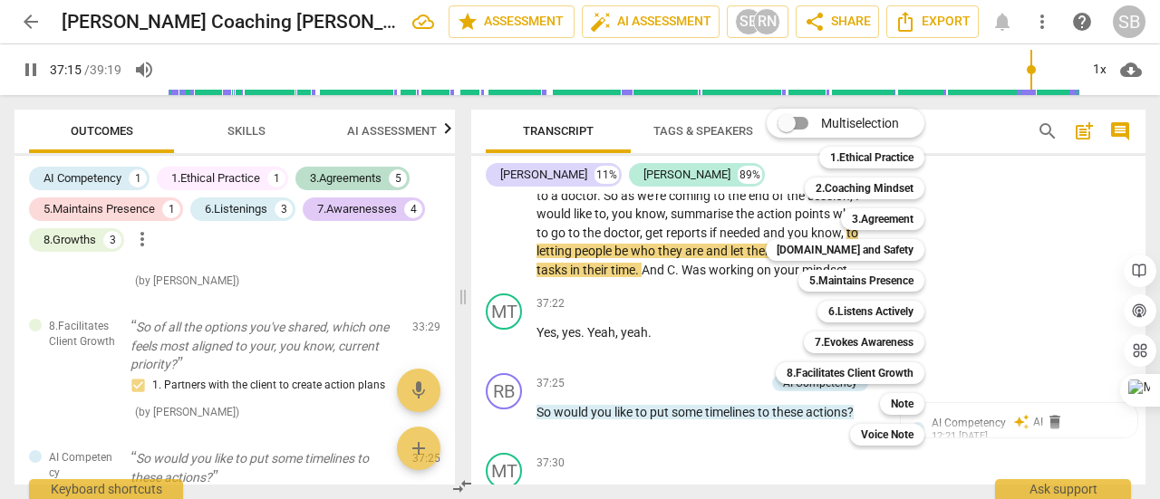
click at [507, 370] on div at bounding box center [580, 249] width 1160 height 499
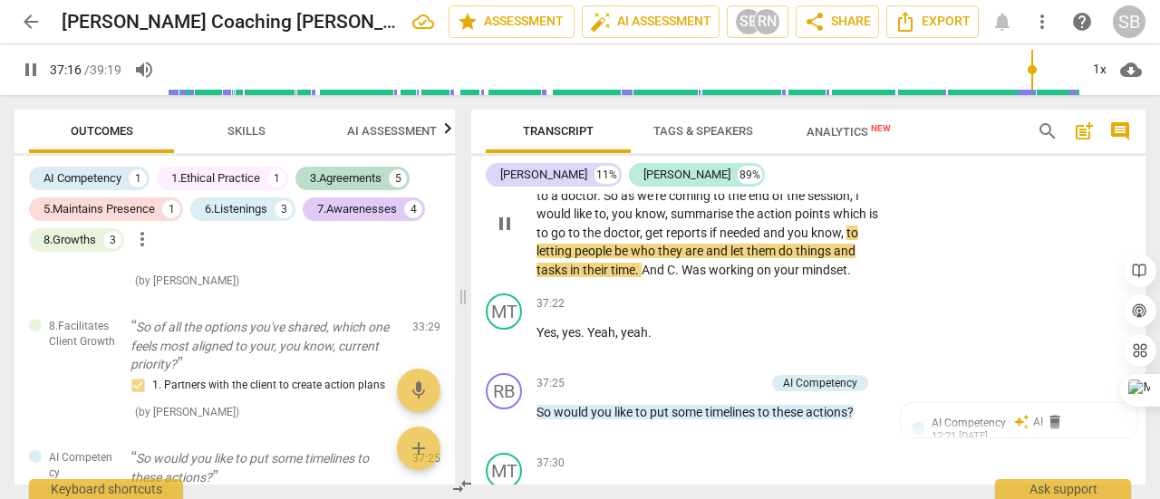
click at [506, 235] on span "pause" at bounding box center [505, 224] width 22 height 22
click at [821, 157] on p "Add competency" at bounding box center [825, 148] width 86 height 16
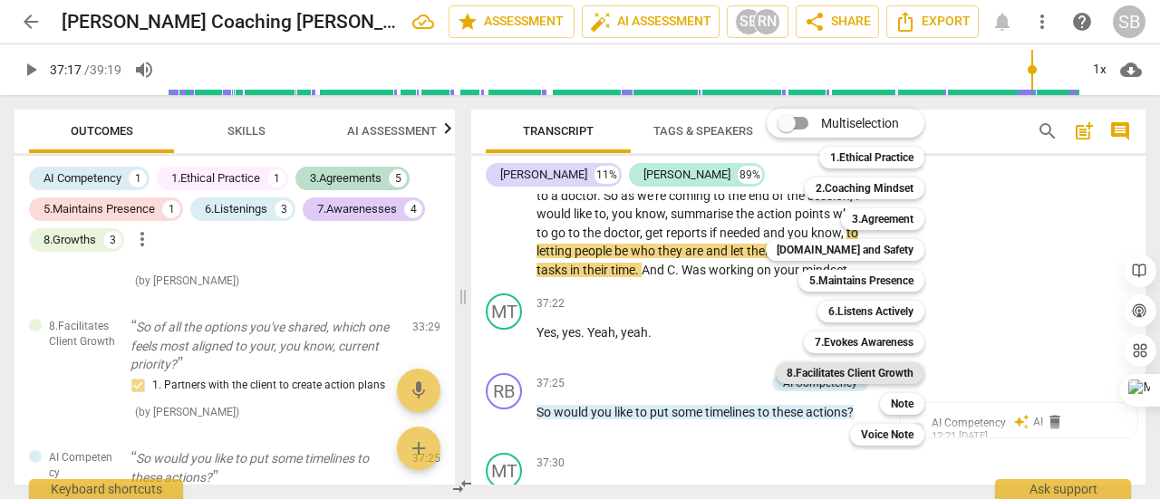
click at [874, 369] on b "8.Facilitates Client Growth" at bounding box center [850, 373] width 127 height 22
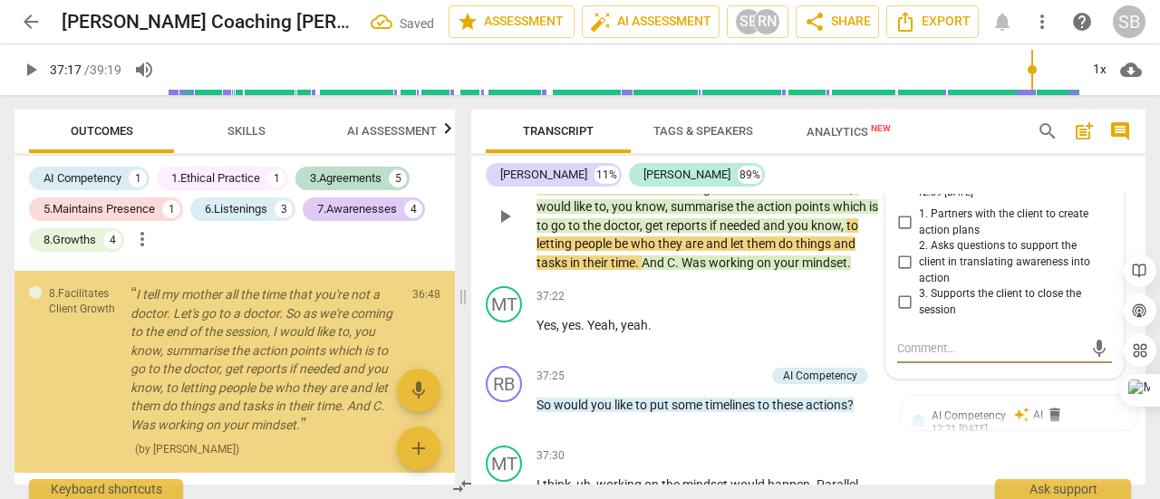
scroll to position [2115, 0]
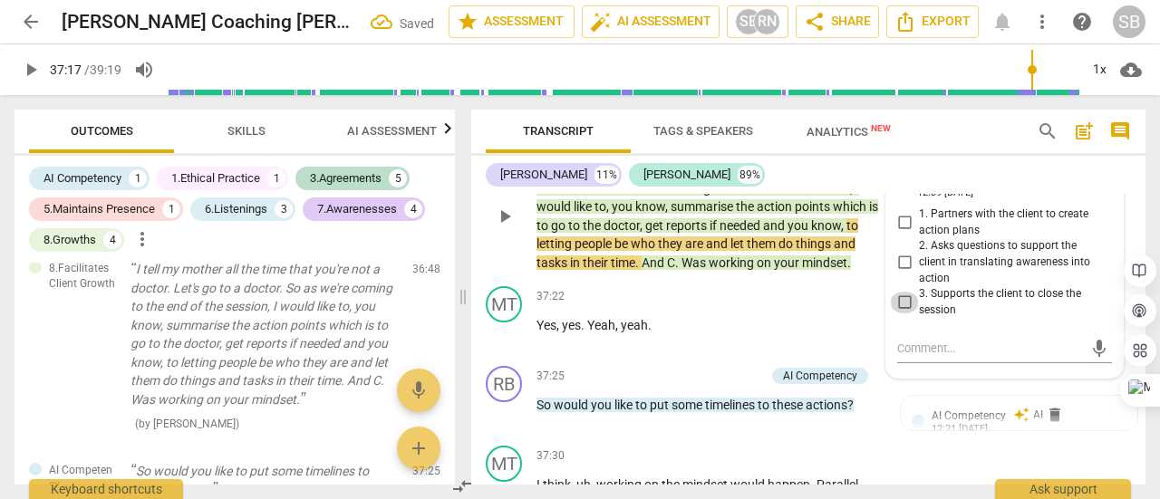
click at [904, 314] on input "3. Supports the client to close the session" at bounding box center [904, 303] width 29 height 22
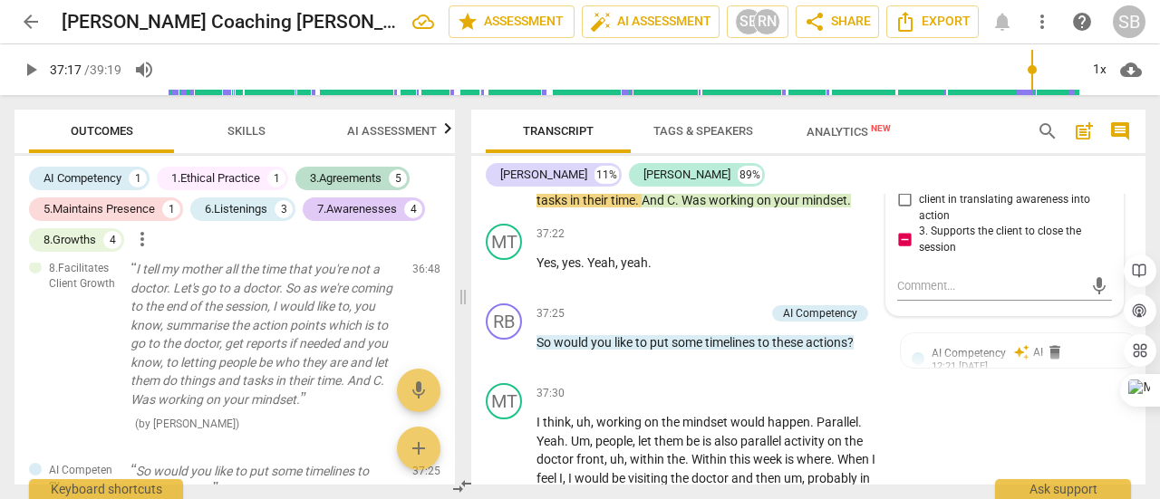
scroll to position [8968, 0]
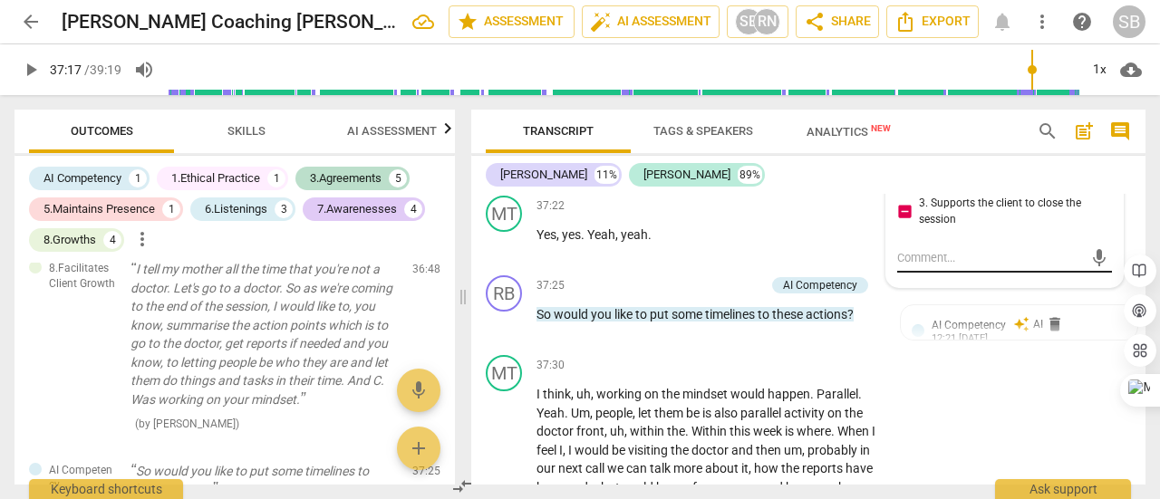
click at [929, 266] on textarea at bounding box center [990, 257] width 186 height 17
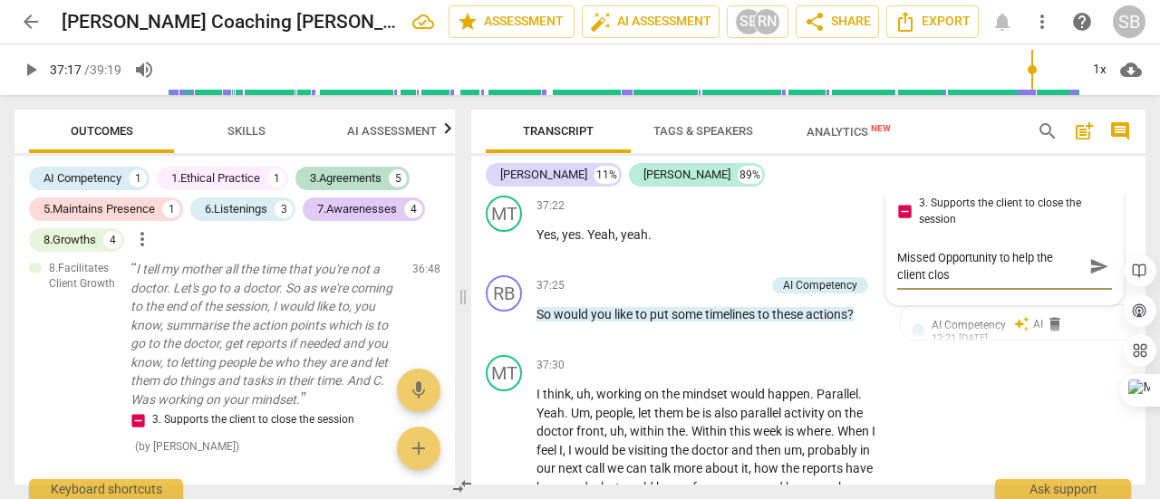
scroll to position [0, 0]
click at [1089, 277] on span "send" at bounding box center [1099, 267] width 20 height 20
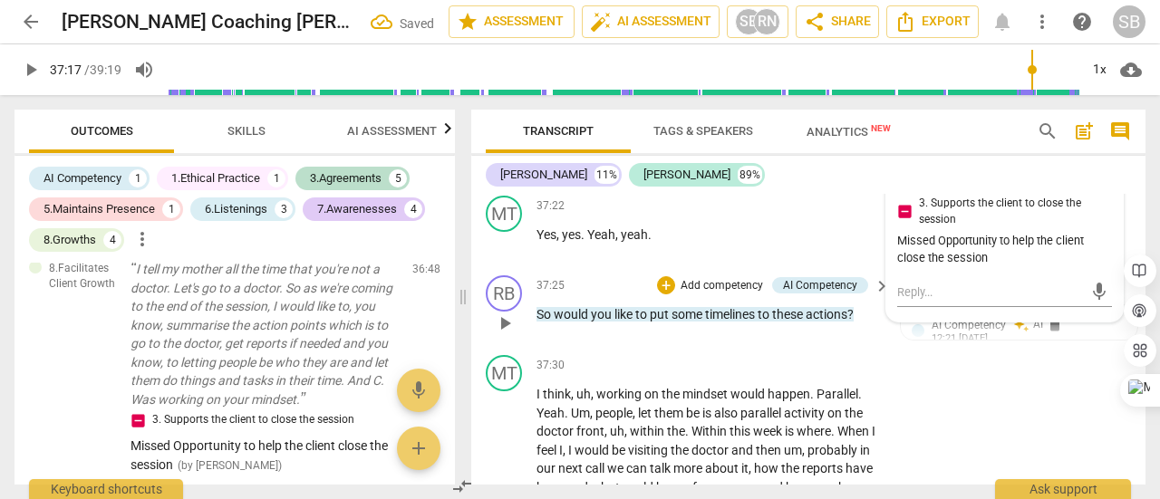
scroll to position [9059, 0]
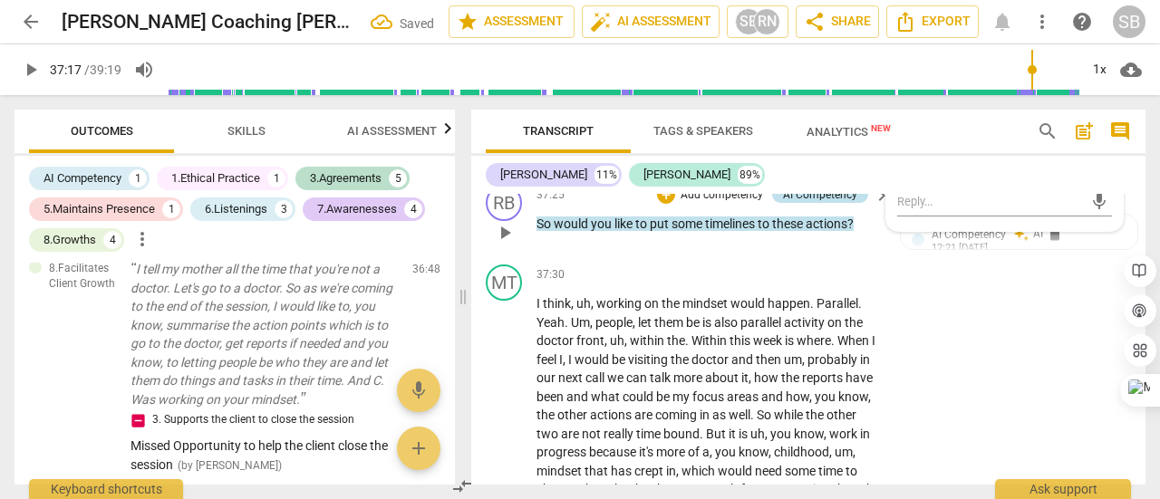
click at [809, 203] on div "AI Competency" at bounding box center [820, 195] width 74 height 16
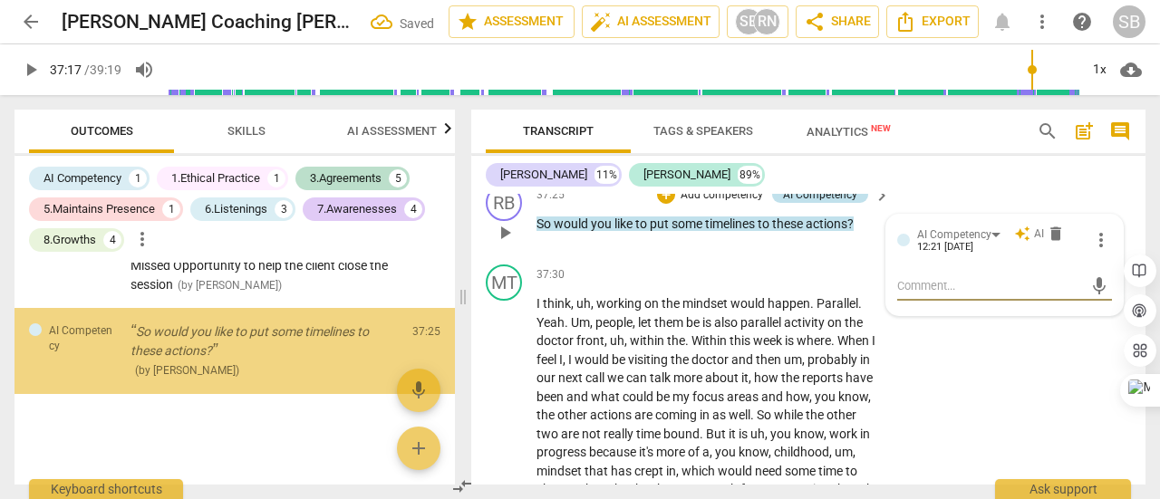
scroll to position [2309, 0]
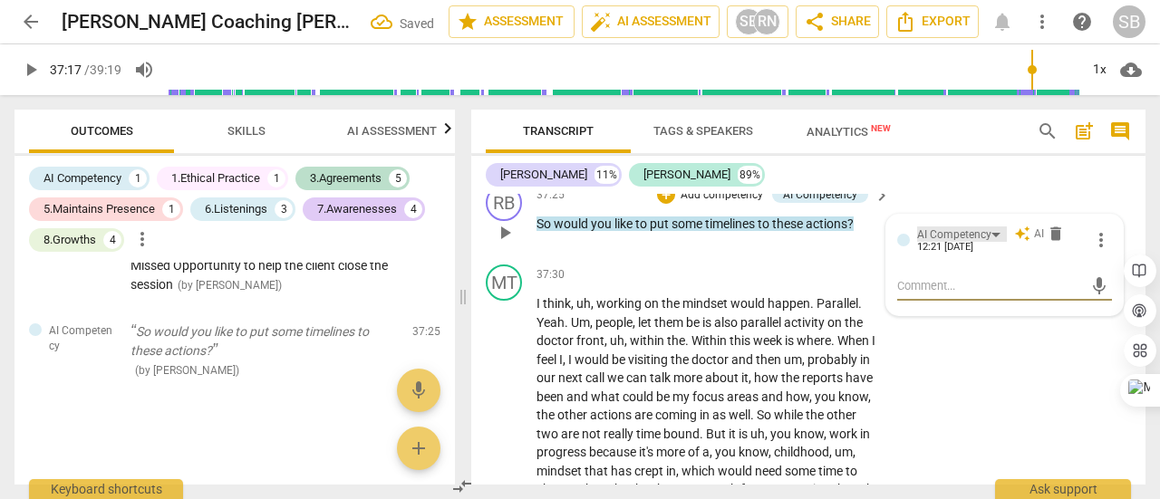
click at [990, 242] on div "AI Competency" at bounding box center [962, 234] width 90 height 15
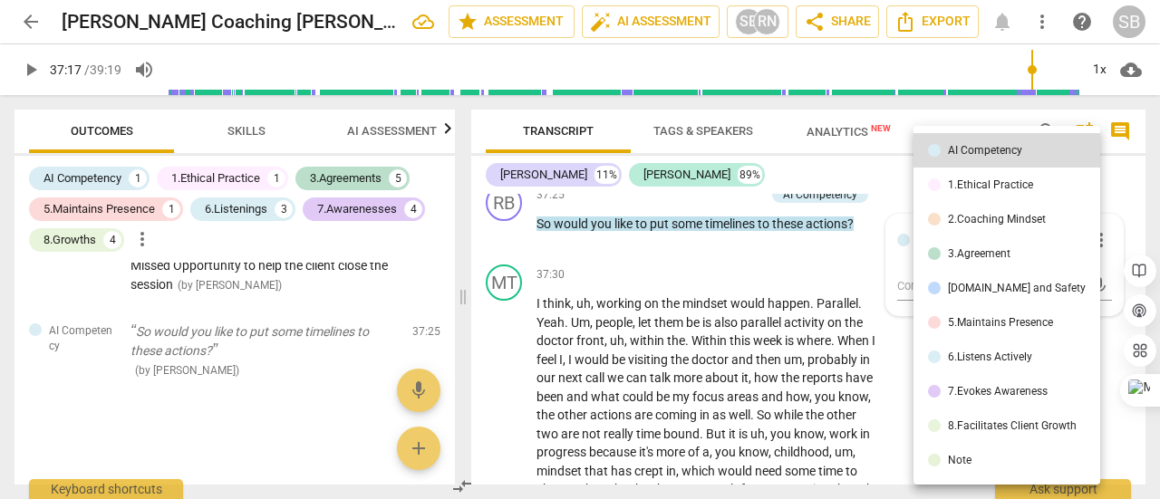
click at [993, 421] on div "8.Facilitates Client Growth" at bounding box center [1012, 425] width 129 height 11
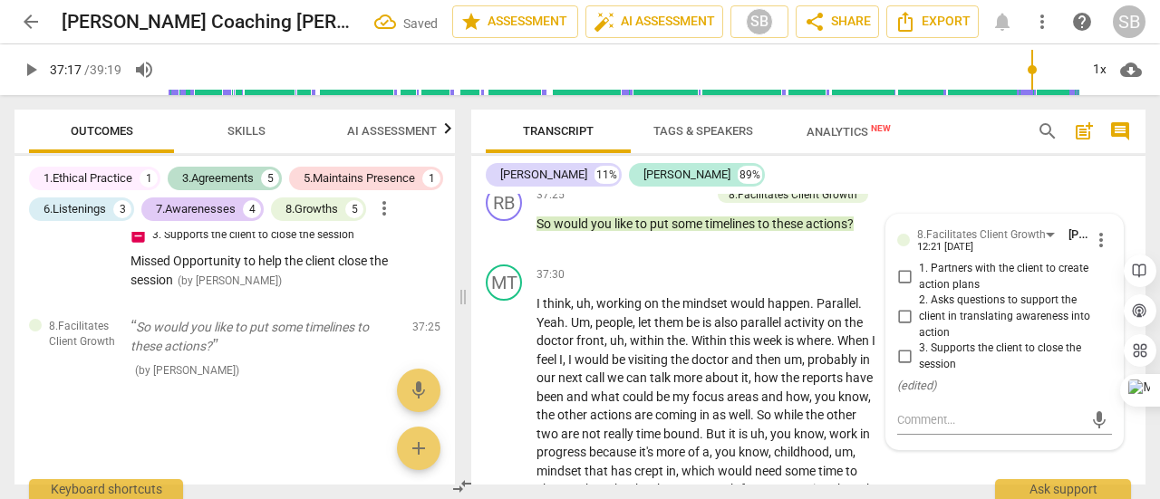
scroll to position [9240, 0]
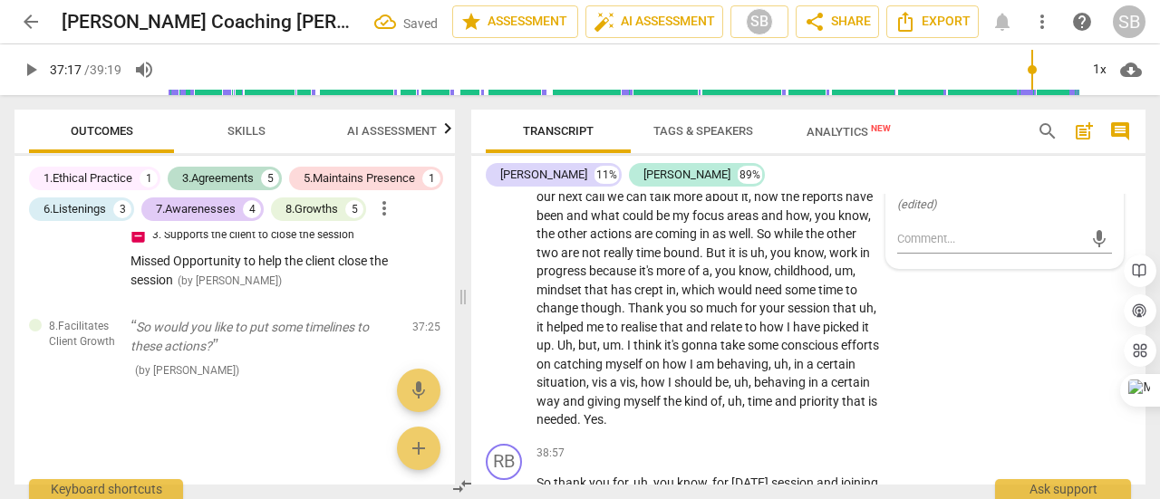
click at [899, 147] on input "2. Asks questions to support the client in translating awareness into action" at bounding box center [904, 136] width 29 height 22
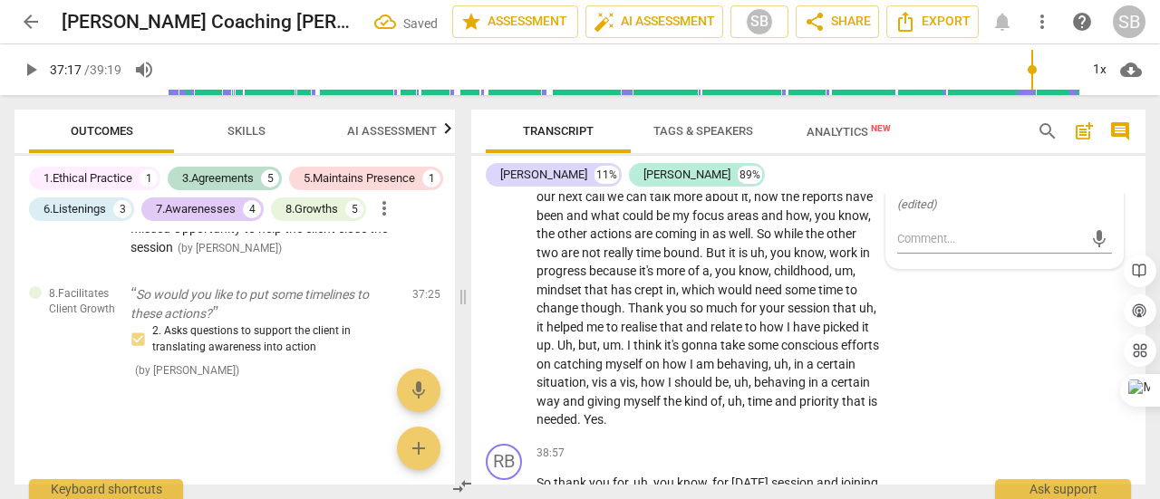
click at [903, 187] on input "3. Supports the client to close the session" at bounding box center [904, 176] width 29 height 22
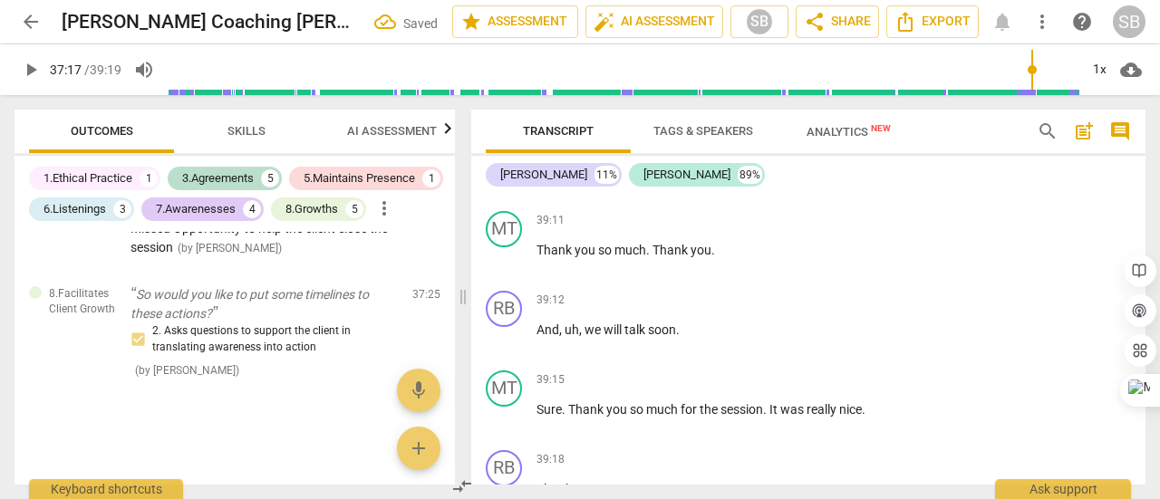
scroll to position [9603, 0]
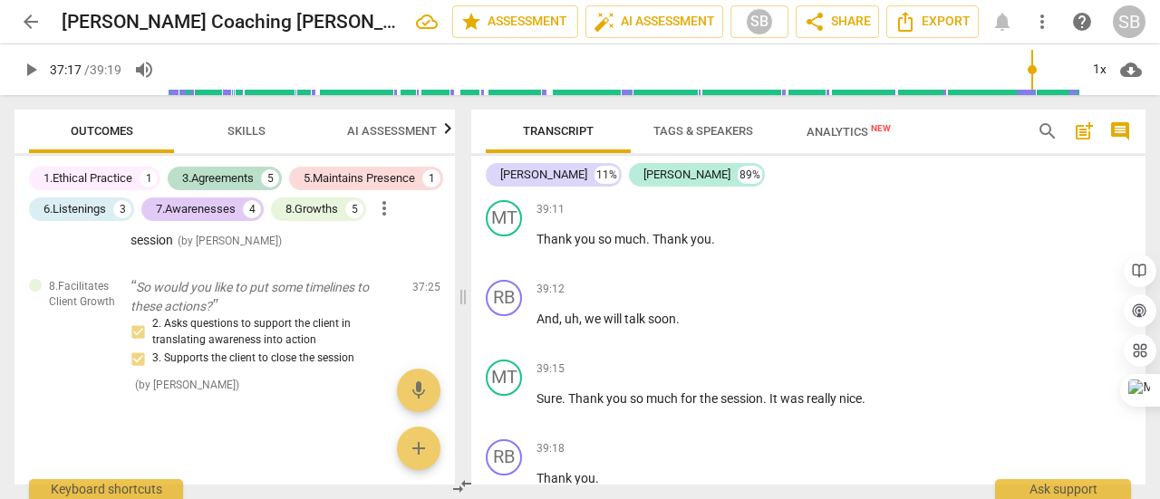
click at [810, 100] on p "Add competency" at bounding box center [825, 91] width 86 height 16
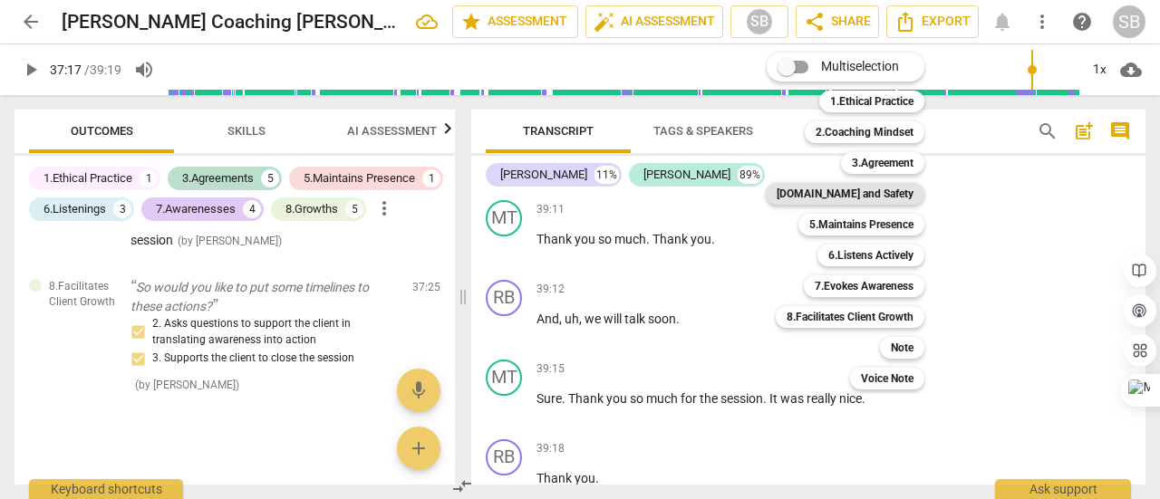
click at [874, 193] on b "4.Trust and Safety" at bounding box center [845, 194] width 137 height 22
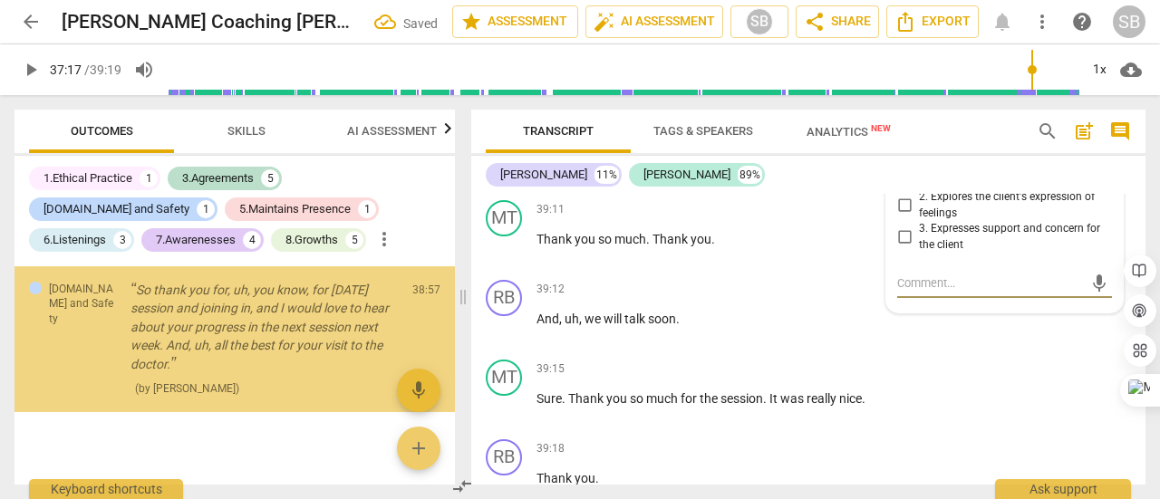
scroll to position [2484, 0]
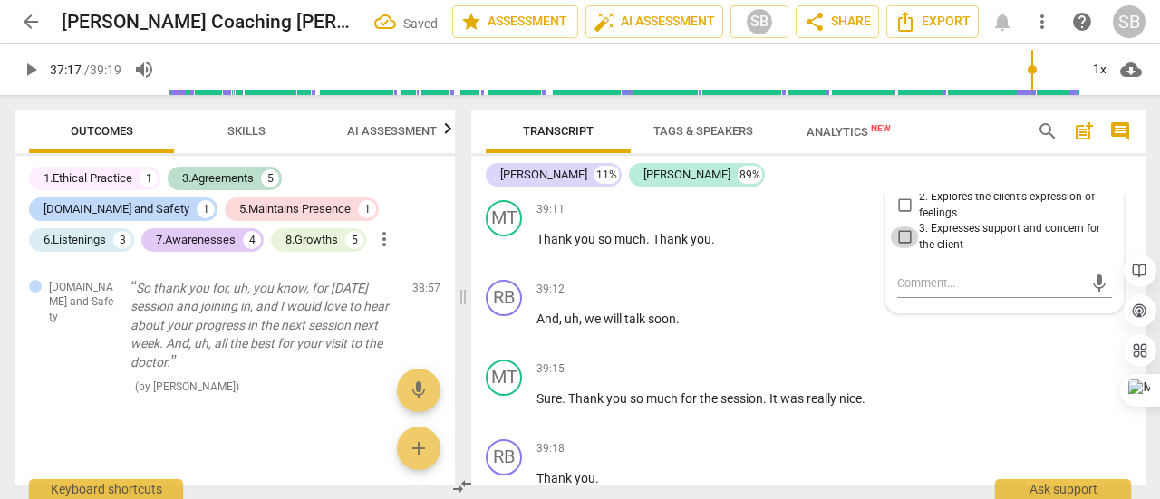
click at [901, 248] on input "3. Expresses support and concern for the client" at bounding box center [904, 238] width 29 height 22
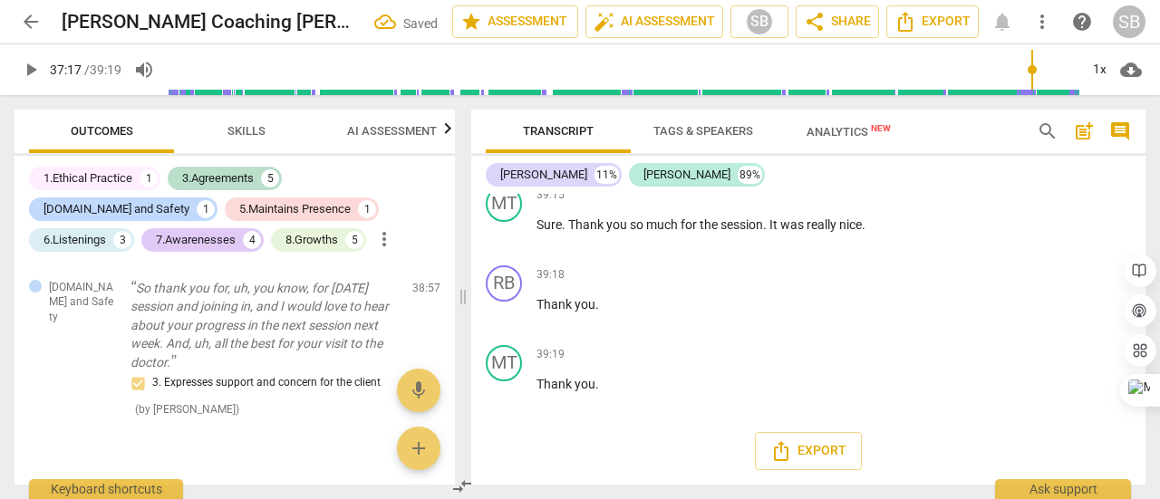
scroll to position [9905, 0]
click at [355, 133] on span "AI Assessment" at bounding box center [392, 131] width 90 height 14
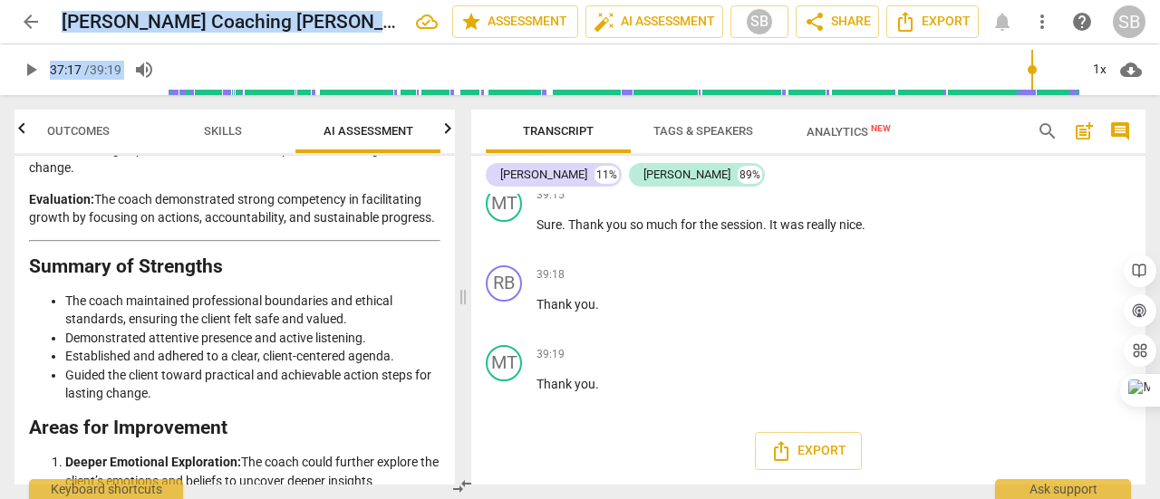
scroll to position [3866, 0]
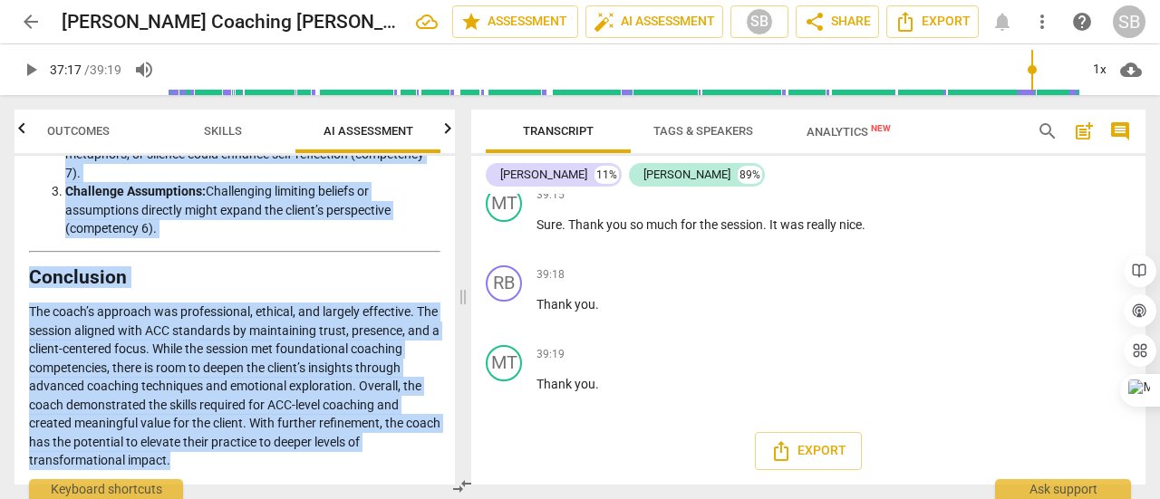
drag, startPoint x: 32, startPoint y: 231, endPoint x: 283, endPoint y: 456, distance: 336.9
copy div "Analysis of the Coach's Approach This analysis evaluates the coach’s performanc…"
click at [233, 126] on span "Skills" at bounding box center [223, 131] width 38 height 14
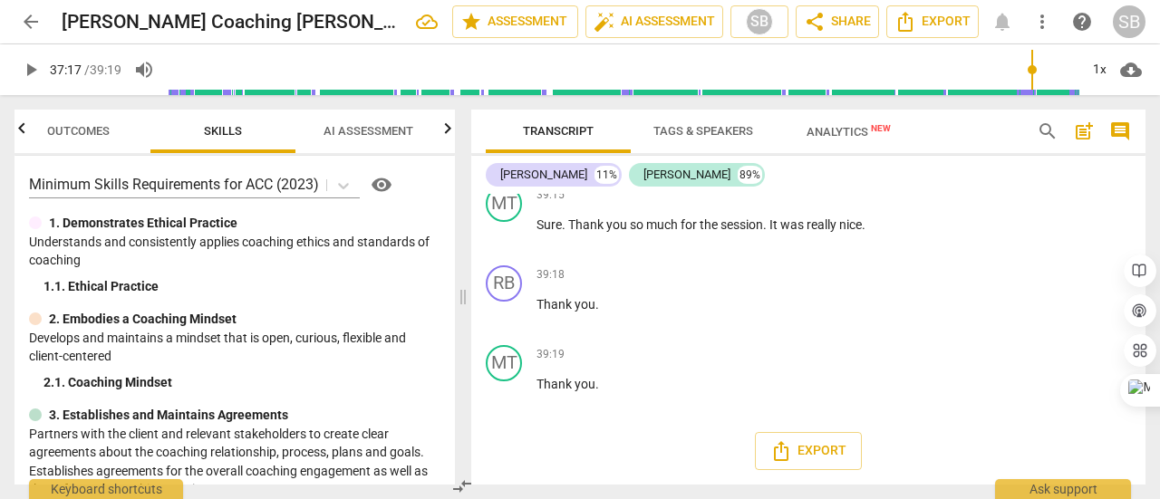
click at [98, 130] on span "Outcomes" at bounding box center [78, 131] width 63 height 14
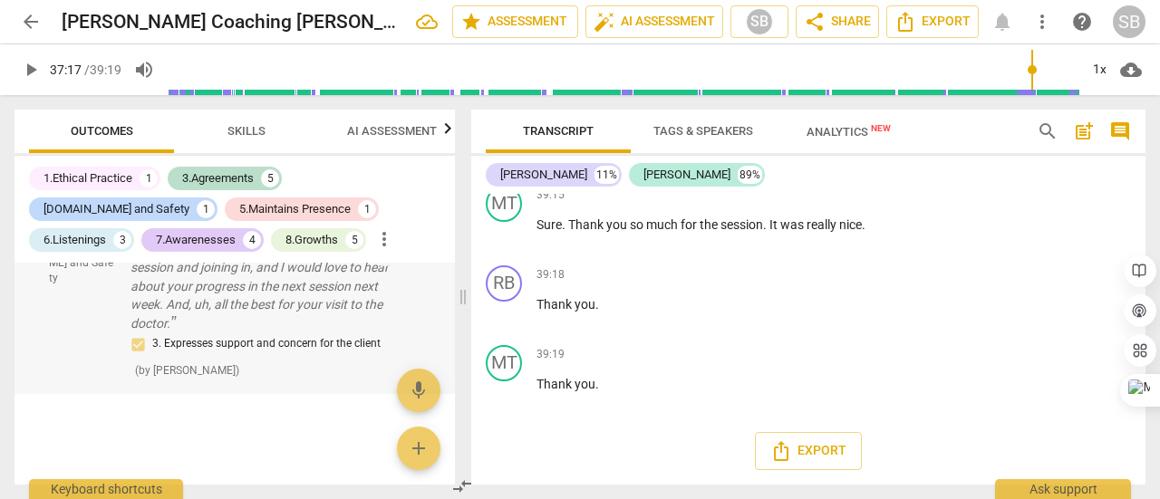
scroll to position [2559, 0]
click at [1079, 130] on span "post_add" at bounding box center [1084, 132] width 22 height 22
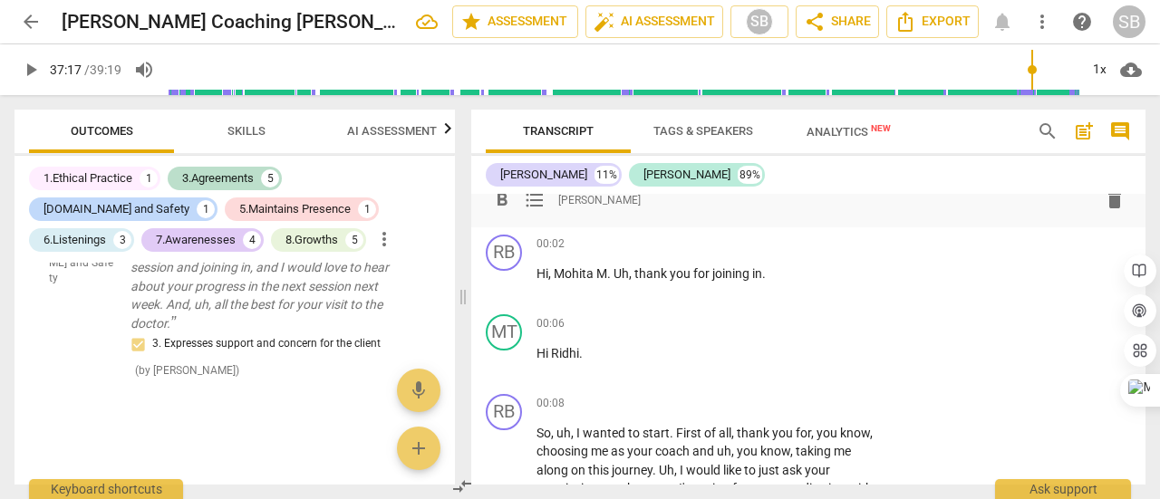
click at [749, 212] on div "format_bold format_list_bulleted Sandeep Budhiraja delete" at bounding box center [808, 200] width 645 height 33
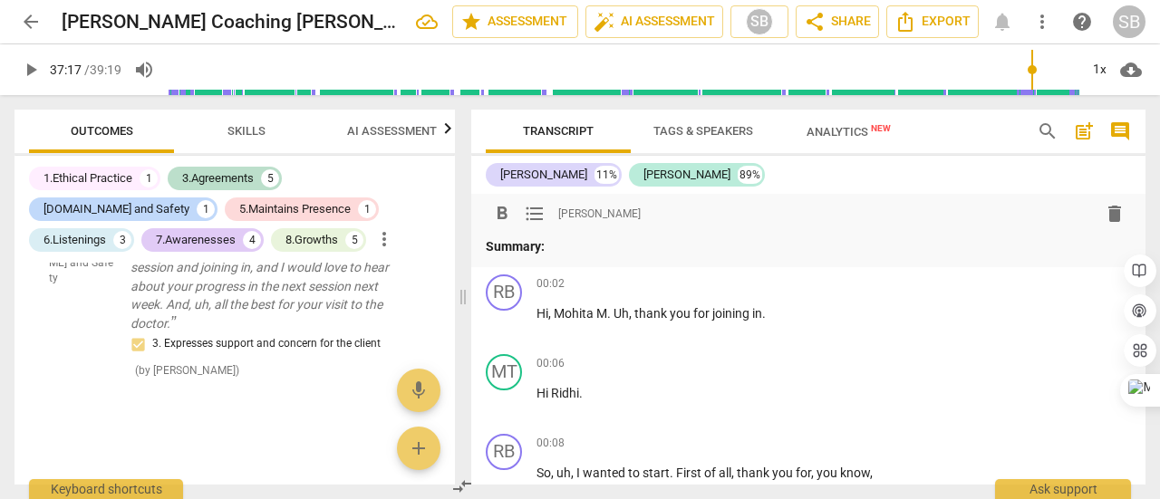
click at [639, 218] on span "[PERSON_NAME]" at bounding box center [599, 214] width 82 height 15
click at [637, 215] on span "[PERSON_NAME]" at bounding box center [599, 214] width 82 height 15
click at [613, 243] on p "Summary:" at bounding box center [808, 246] width 645 height 19
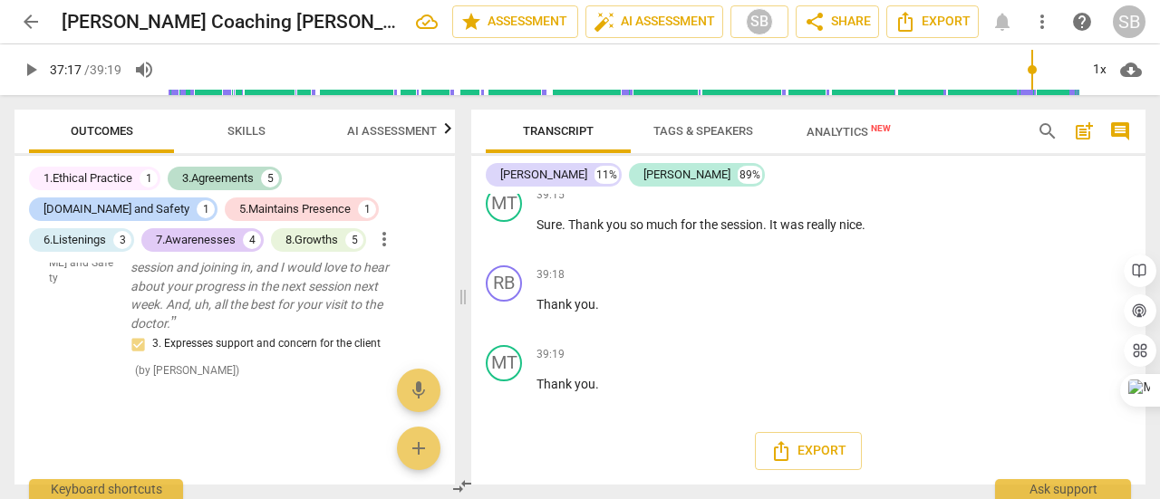
scroll to position [12739, 0]
click at [811, 450] on span "Export" at bounding box center [808, 451] width 76 height 22
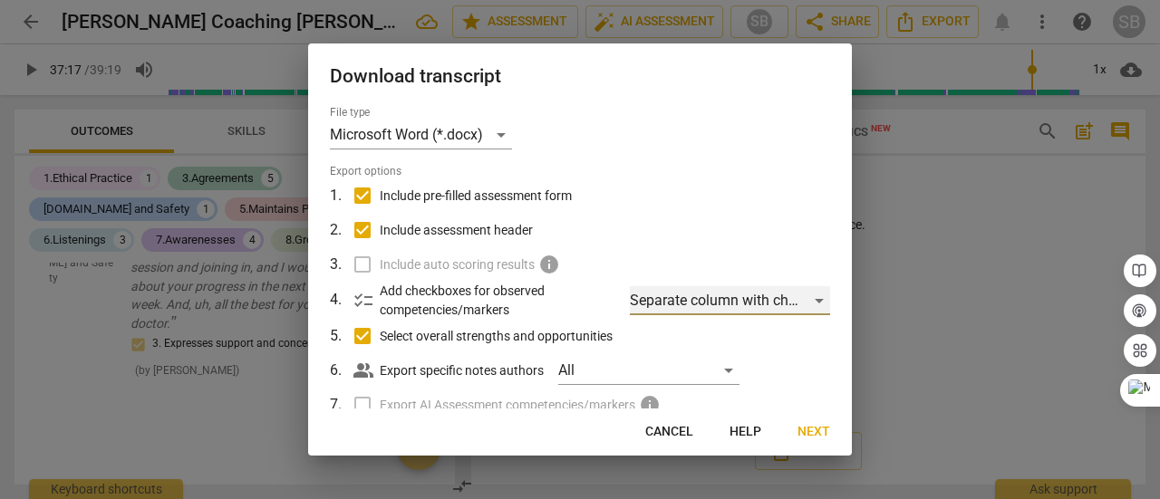
click at [810, 302] on div "Separate column with check marks" at bounding box center [730, 300] width 200 height 29
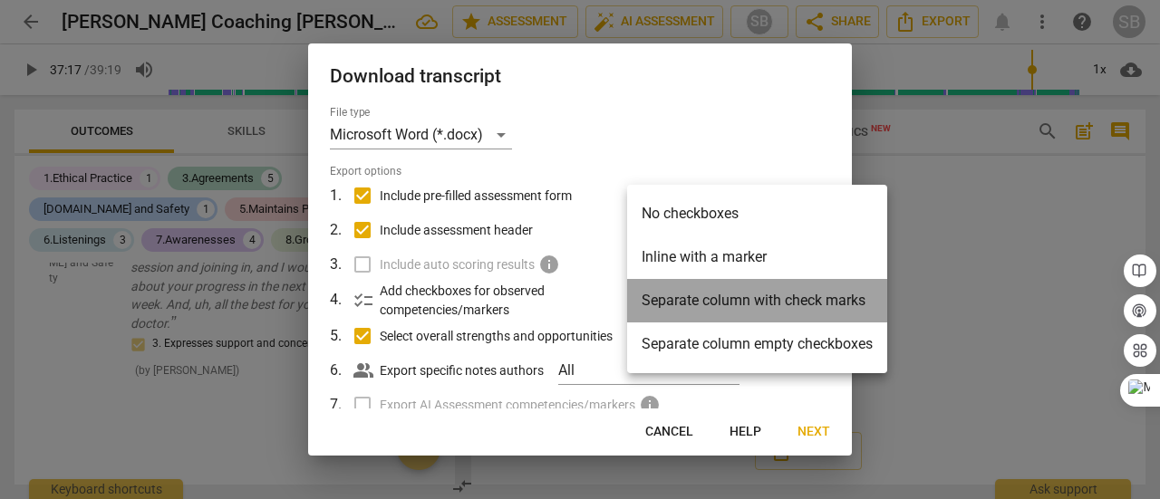
click at [810, 302] on li "Separate column with check marks" at bounding box center [757, 300] width 260 height 43
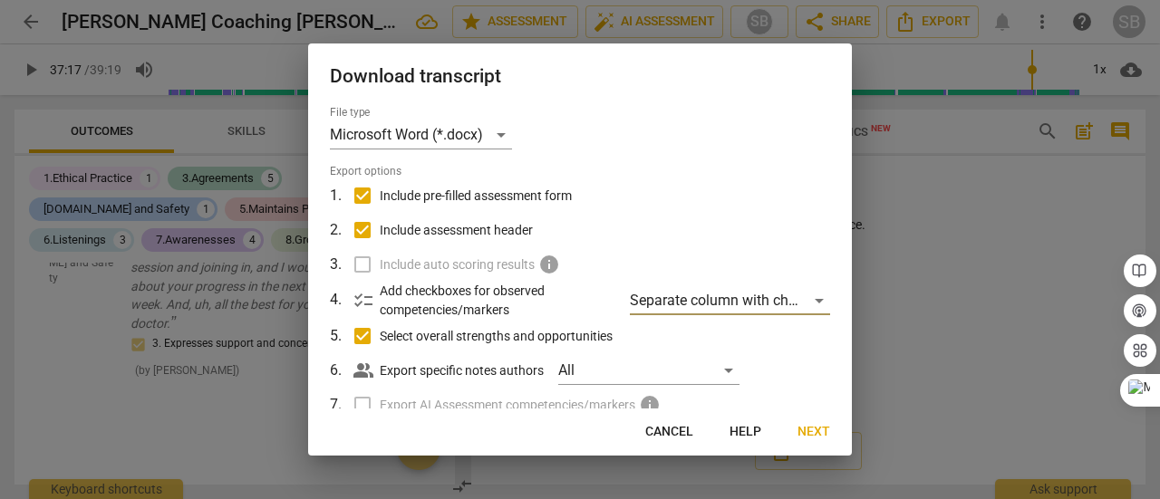
click at [808, 430] on span "Next" at bounding box center [813, 432] width 33 height 18
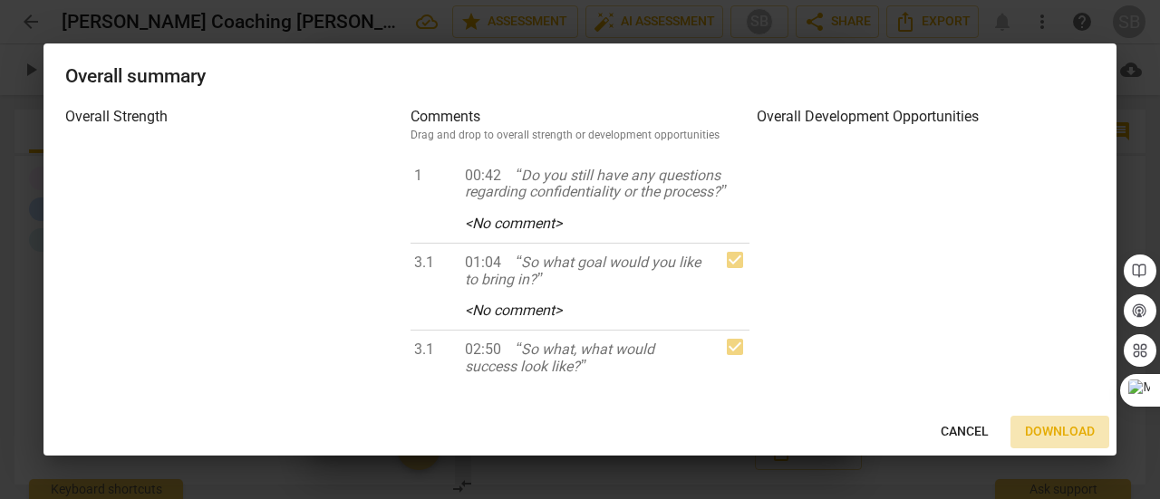
click at [1067, 435] on span "Download" at bounding box center [1060, 432] width 70 height 18
